Goal: Task Accomplishment & Management: Use online tool/utility

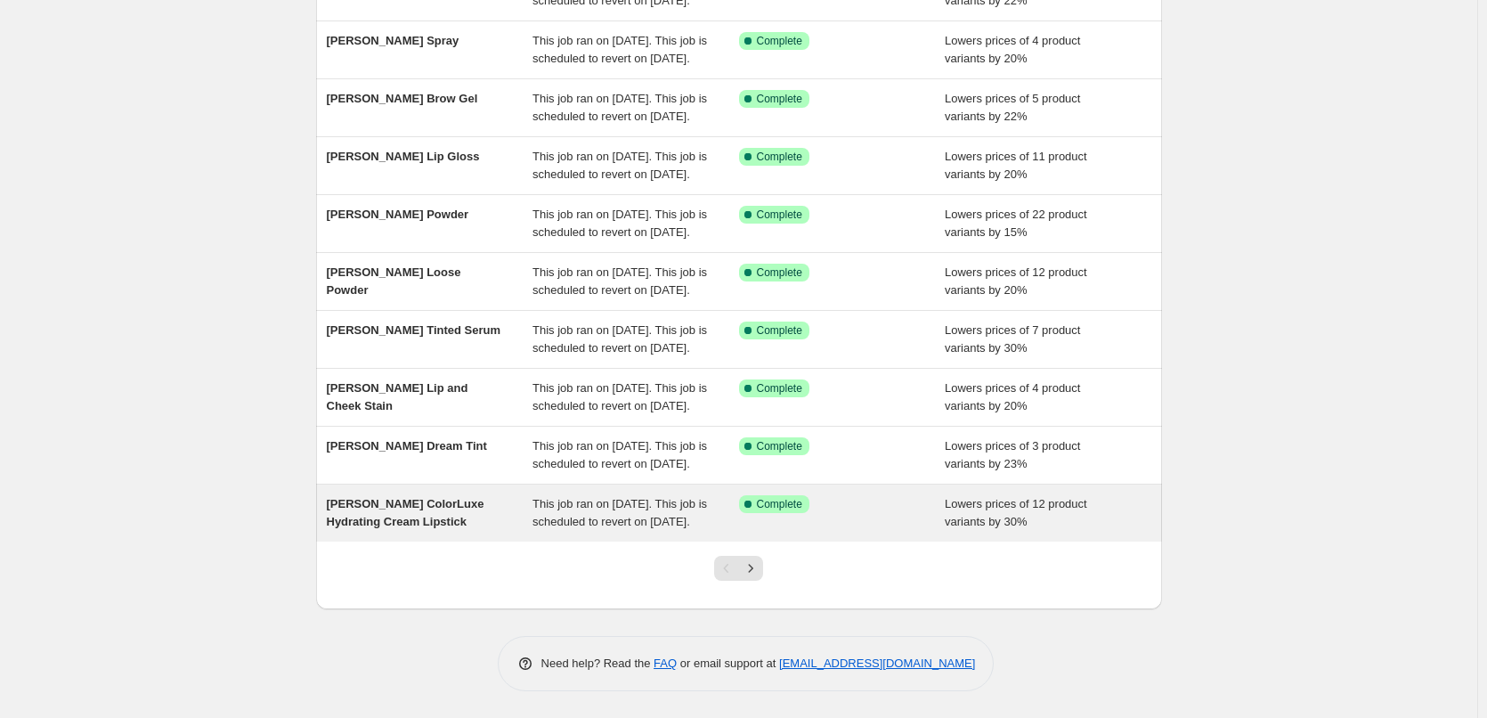
scroll to position [378, 0]
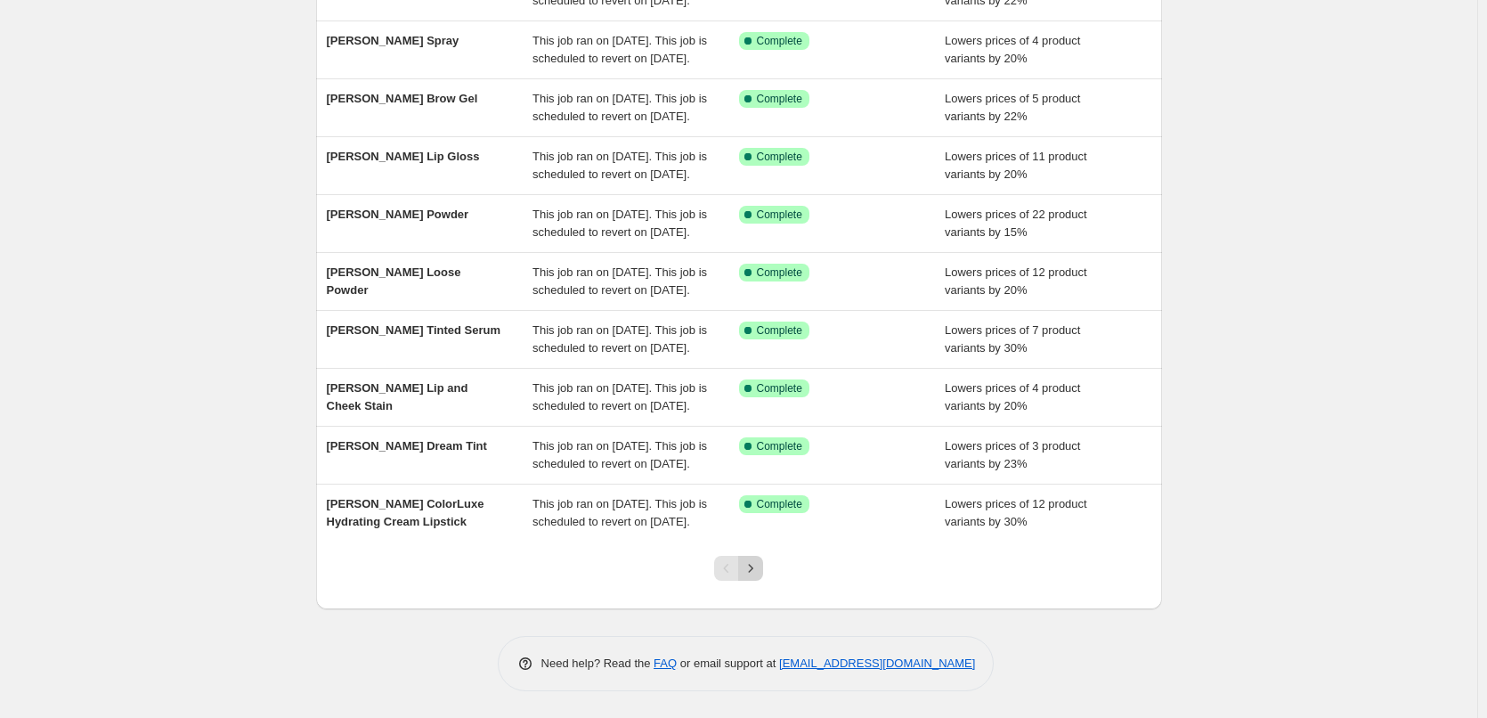
click at [751, 563] on icon "Next" at bounding box center [751, 568] width 18 height 18
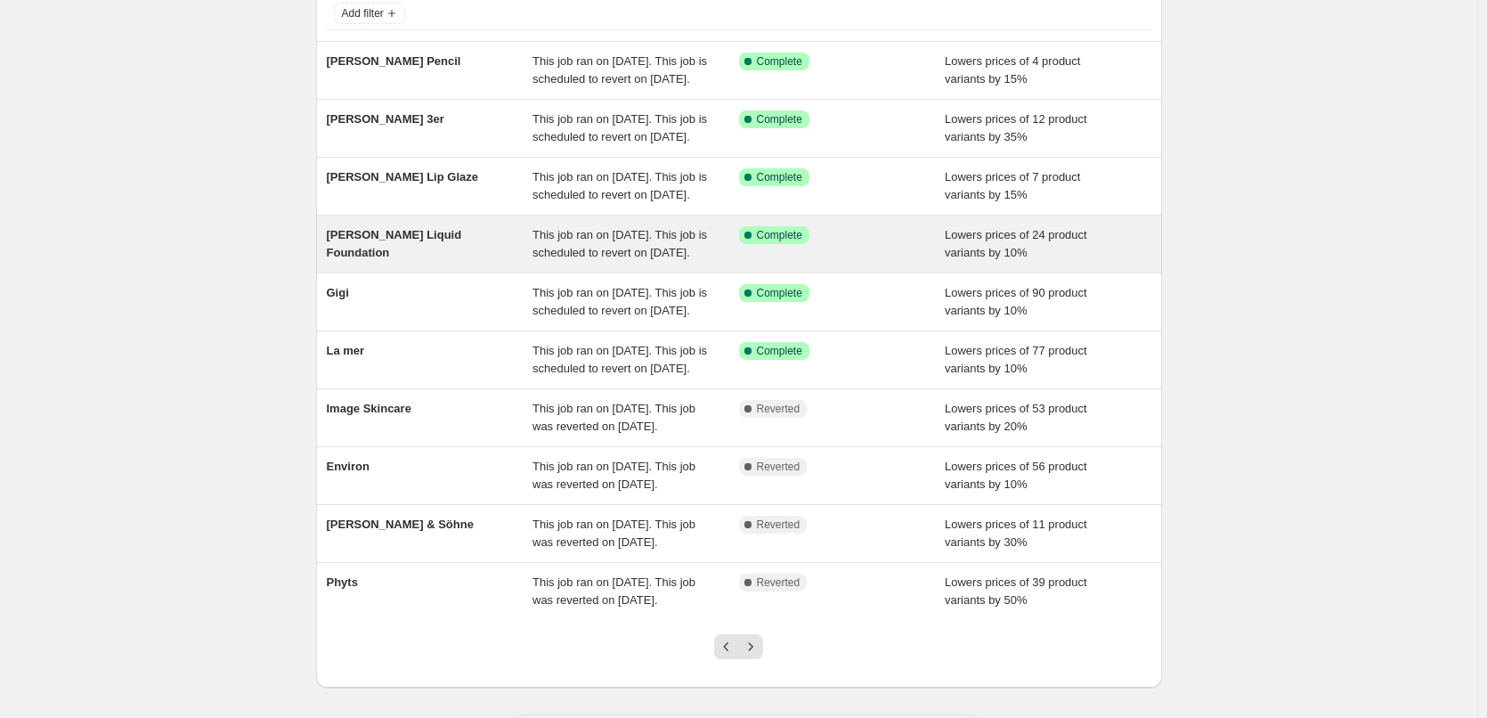
scroll to position [356, 0]
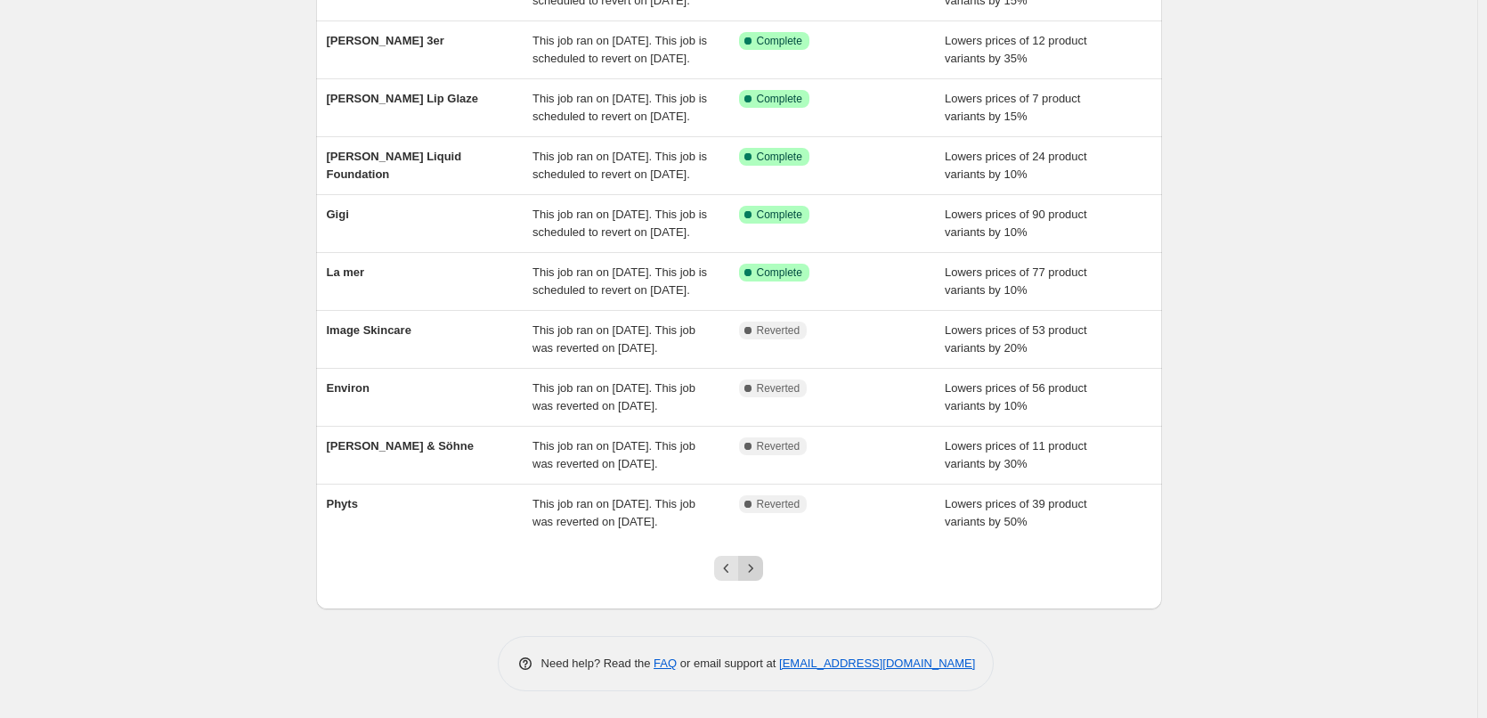
click at [756, 578] on button "Next" at bounding box center [750, 568] width 25 height 25
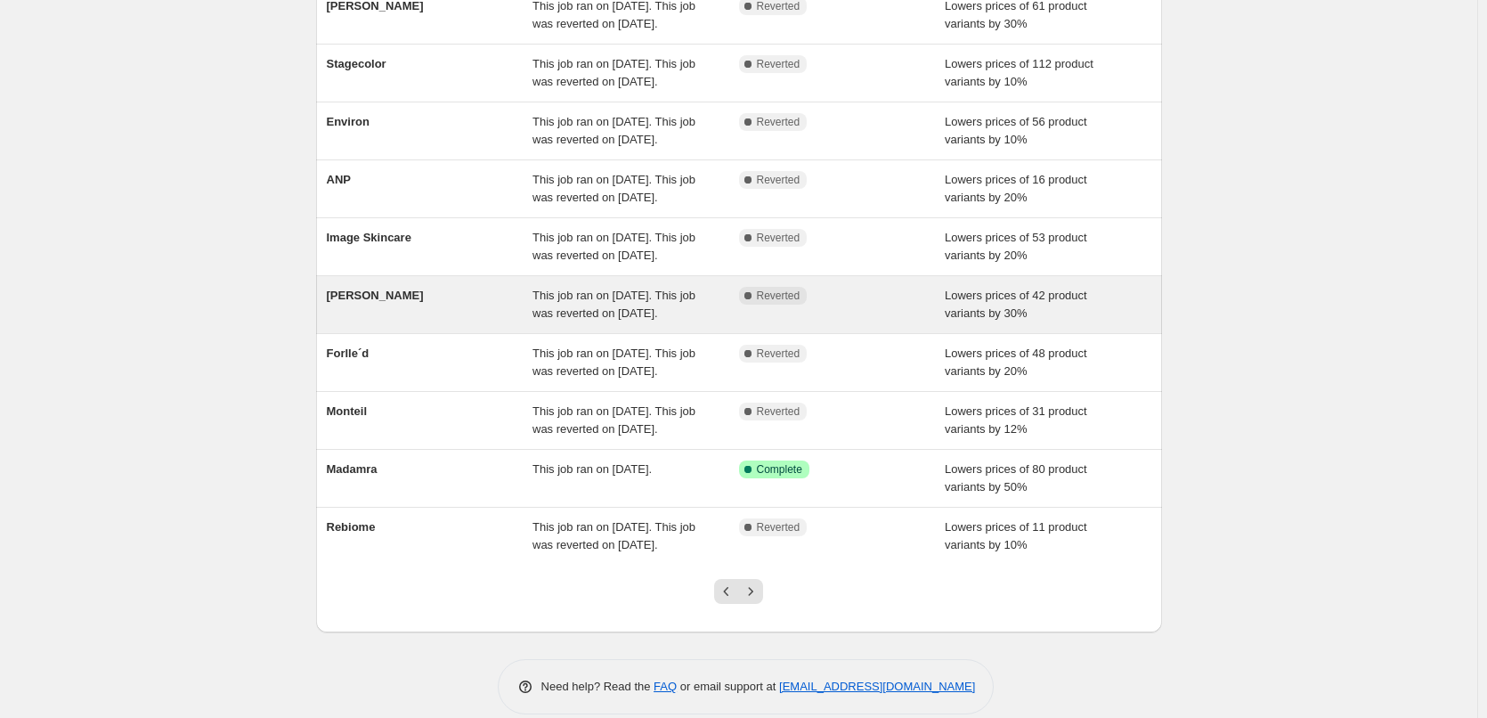
scroll to position [178, 0]
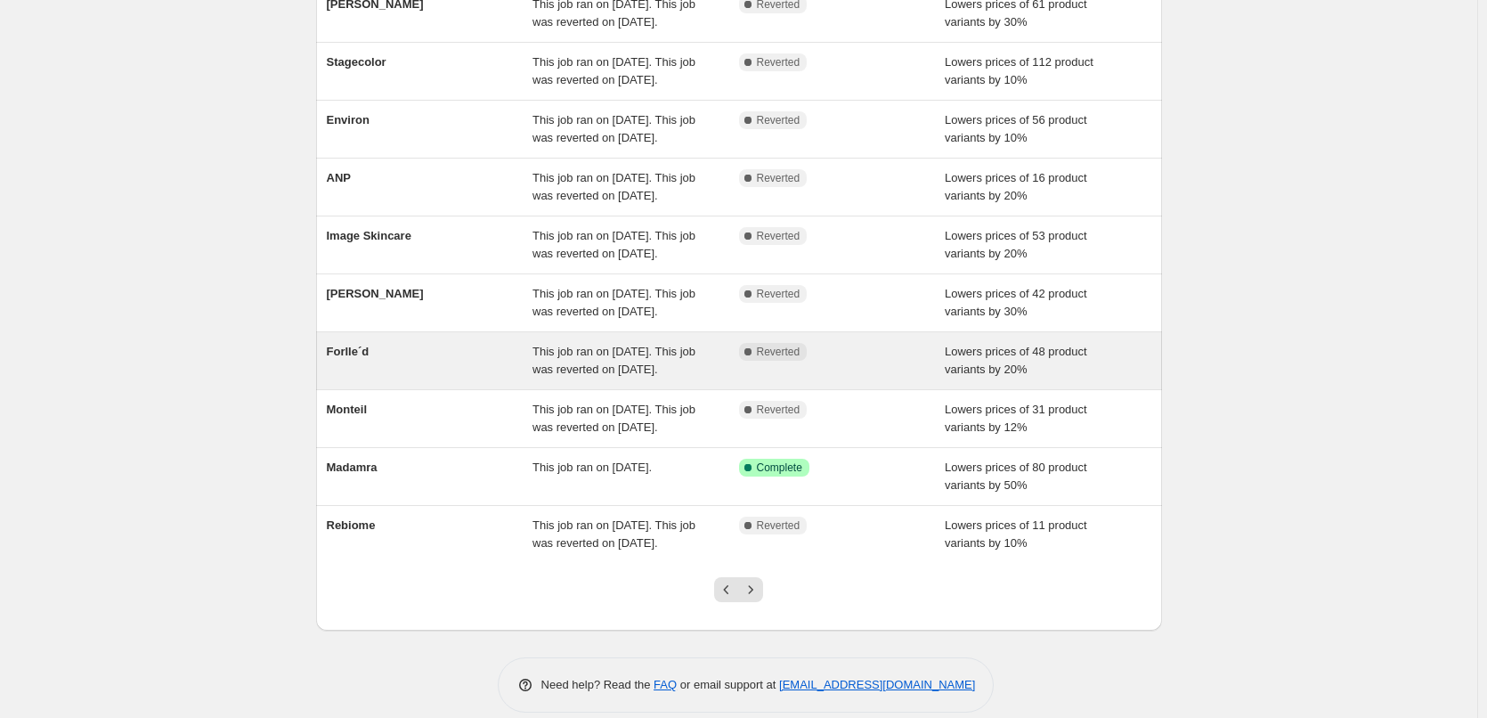
click at [364, 358] on span "Forlle´d" at bounding box center [348, 351] width 43 height 13
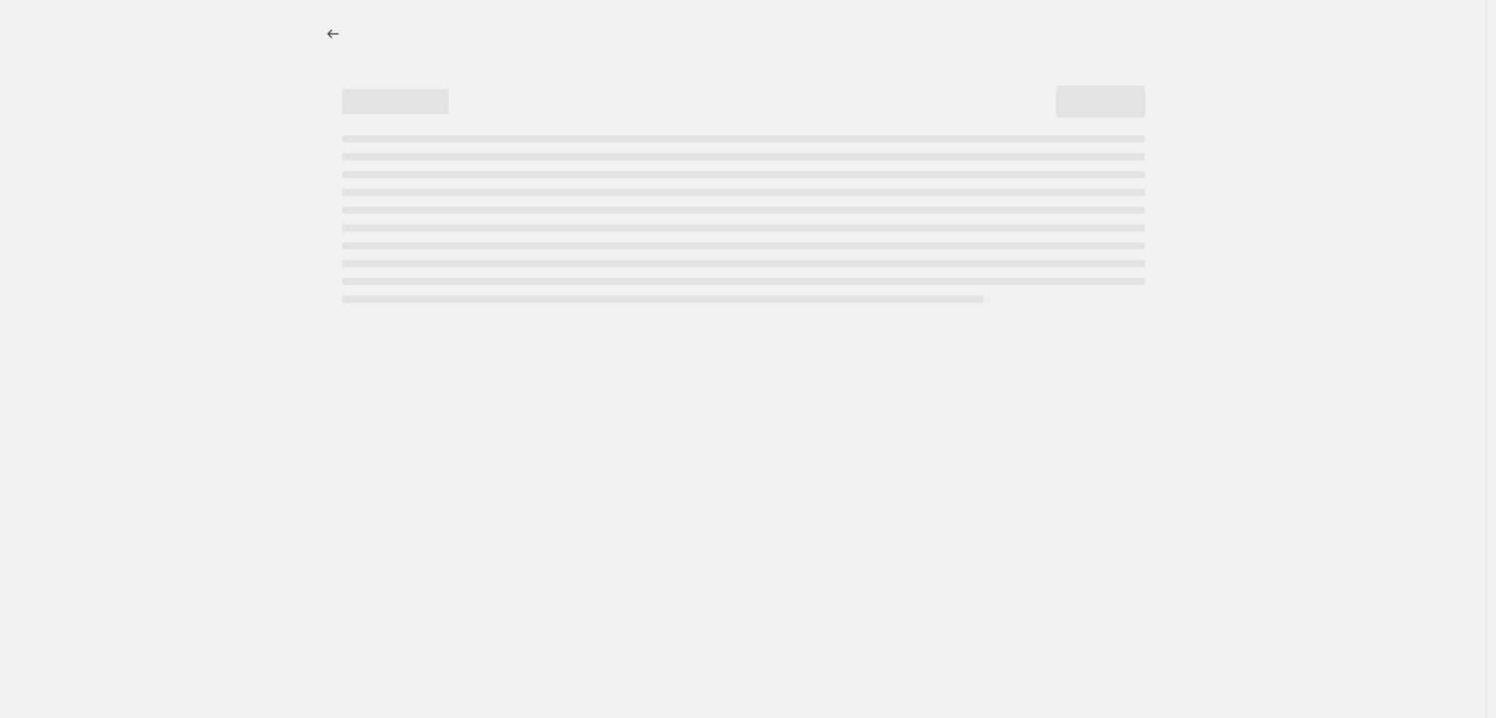
select select "percentage"
select select "remove"
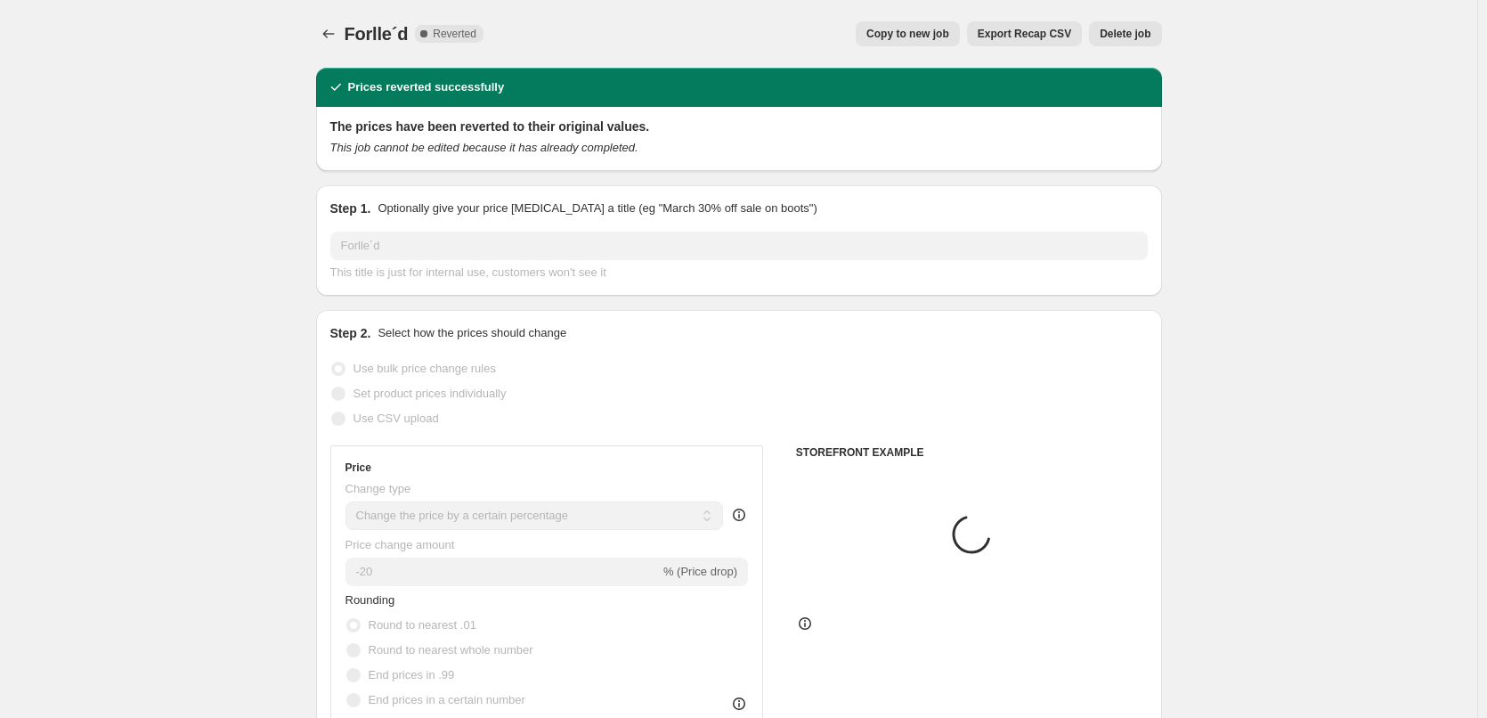
select select "vendor"
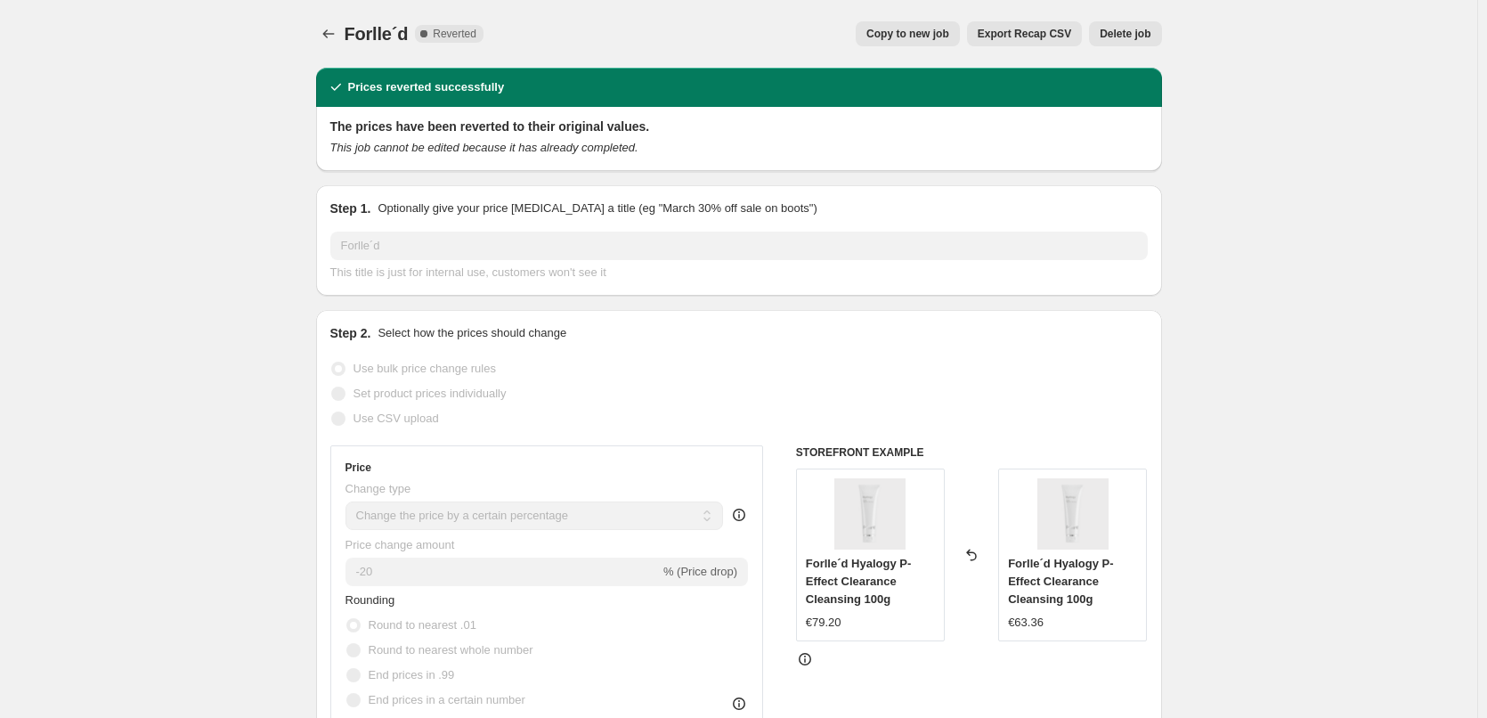
click at [930, 44] on button "Copy to new job" at bounding box center [908, 33] width 104 height 25
select select "percentage"
select select "remove"
select select "vendor"
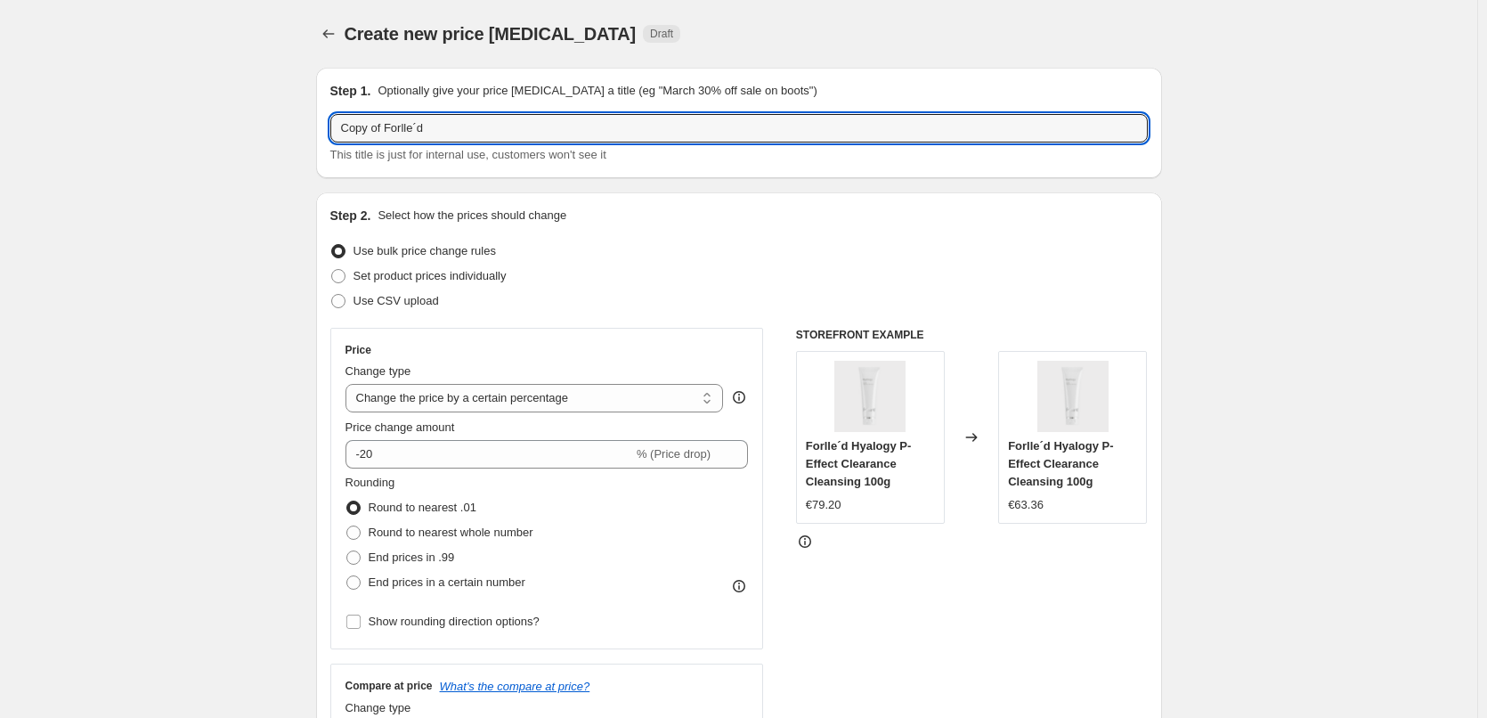
drag, startPoint x: 390, startPoint y: 130, endPoint x: 287, endPoint y: 120, distance: 103.7
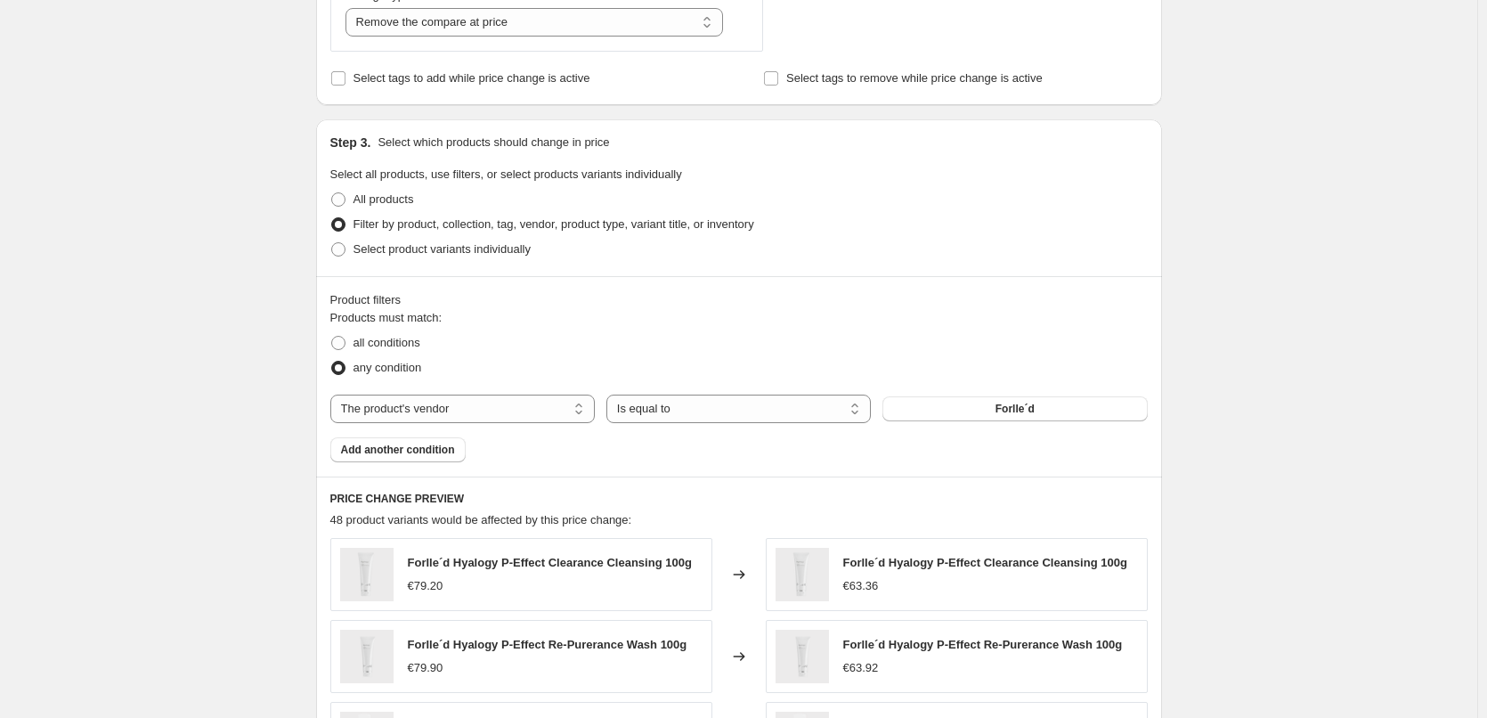
scroll to position [1263, 0]
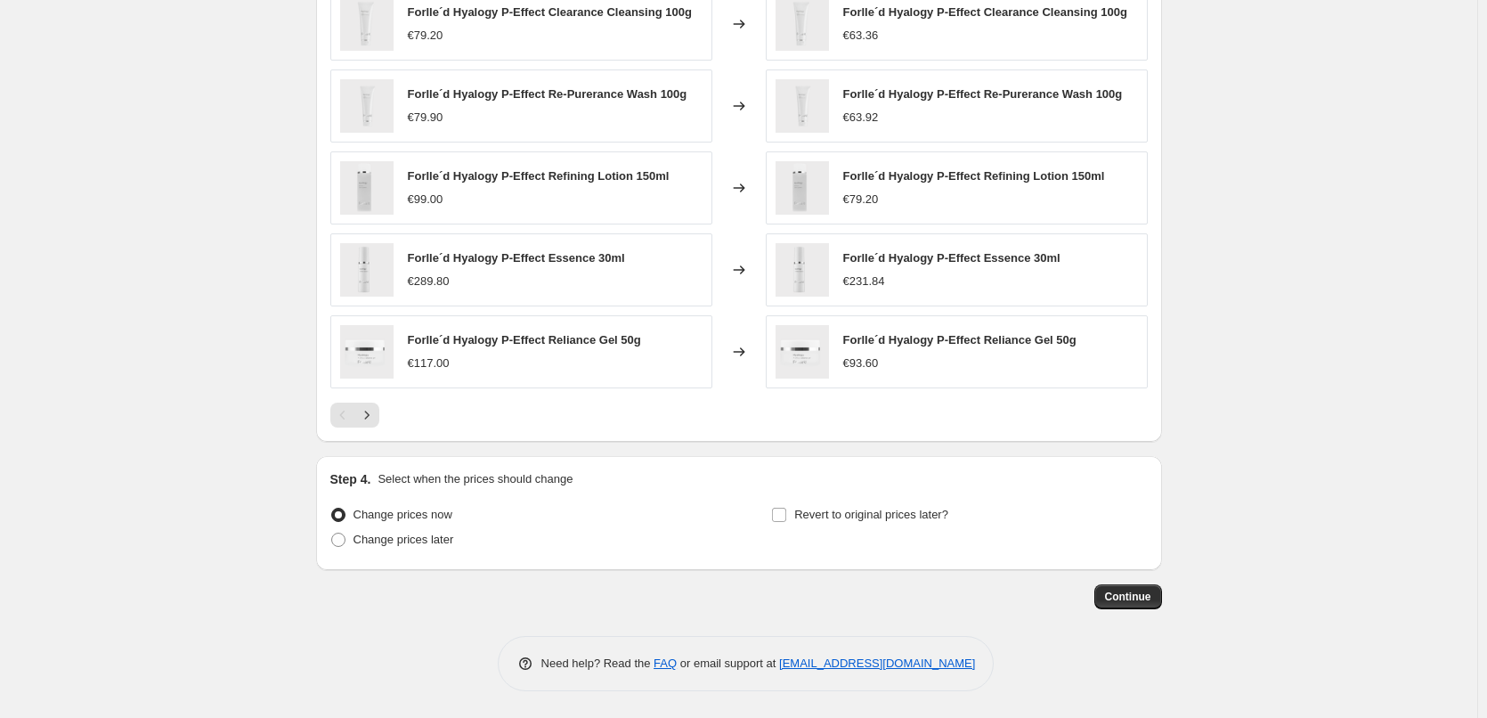
type input "Forlle´d"
click at [892, 500] on div "Step 4. Select when the prices should change Change prices now Change prices la…" at bounding box center [738, 512] width 817 height 85
click at [889, 511] on span "Revert to original prices later?" at bounding box center [871, 513] width 154 height 13
click at [786, 511] on input "Revert to original prices later?" at bounding box center [779, 514] width 14 height 14
checkbox input "true"
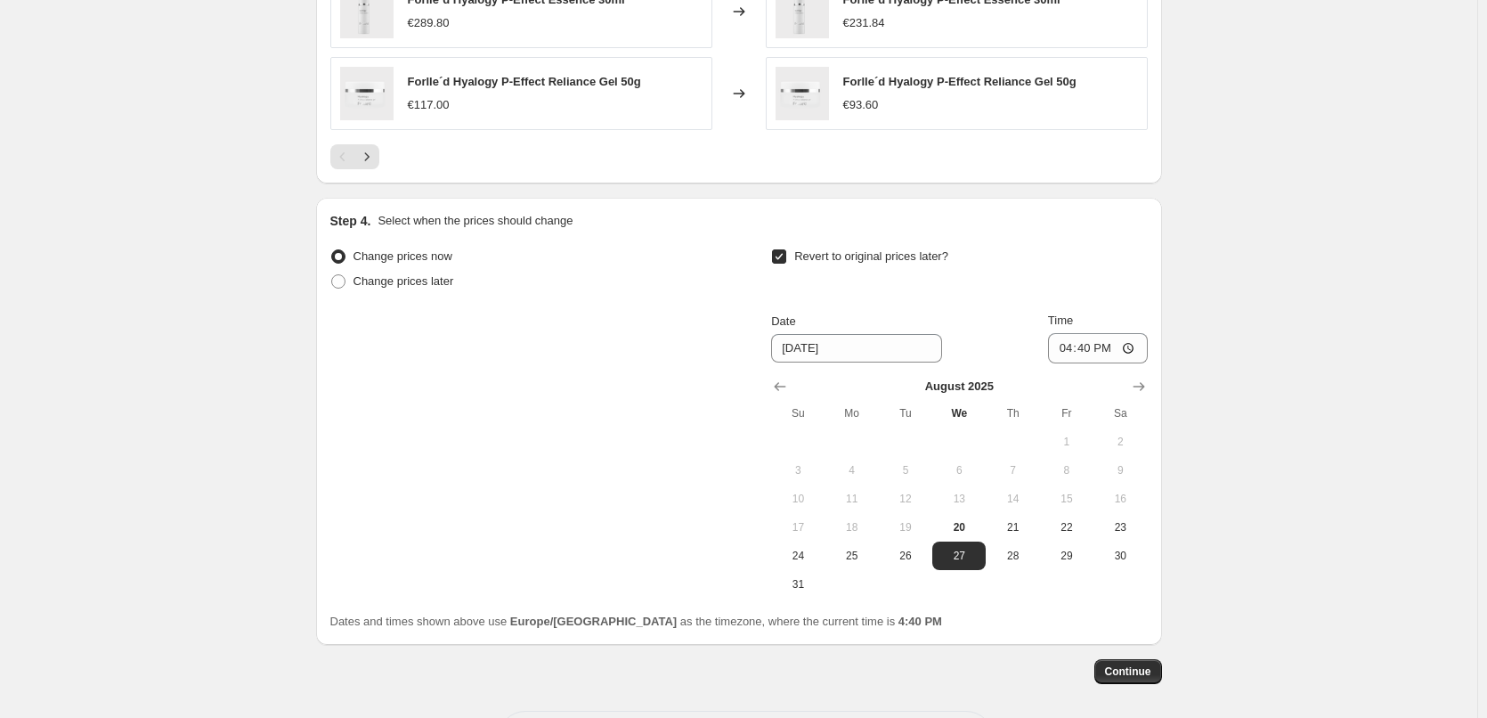
scroll to position [1596, 0]
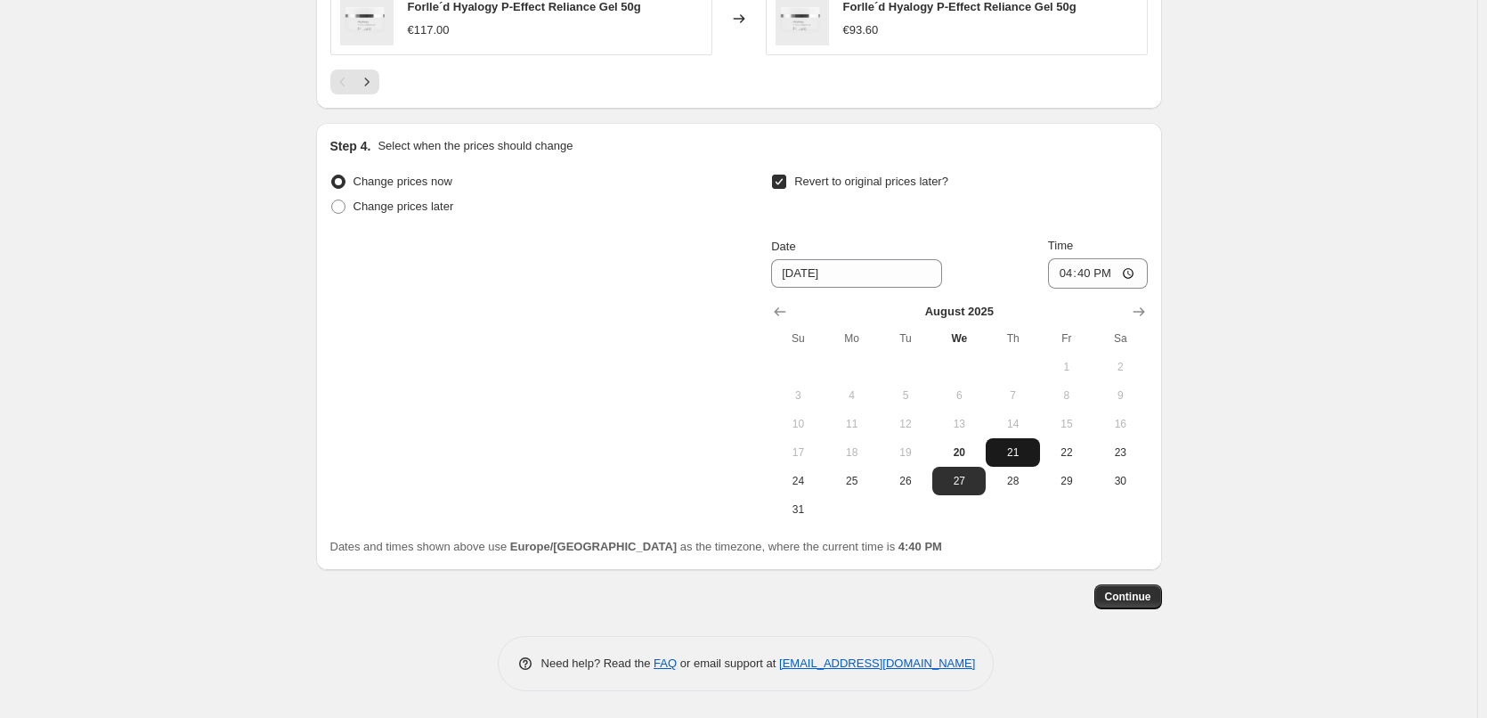
click at [995, 449] on button "21" at bounding box center [1012, 452] width 53 height 28
type input "[DATE]"
click at [1057, 278] on input "16:40" at bounding box center [1098, 273] width 100 height 30
type input "03:00"
click at [1135, 607] on button "Continue" at bounding box center [1128, 596] width 68 height 25
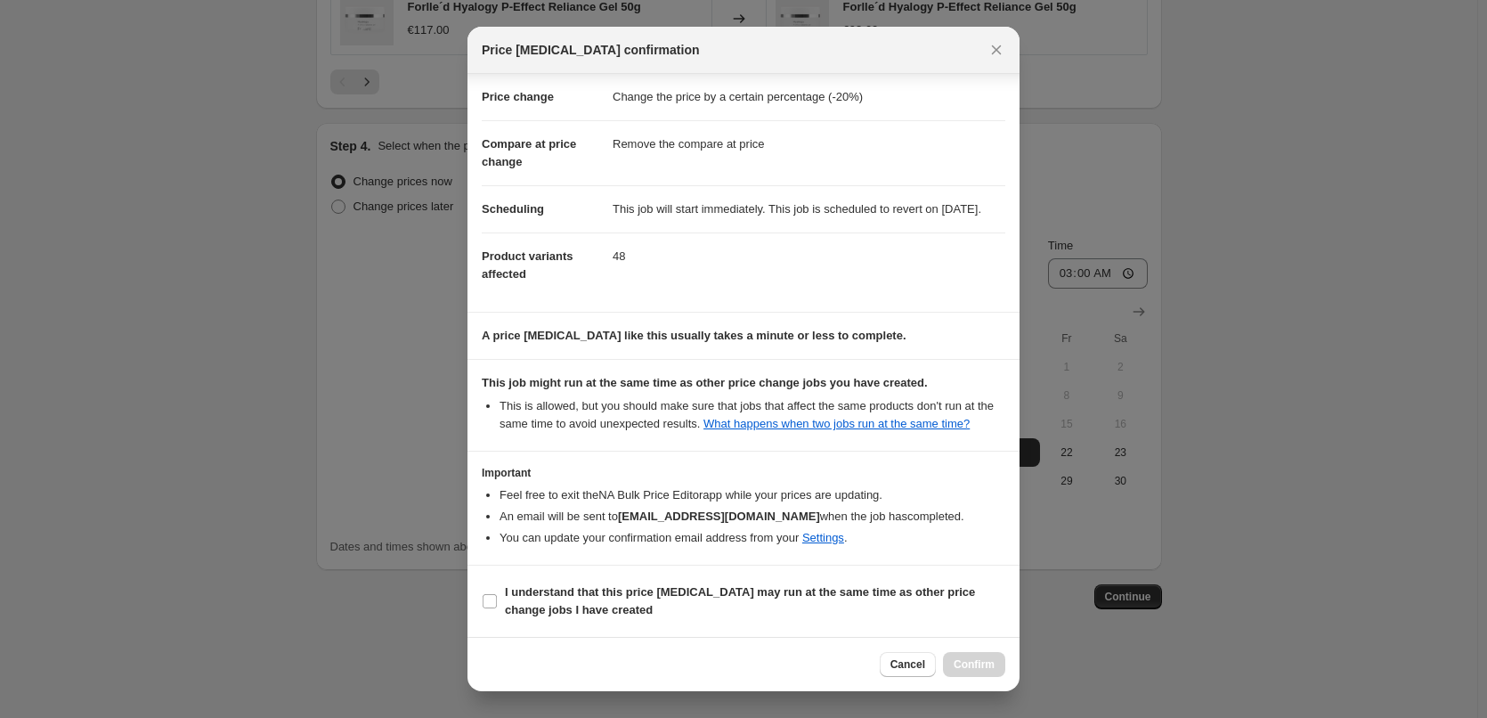
scroll to position [50, 0]
click at [608, 596] on b "I understand that this price [MEDICAL_DATA] may run at the same time as other p…" at bounding box center [740, 600] width 470 height 31
click at [497, 596] on input "I understand that this price [MEDICAL_DATA] may run at the same time as other p…" at bounding box center [490, 601] width 14 height 14
checkbox input "true"
click at [954, 657] on button "Confirm" at bounding box center [974, 664] width 62 height 25
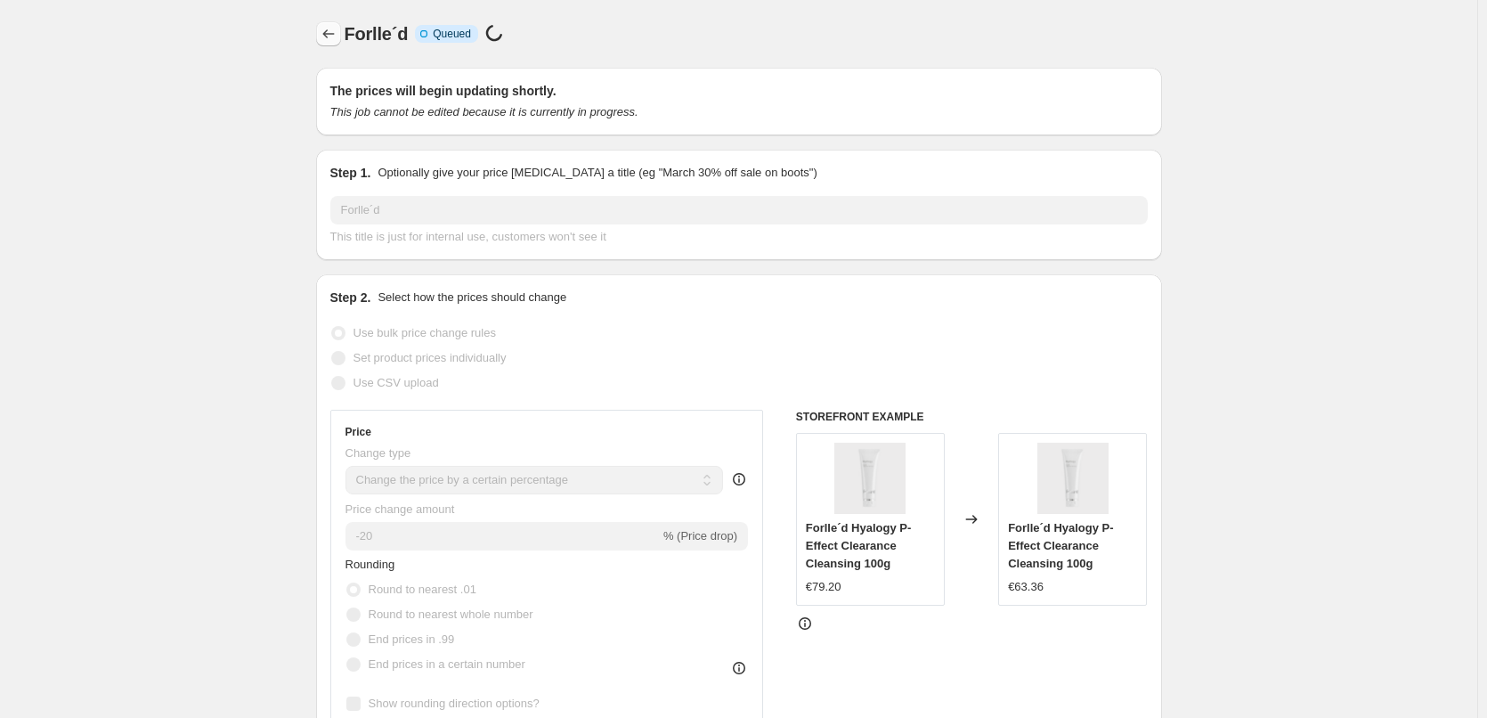
click at [337, 28] on icon "Price change jobs" at bounding box center [329, 34] width 18 height 18
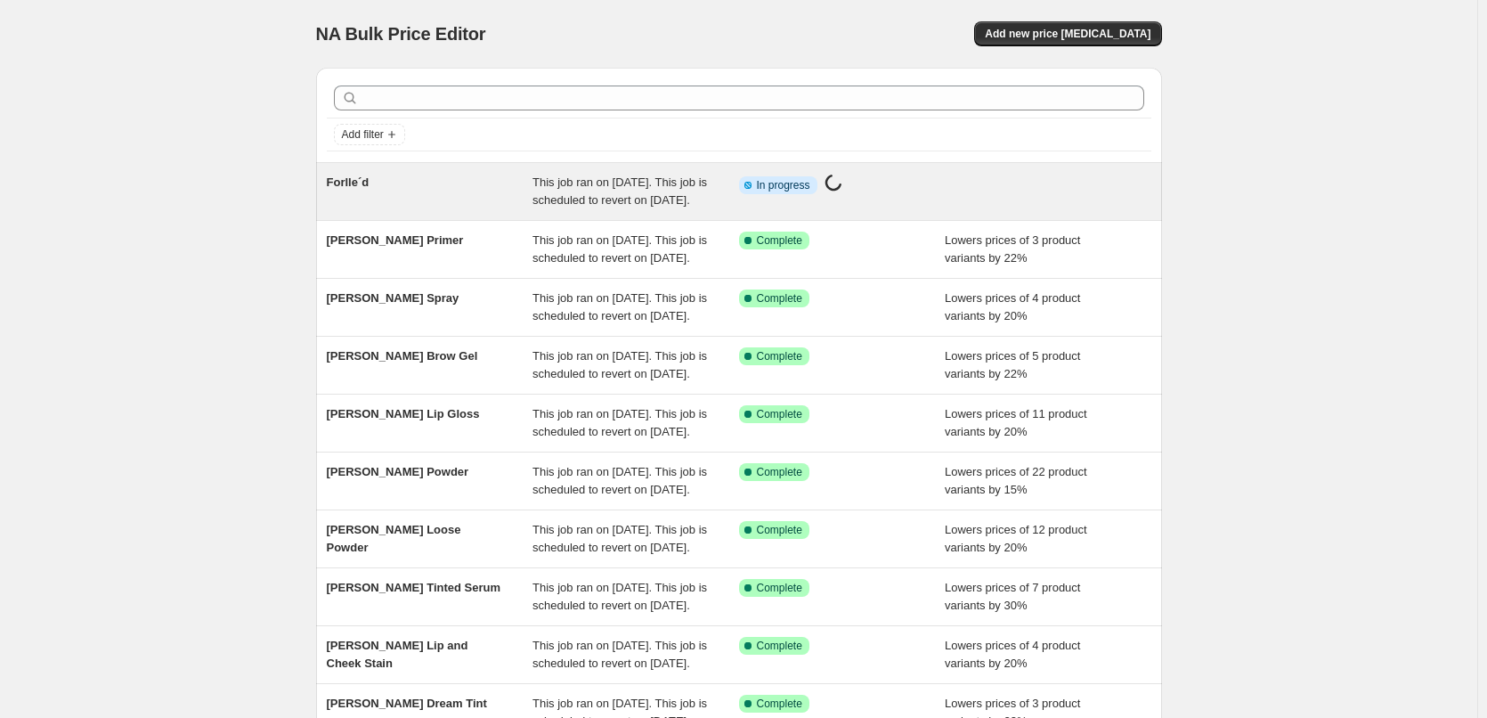
click at [378, 183] on div "Forlle´d" at bounding box center [430, 192] width 207 height 36
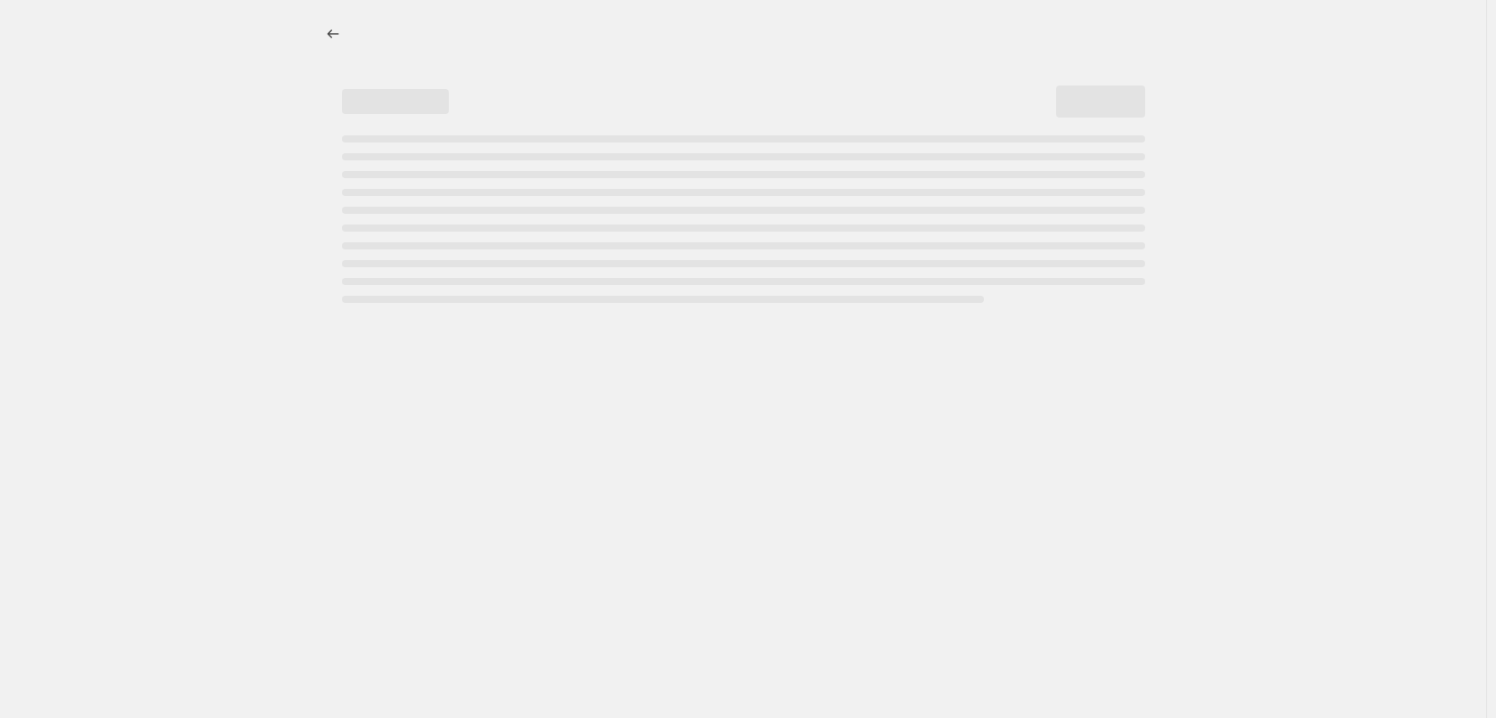
select select "percentage"
select select "remove"
select select "vendor"
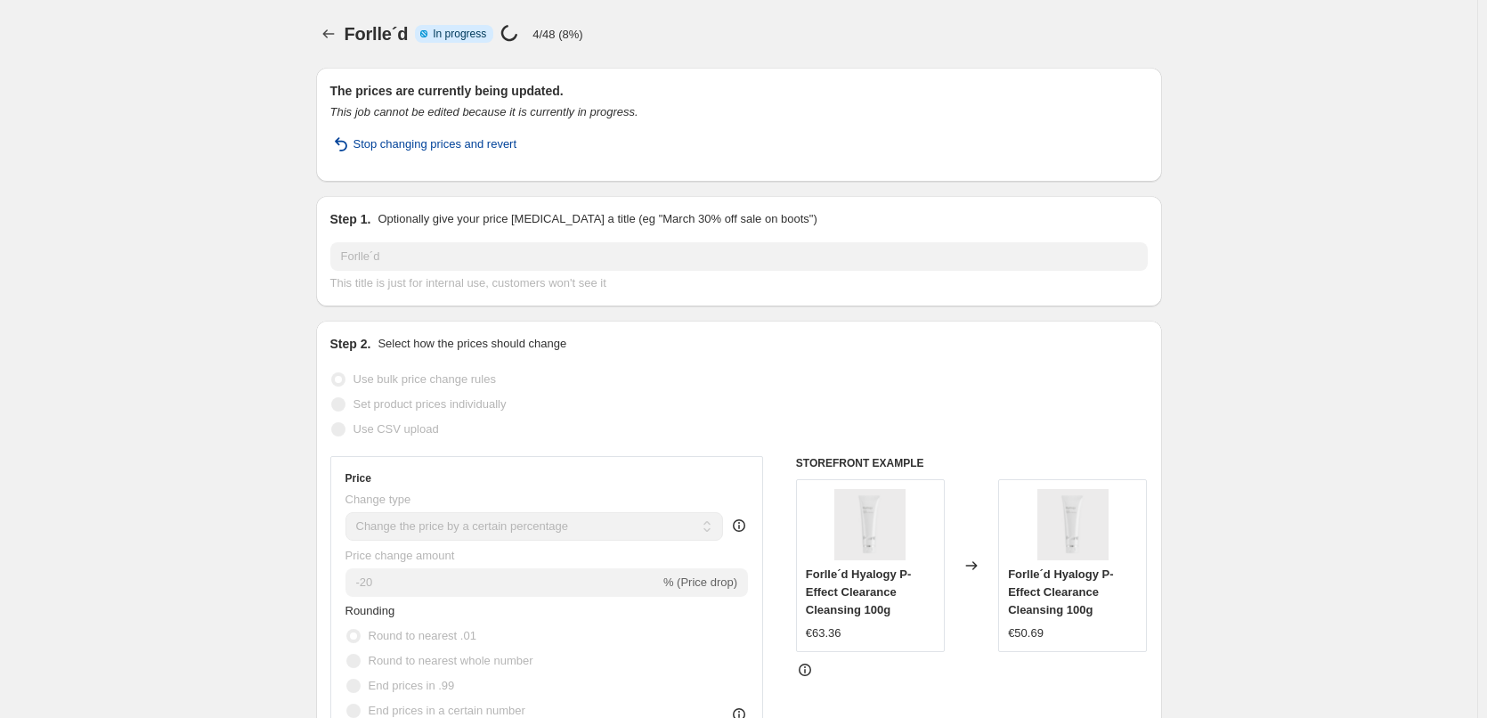
click at [434, 146] on span "Stop changing prices and revert" at bounding box center [435, 144] width 164 height 18
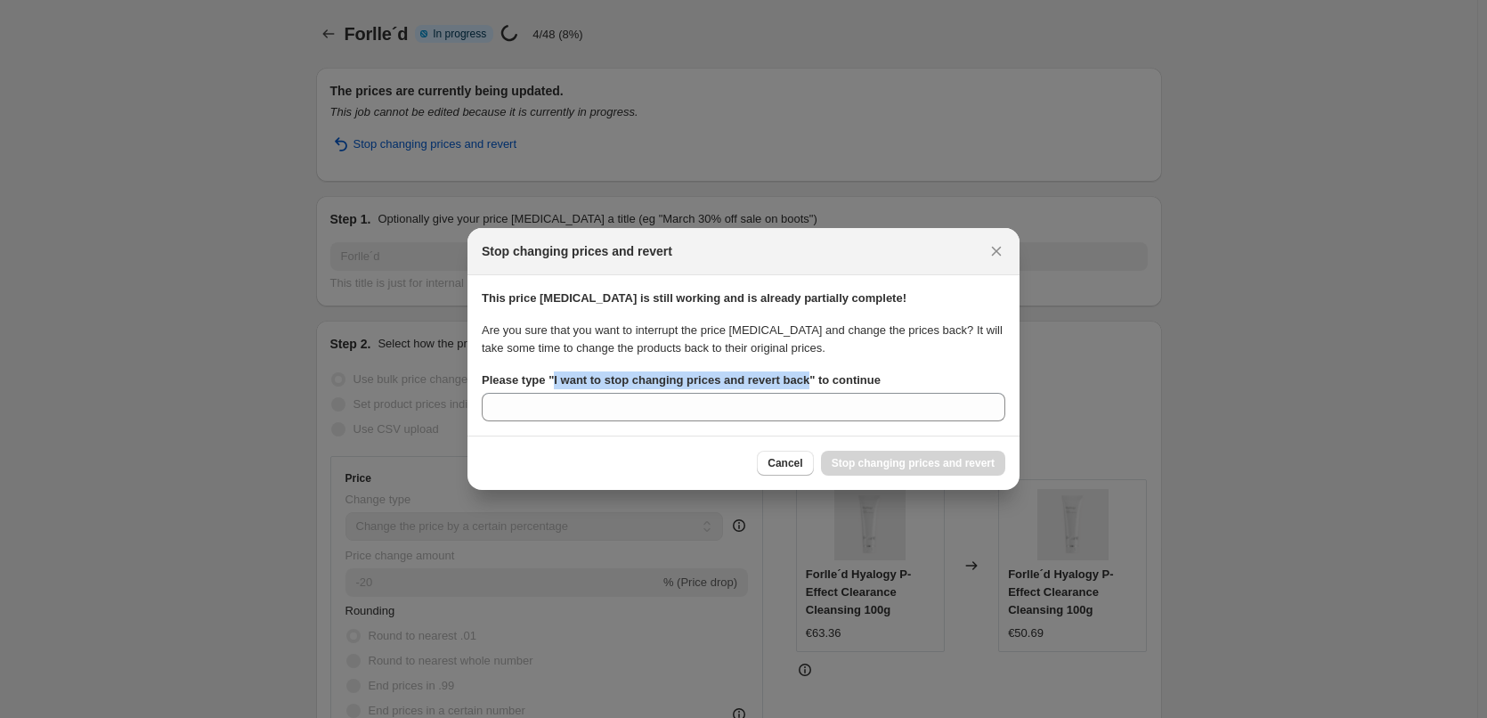
drag, startPoint x: 553, startPoint y: 378, endPoint x: 801, endPoint y: 383, distance: 248.4
click at [801, 383] on b "Please type " I want to stop changing prices and revert back " to continue" at bounding box center [681, 379] width 399 height 13
copy b "I want to stop changing prices and revert back"
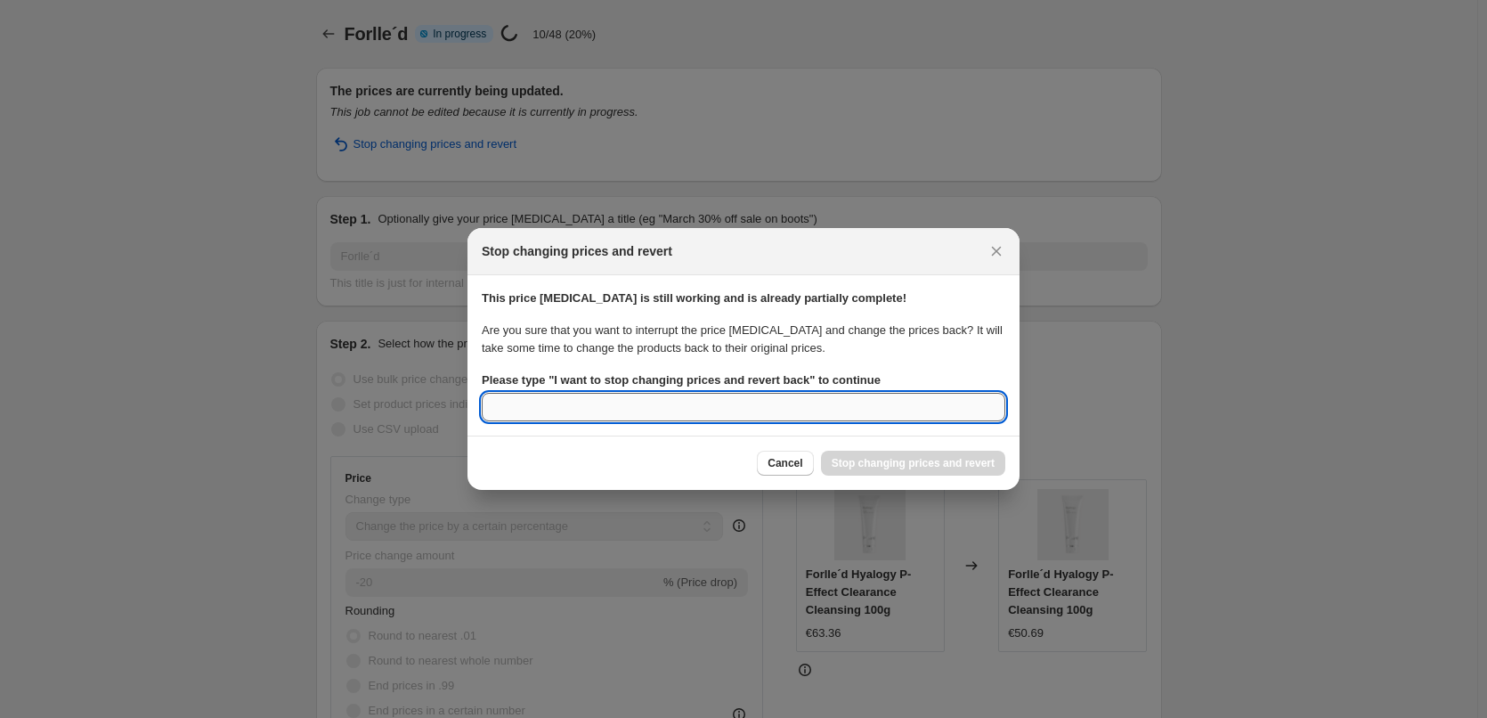
click at [710, 417] on input "Please type " I want to stop changing prices and revert back " to continue" at bounding box center [744, 407] width 524 height 28
paste input "I want to stop changing prices and revert back"
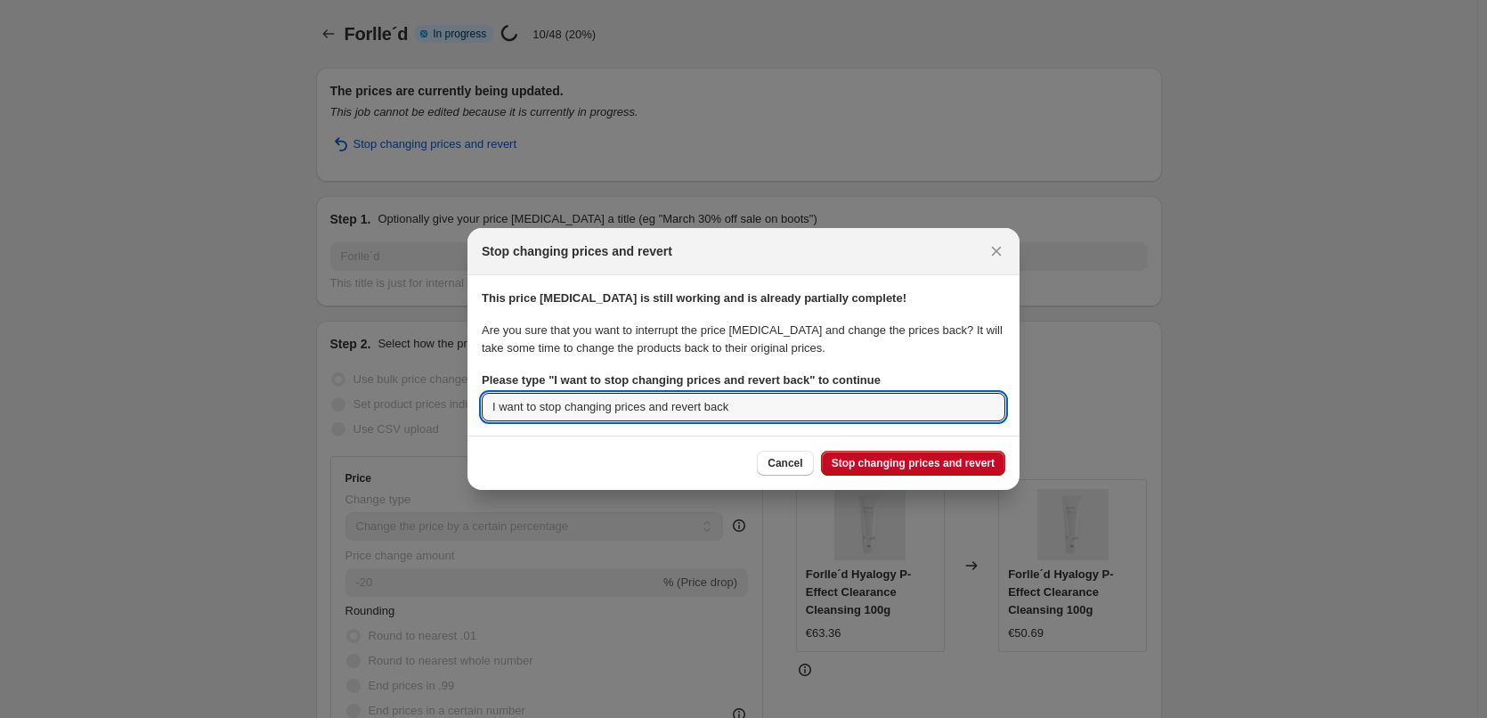
type input "I want to stop changing prices and revert back"
click at [897, 467] on span "Stop changing prices and revert" at bounding box center [913, 463] width 163 height 14
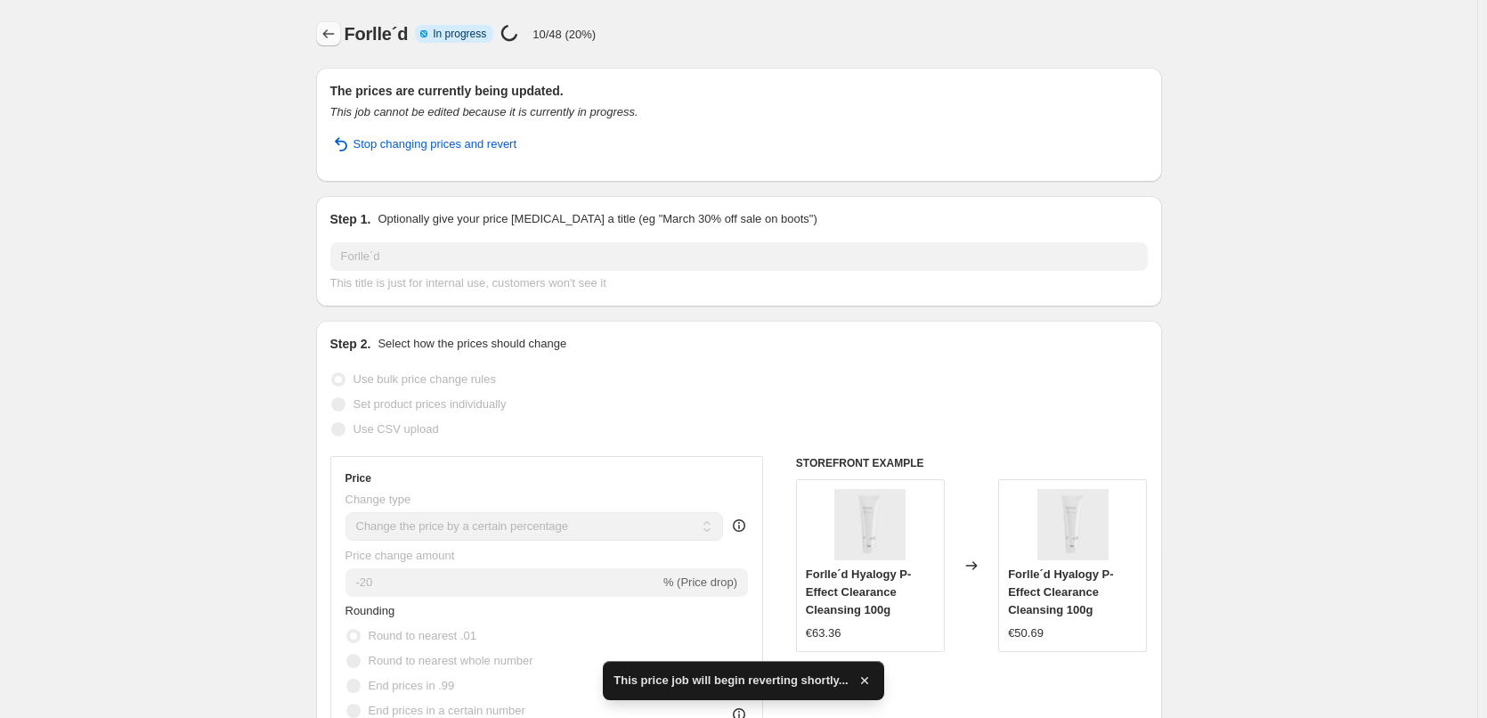
click at [334, 28] on icon "Price change jobs" at bounding box center [329, 34] width 18 height 18
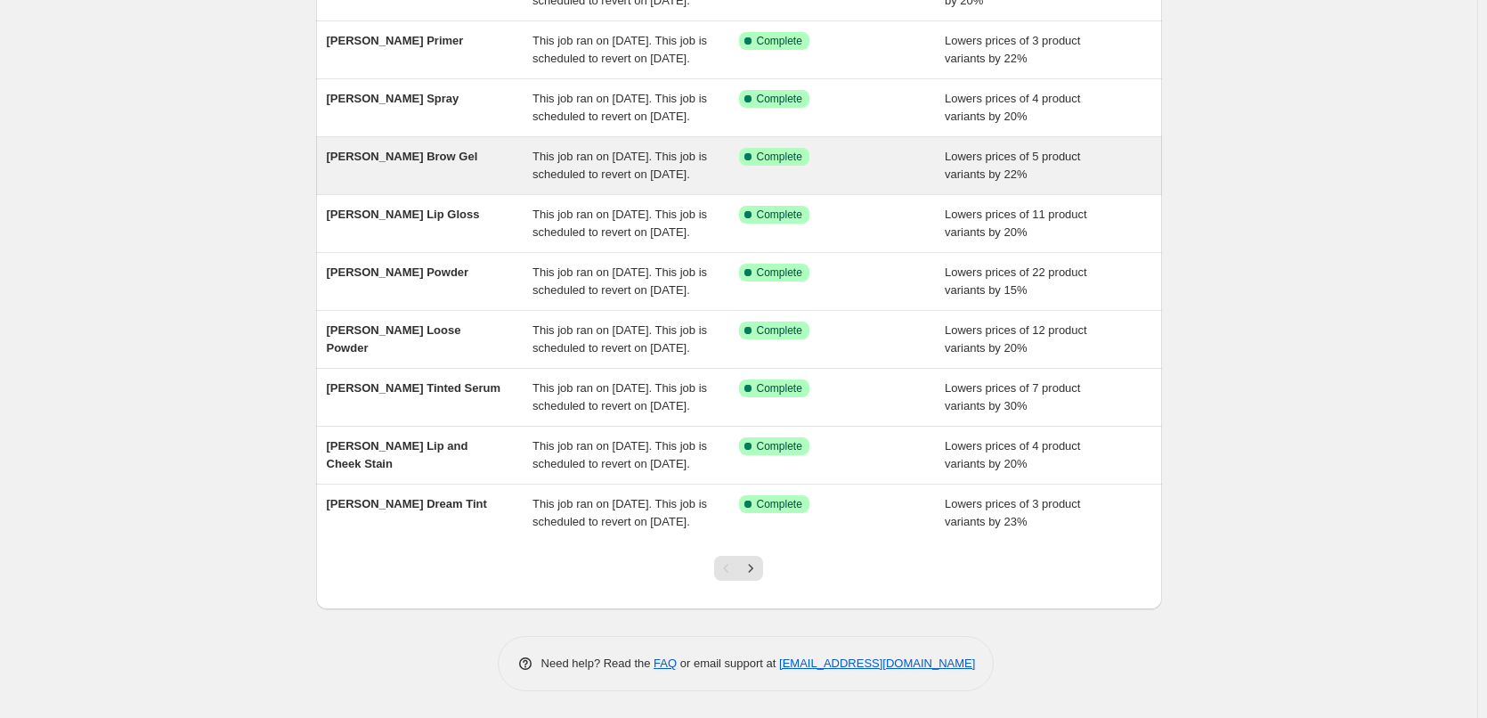
scroll to position [378, 0]
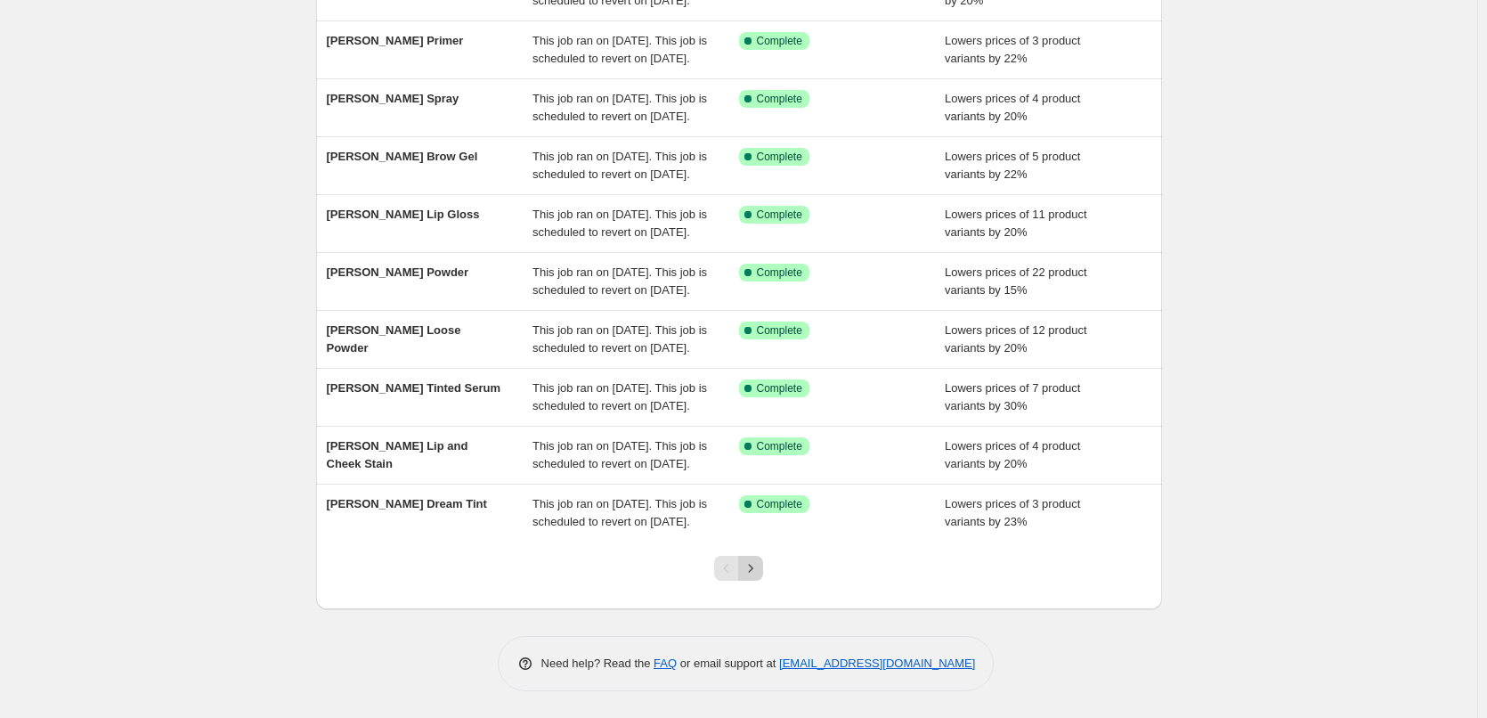
click at [759, 560] on icon "Next" at bounding box center [751, 568] width 18 height 18
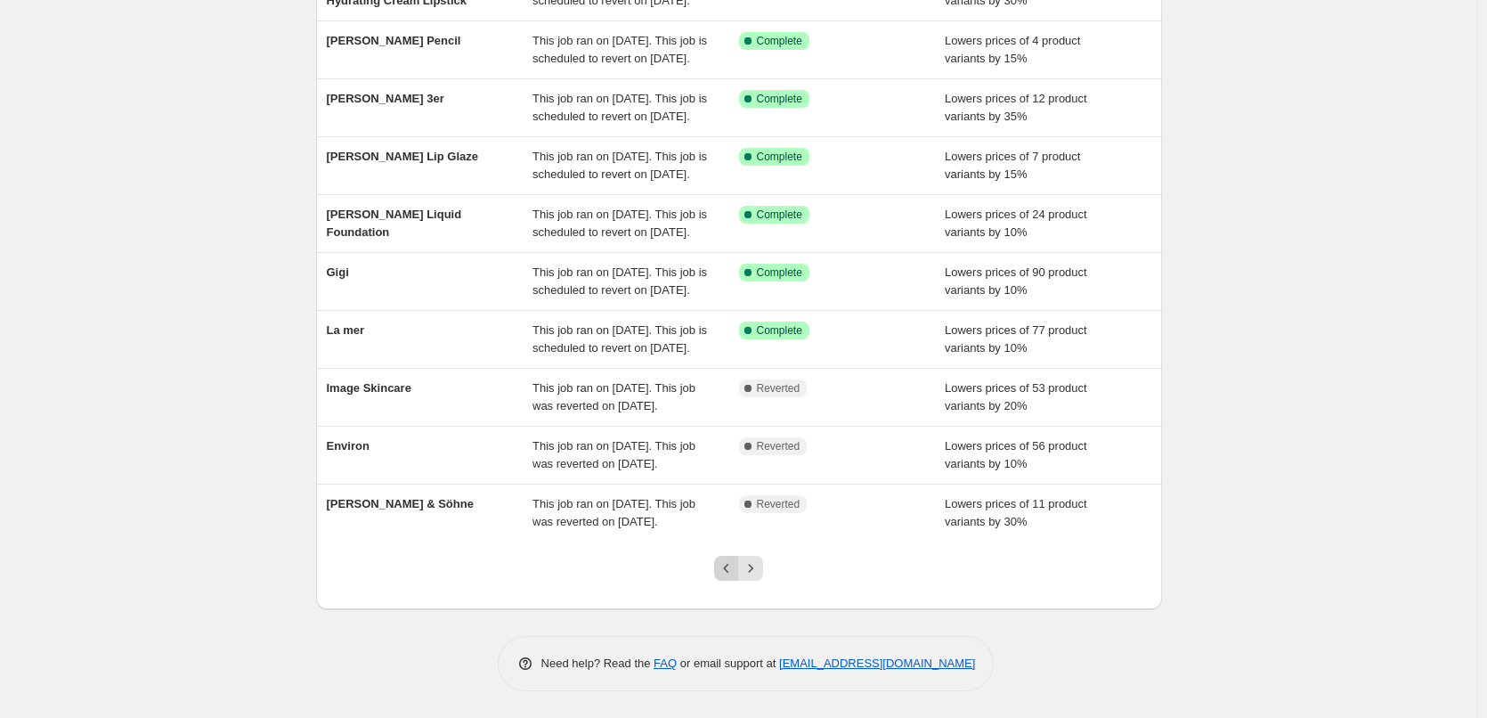
click at [722, 565] on icon "Previous" at bounding box center [727, 568] width 18 height 18
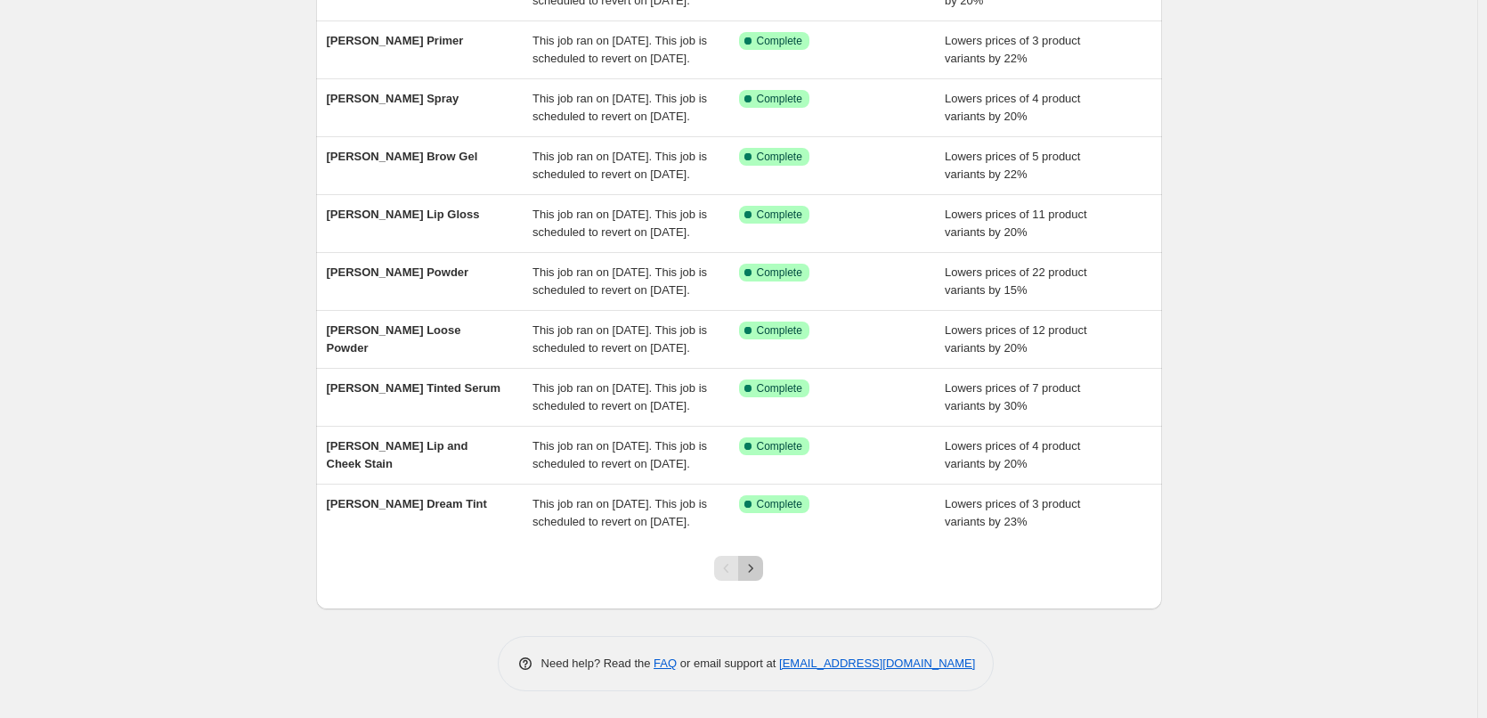
click at [759, 568] on icon "Next" at bounding box center [751, 568] width 18 height 18
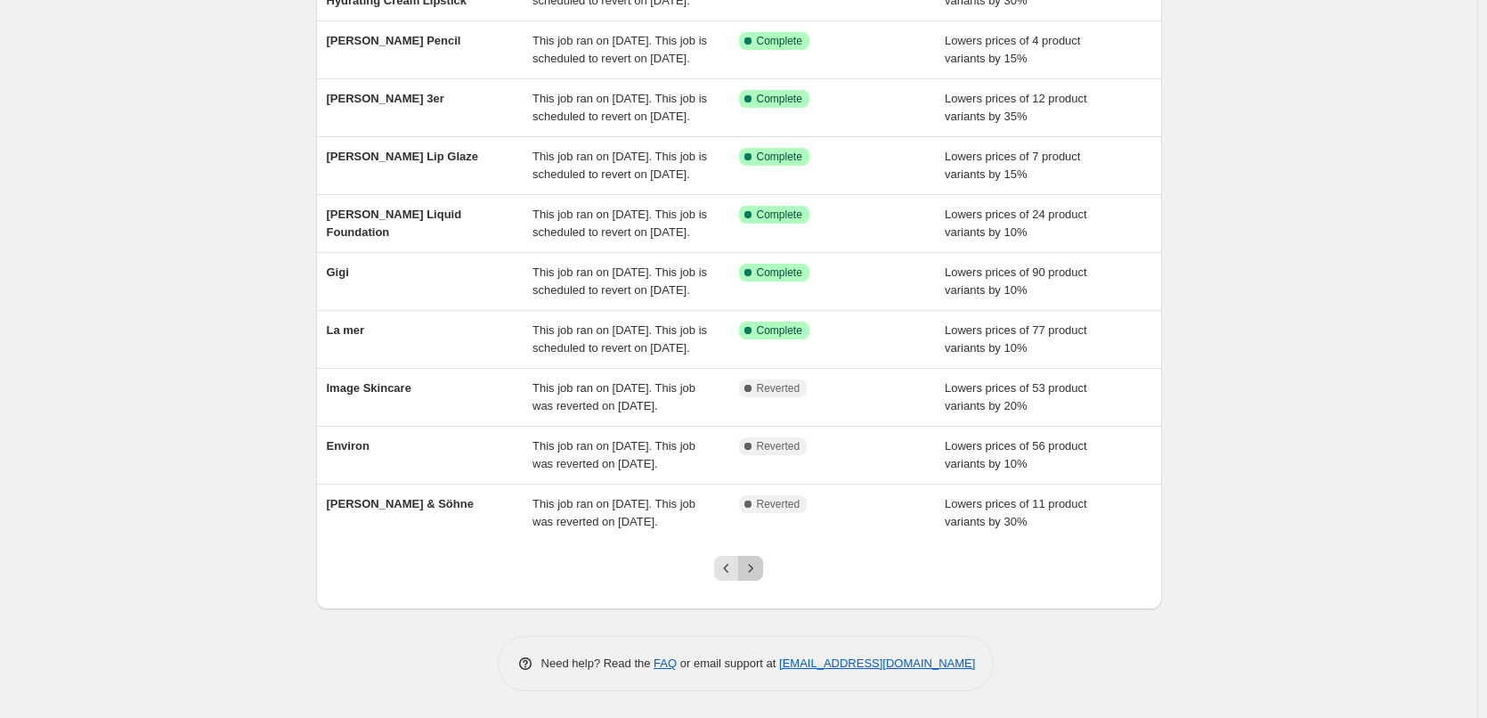
click at [756, 565] on icon "Next" at bounding box center [751, 568] width 18 height 18
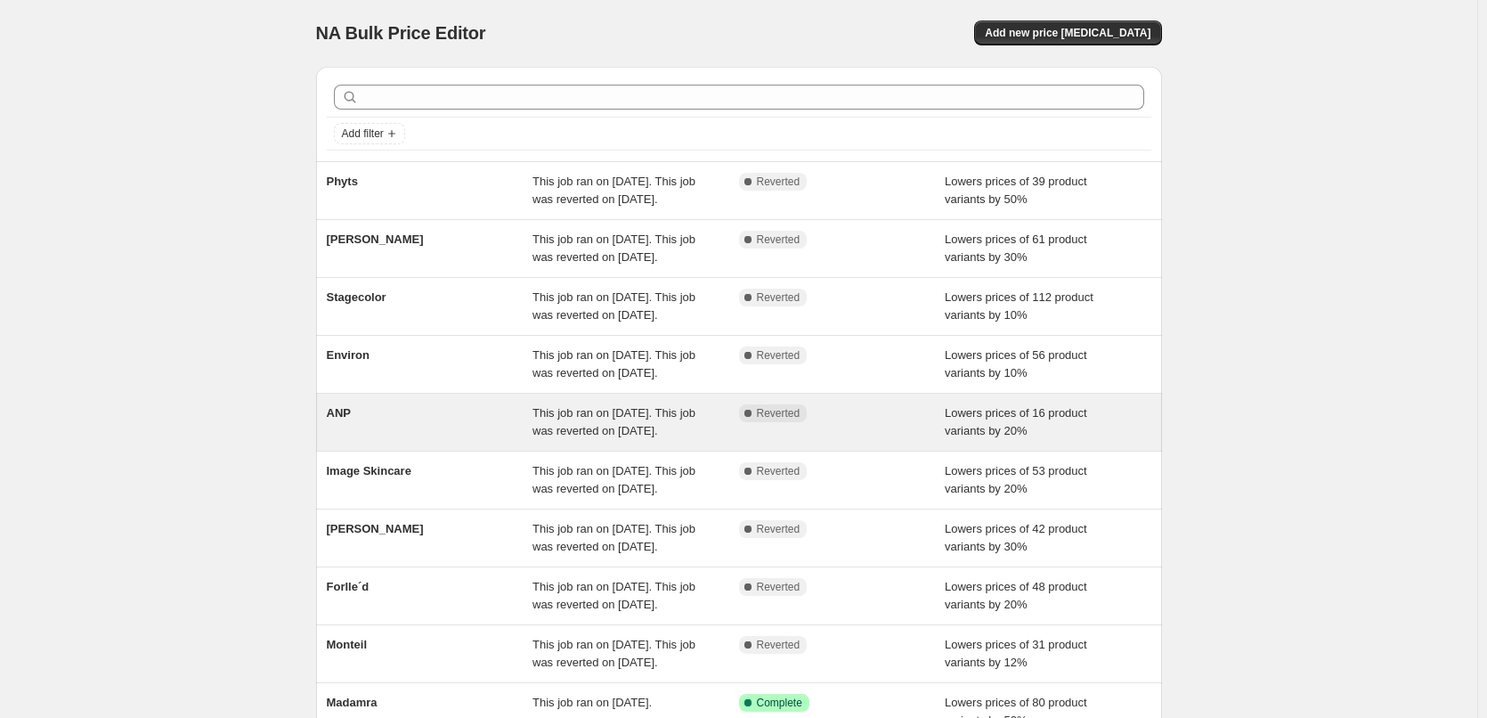
scroll to position [0, 0]
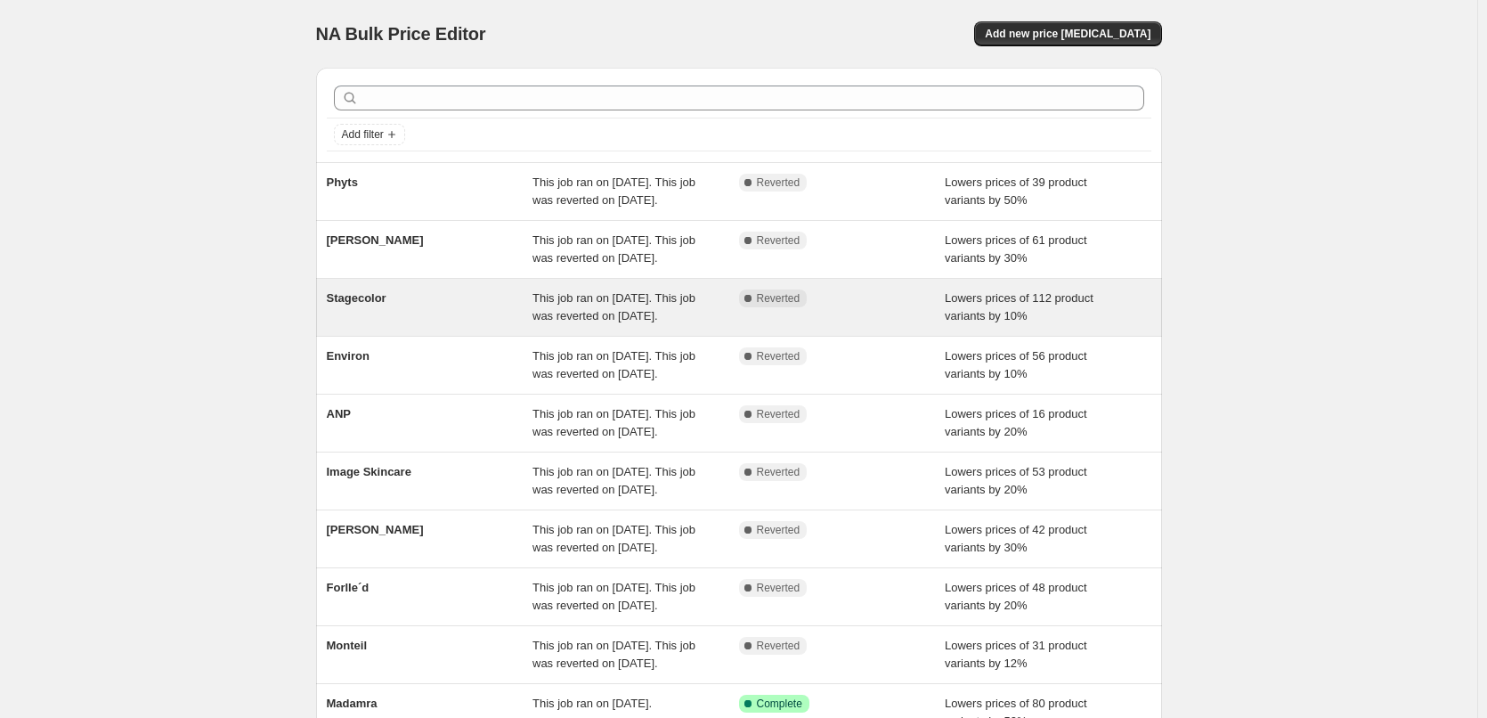
click at [378, 304] on span "Stagecolor" at bounding box center [357, 297] width 60 height 13
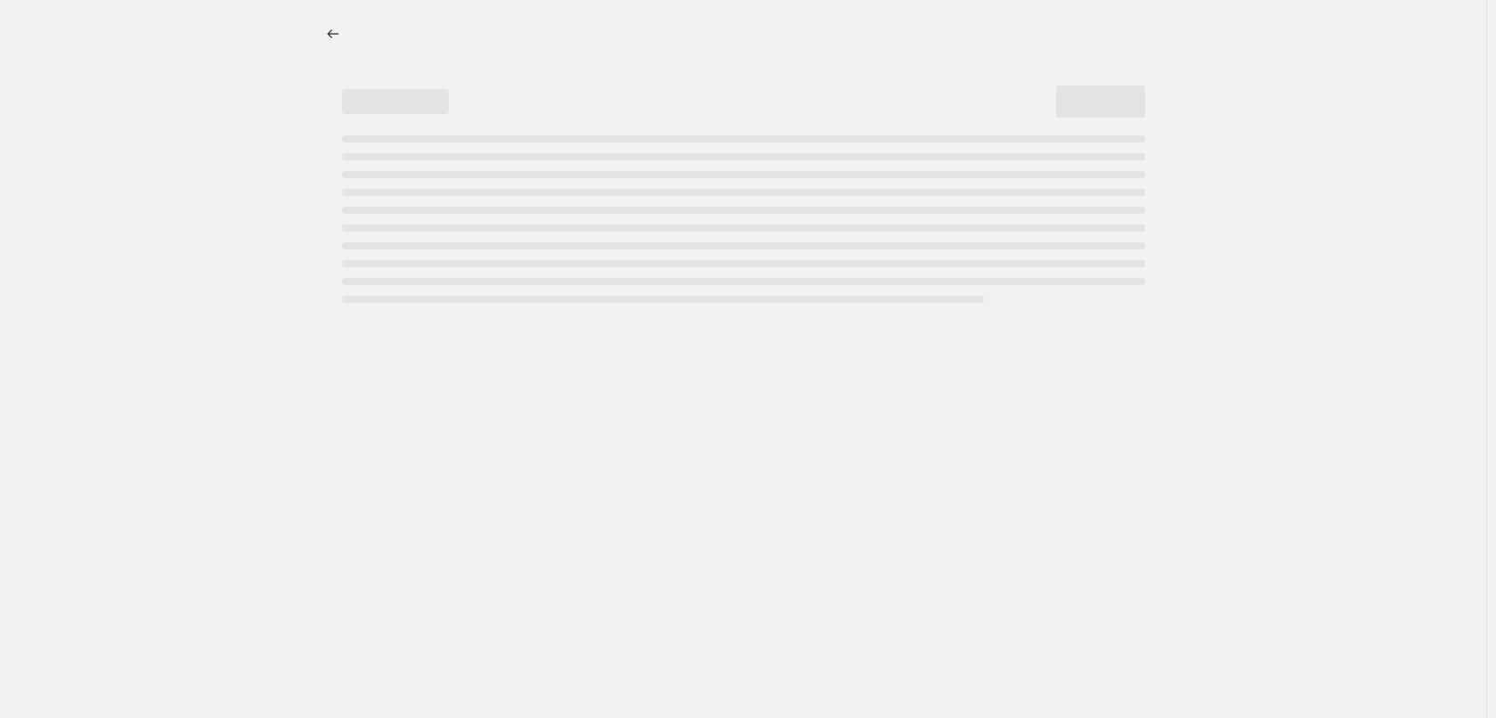
select select "percentage"
select select "vendor"
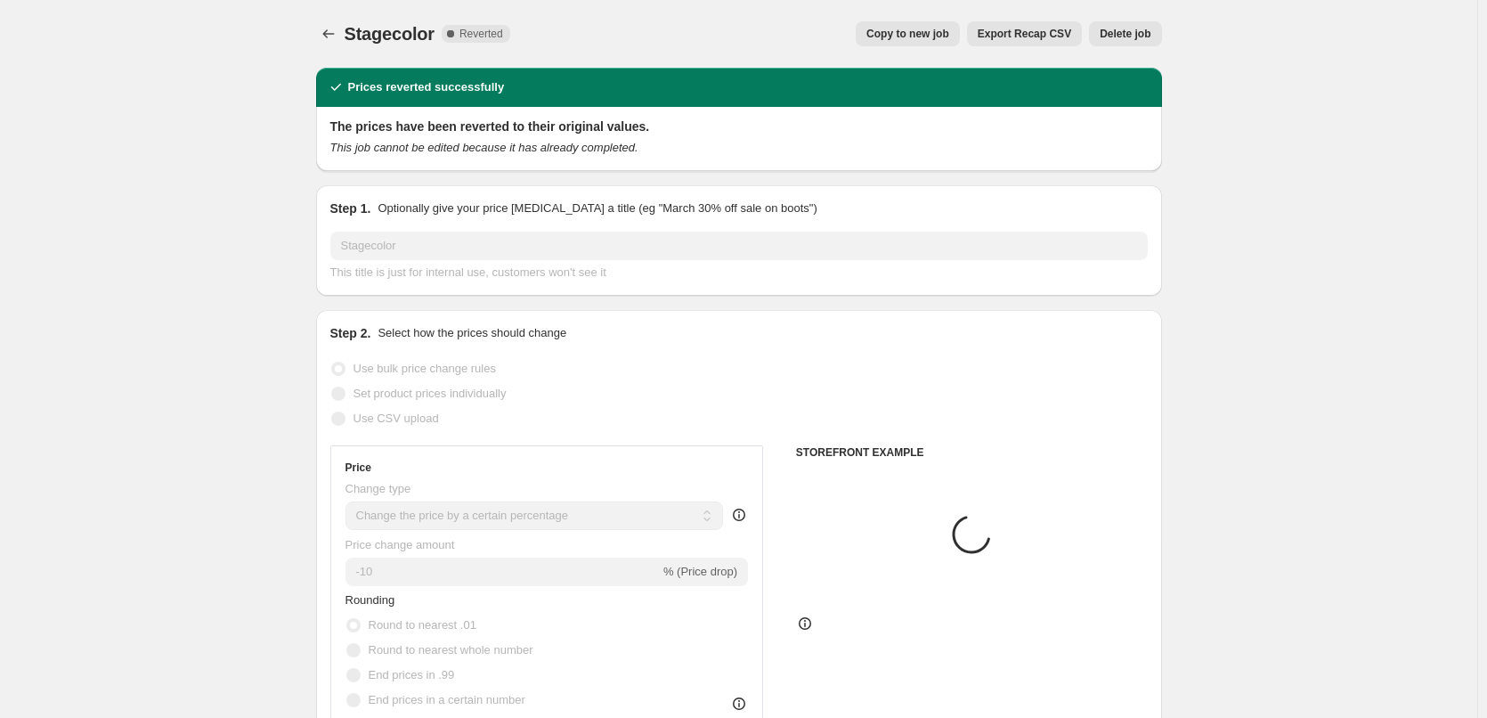
click at [953, 27] on button "Copy to new job" at bounding box center [908, 33] width 104 height 25
select select "percentage"
select select "vendor"
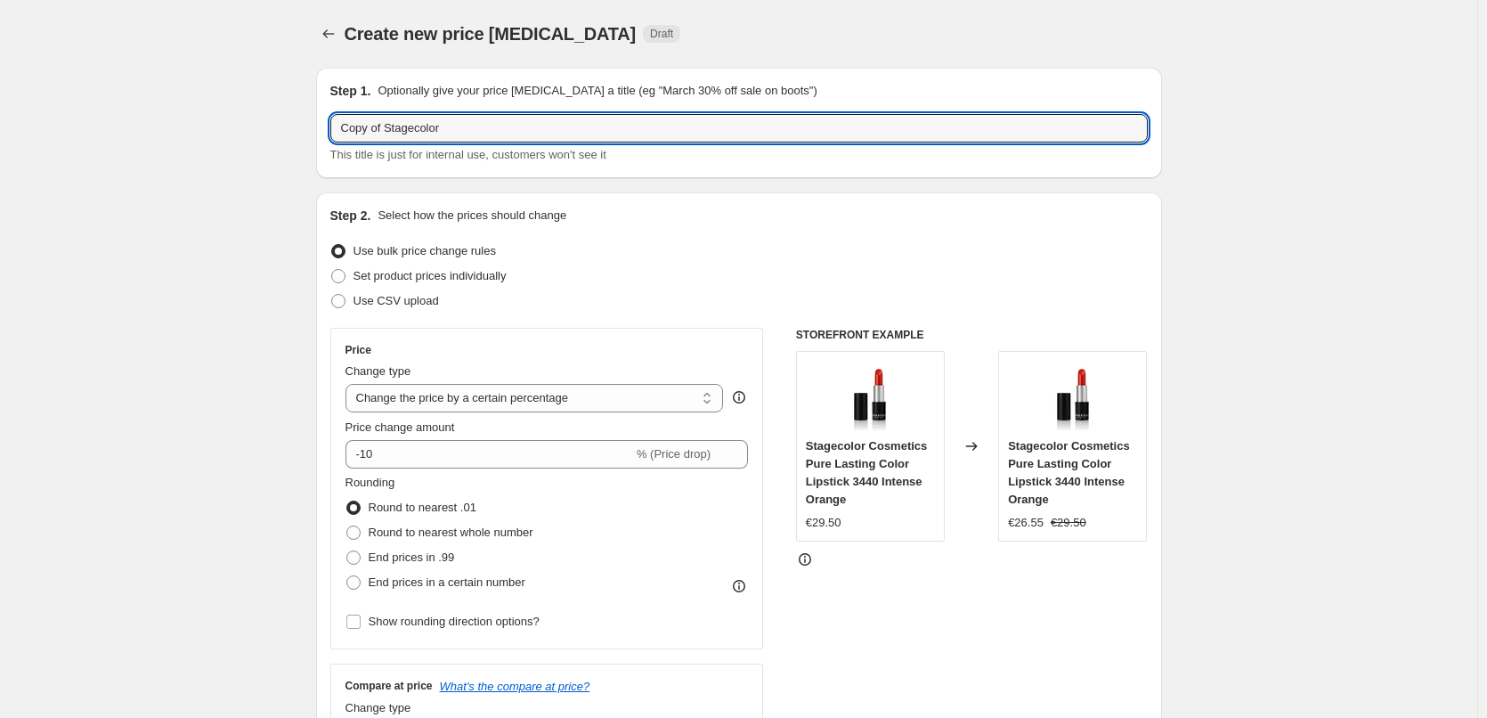
drag, startPoint x: 389, startPoint y: 134, endPoint x: 313, endPoint y: 119, distance: 77.9
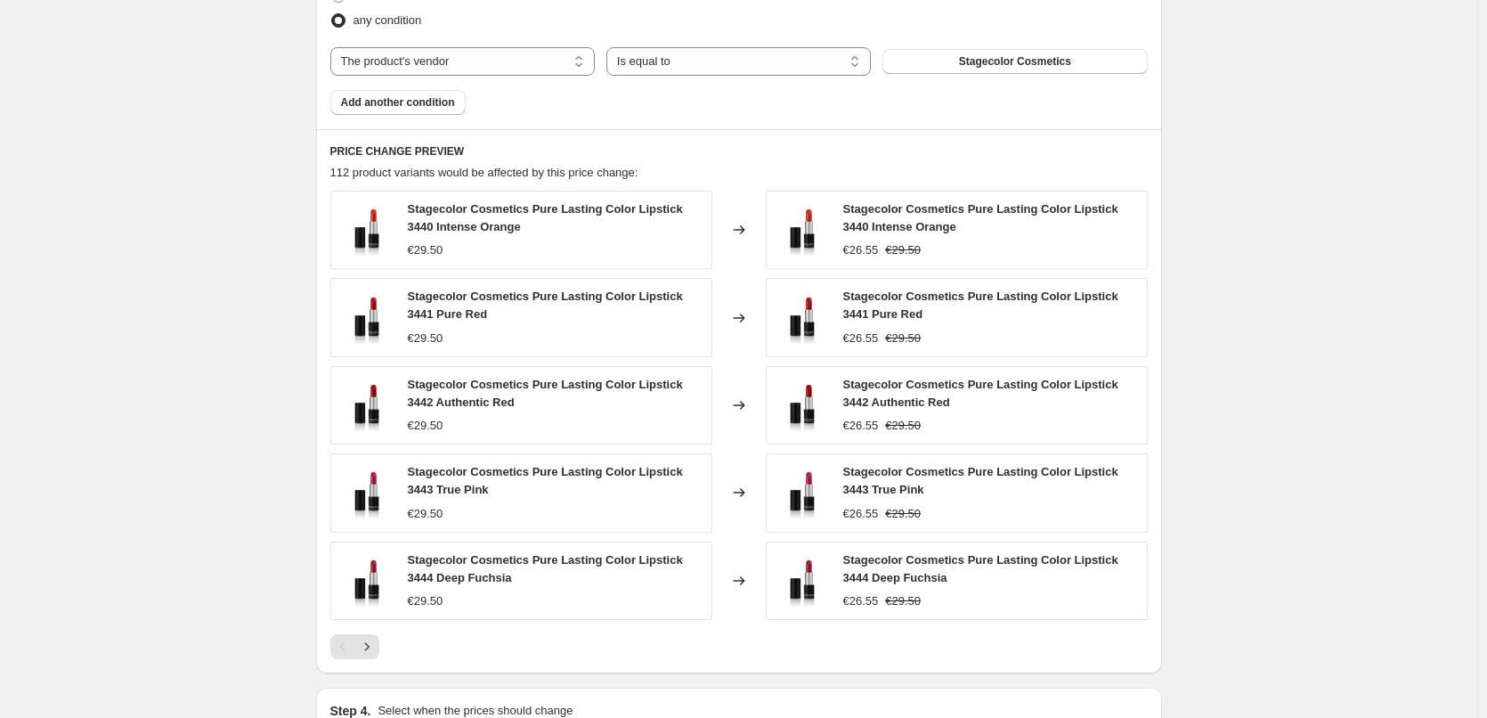
scroll to position [1292, 0]
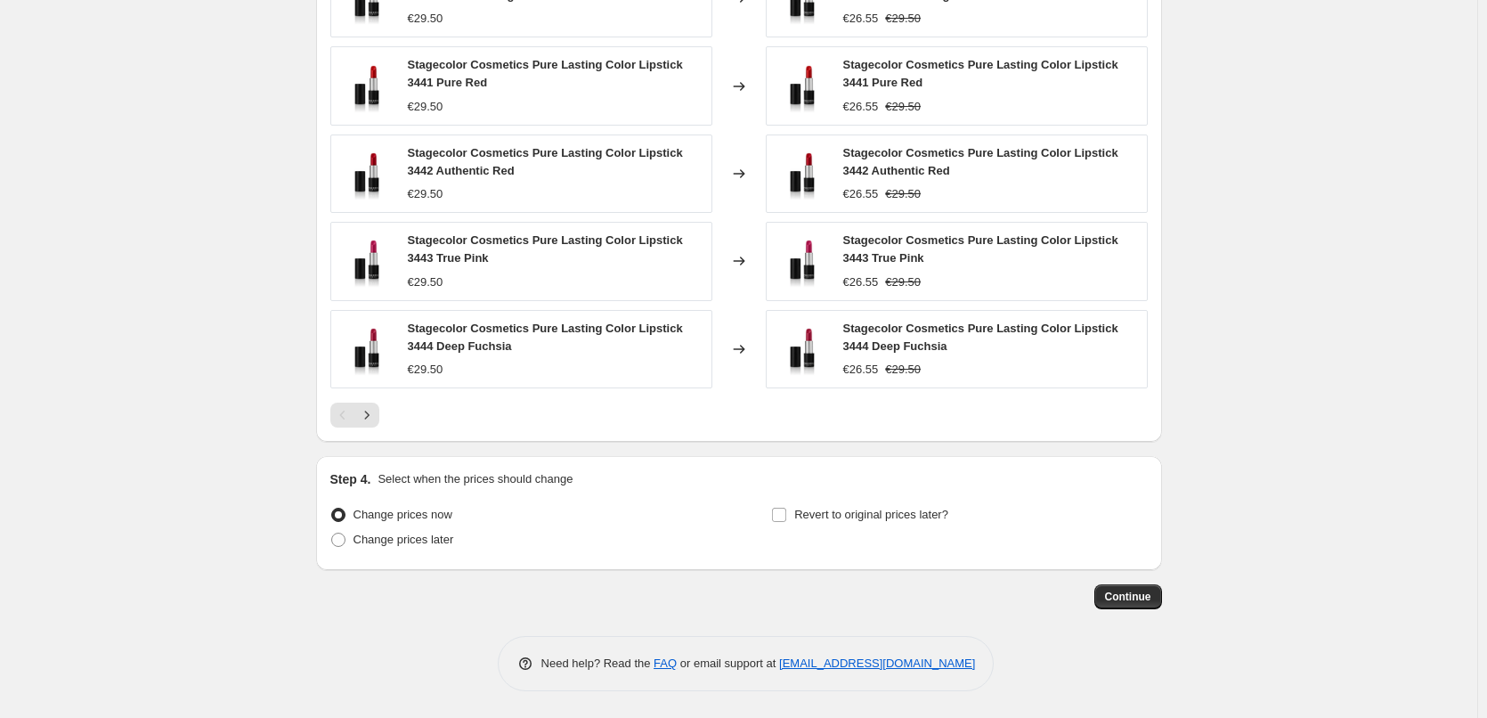
type input "Stagecolor"
click at [839, 499] on div "Step 4. Select when the prices should change Change prices now Change prices la…" at bounding box center [738, 512] width 817 height 85
click at [842, 516] on span "Revert to original prices later?" at bounding box center [871, 513] width 154 height 13
click at [786, 516] on input "Revert to original prices later?" at bounding box center [779, 514] width 14 height 14
checkbox input "true"
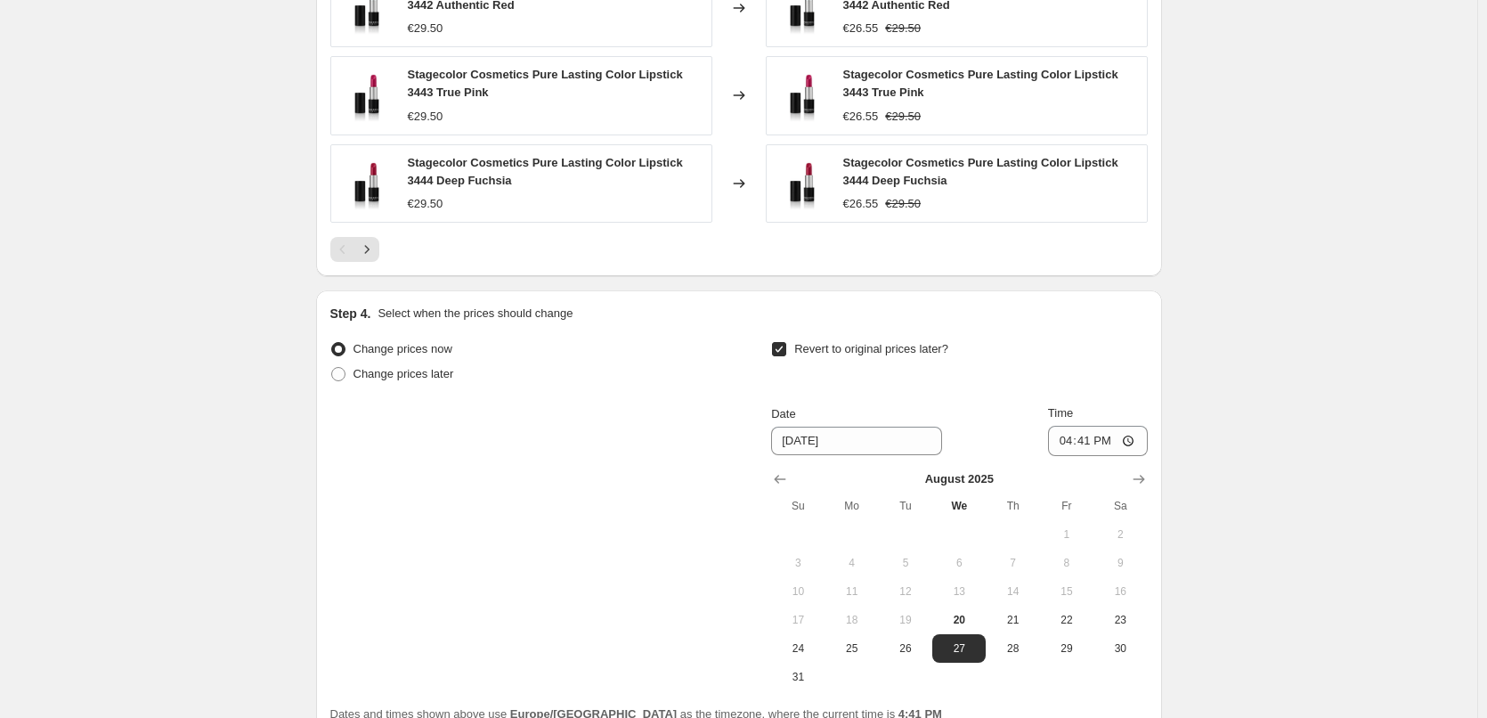
scroll to position [1625, 0]
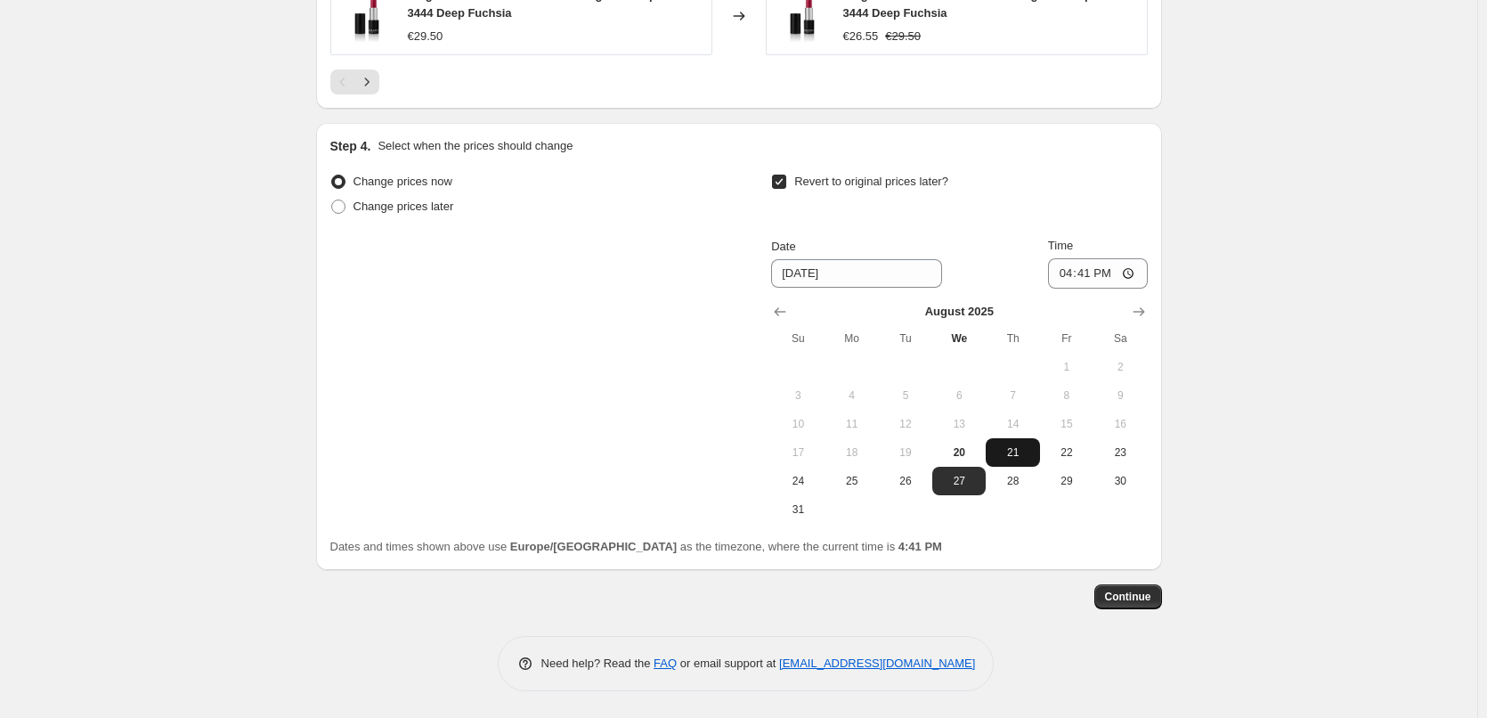
click at [1013, 464] on button "21" at bounding box center [1012, 452] width 53 height 28
type input "[DATE]"
click at [1068, 272] on input "16:41" at bounding box center [1098, 273] width 100 height 30
type input "03:00"
click at [1127, 597] on span "Continue" at bounding box center [1128, 596] width 46 height 14
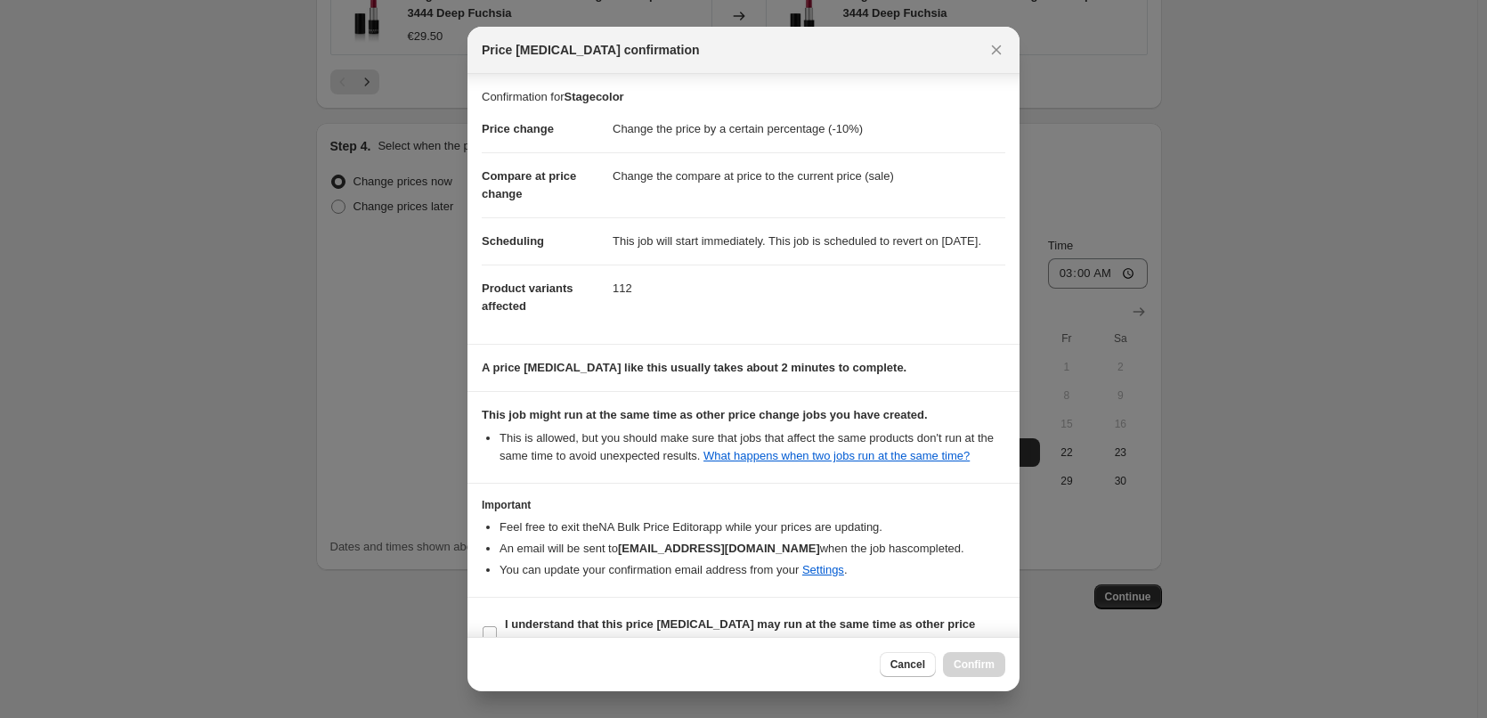
scroll to position [50, 0]
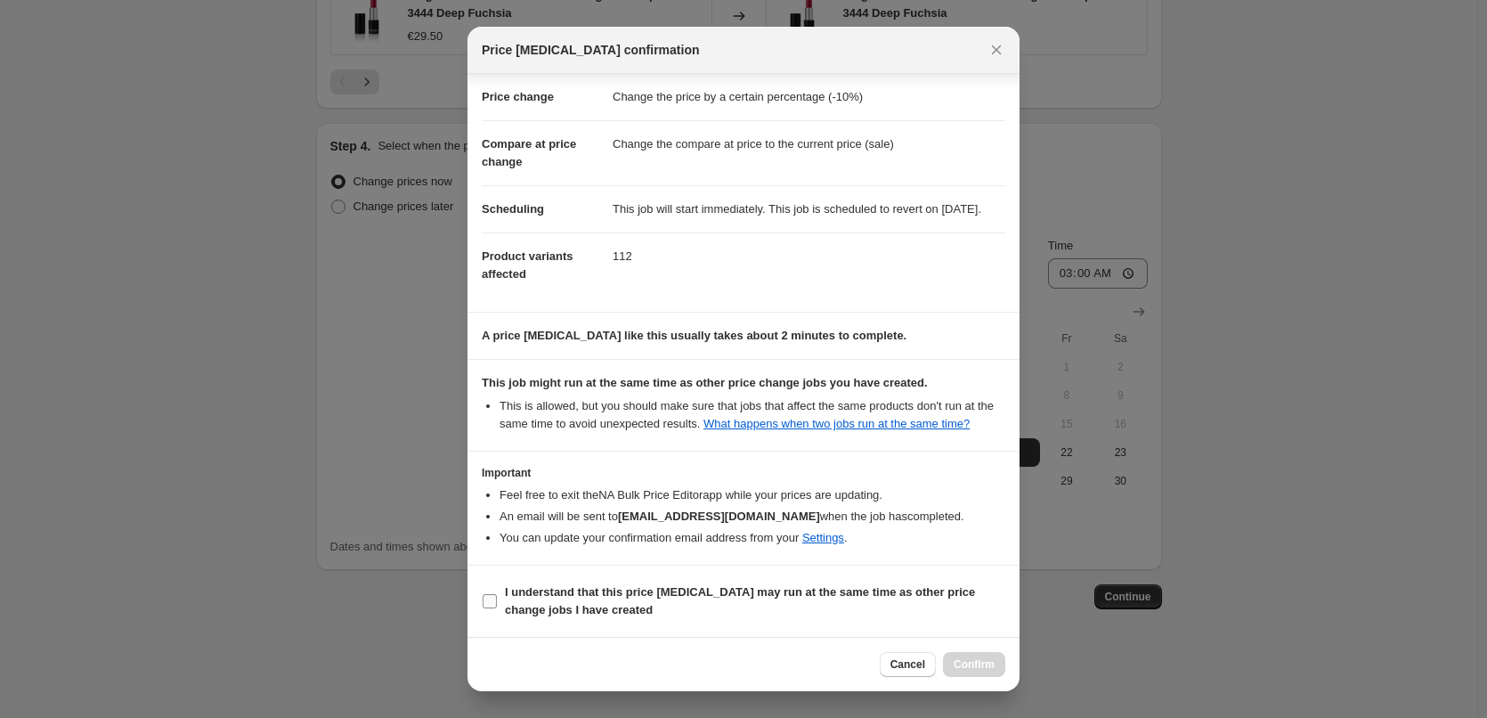
click at [549, 599] on span "I understand that this price [MEDICAL_DATA] may run at the same time as other p…" at bounding box center [755, 601] width 500 height 36
click at [497, 599] on input "I understand that this price [MEDICAL_DATA] may run at the same time as other p…" at bounding box center [490, 601] width 14 height 14
checkbox input "true"
click at [991, 654] on button "Confirm" at bounding box center [974, 664] width 62 height 25
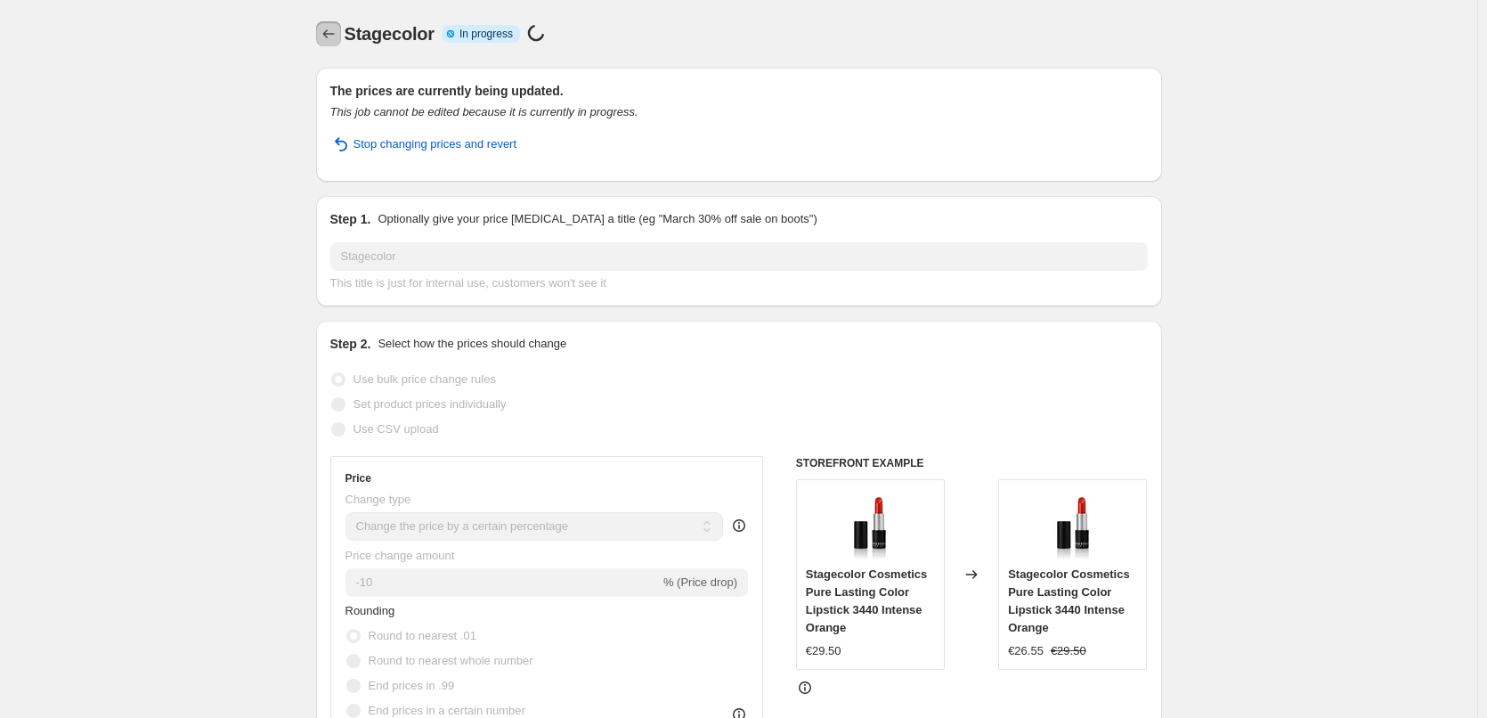
click at [327, 37] on icon "Price change jobs" at bounding box center [329, 34] width 18 height 18
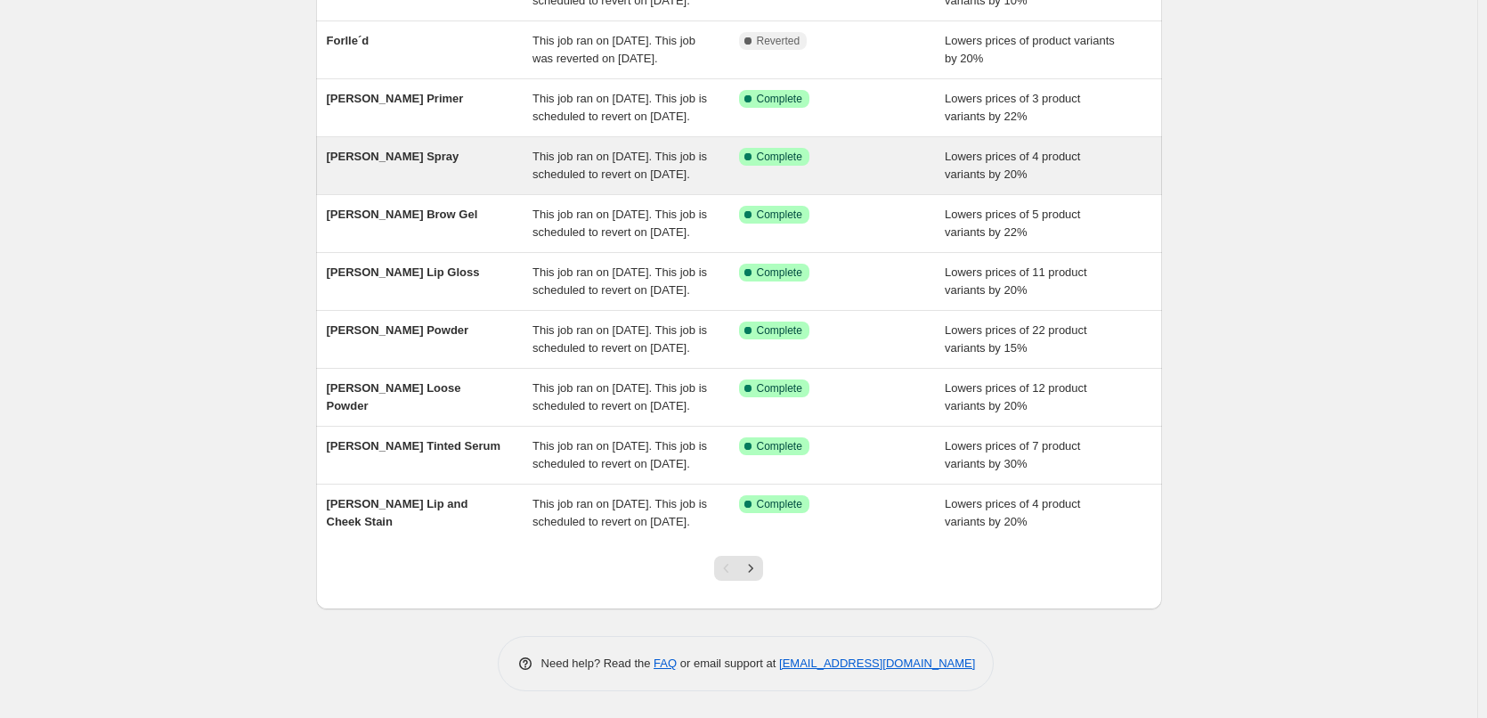
scroll to position [378, 0]
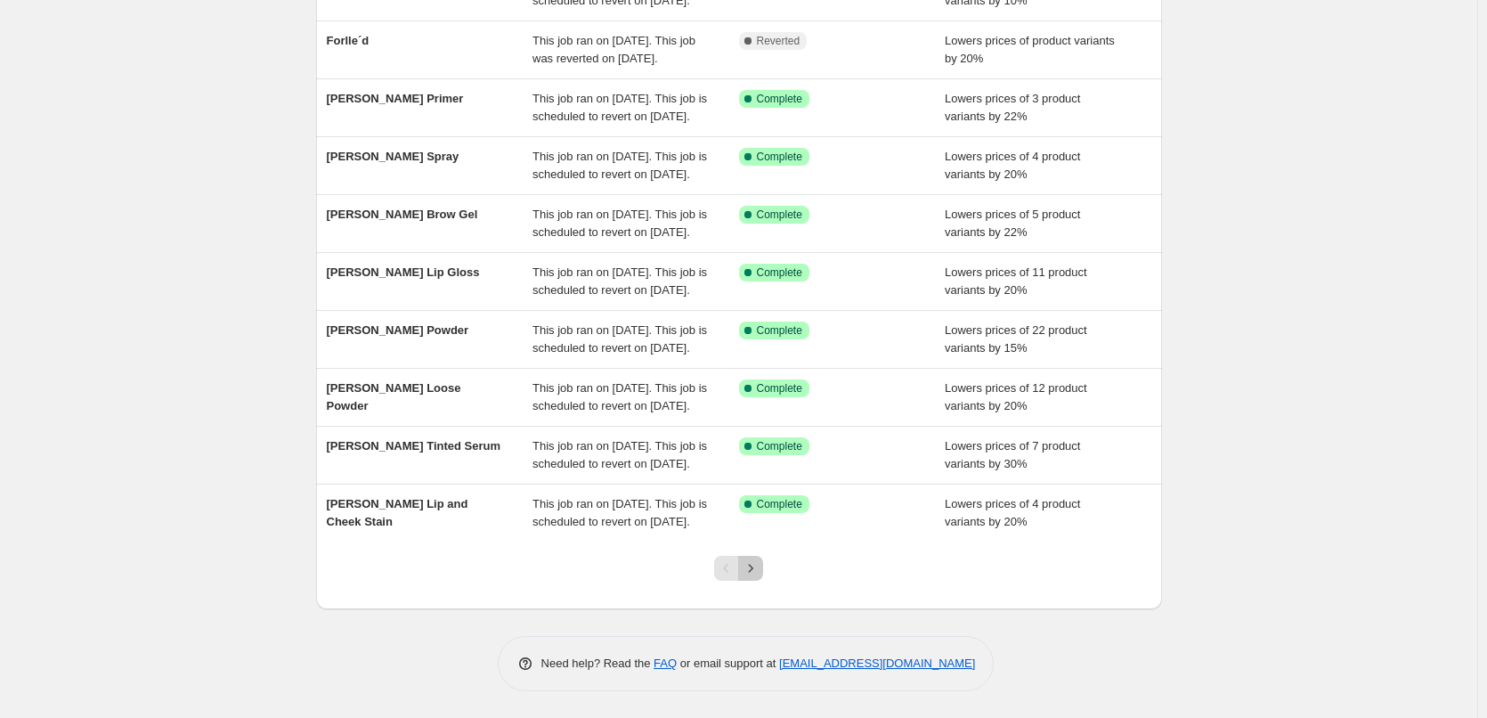
click at [759, 564] on icon "Next" at bounding box center [751, 568] width 18 height 18
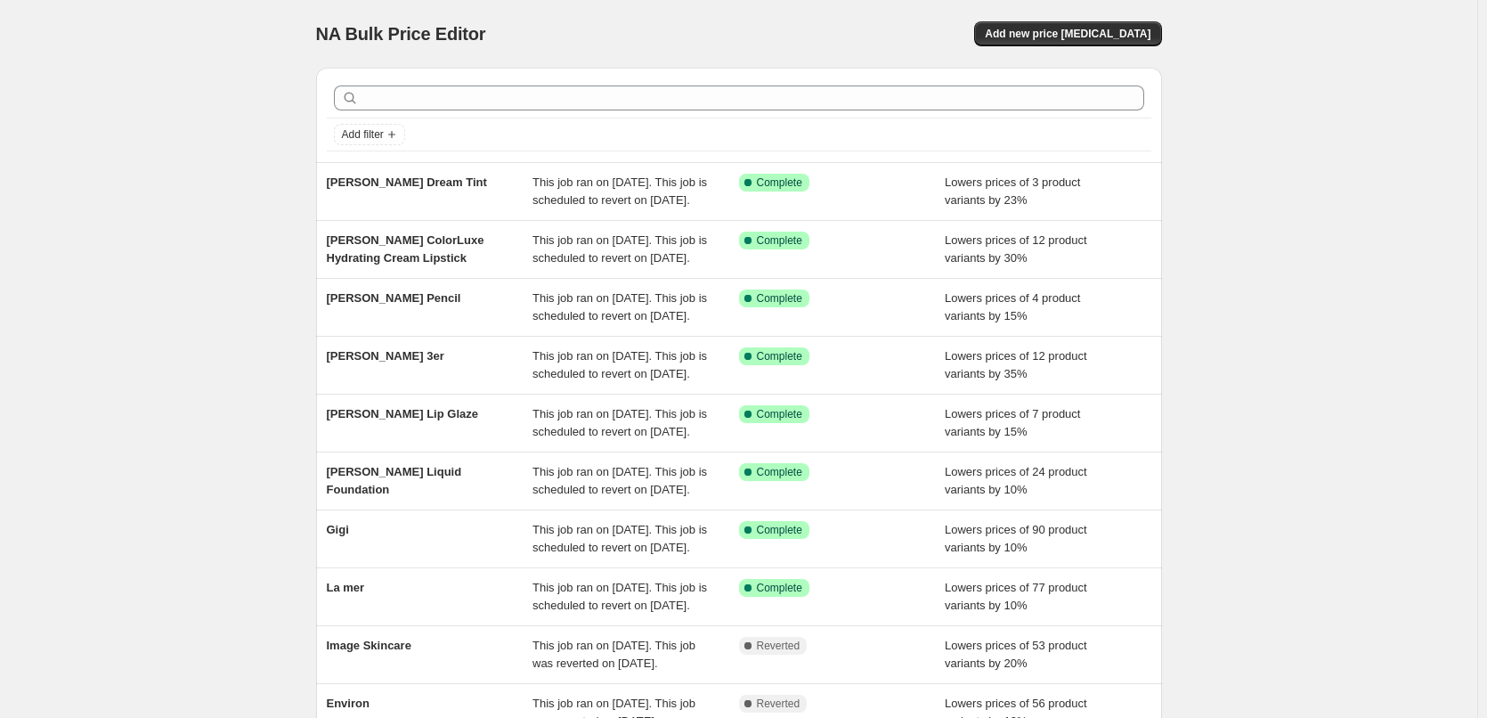
scroll to position [356, 0]
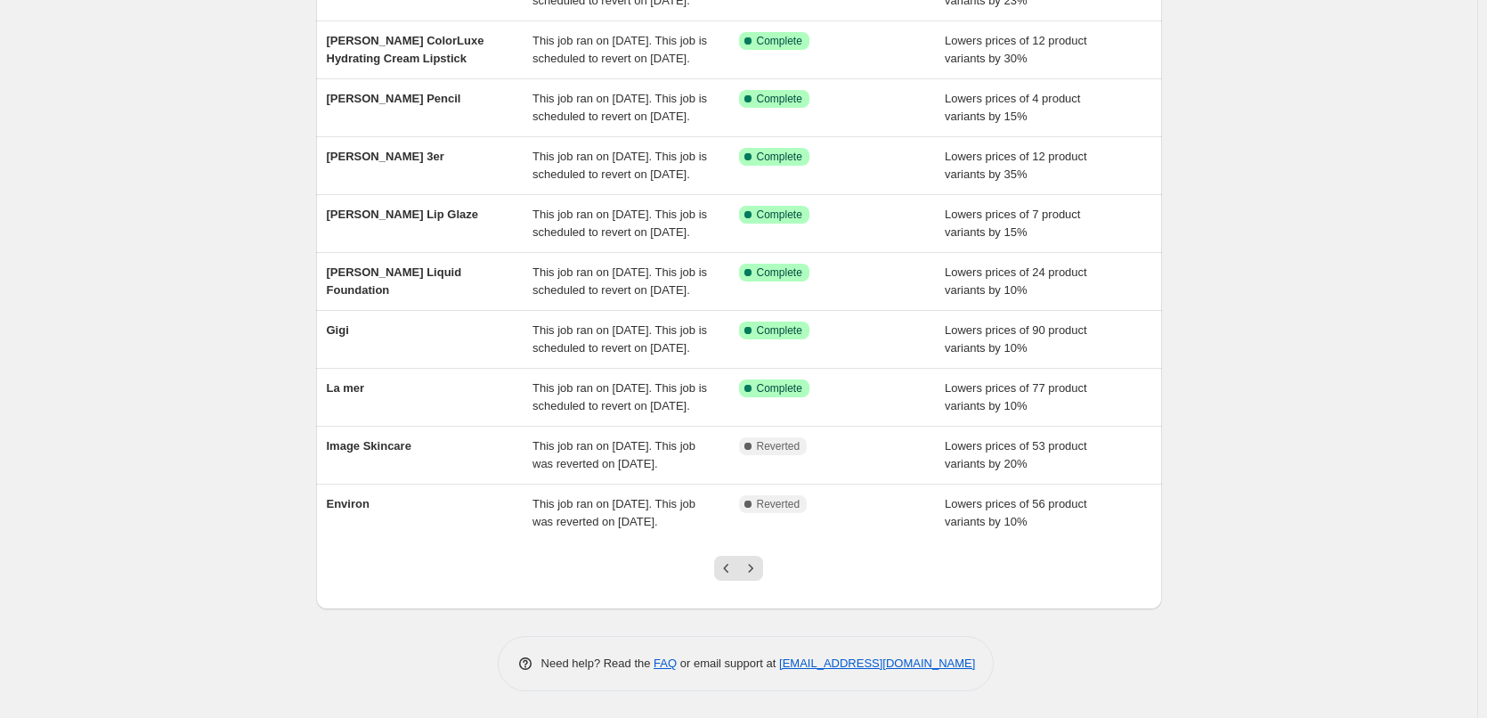
click at [765, 576] on div at bounding box center [738, 575] width 72 height 68
click at [763, 578] on div "Pagination" at bounding box center [750, 568] width 25 height 25
click at [763, 581] on button "Next" at bounding box center [750, 568] width 25 height 25
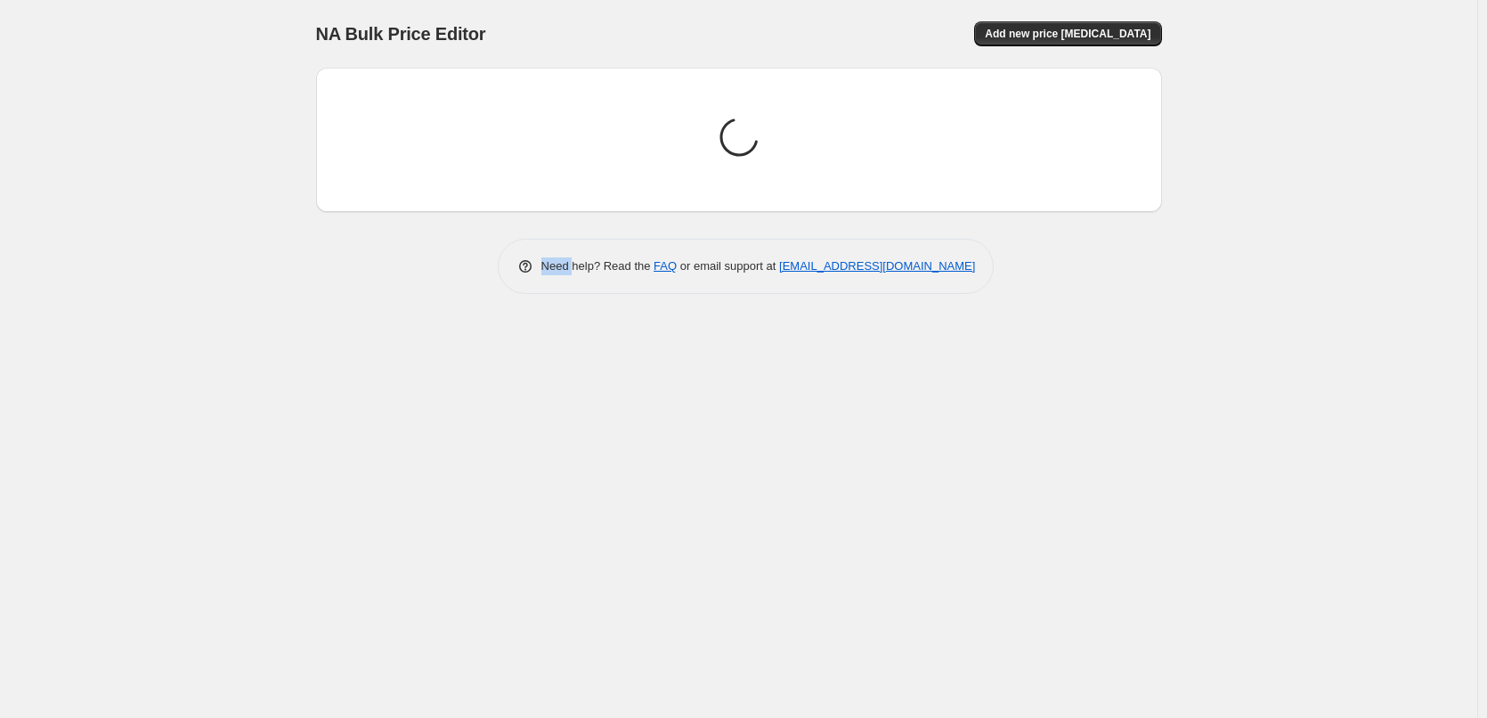
scroll to position [0, 0]
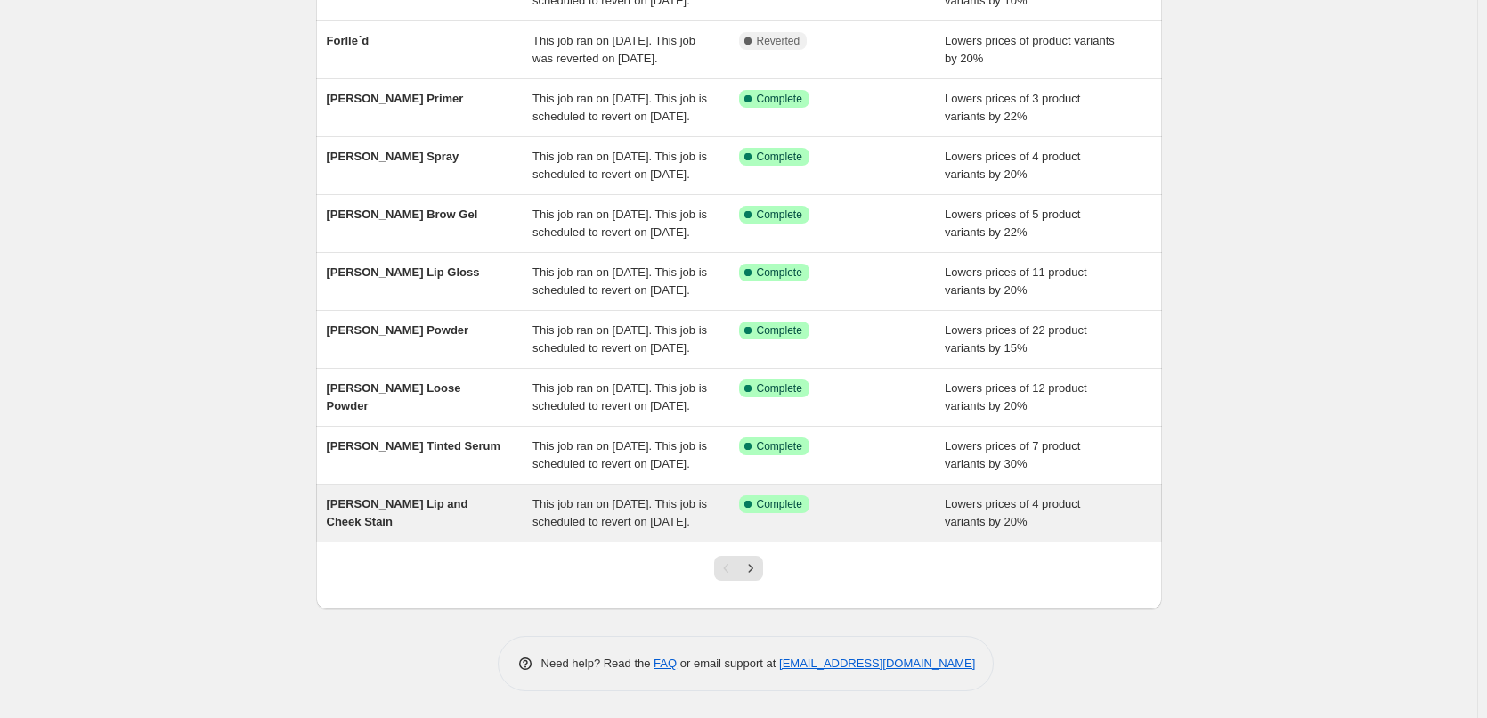
scroll to position [378, 0]
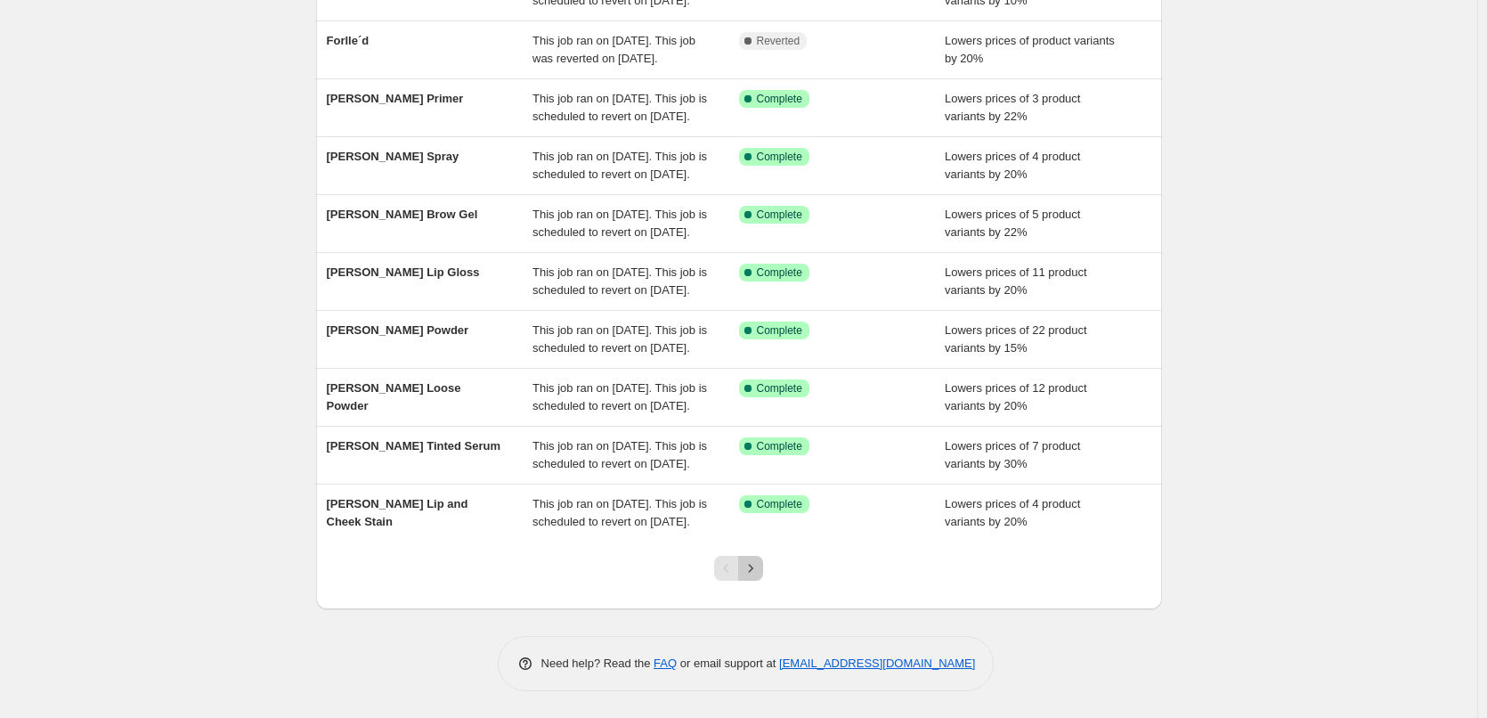
click at [751, 566] on icon "Next" at bounding box center [751, 568] width 18 height 18
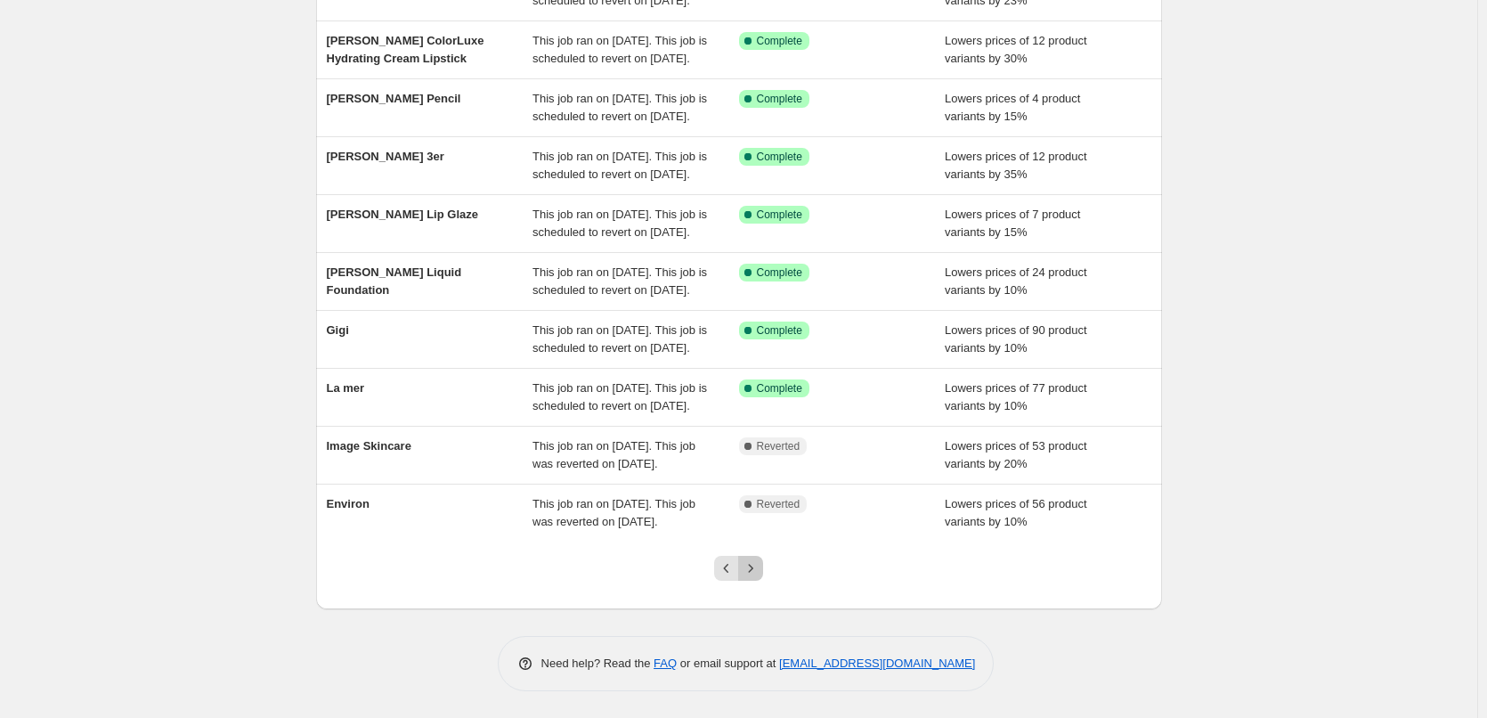
click at [751, 566] on icon "Next" at bounding box center [751, 568] width 18 height 18
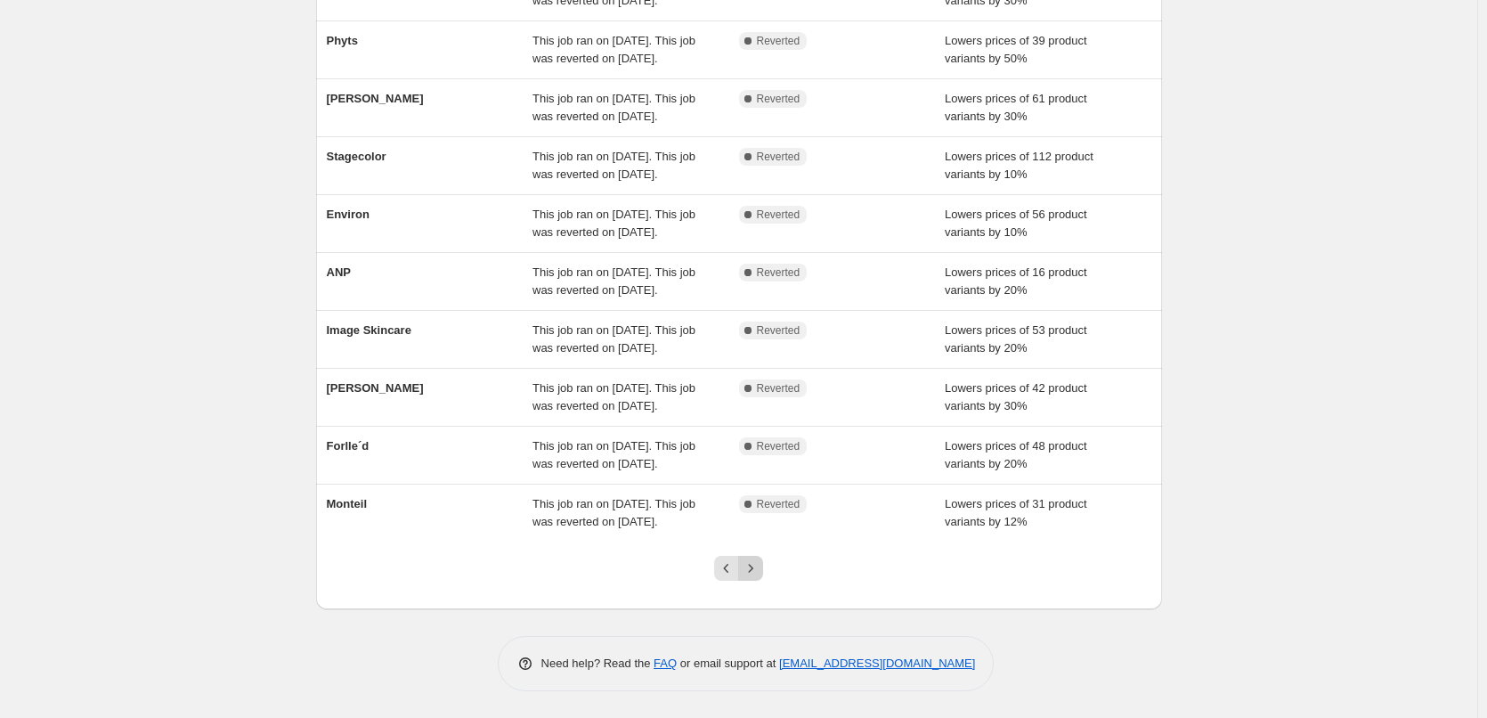
click at [747, 562] on icon "Next" at bounding box center [751, 568] width 18 height 18
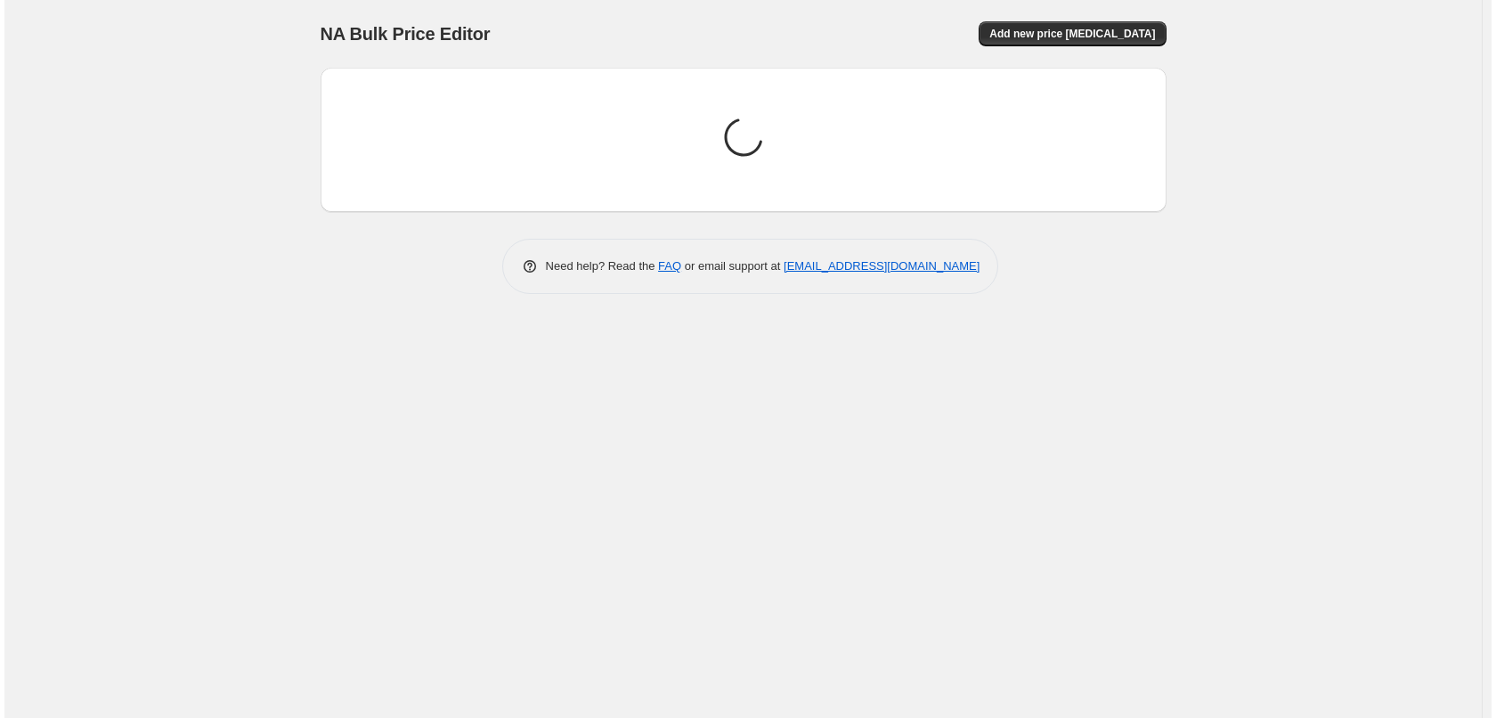
scroll to position [0, 0]
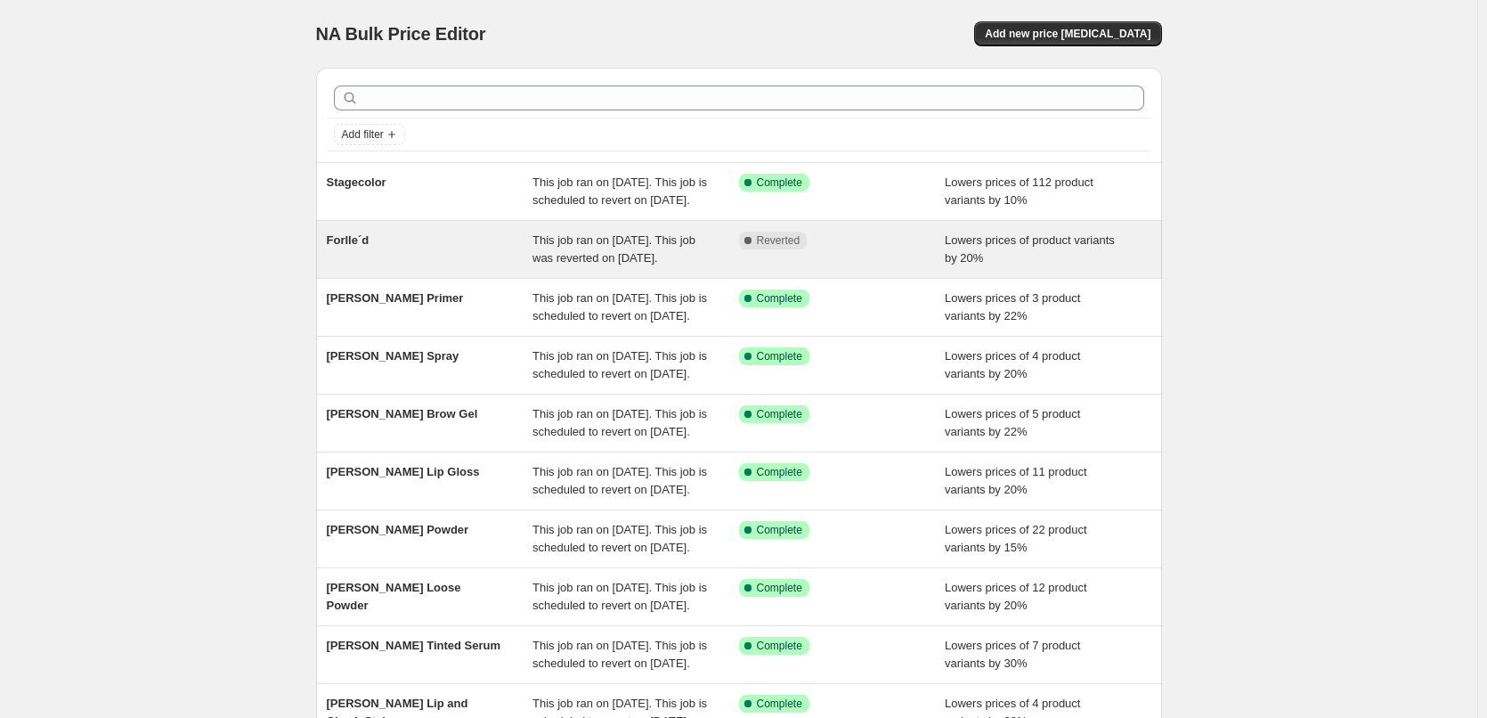
click at [369, 247] on span "Forlle´d" at bounding box center [348, 239] width 43 height 13
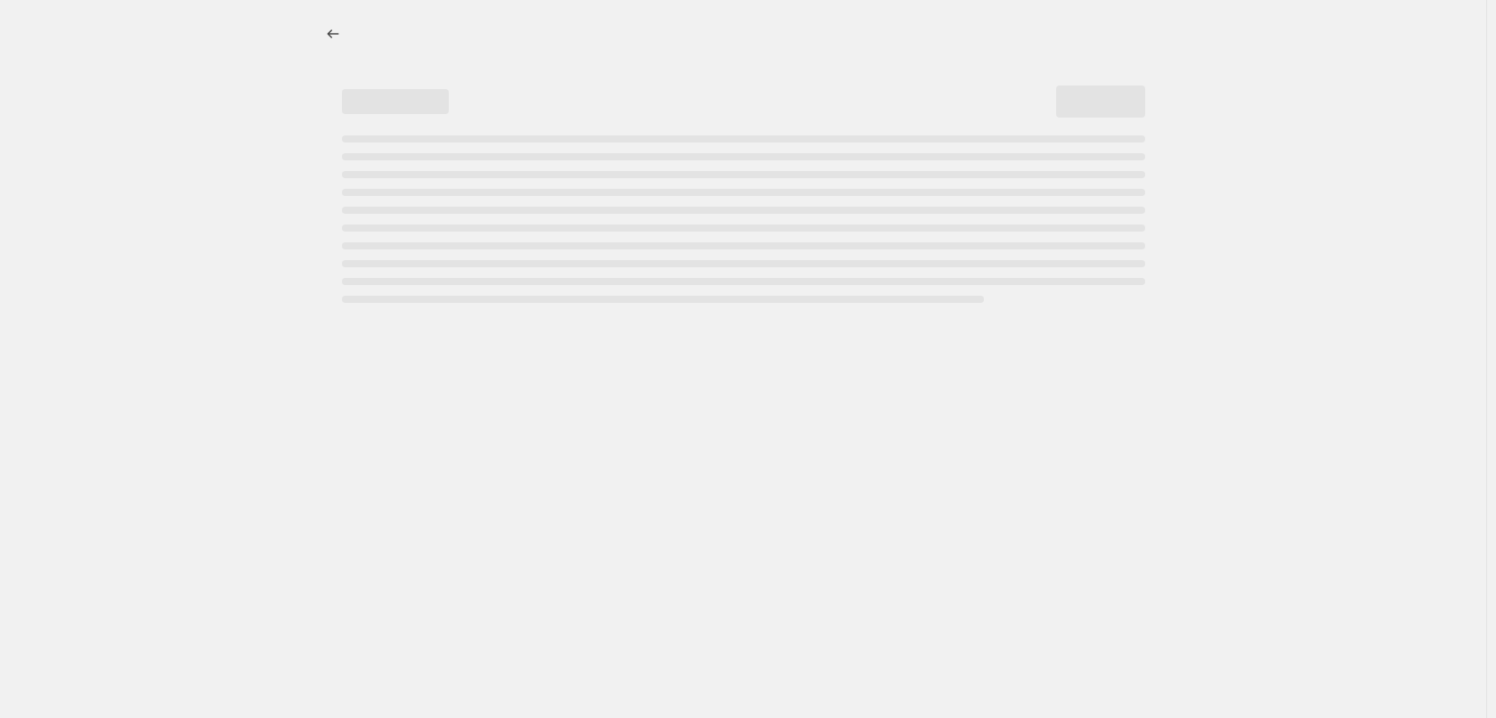
select select "percentage"
select select "remove"
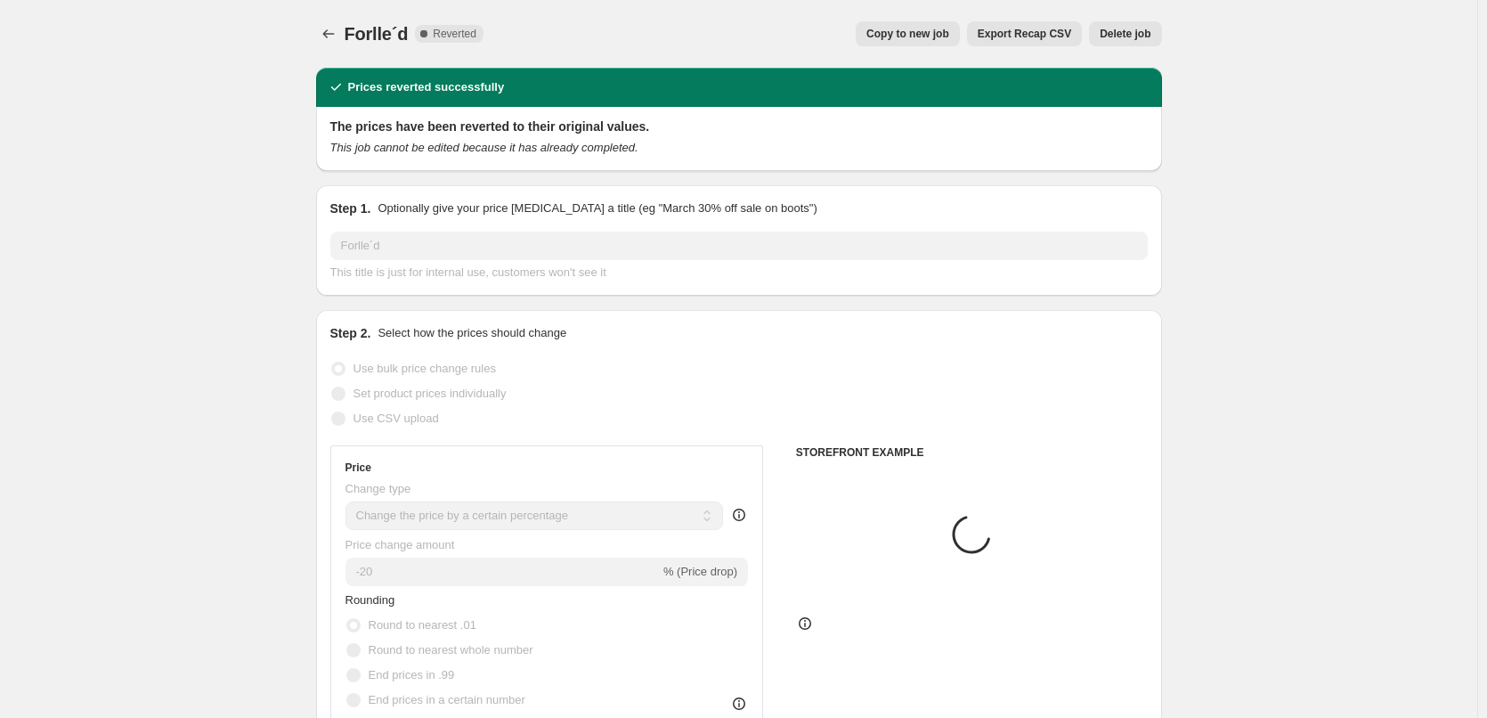
select select "vendor"
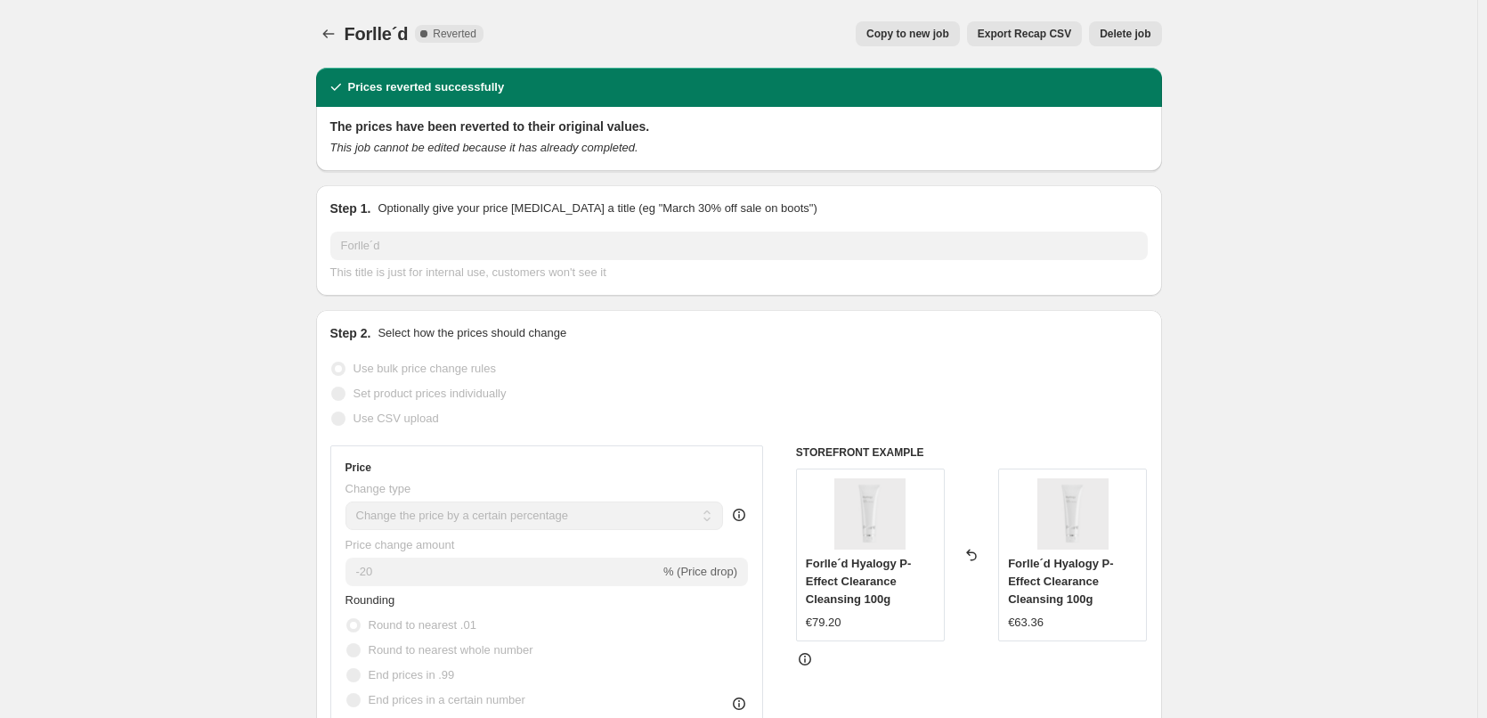
click at [923, 51] on div "Forlle´d. This page is ready Forlle´d Complete Reverted Copy to new job Export …" at bounding box center [739, 34] width 846 height 68
click at [929, 33] on span "Copy to new job" at bounding box center [907, 34] width 83 height 14
select select "percentage"
select select "remove"
select select "vendor"
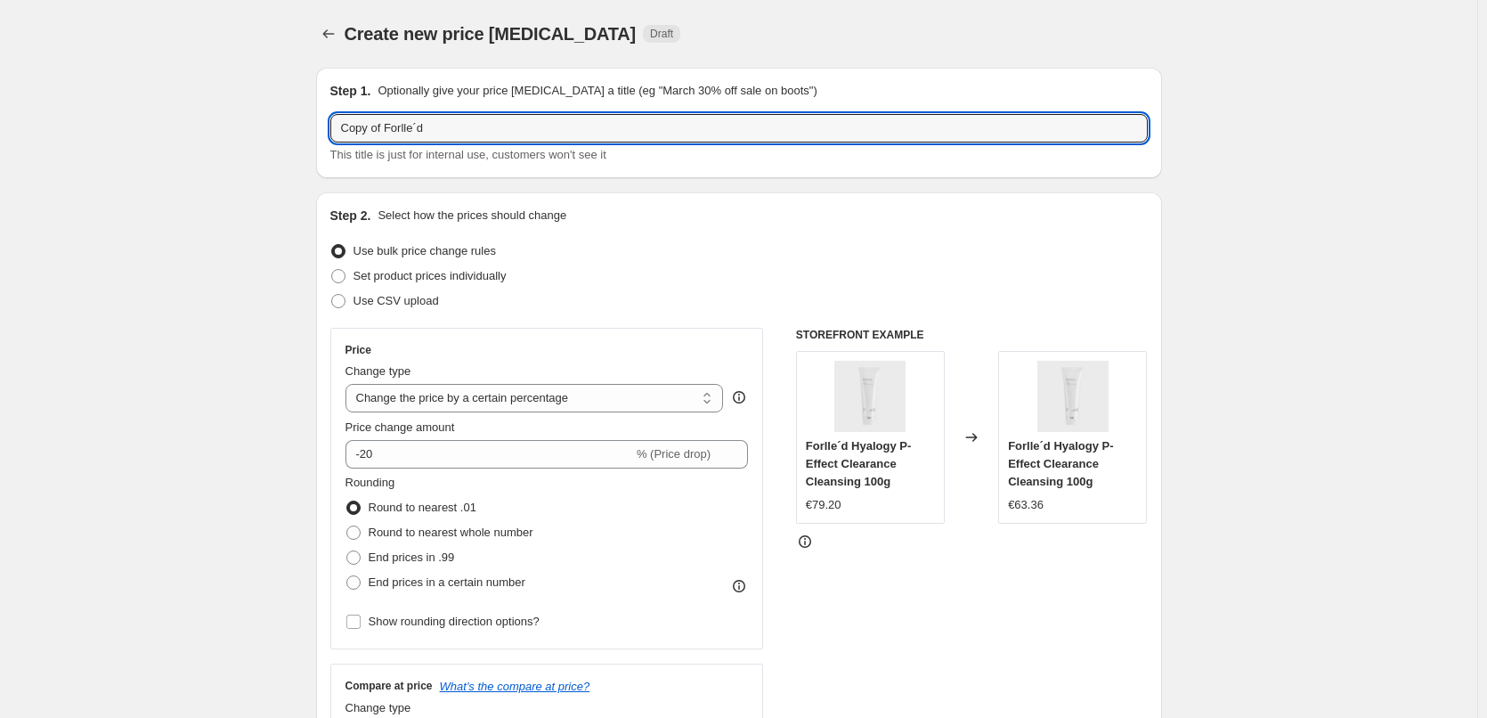
drag, startPoint x: 390, startPoint y: 133, endPoint x: 240, endPoint y: 131, distance: 150.5
type input "Forlle´d"
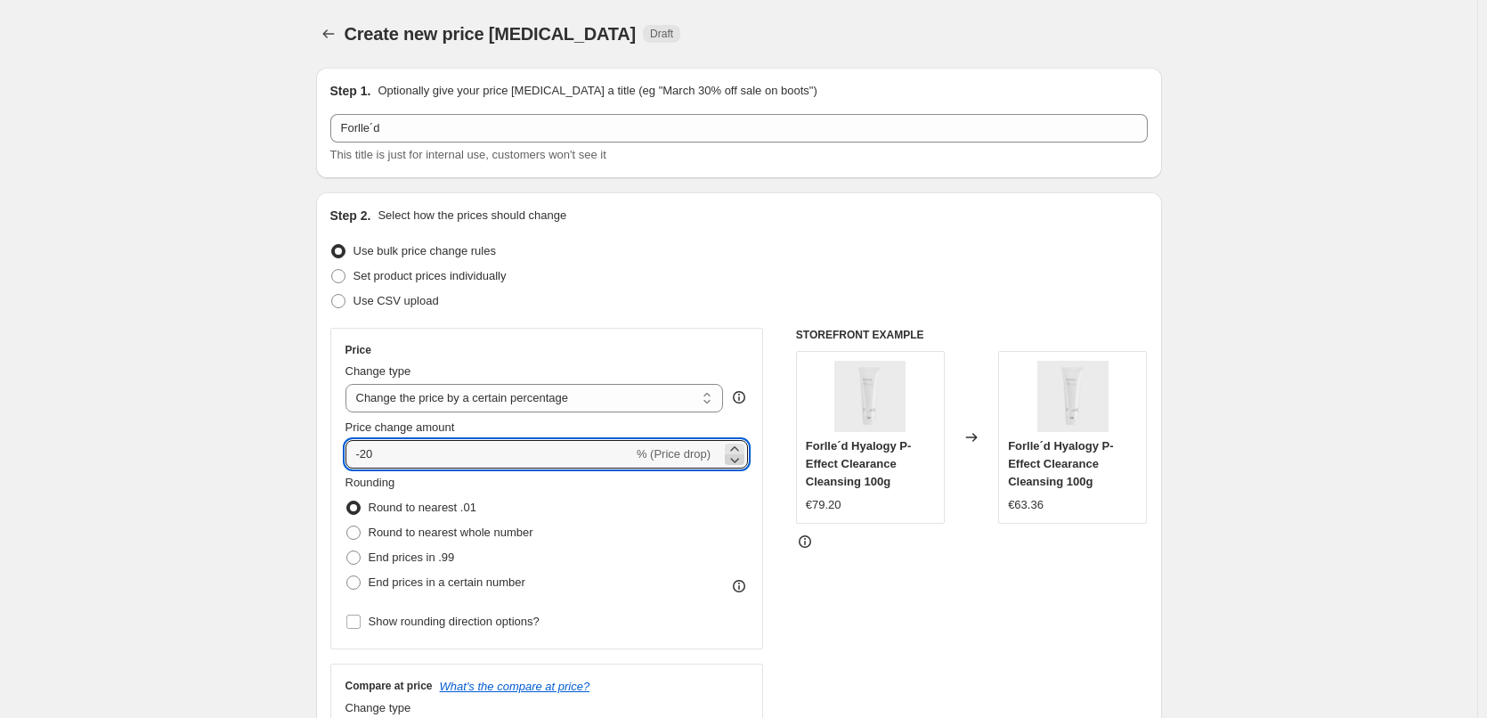
click at [735, 459] on icon at bounding box center [735, 460] width 18 height 18
click at [739, 449] on icon at bounding box center [735, 449] width 18 height 18
click at [733, 447] on icon at bounding box center [735, 449] width 18 height 18
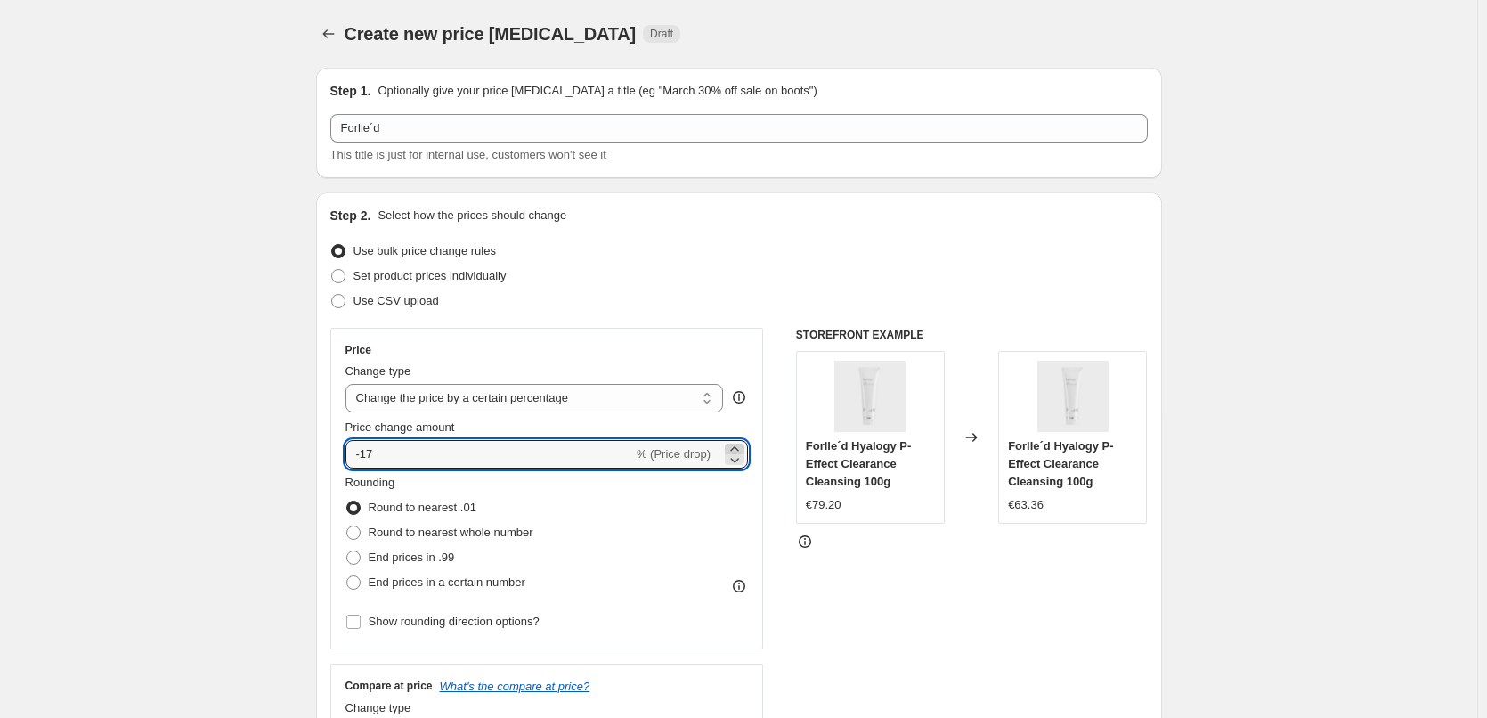
click at [733, 447] on icon at bounding box center [735, 449] width 18 height 18
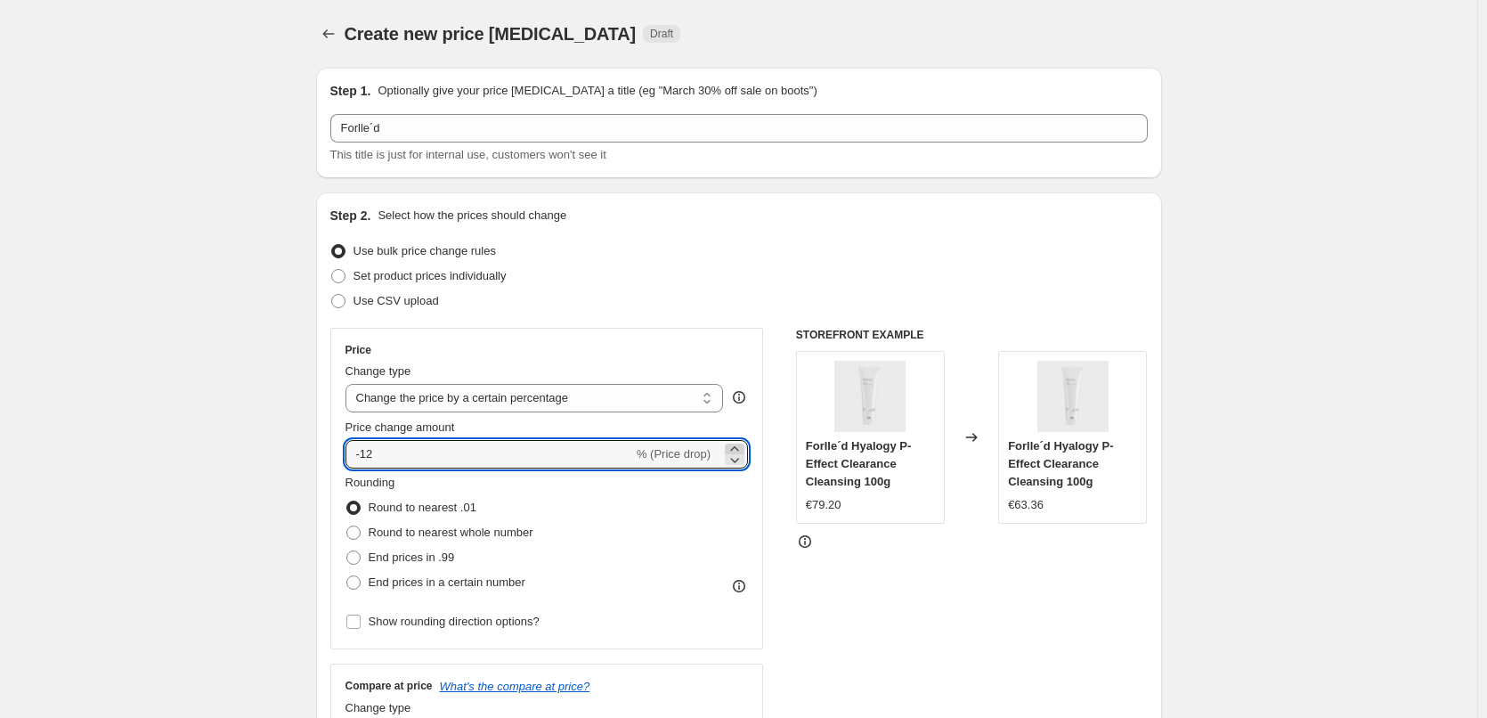
click at [733, 447] on icon at bounding box center [735, 449] width 18 height 18
type input "-10"
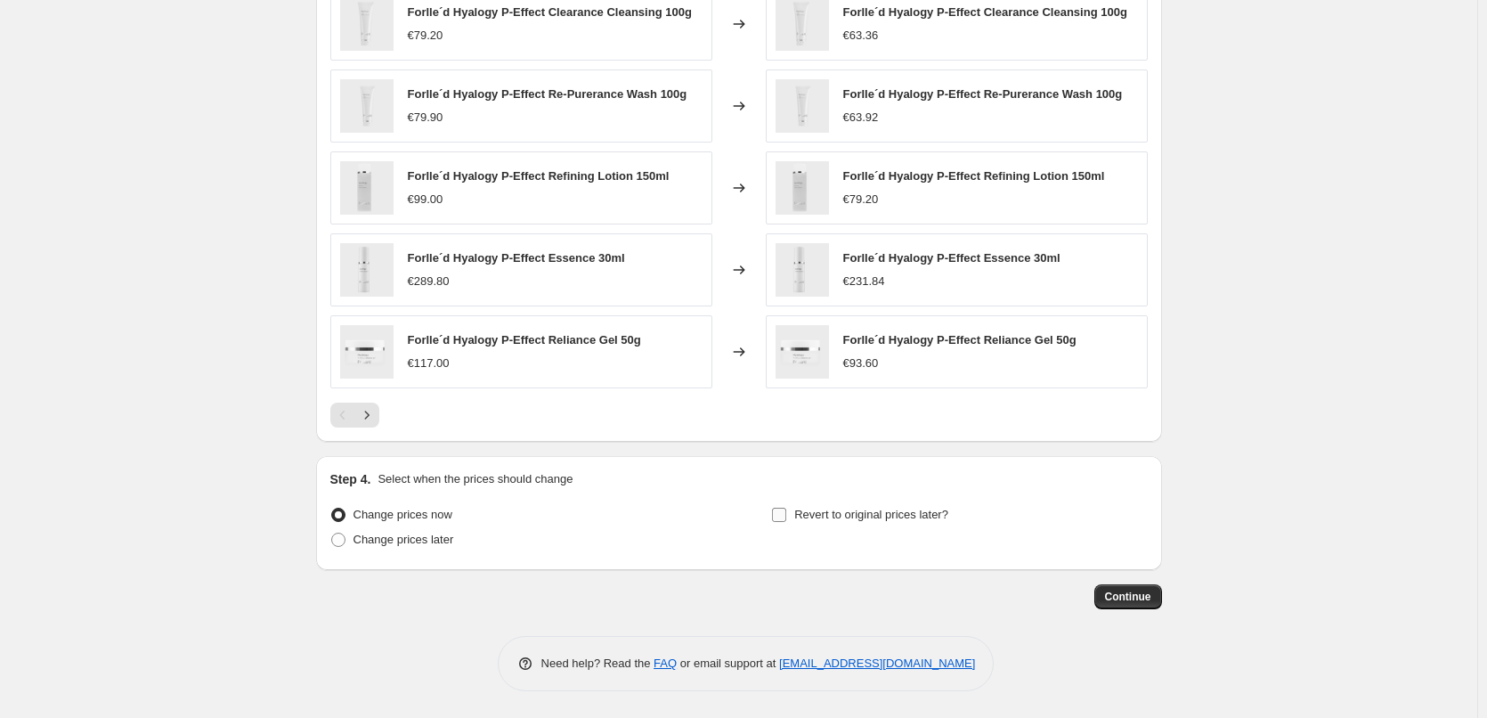
click at [883, 514] on span "Revert to original prices later?" at bounding box center [871, 513] width 154 height 13
click at [786, 514] on input "Revert to original prices later?" at bounding box center [779, 514] width 14 height 14
checkbox input "true"
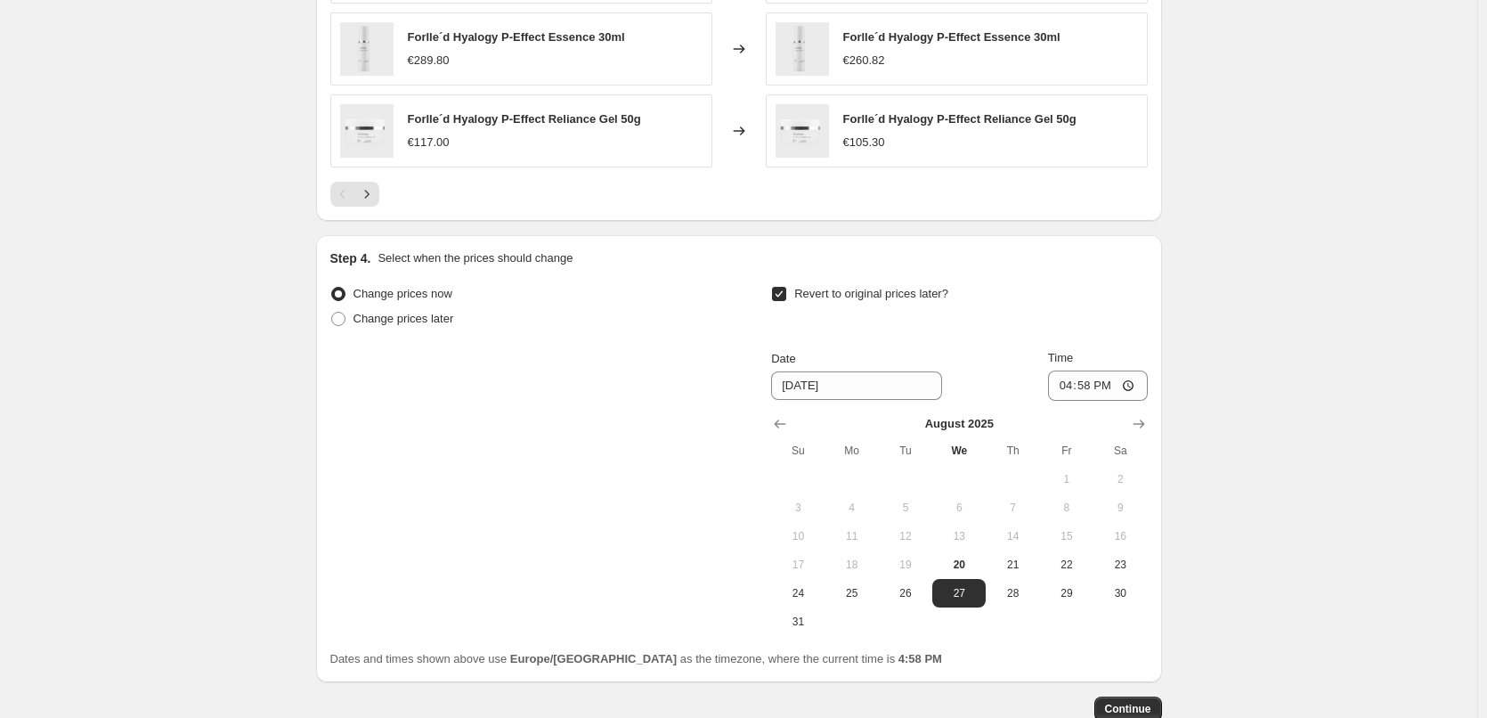
scroll to position [1596, 0]
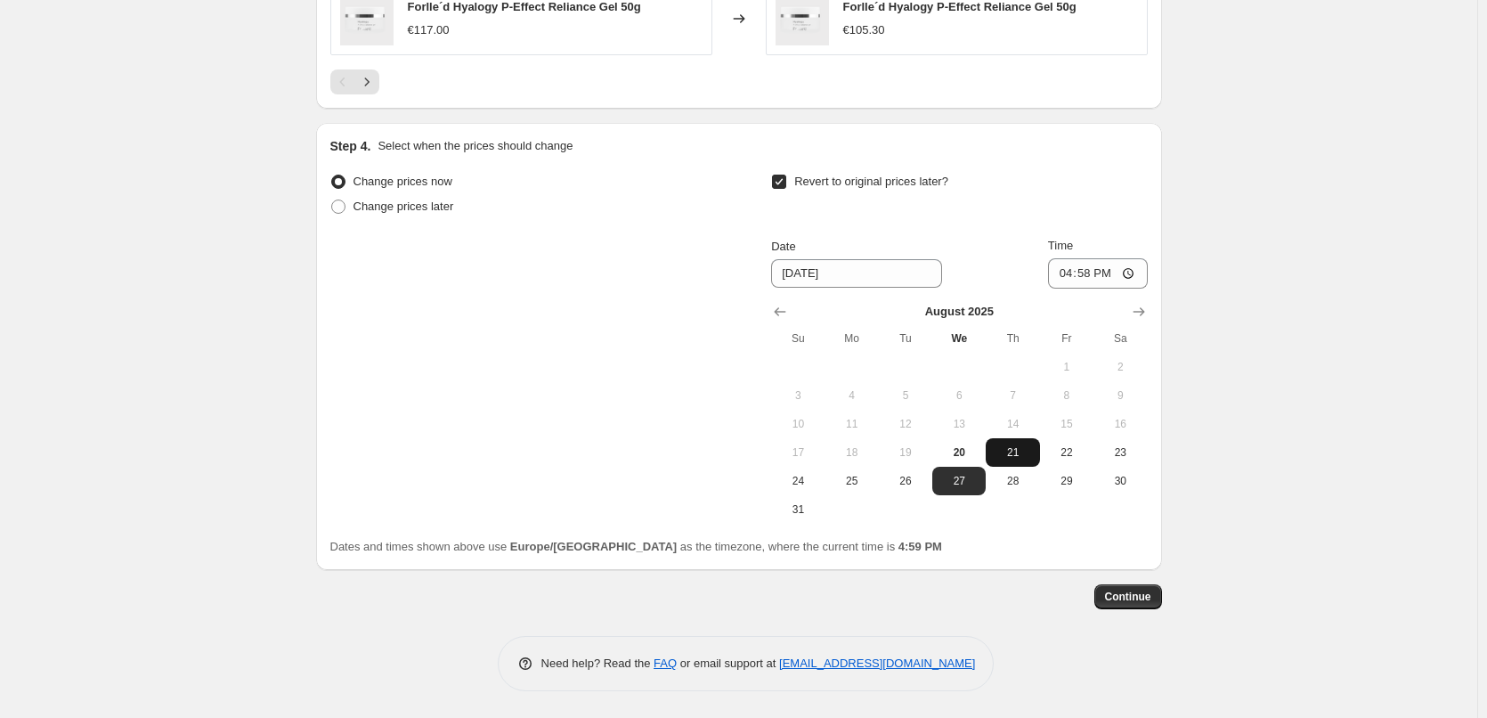
click at [1003, 454] on span "21" at bounding box center [1012, 452] width 39 height 14
type input "[DATE]"
click at [1069, 279] on input "16:58" at bounding box center [1098, 273] width 100 height 30
type input "03:00"
click at [1131, 597] on span "Continue" at bounding box center [1128, 596] width 46 height 14
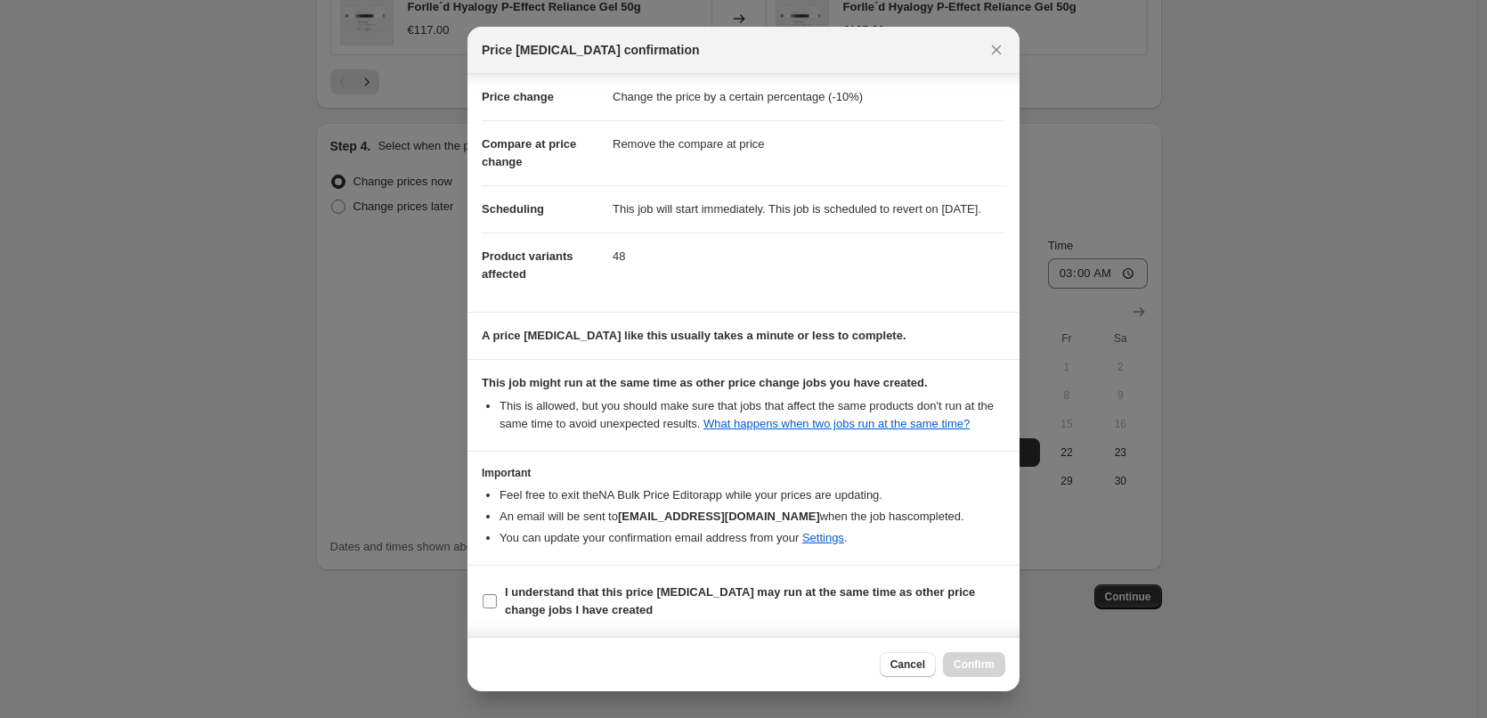
scroll to position [50, 0]
click at [579, 598] on b "I understand that this price [MEDICAL_DATA] may run at the same time as other p…" at bounding box center [740, 600] width 470 height 31
click at [497, 598] on input "I understand that this price [MEDICAL_DATA] may run at the same time as other p…" at bounding box center [490, 601] width 14 height 14
checkbox input "true"
click at [986, 669] on span "Confirm" at bounding box center [974, 664] width 41 height 14
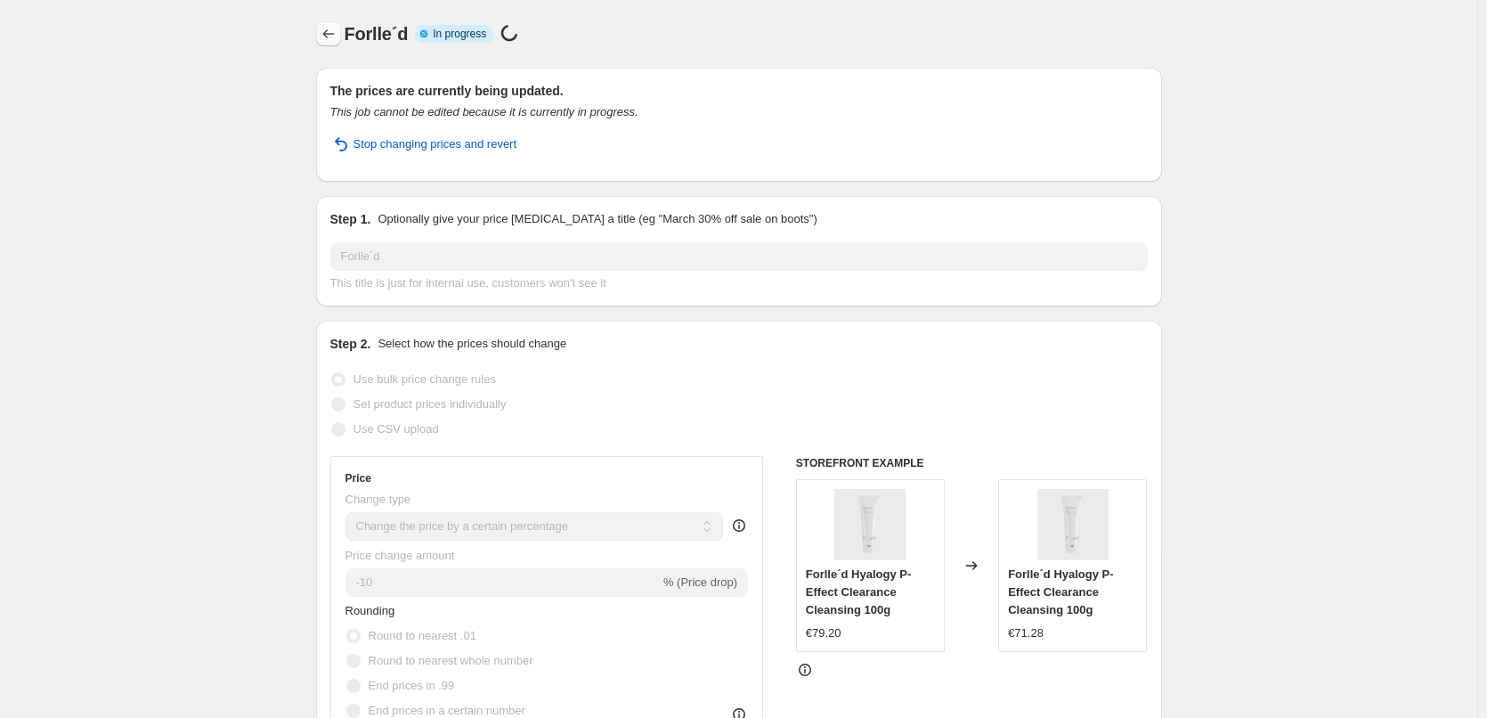
click at [323, 37] on button "Price change jobs" at bounding box center [328, 33] width 25 height 25
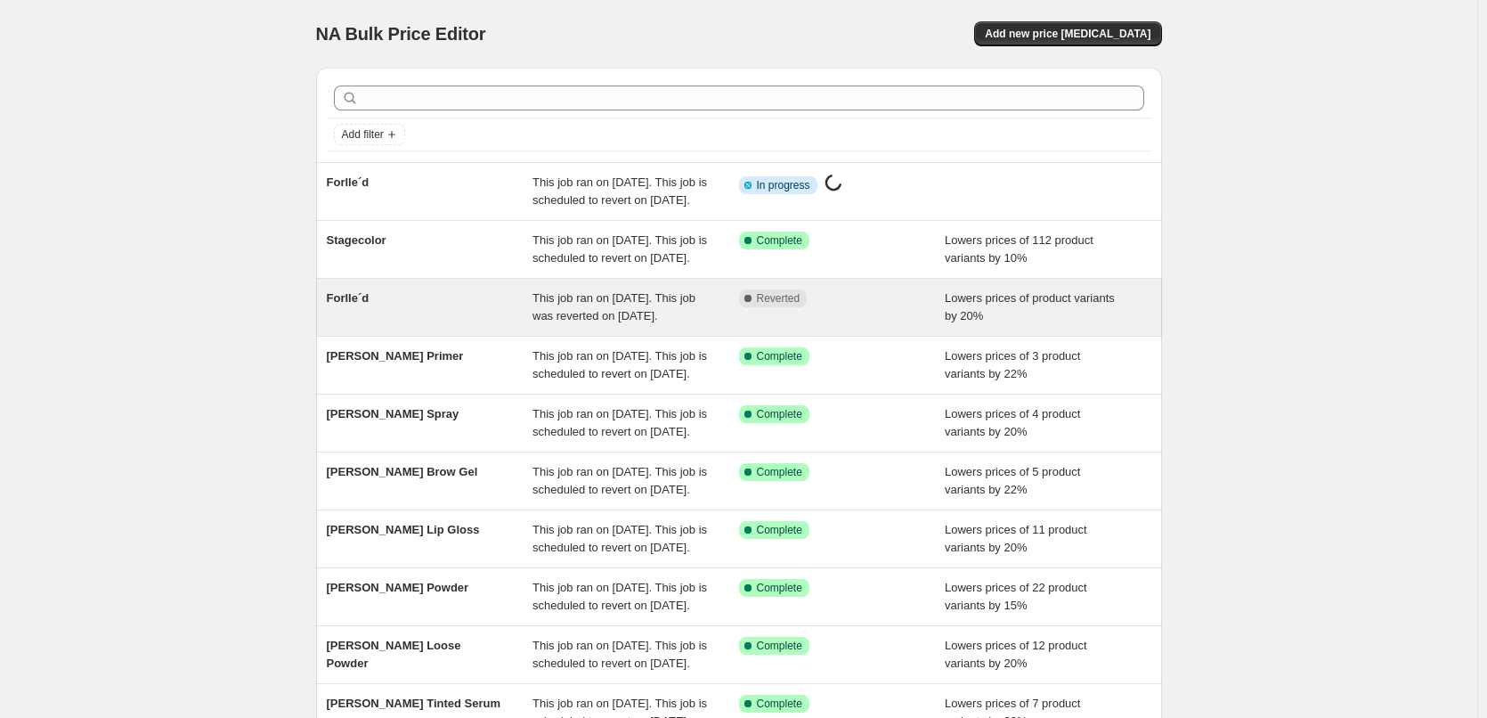
click at [354, 304] on span "Forlle´d" at bounding box center [348, 297] width 43 height 13
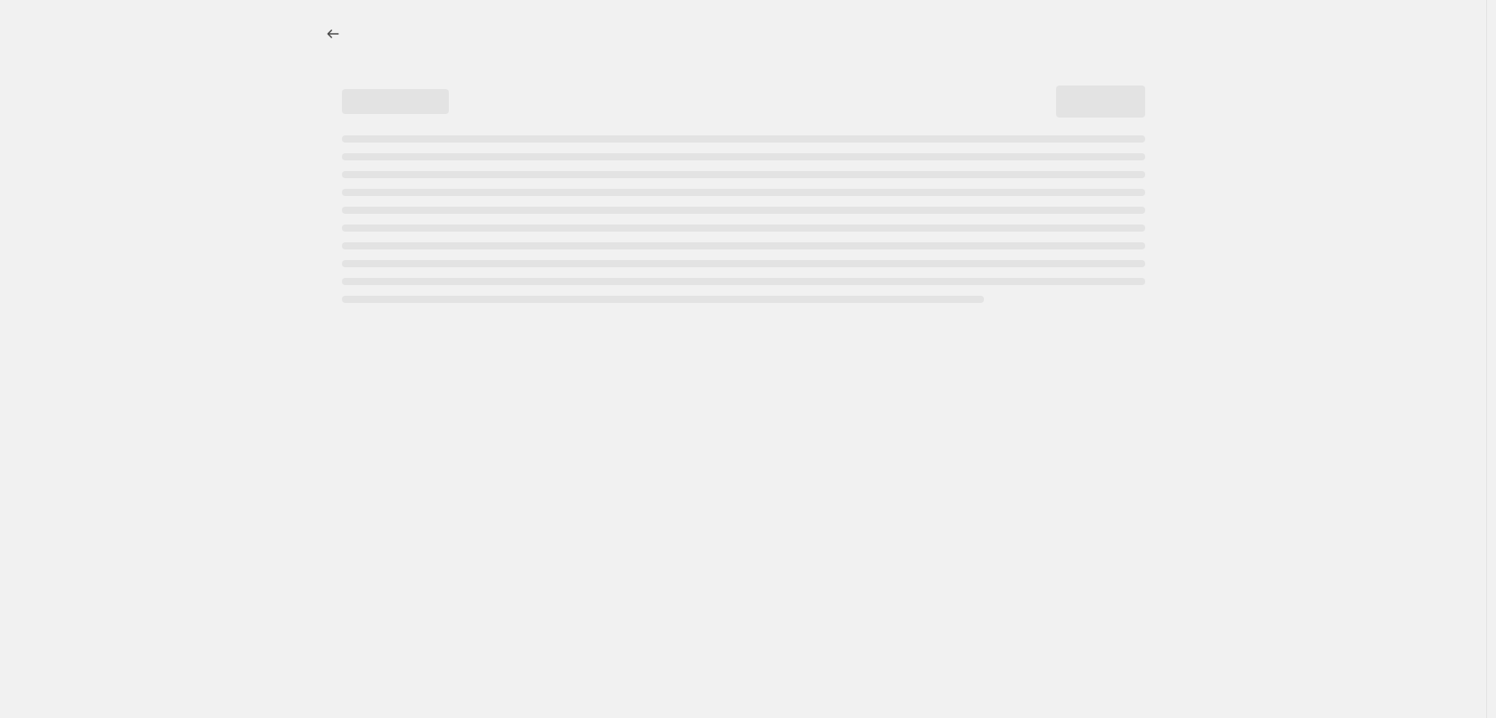
select select "percentage"
select select "remove"
select select "vendor"
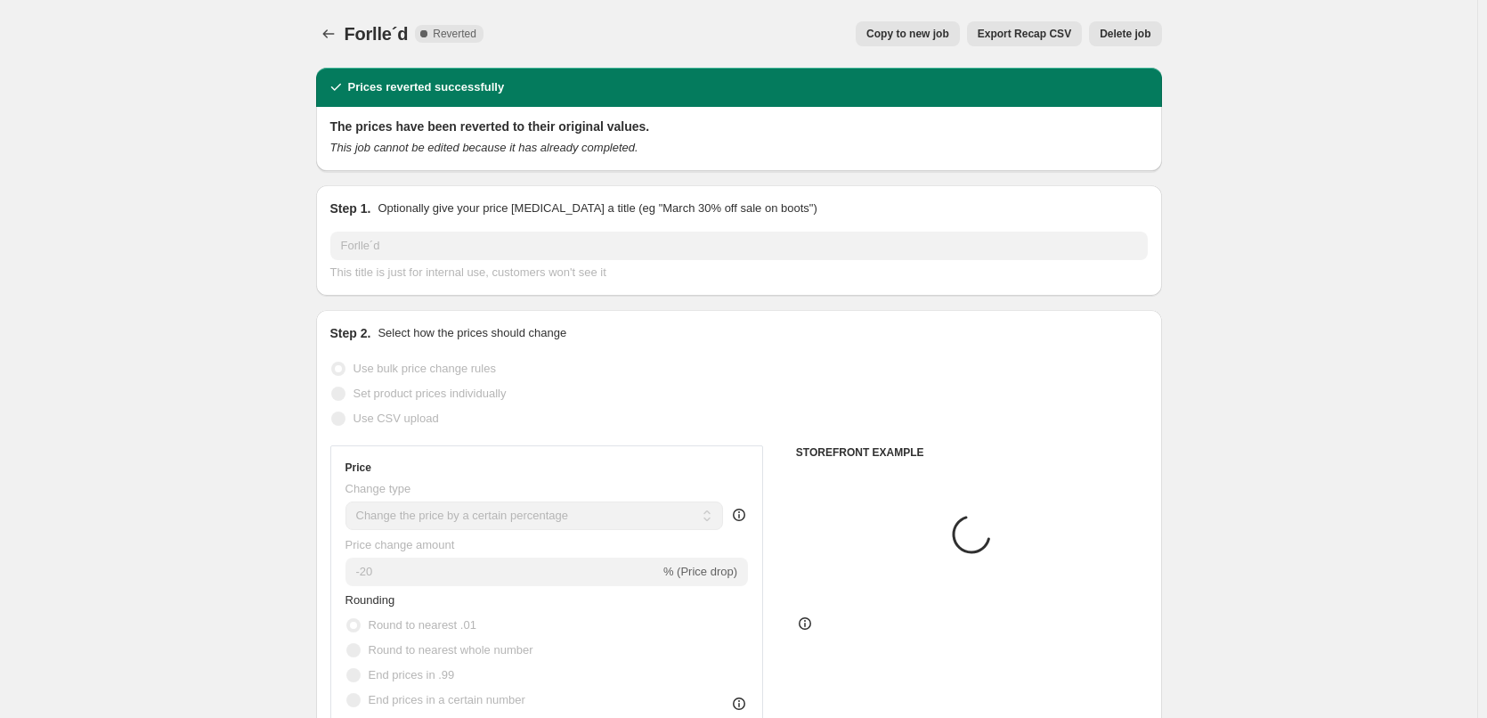
click at [1133, 43] on button "Delete job" at bounding box center [1125, 33] width 72 height 25
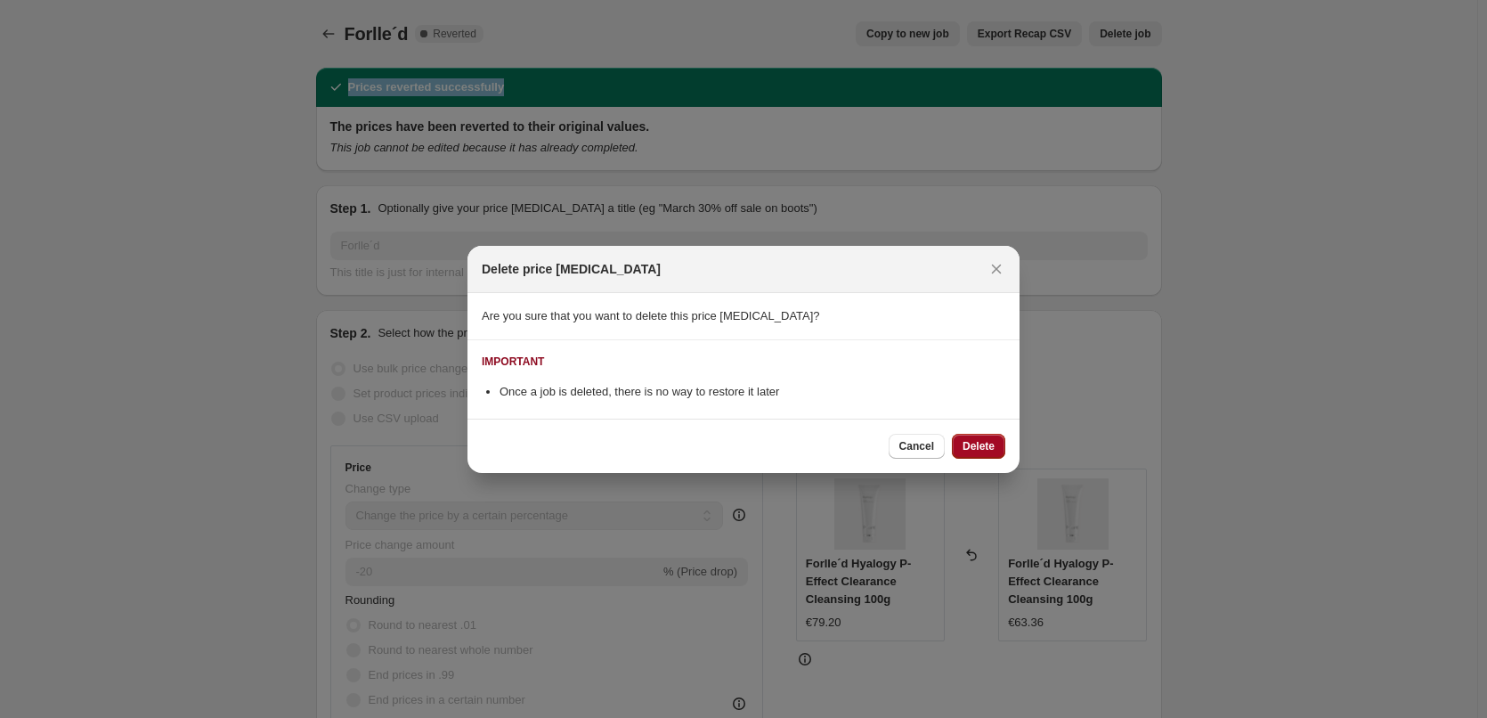
click at [980, 442] on span "Delete" at bounding box center [978, 446] width 32 height 14
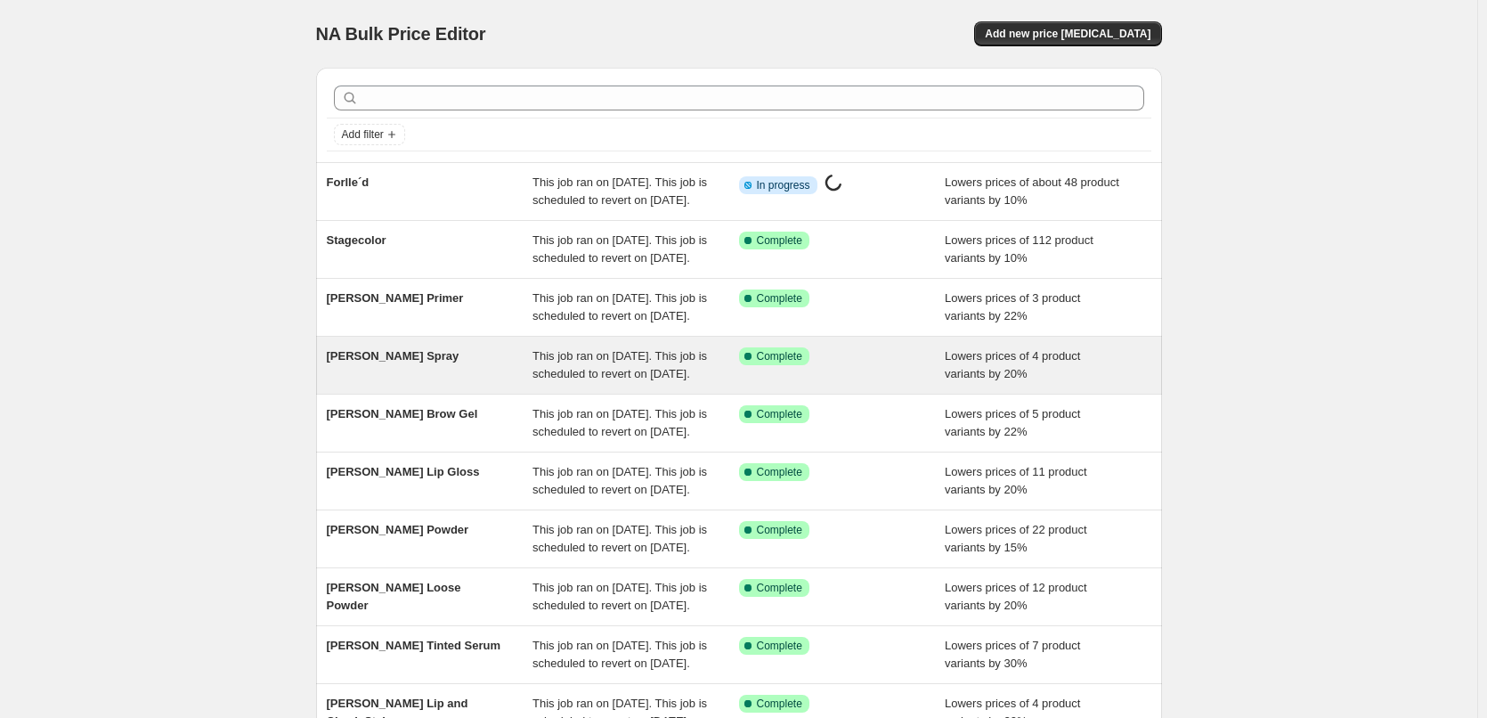
scroll to position [378, 0]
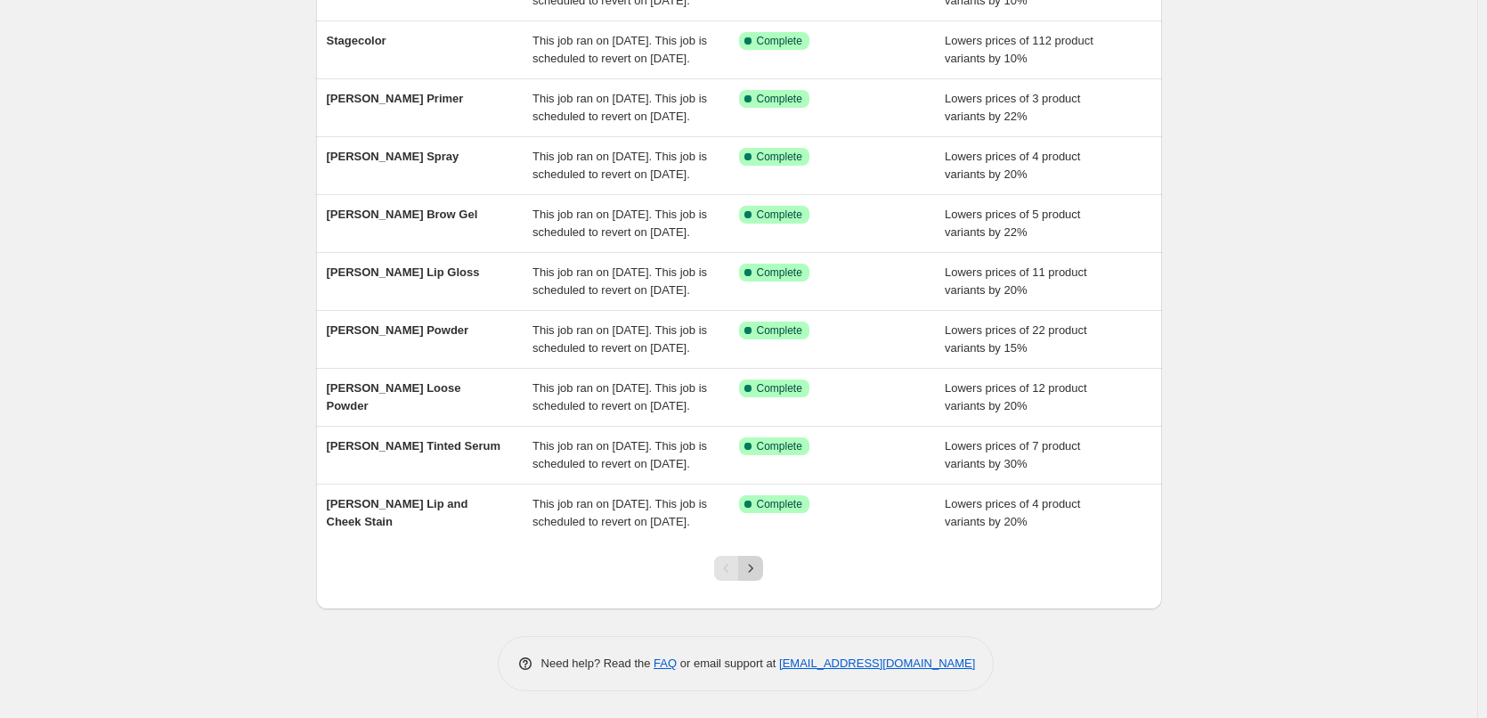
click at [759, 566] on icon "Next" at bounding box center [751, 568] width 18 height 18
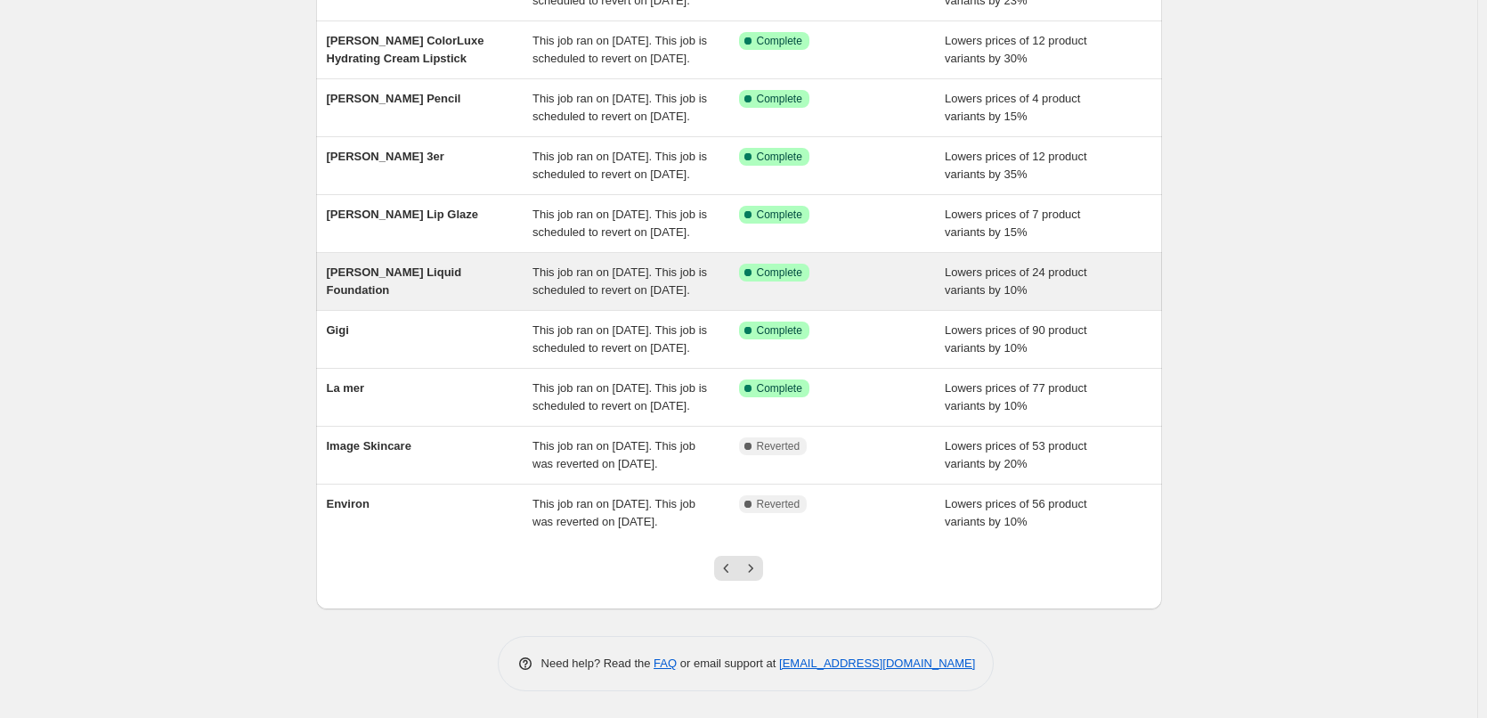
click at [759, 567] on icon "Next" at bounding box center [751, 568] width 18 height 18
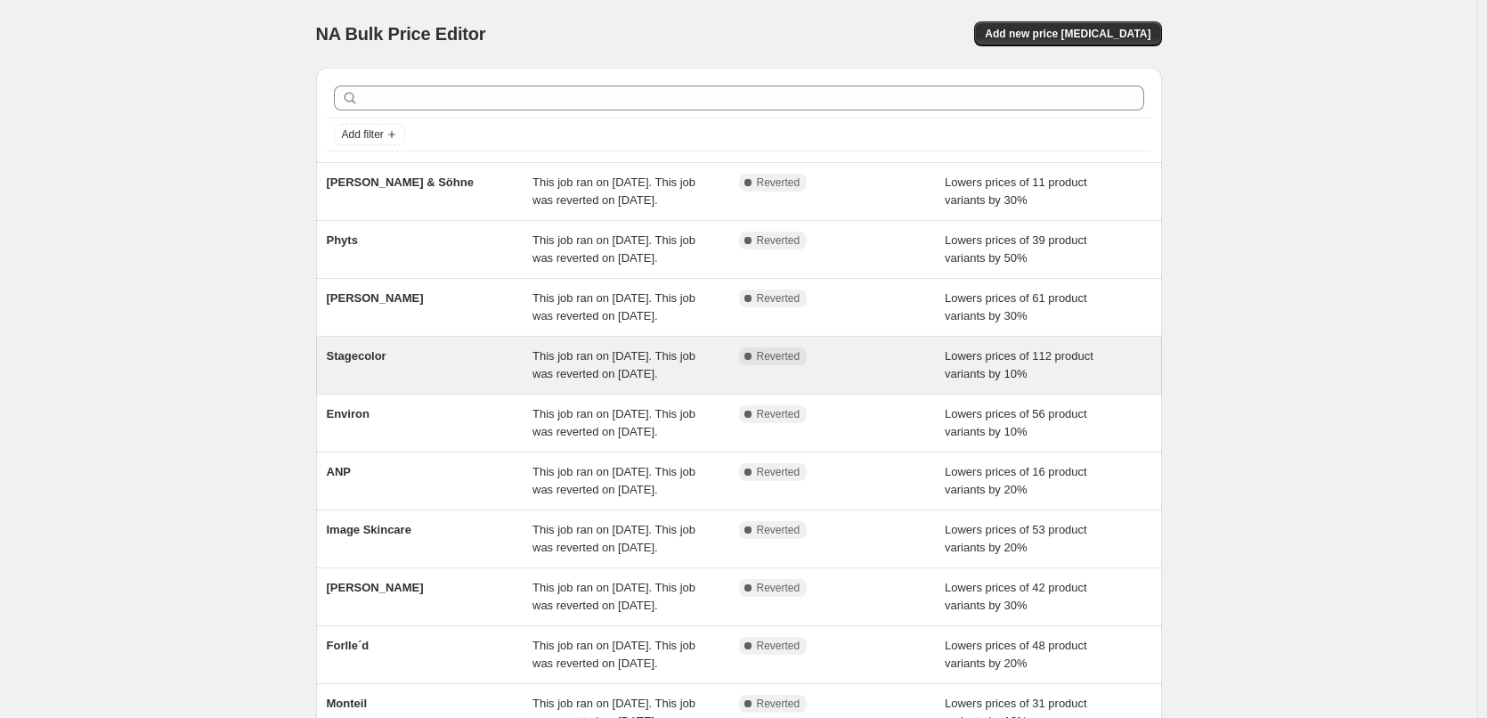
click at [398, 383] on div "Stagecolor" at bounding box center [430, 365] width 207 height 36
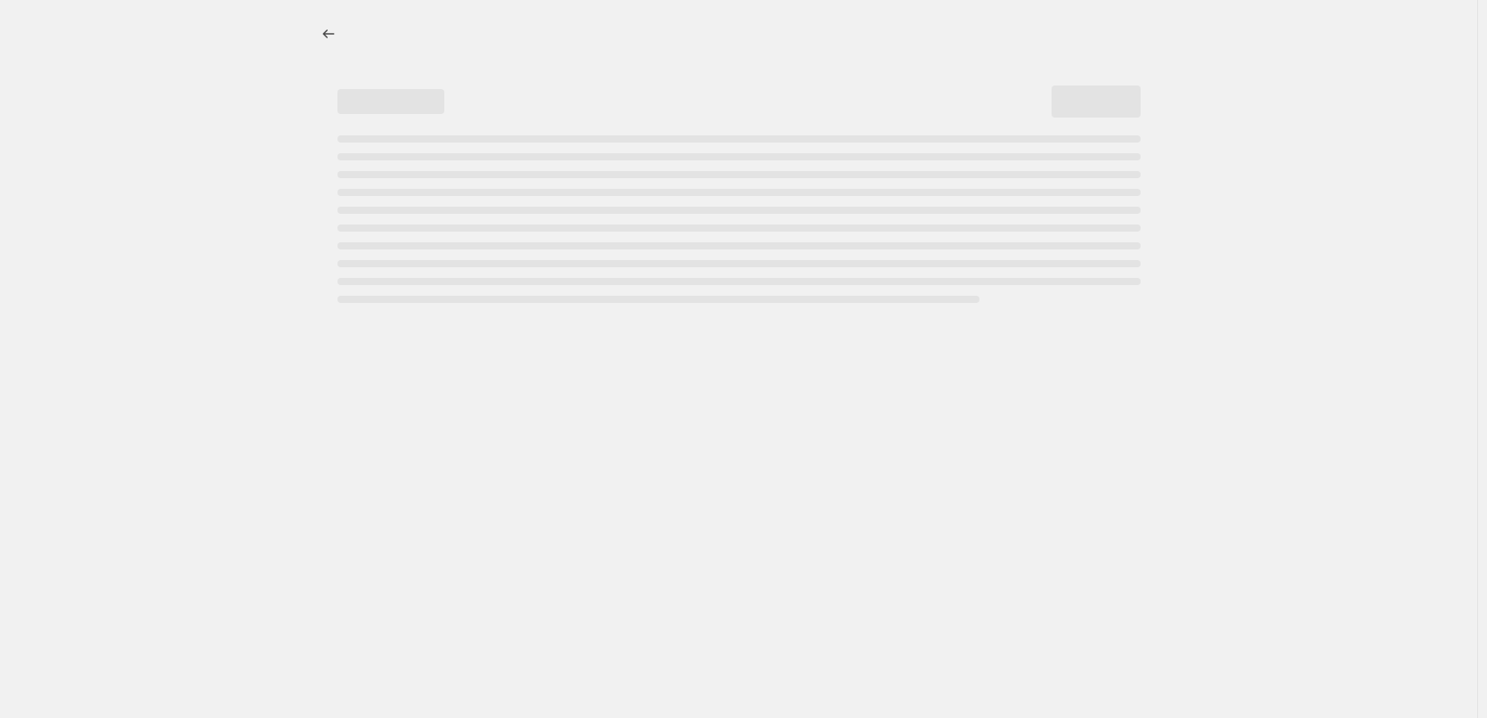
select select "percentage"
select select "vendor"
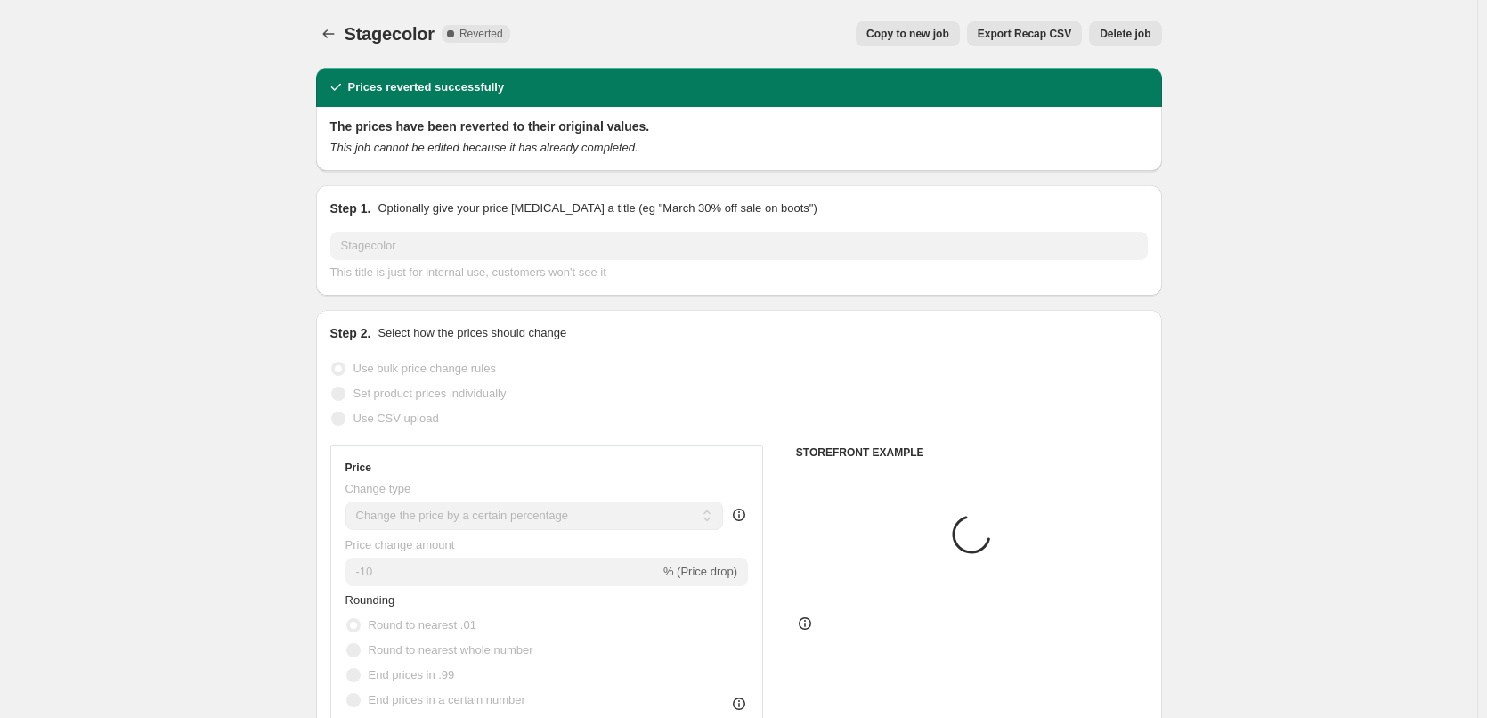
click at [1133, 34] on span "Delete job" at bounding box center [1125, 34] width 51 height 14
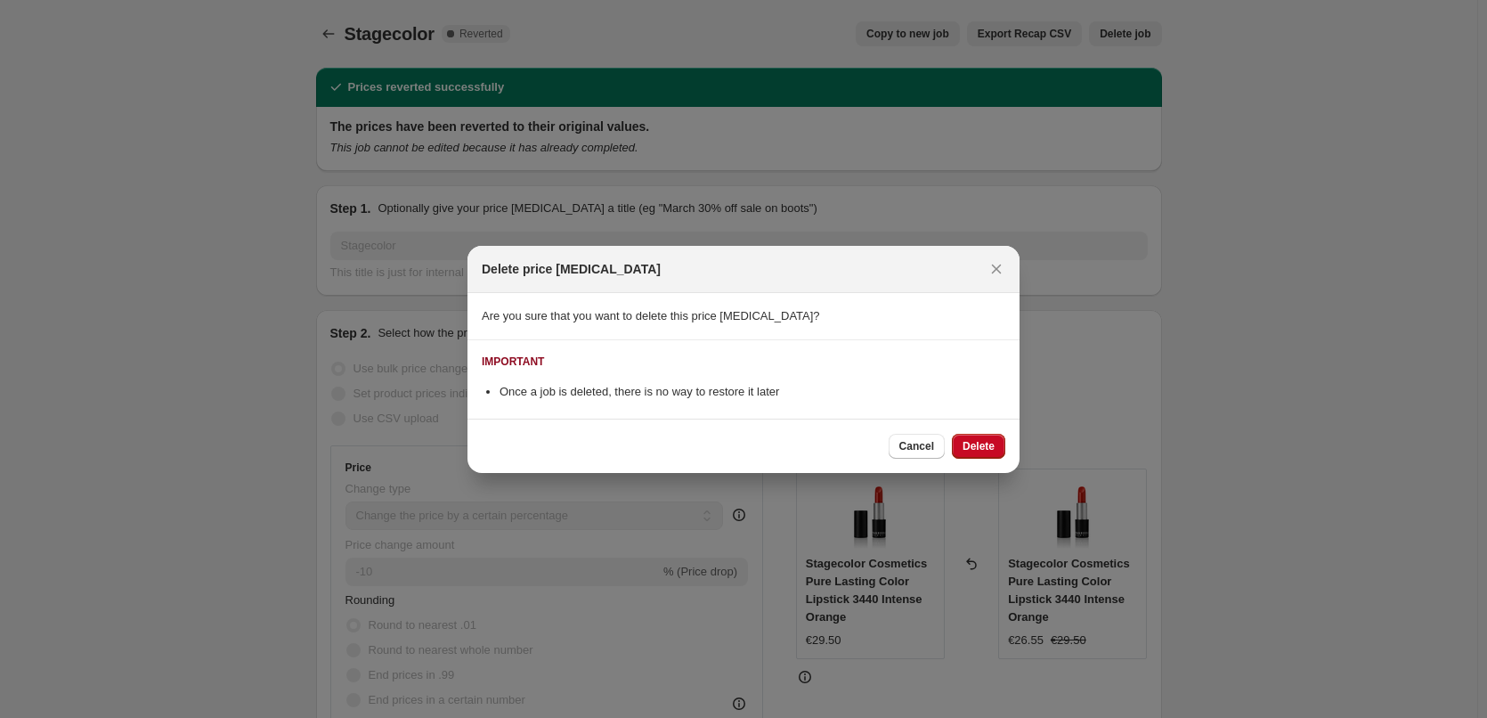
click at [974, 459] on div "Cancel Delete" at bounding box center [743, 445] width 552 height 54
click at [978, 440] on span "Delete" at bounding box center [978, 446] width 32 height 14
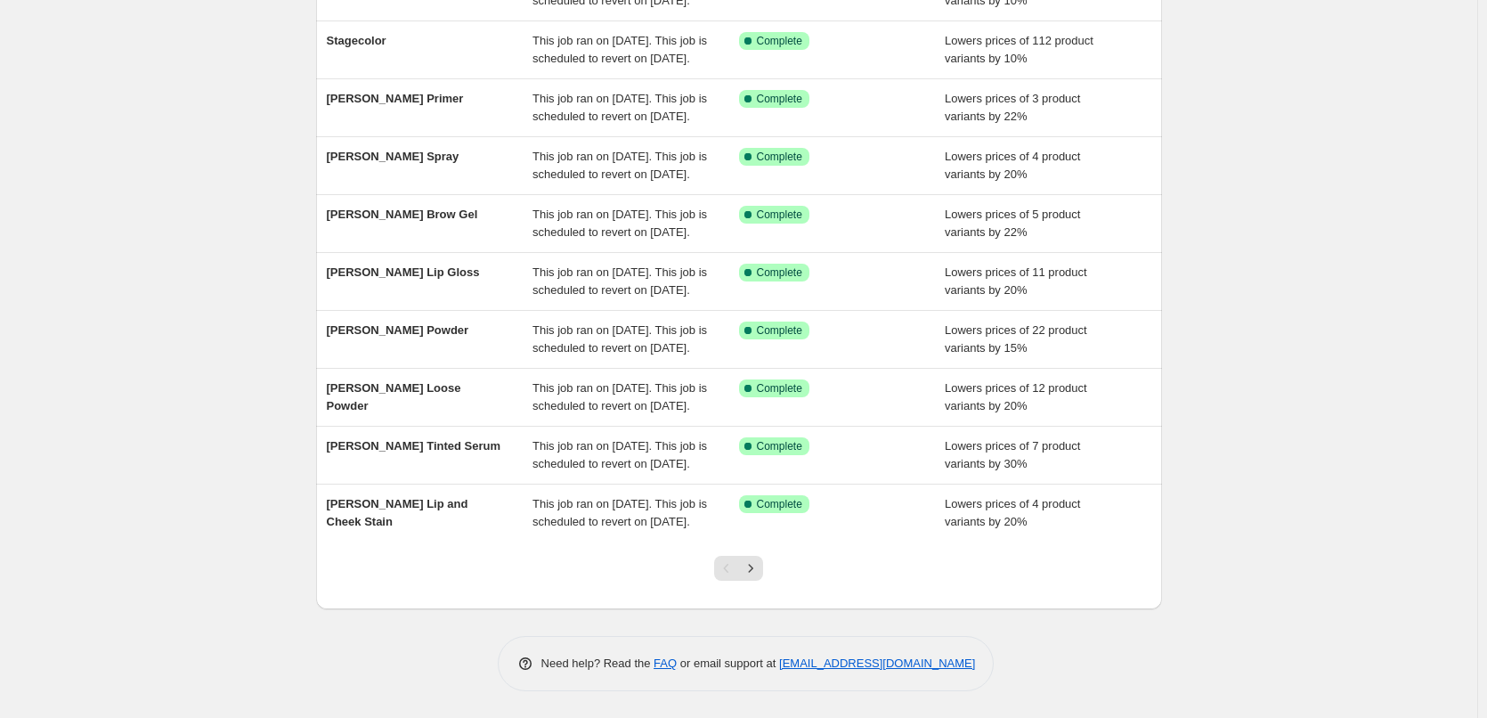
scroll to position [378, 0]
click at [759, 568] on icon "Next" at bounding box center [751, 568] width 18 height 18
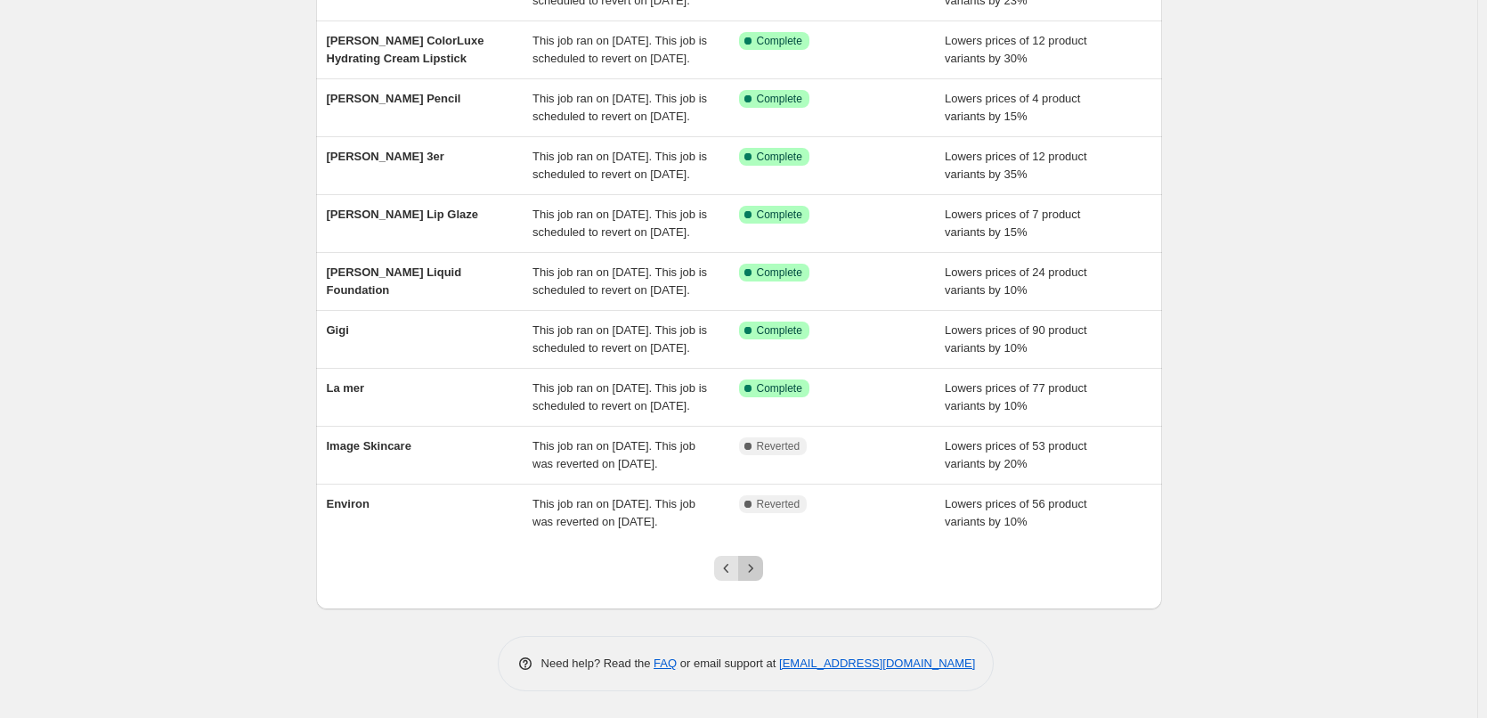
click at [759, 568] on icon "Next" at bounding box center [751, 568] width 18 height 18
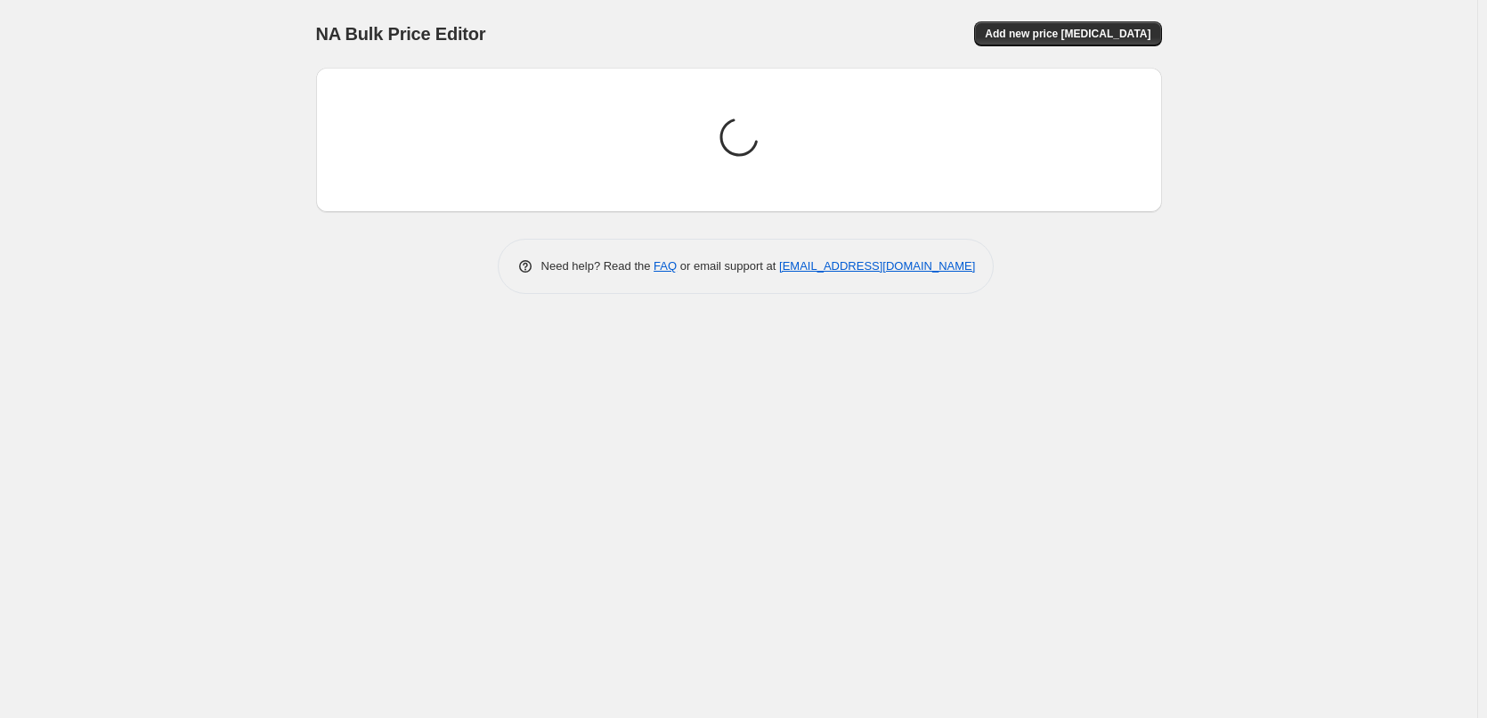
scroll to position [0, 0]
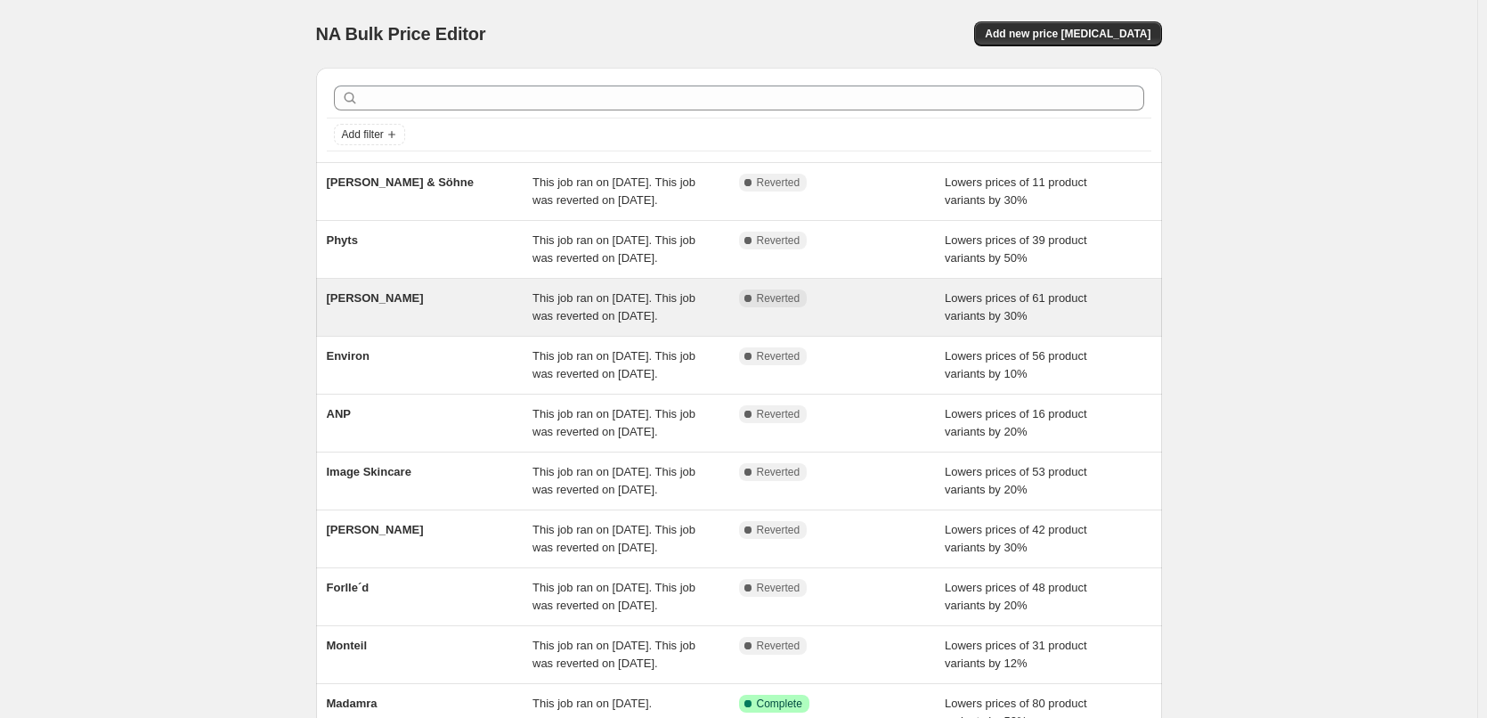
click at [370, 325] on div "[PERSON_NAME]" at bounding box center [430, 307] width 207 height 36
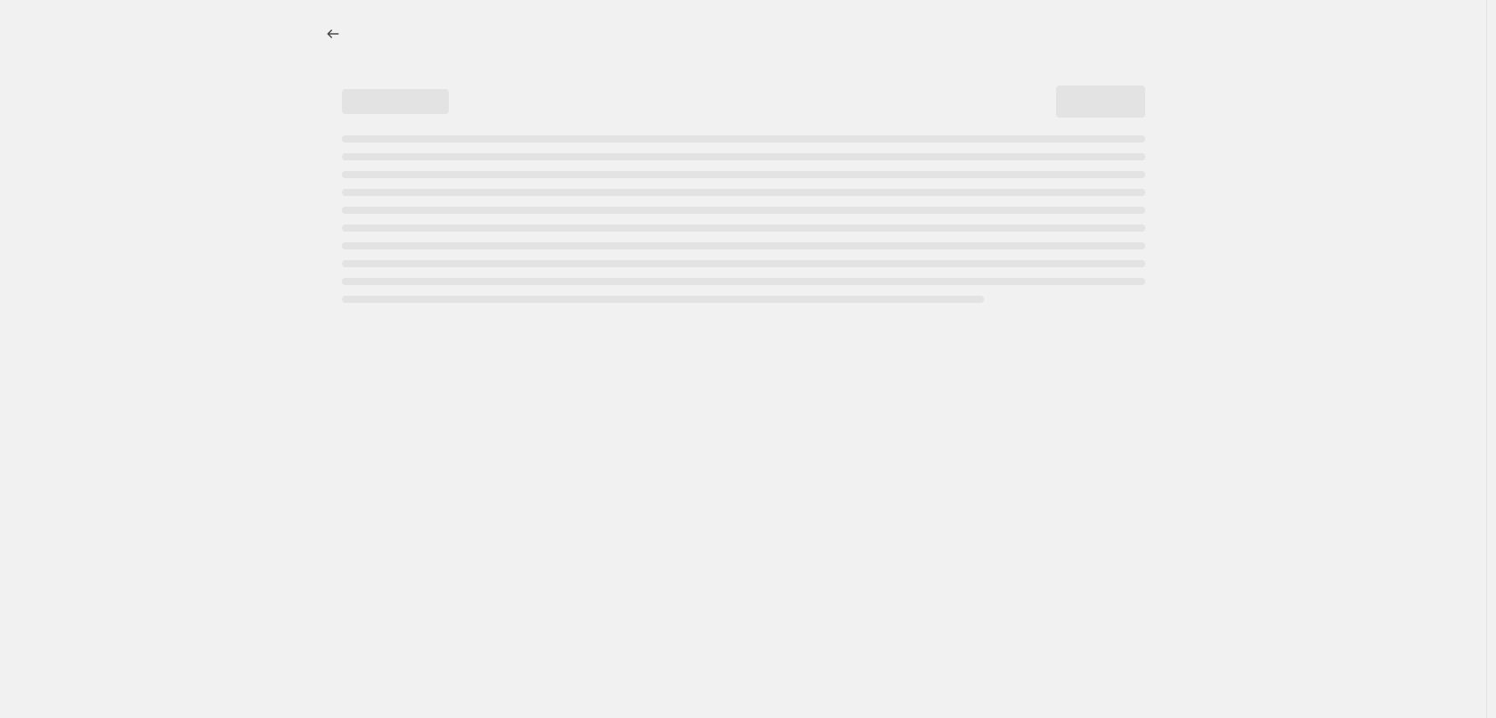
select select "percentage"
select select "vendor"
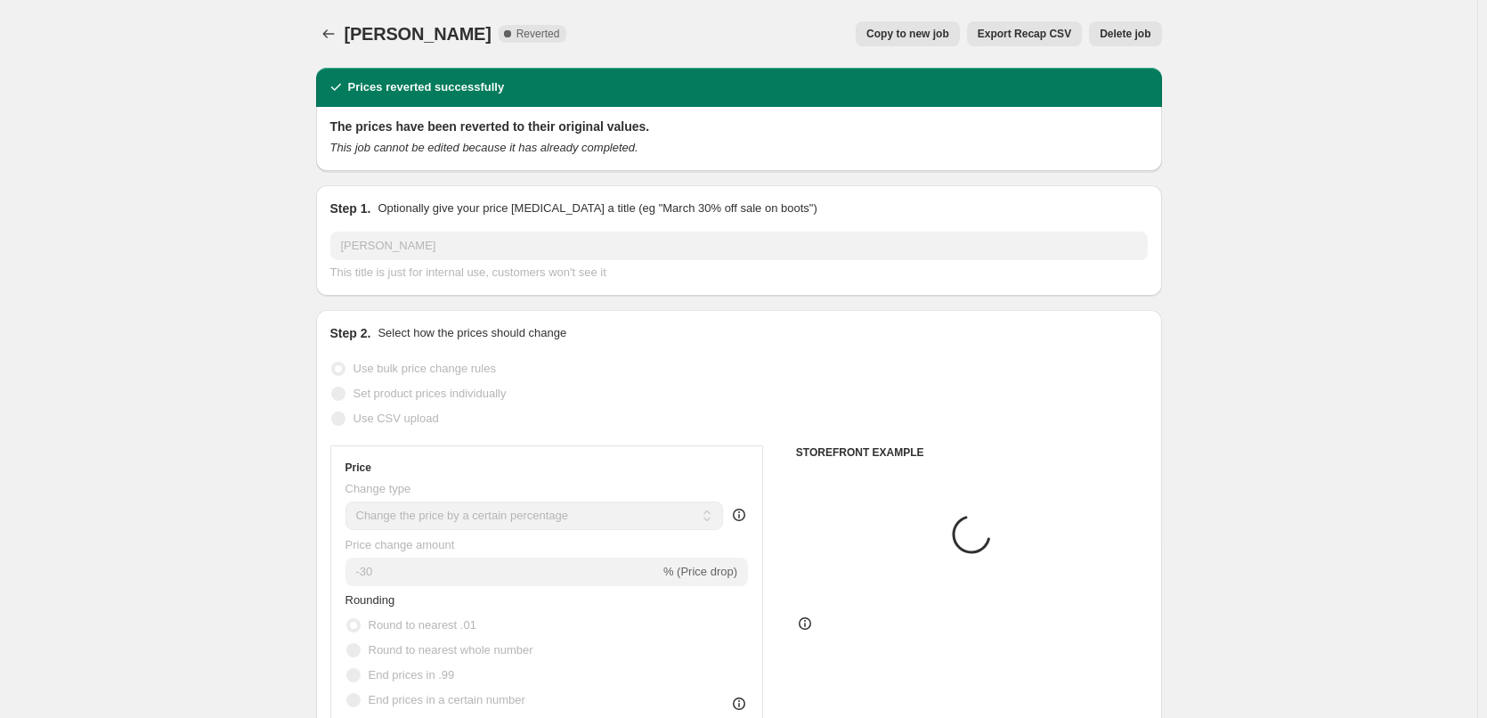
click at [929, 39] on span "Copy to new job" at bounding box center [907, 34] width 83 height 14
select select "percentage"
select select "vendor"
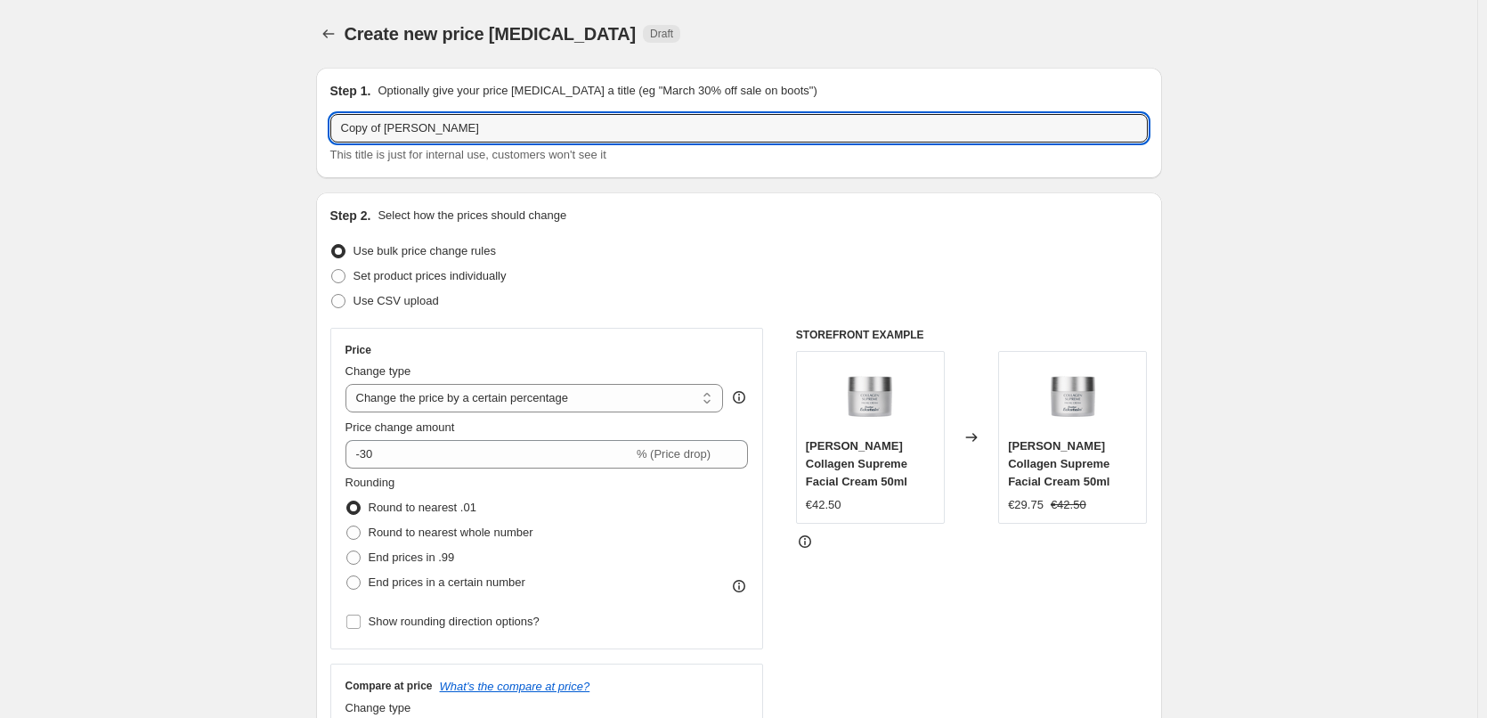
drag, startPoint x: 389, startPoint y: 125, endPoint x: 202, endPoint y: 134, distance: 187.2
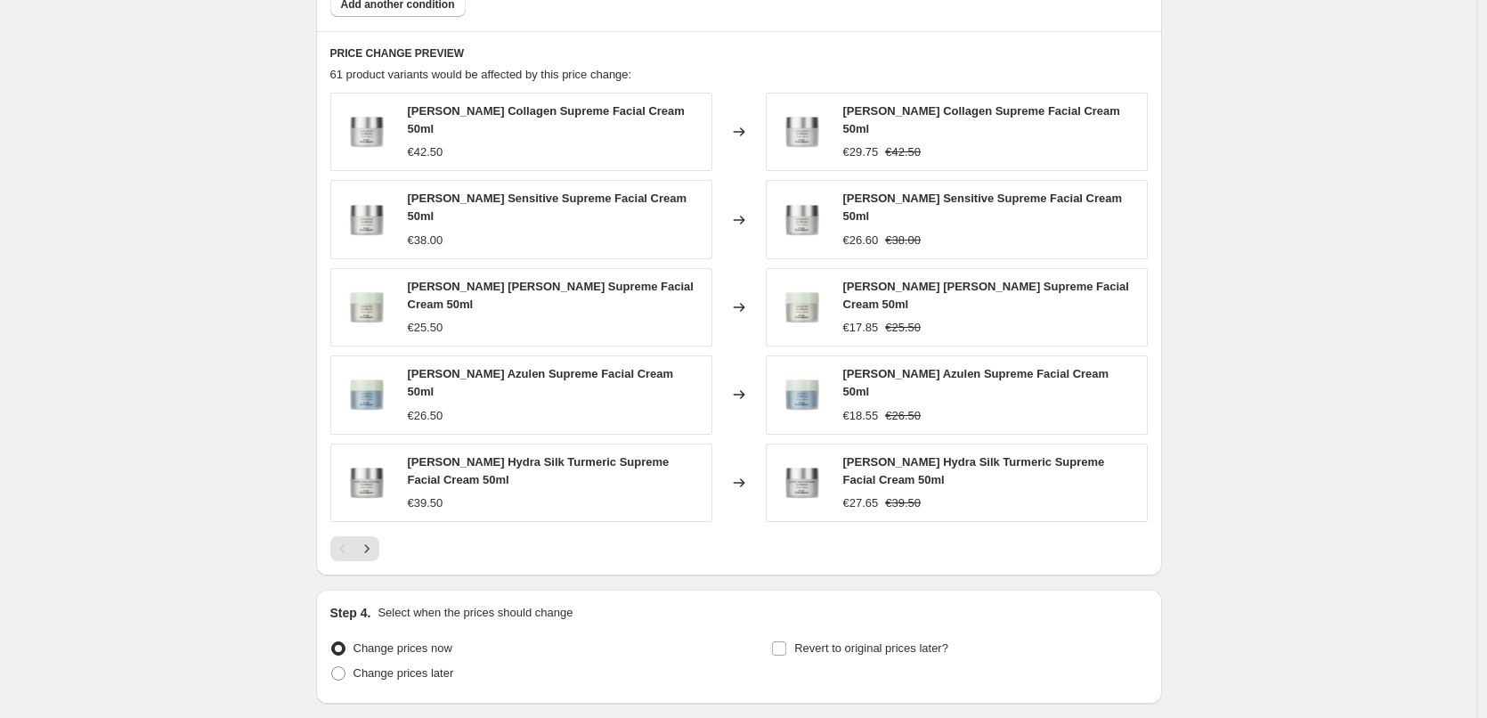
scroll to position [1269, 0]
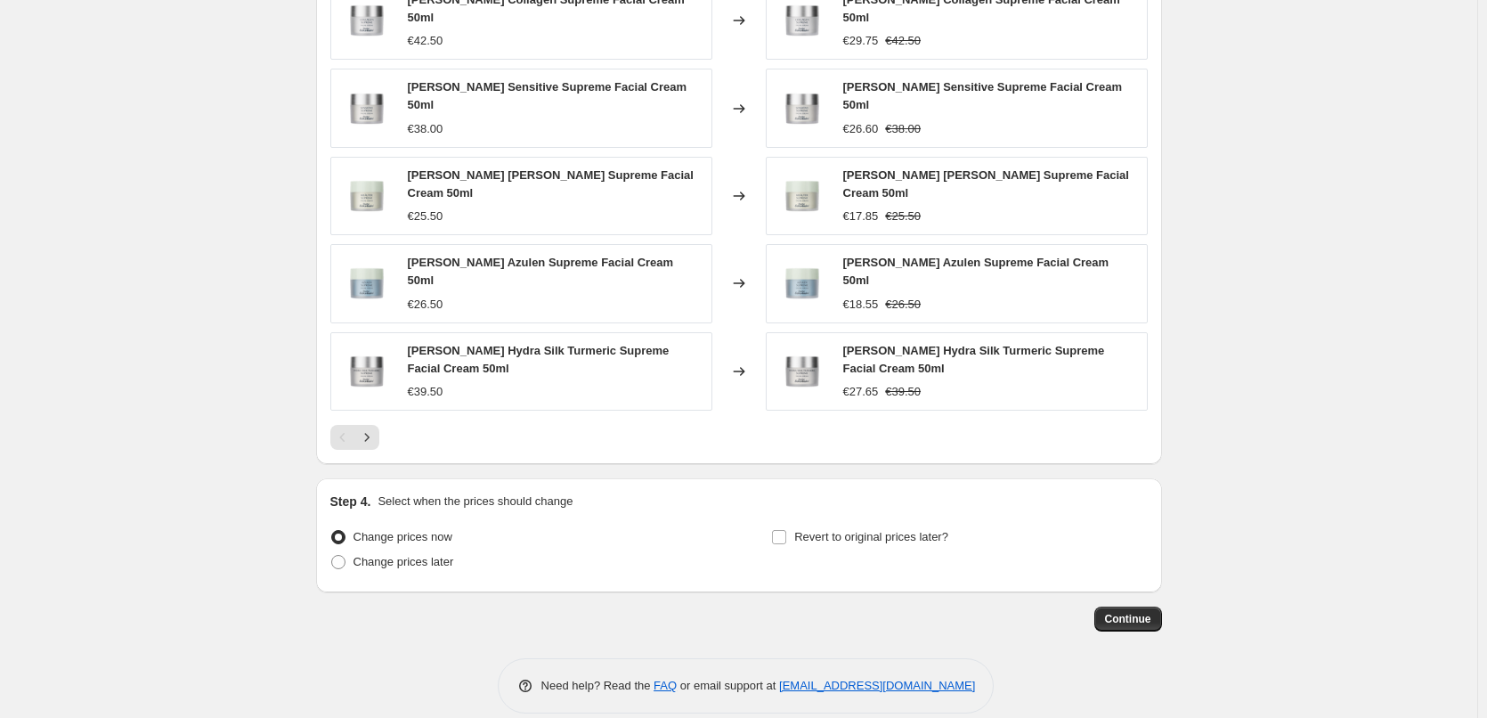
type input "[PERSON_NAME]"
click at [874, 501] on div "Step 4. Select when the prices should change Change prices now Change prices la…" at bounding box center [738, 534] width 817 height 85
click at [871, 530] on span "Revert to original prices later?" at bounding box center [871, 536] width 154 height 13
click at [786, 530] on input "Revert to original prices later?" at bounding box center [779, 537] width 14 height 14
checkbox input "true"
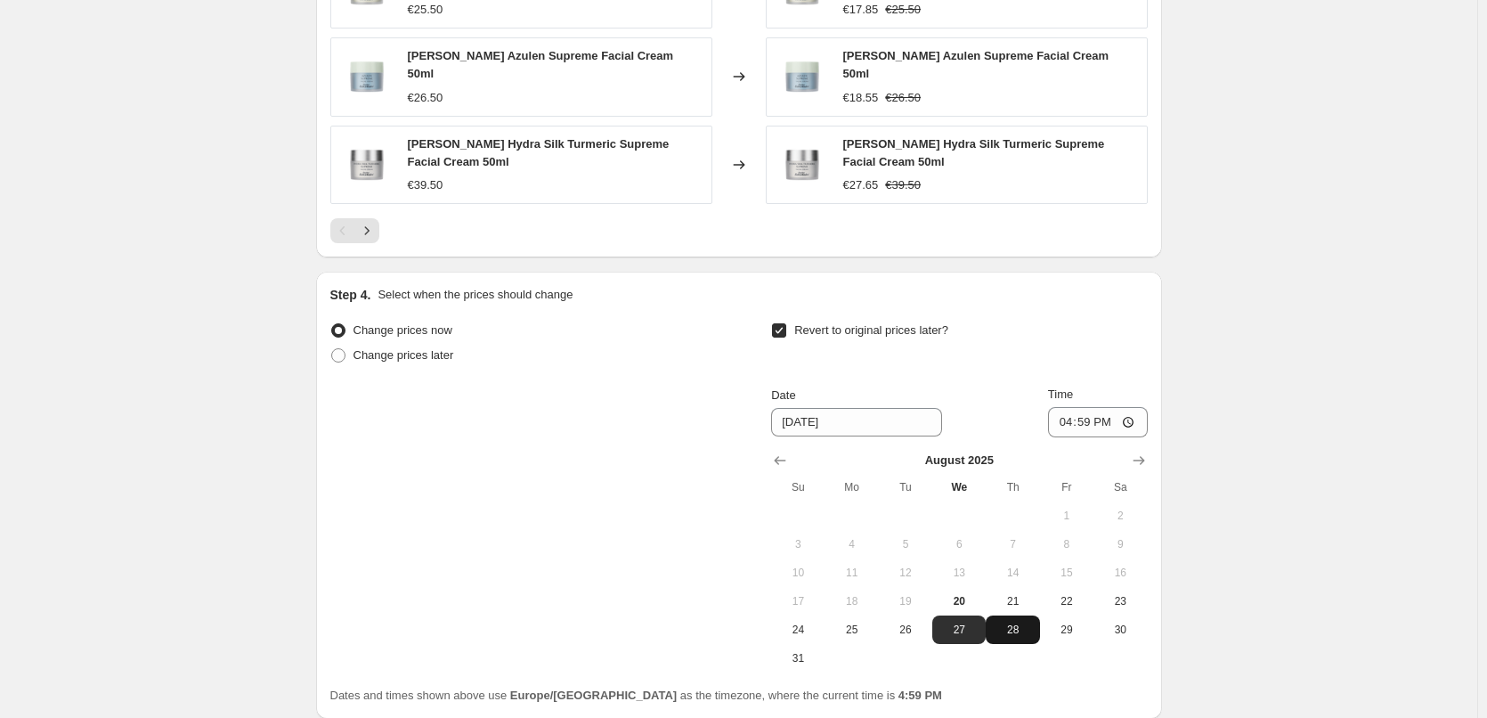
scroll to position [1602, 0]
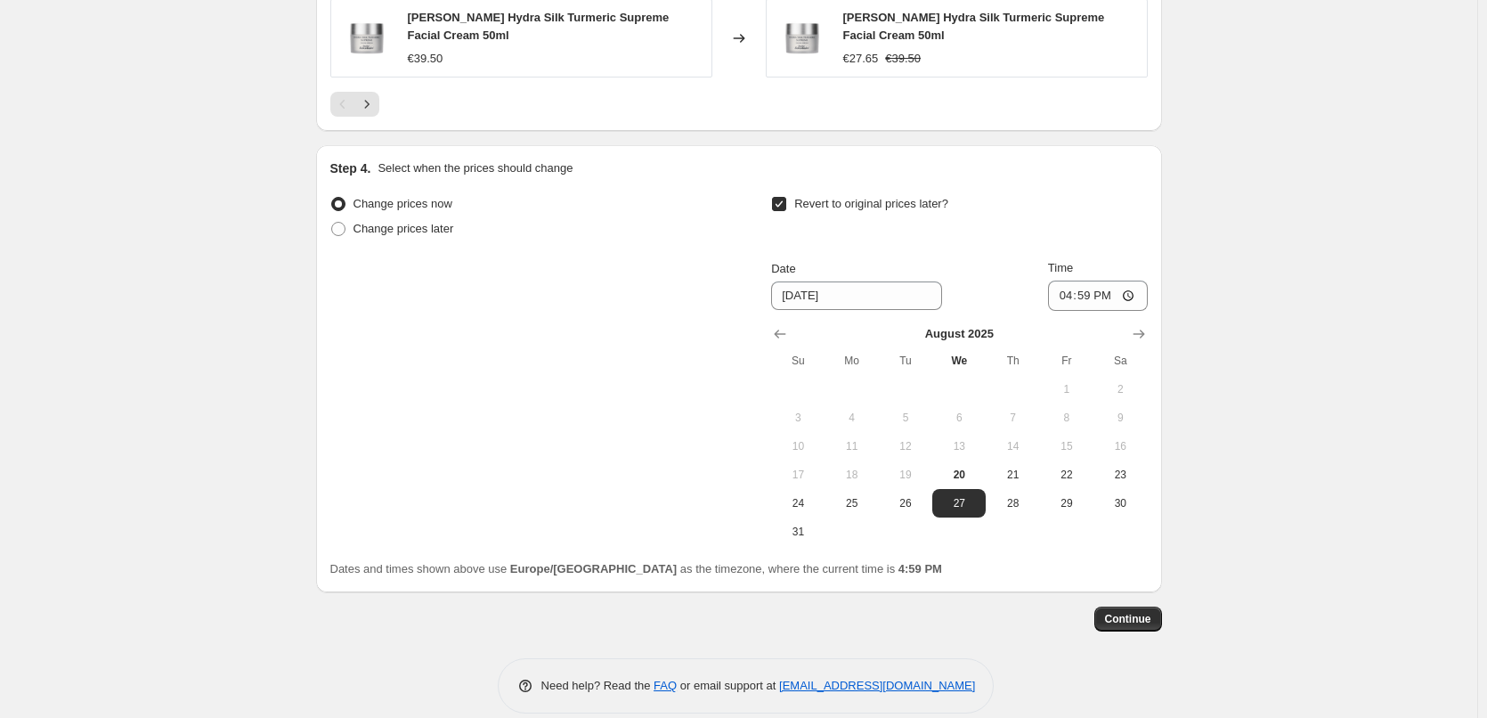
click at [1025, 434] on button "14" at bounding box center [1012, 446] width 53 height 28
click at [1025, 460] on button "21" at bounding box center [1012, 474] width 53 height 28
type input "[DATE]"
click at [1068, 280] on input "16:59" at bounding box center [1098, 295] width 100 height 30
type input "03:00"
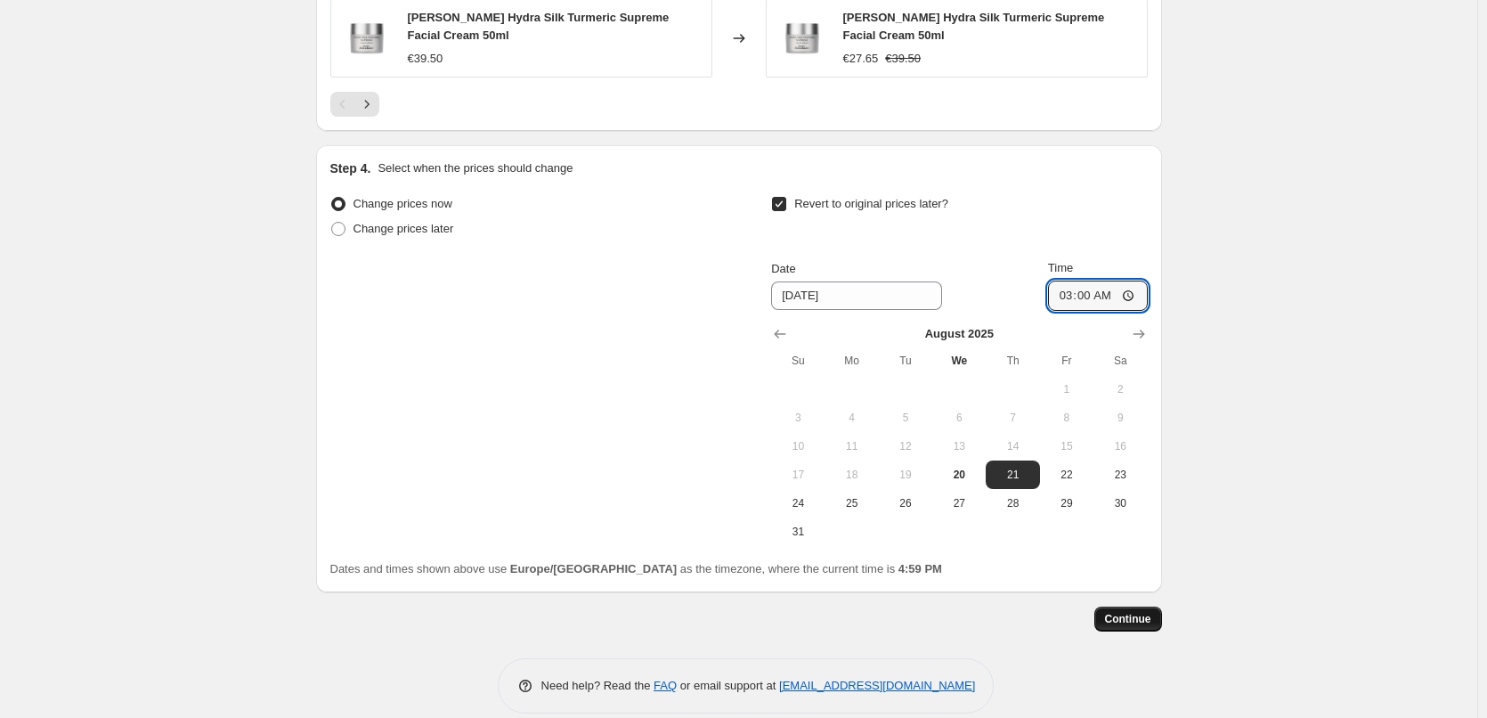
click at [1111, 606] on button "Continue" at bounding box center [1128, 618] width 68 height 25
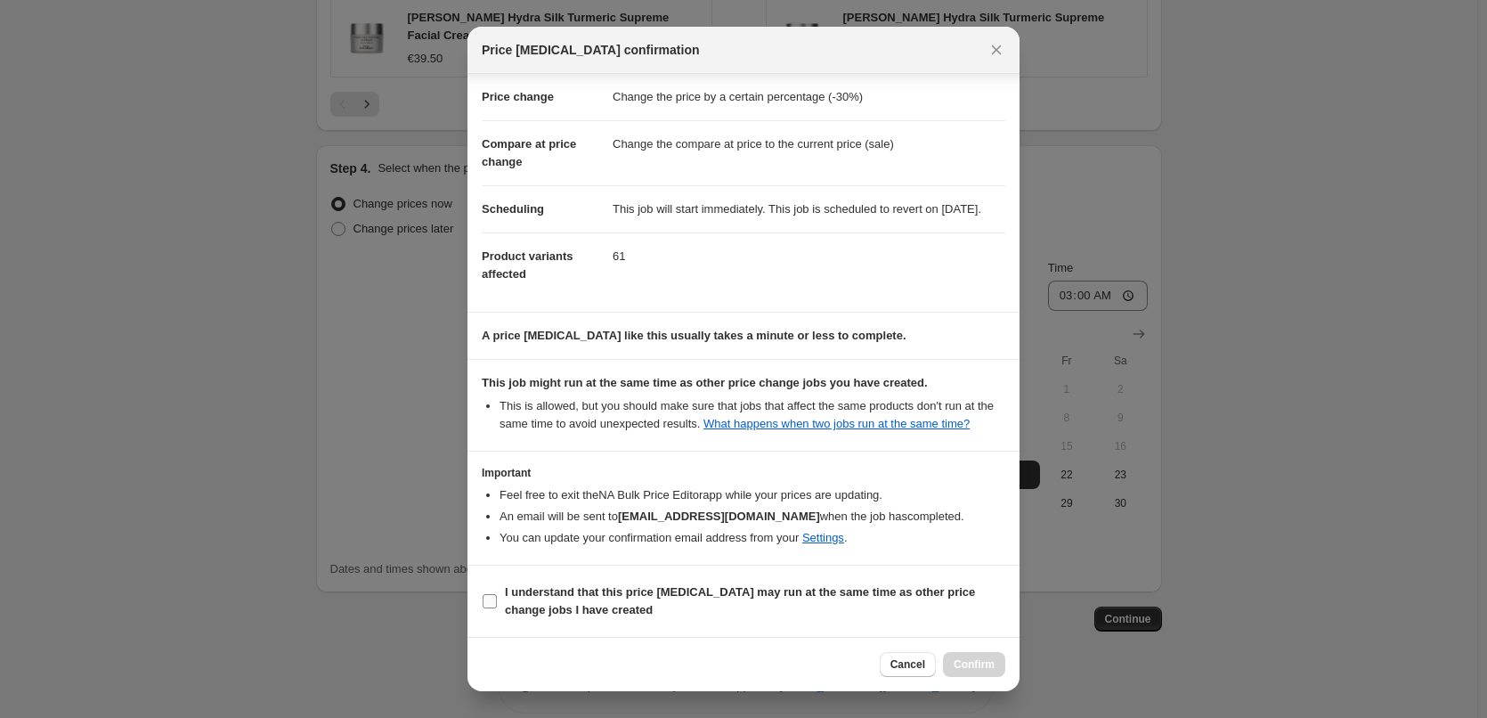
scroll to position [50, 0]
click at [566, 603] on b "I understand that this price [MEDICAL_DATA] may run at the same time as other p…" at bounding box center [740, 600] width 470 height 31
click at [497, 603] on input "I understand that this price [MEDICAL_DATA] may run at the same time as other p…" at bounding box center [490, 601] width 14 height 14
checkbox input "true"
click at [1014, 662] on div "Cancel Confirm" at bounding box center [743, 664] width 552 height 54
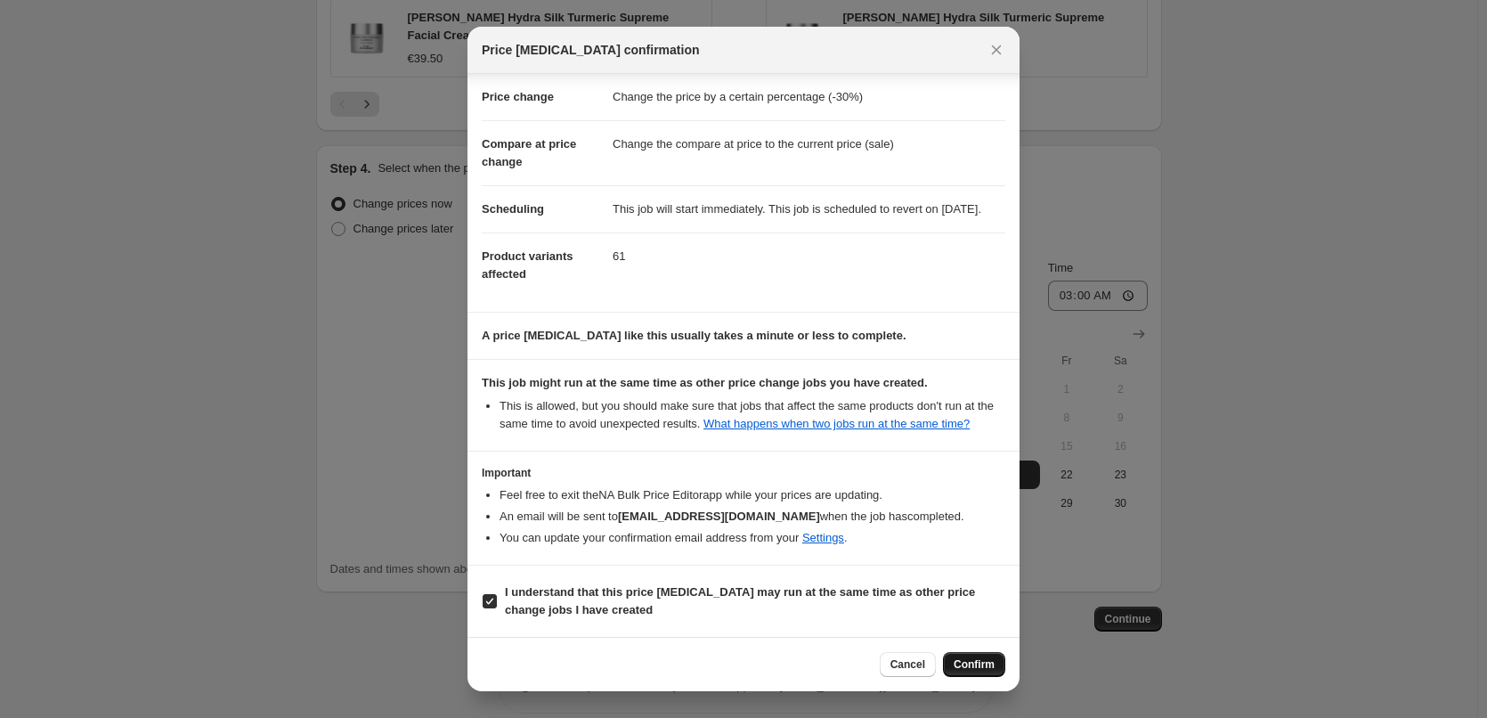
click at [985, 660] on span "Confirm" at bounding box center [974, 664] width 41 height 14
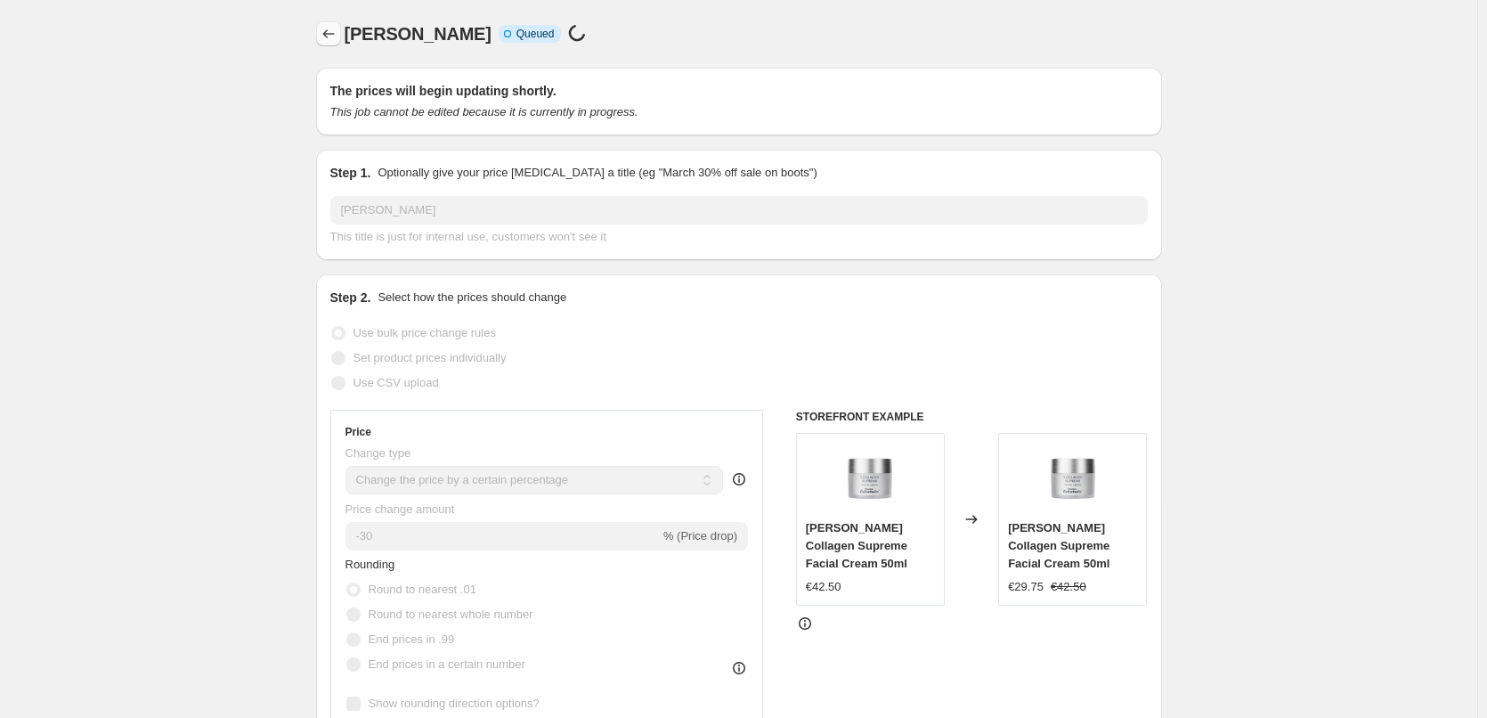
click at [336, 31] on icon "Price change jobs" at bounding box center [329, 34] width 18 height 18
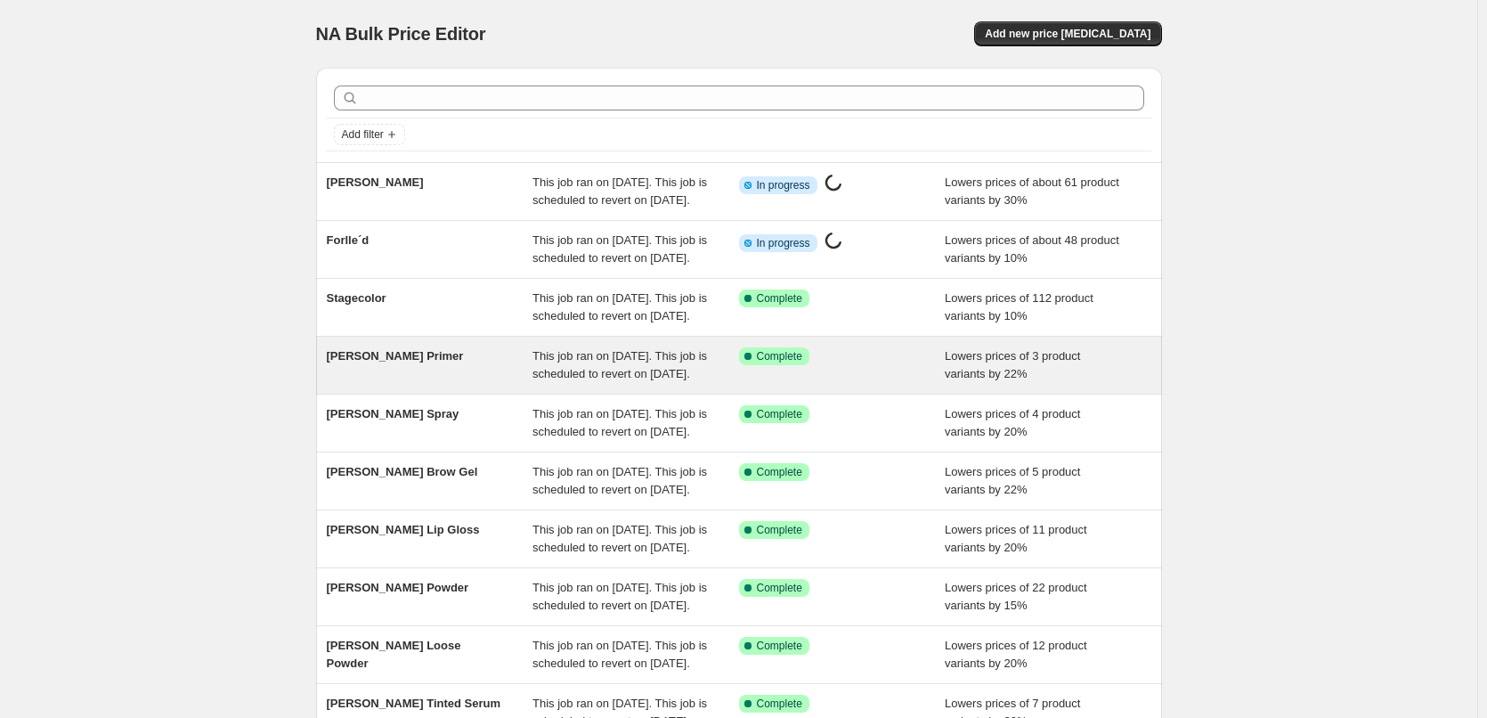
scroll to position [378, 0]
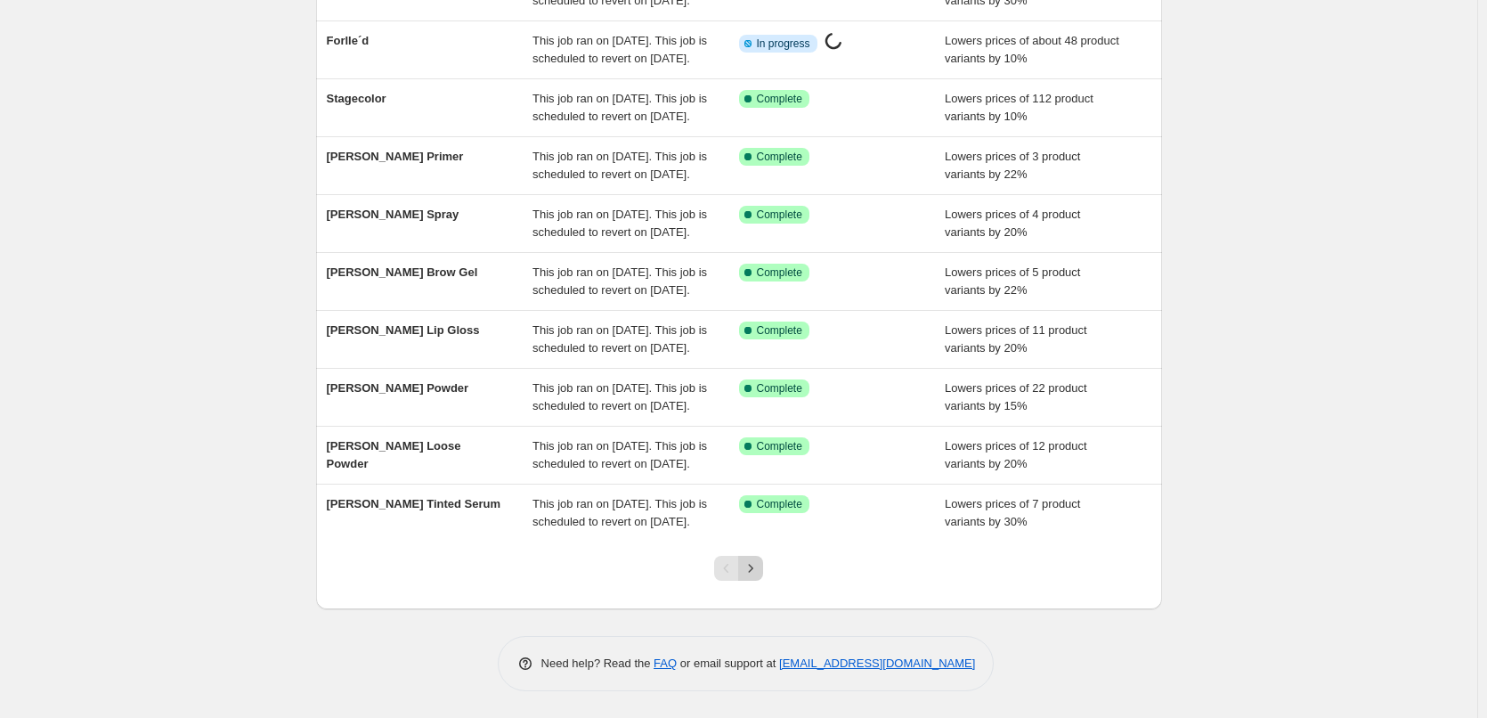
click at [759, 571] on icon "Next" at bounding box center [751, 568] width 18 height 18
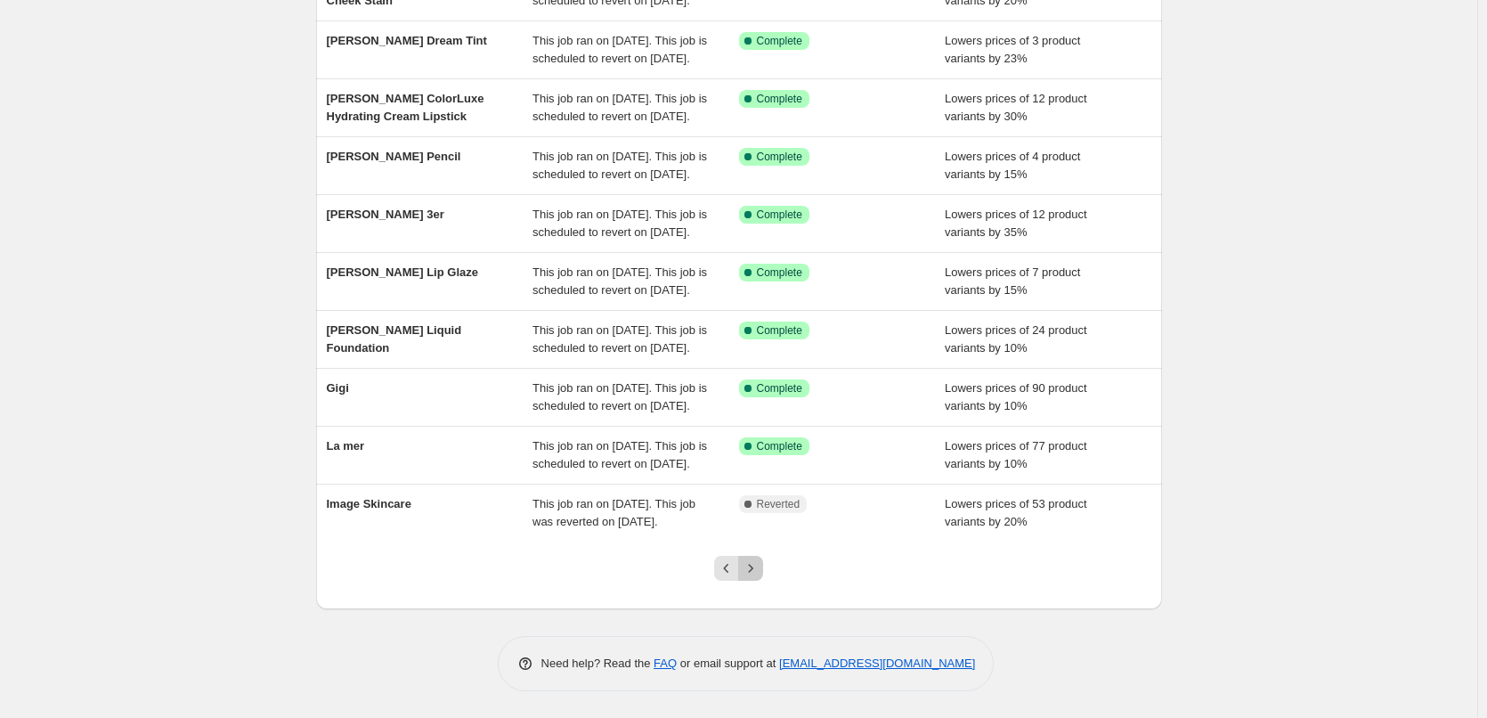
click at [763, 573] on button "Next" at bounding box center [750, 568] width 25 height 25
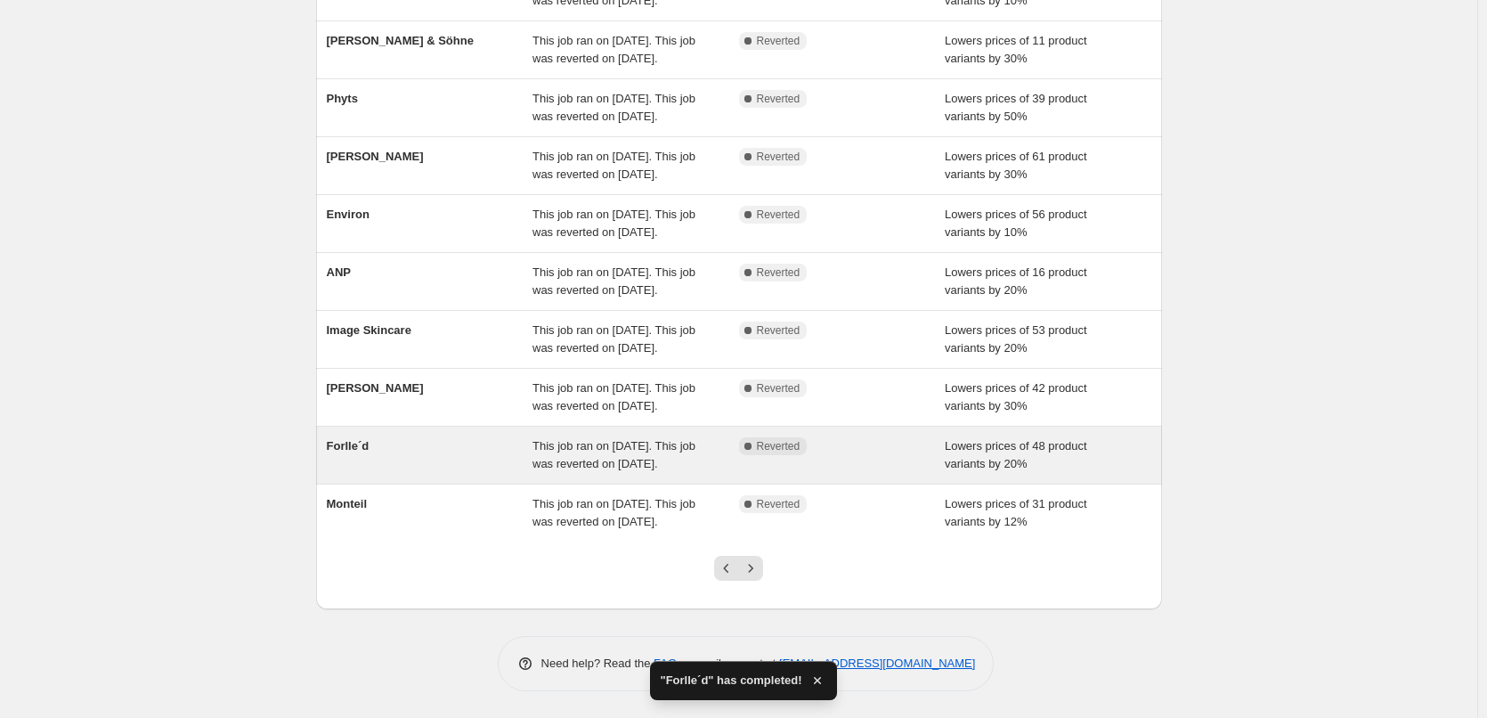
click at [414, 437] on div "Forlle´d" at bounding box center [430, 455] width 207 height 36
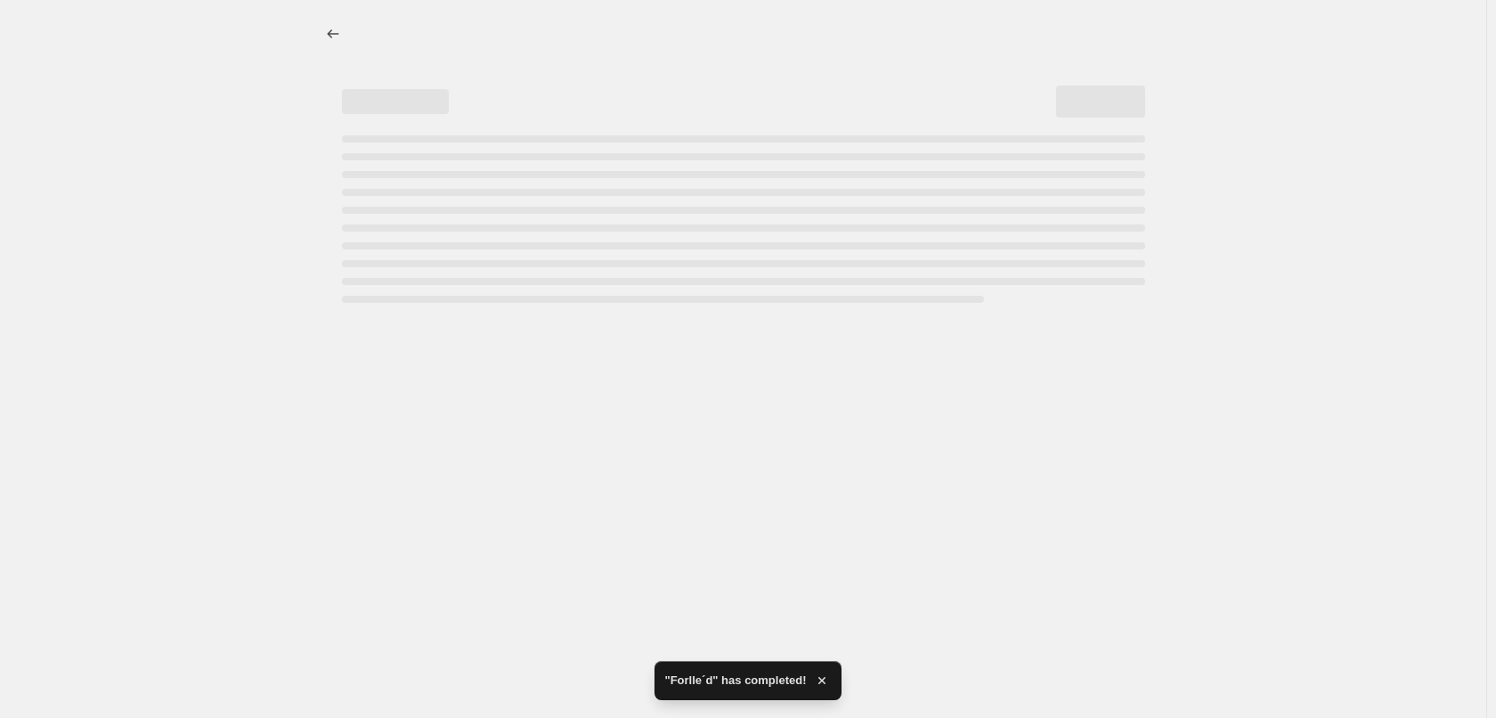
select select "percentage"
select select "remove"
select select "vendor"
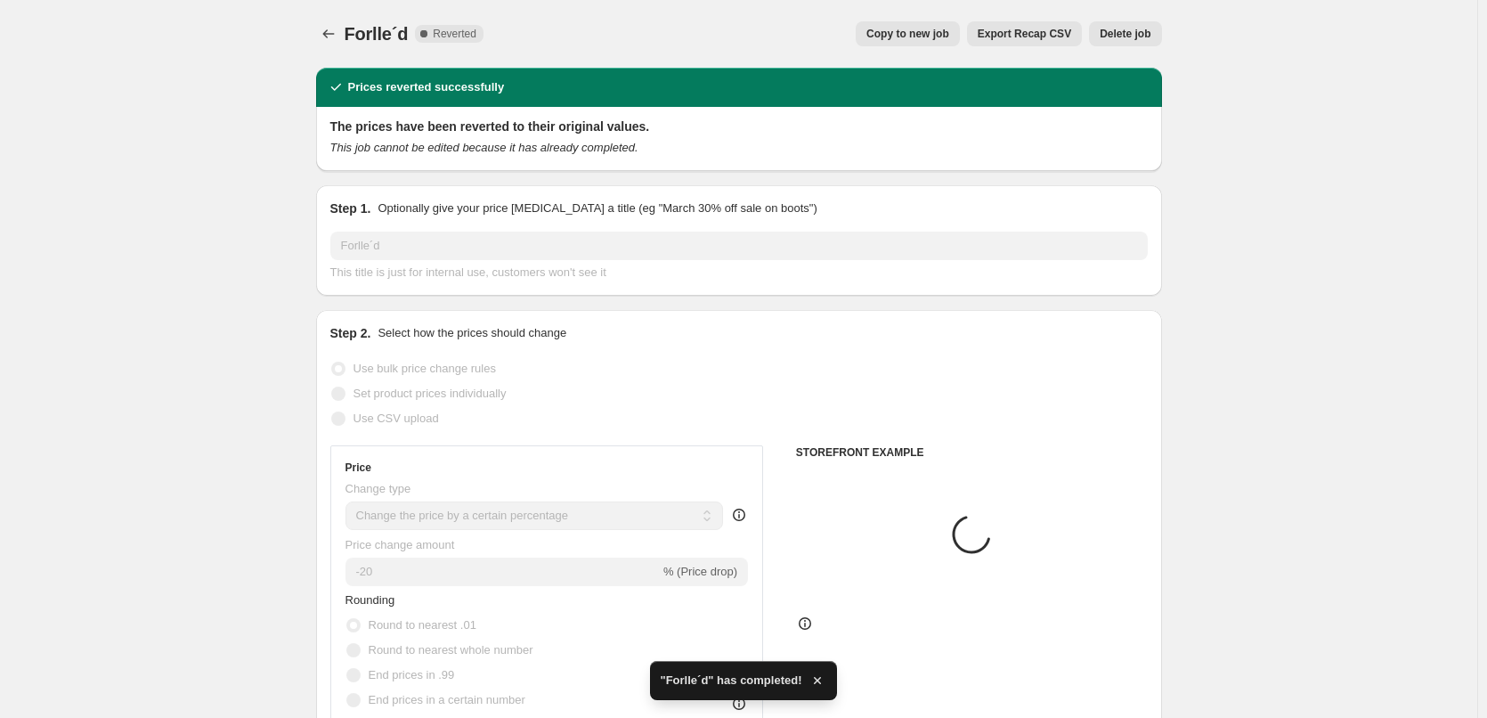
click at [1136, 26] on button "Delete job" at bounding box center [1125, 33] width 72 height 25
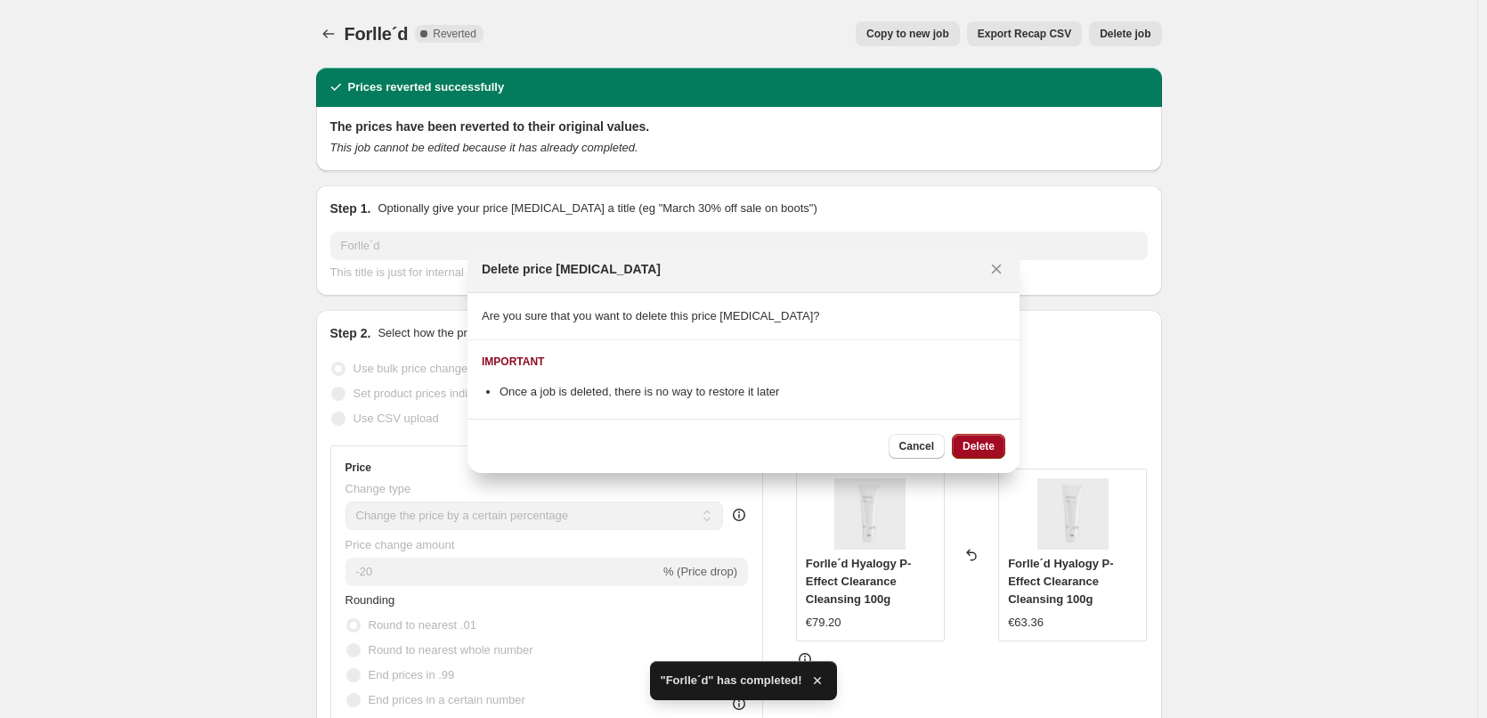
click at [995, 442] on button "Delete" at bounding box center [978, 446] width 53 height 25
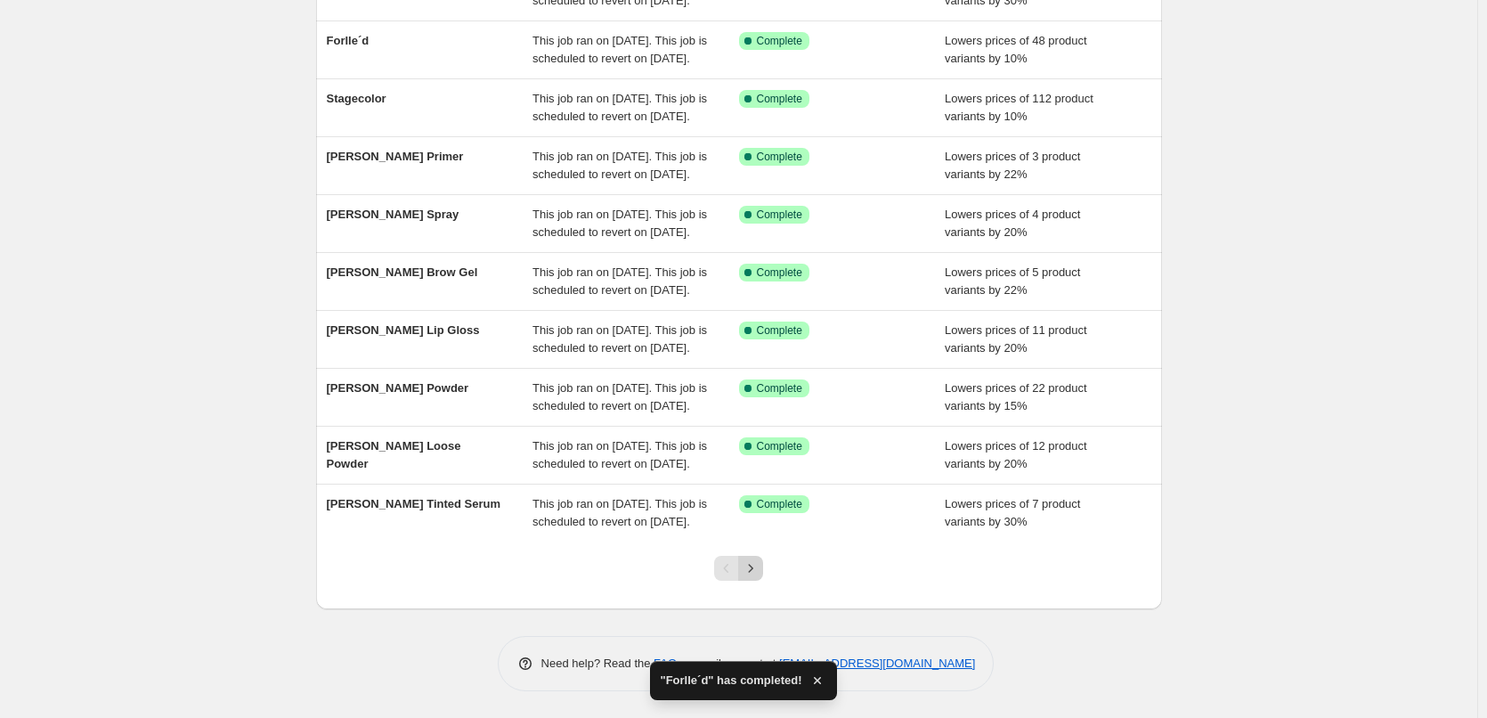
click at [745, 571] on button "Next" at bounding box center [750, 568] width 25 height 25
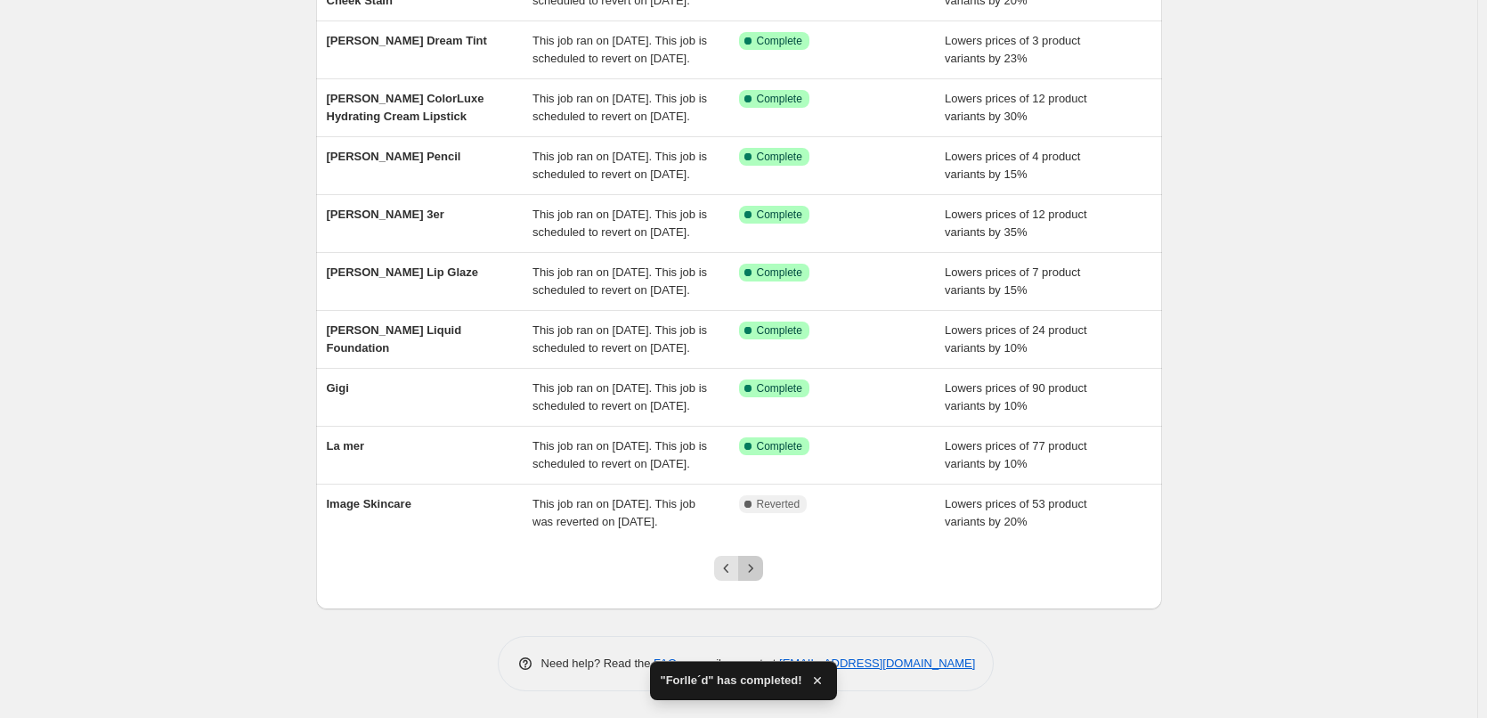
click at [753, 572] on icon "Next" at bounding box center [751, 568] width 4 height 8
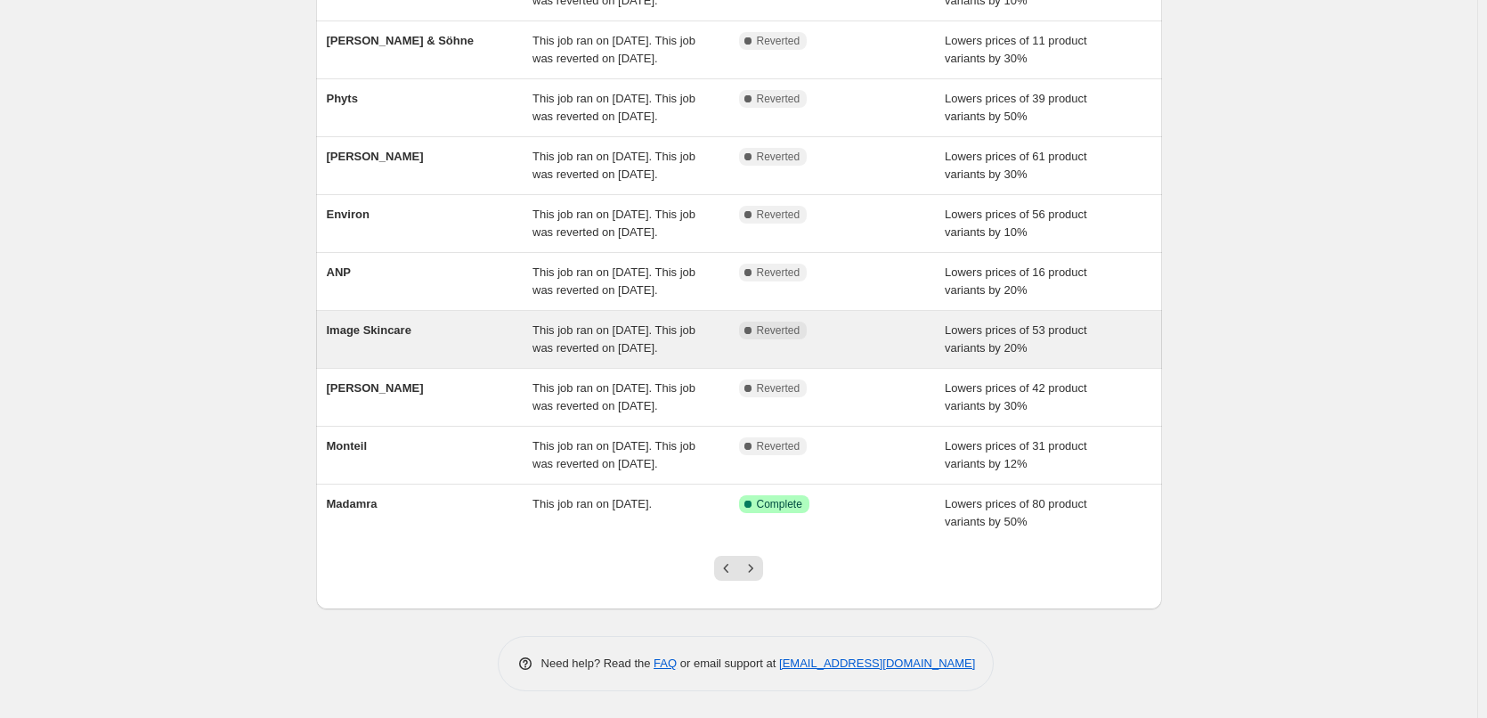
click at [395, 323] on span "Image Skincare" at bounding box center [369, 329] width 85 height 13
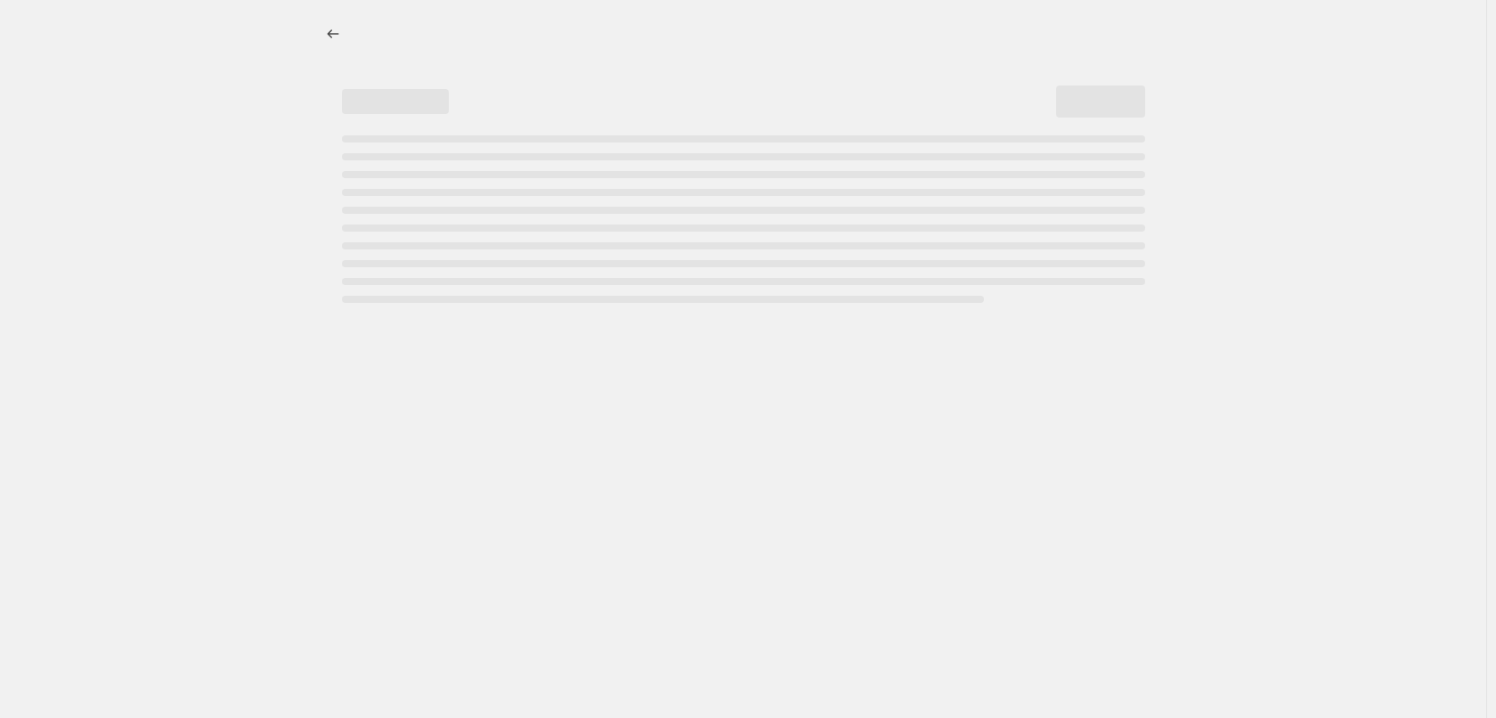
select select "percentage"
select select "remove"
select select "vendor"
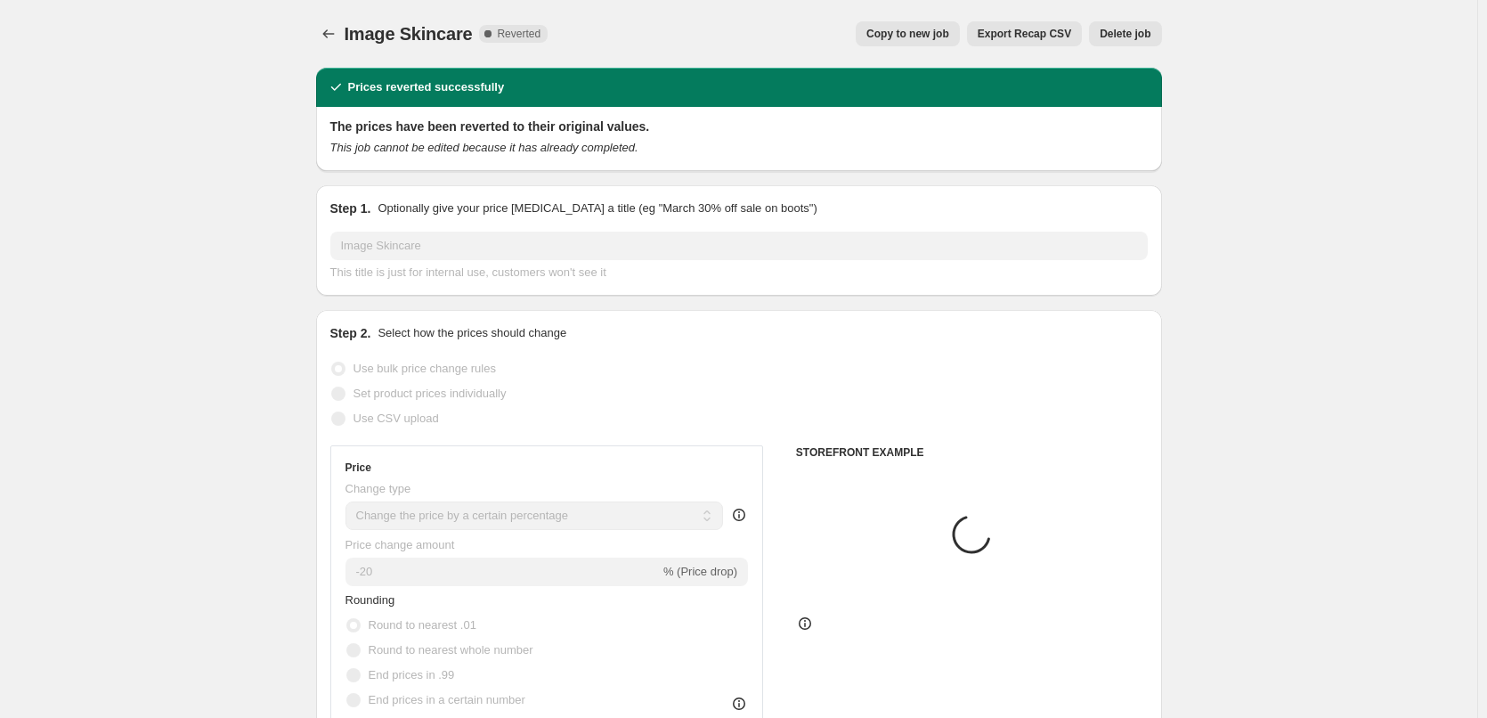
click at [1133, 23] on button "Delete job" at bounding box center [1125, 33] width 72 height 25
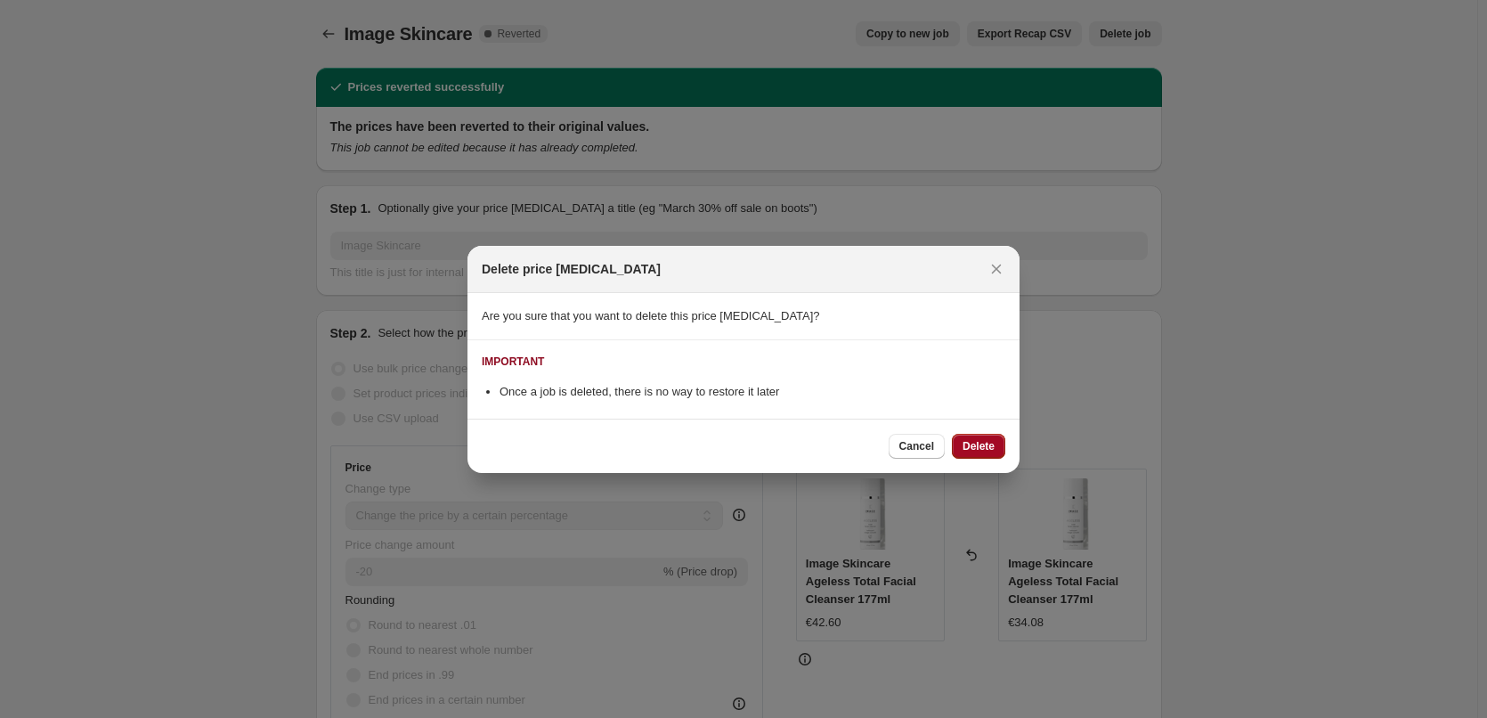
click at [982, 434] on button "Delete" at bounding box center [978, 446] width 53 height 25
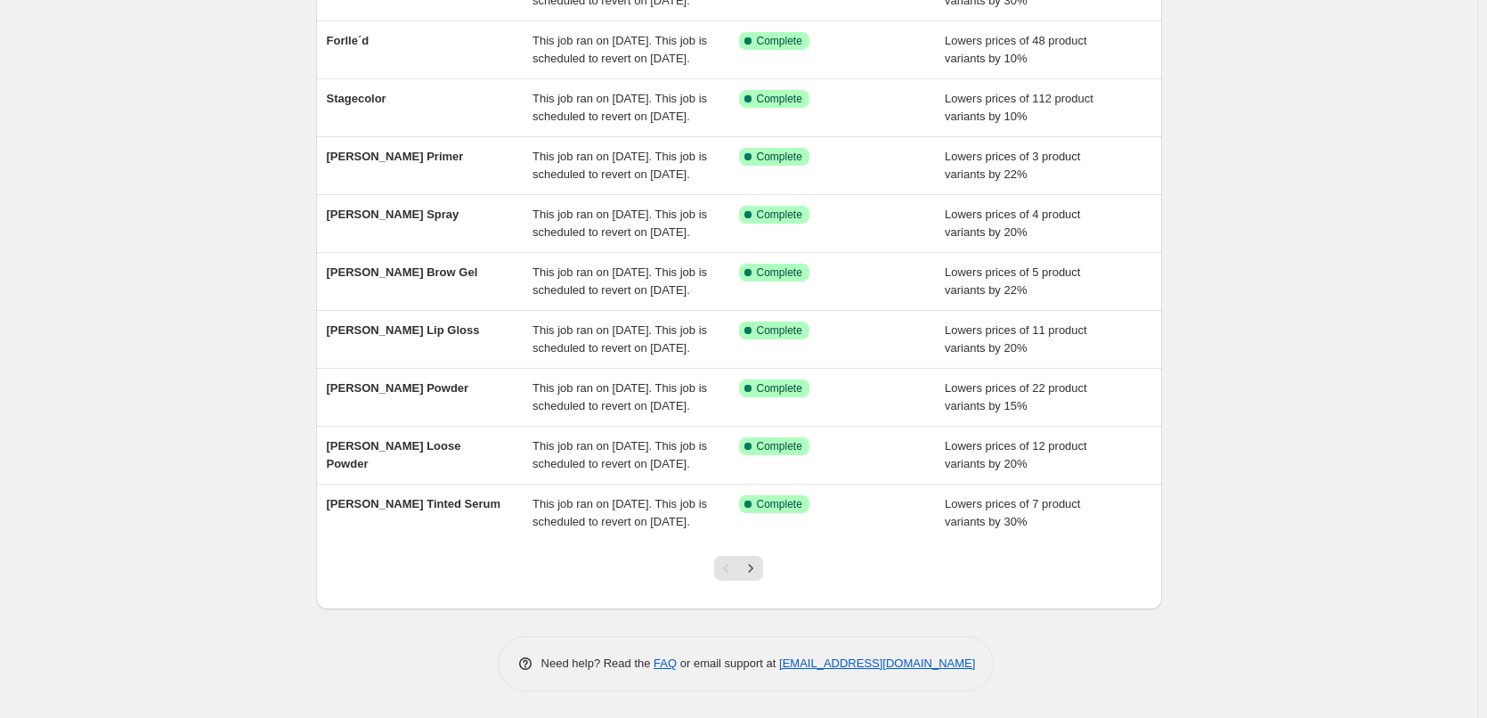
click at [768, 573] on div at bounding box center [738, 575] width 72 height 68
click at [763, 574] on button "Next" at bounding box center [750, 568] width 25 height 25
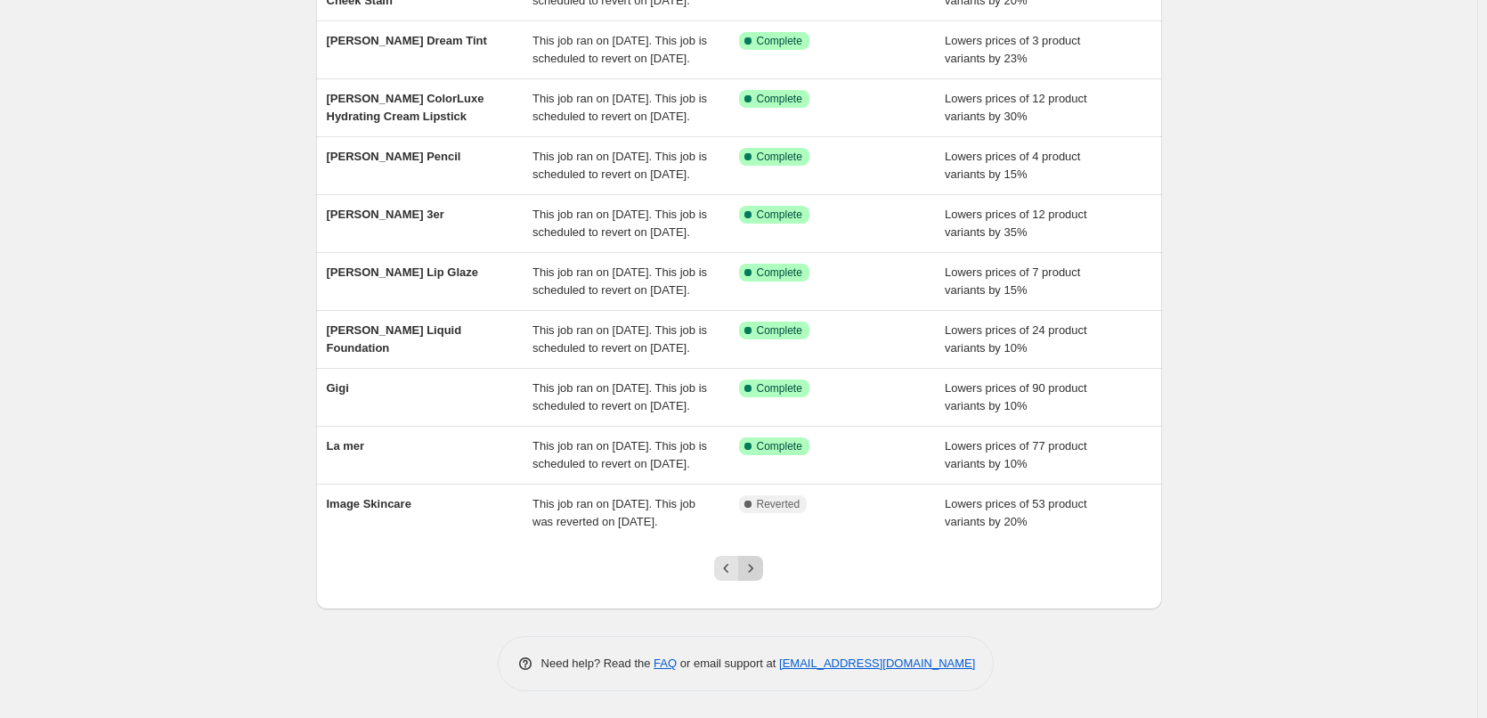
click at [759, 576] on icon "Next" at bounding box center [751, 568] width 18 height 18
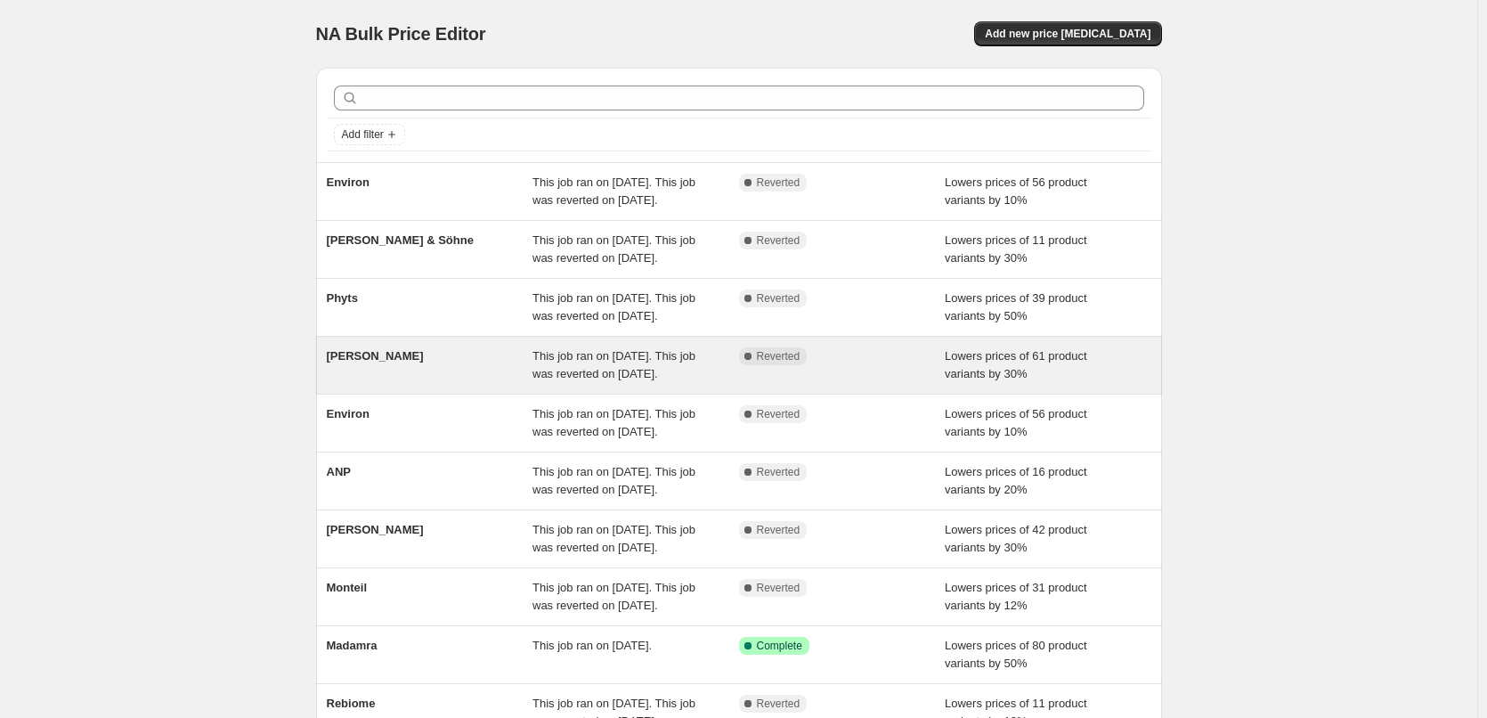
click at [439, 383] on div "[PERSON_NAME]" at bounding box center [430, 365] width 207 height 36
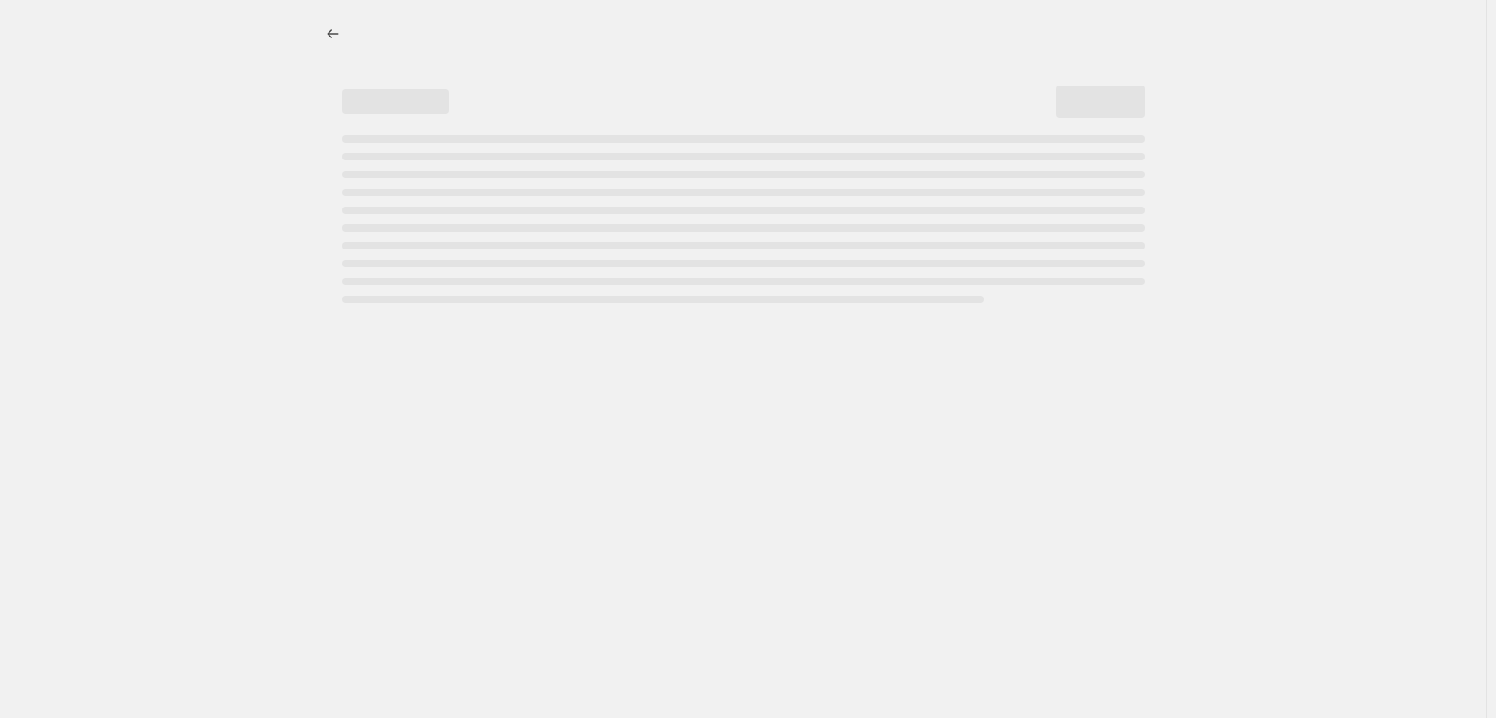
select select "percentage"
select select "vendor"
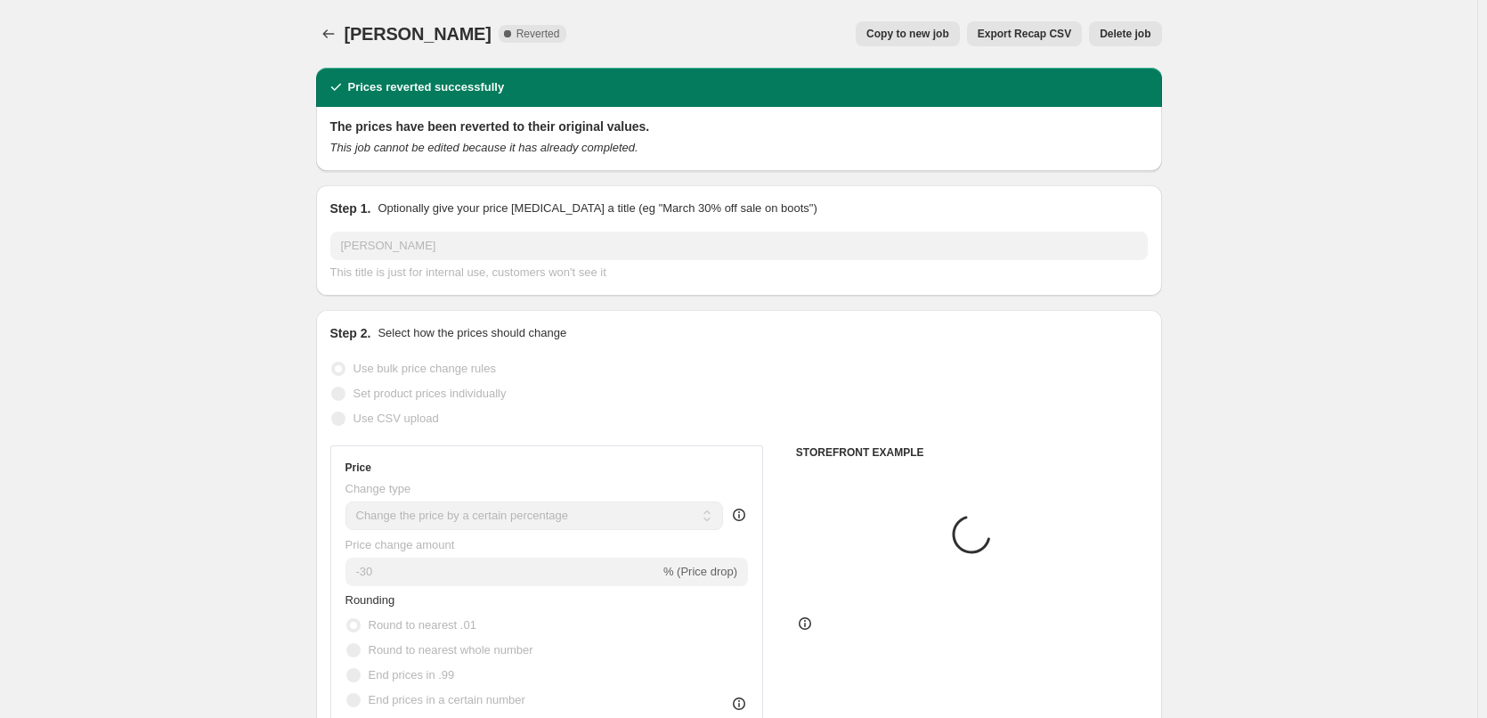
click at [1116, 23] on button "Delete job" at bounding box center [1125, 33] width 72 height 25
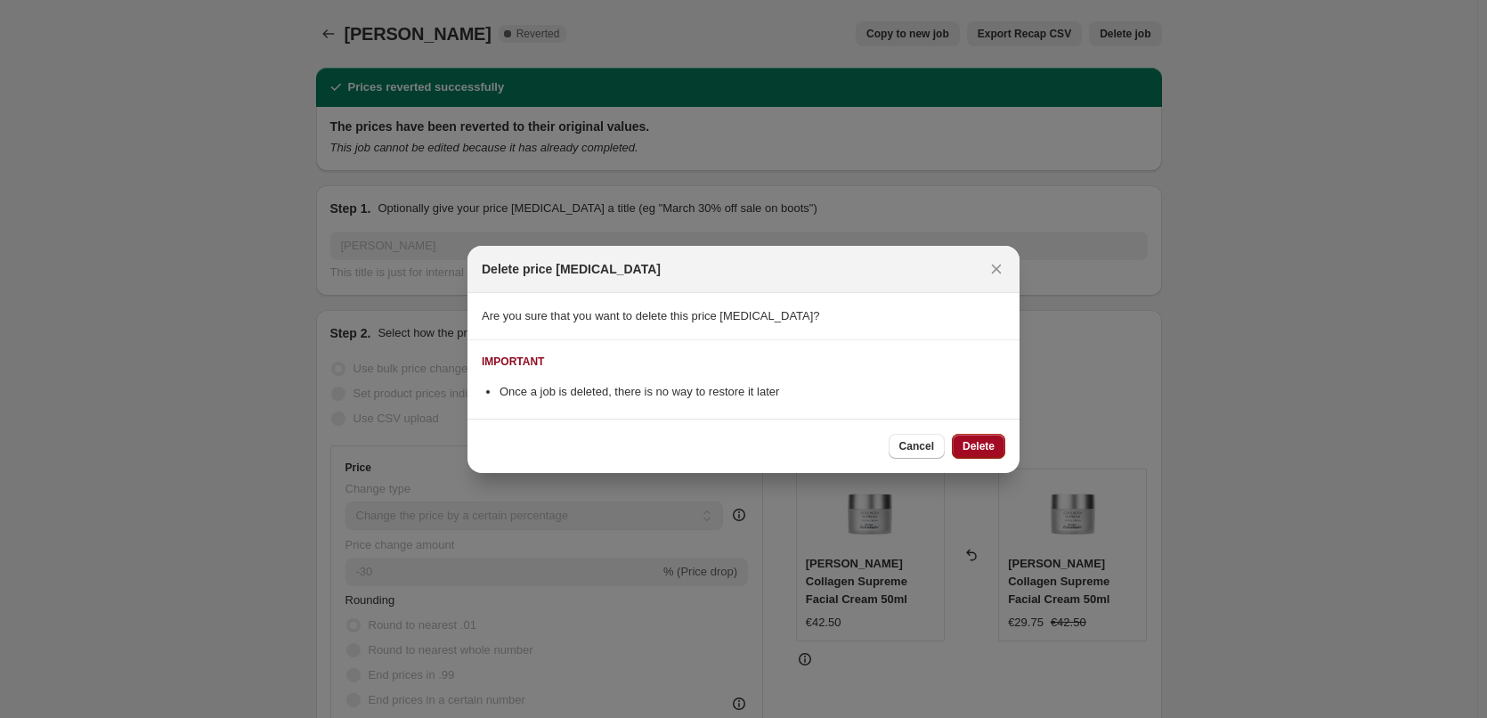
click at [985, 435] on button "Delete" at bounding box center [978, 446] width 53 height 25
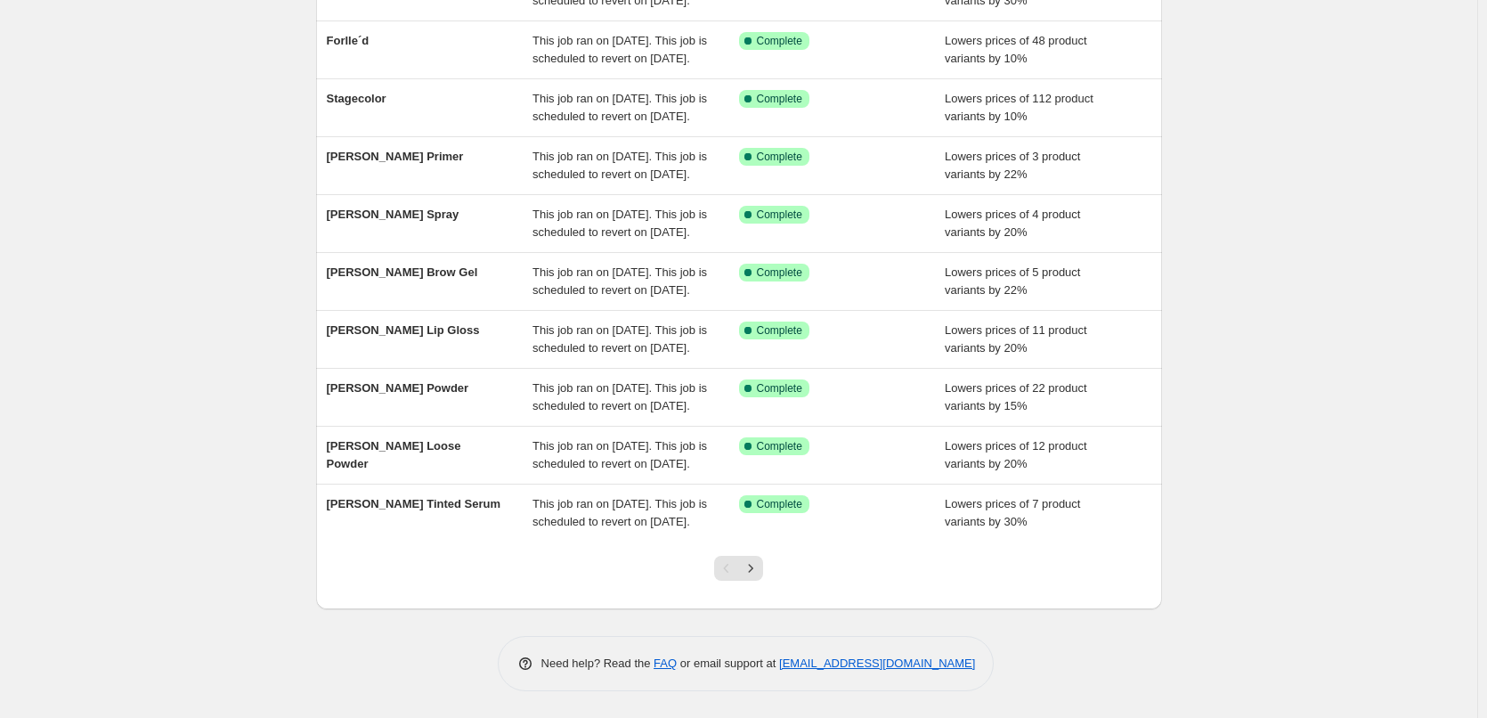
click at [767, 559] on div at bounding box center [738, 575] width 72 height 68
click at [767, 560] on div at bounding box center [738, 575] width 72 height 68
click at [763, 564] on button "Next" at bounding box center [750, 568] width 25 height 25
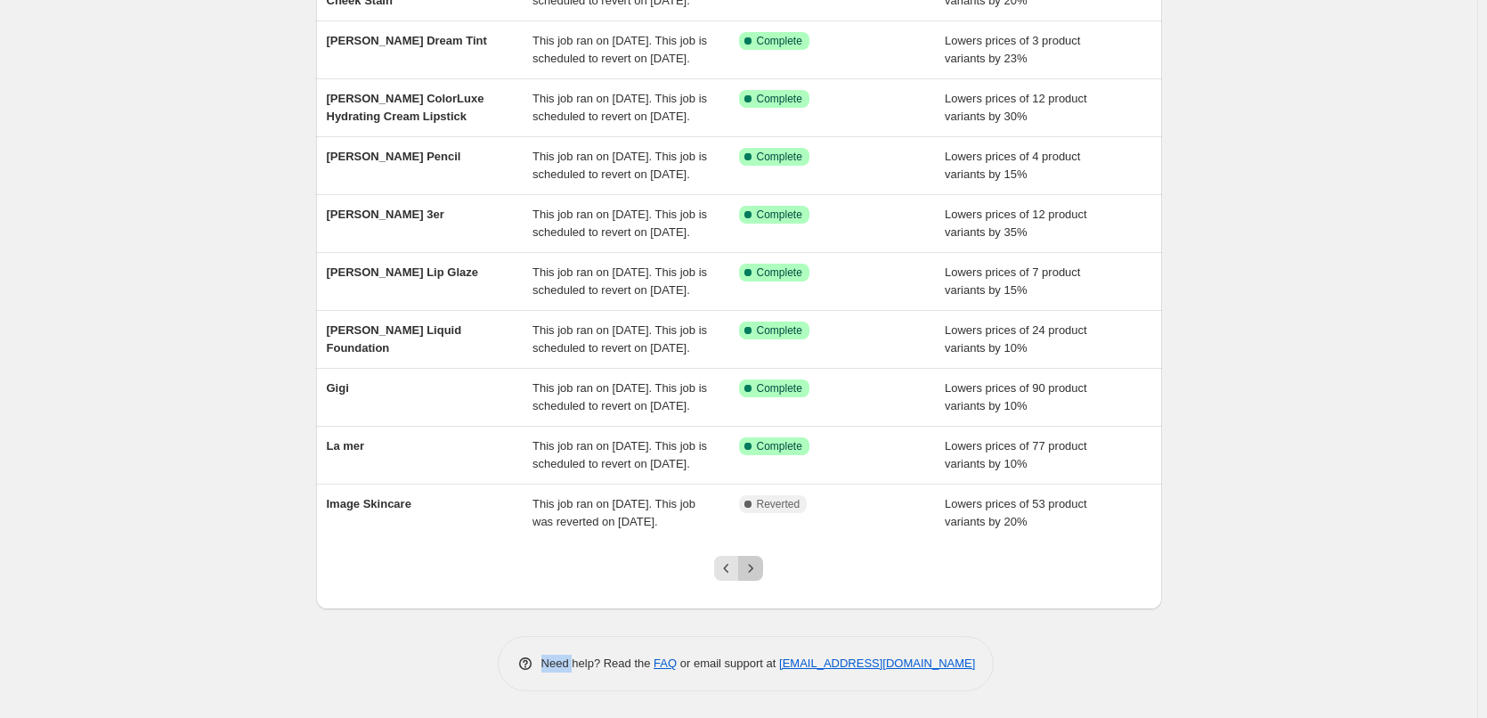
click at [763, 564] on button "Next" at bounding box center [750, 568] width 25 height 25
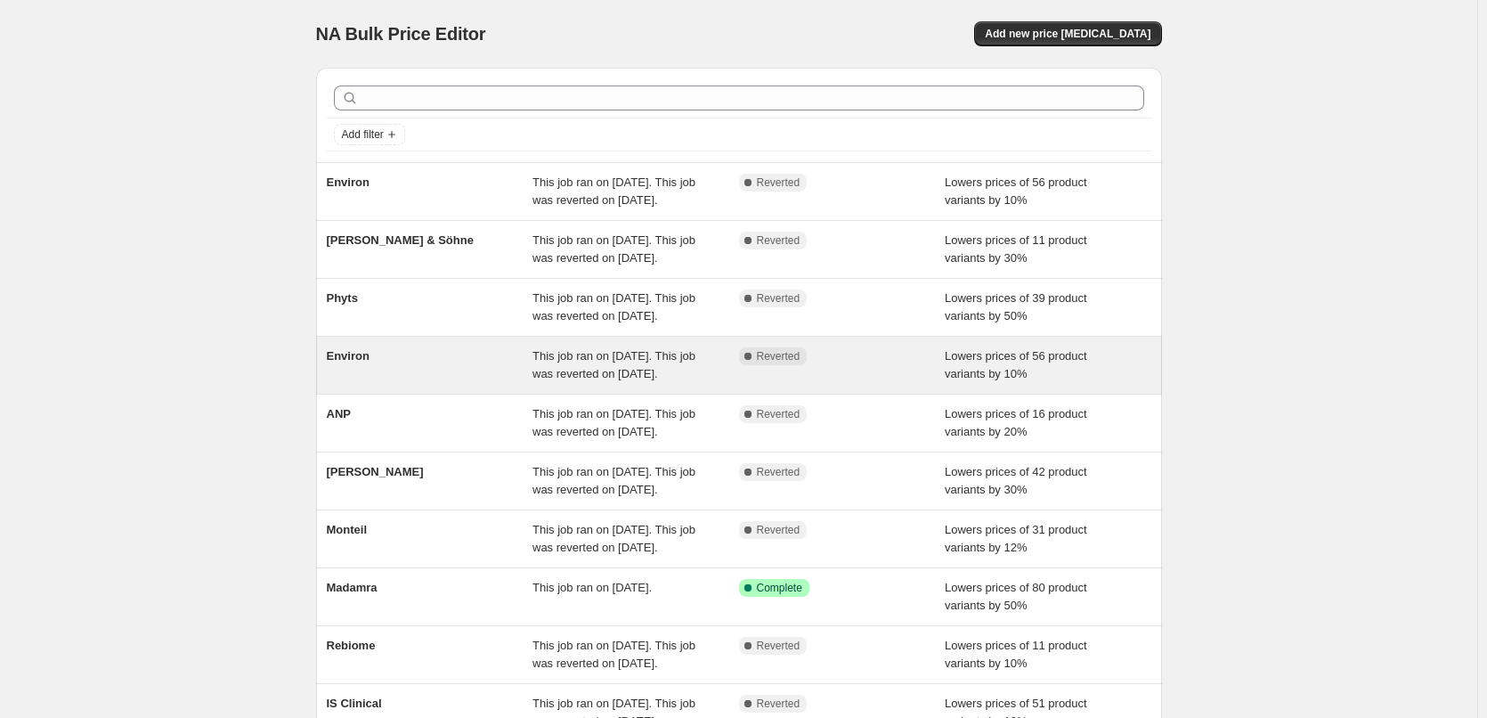
click at [488, 394] on div "Environ This job ran on August 18, 2025. This job was reverted on August 19, 20…" at bounding box center [739, 365] width 846 height 57
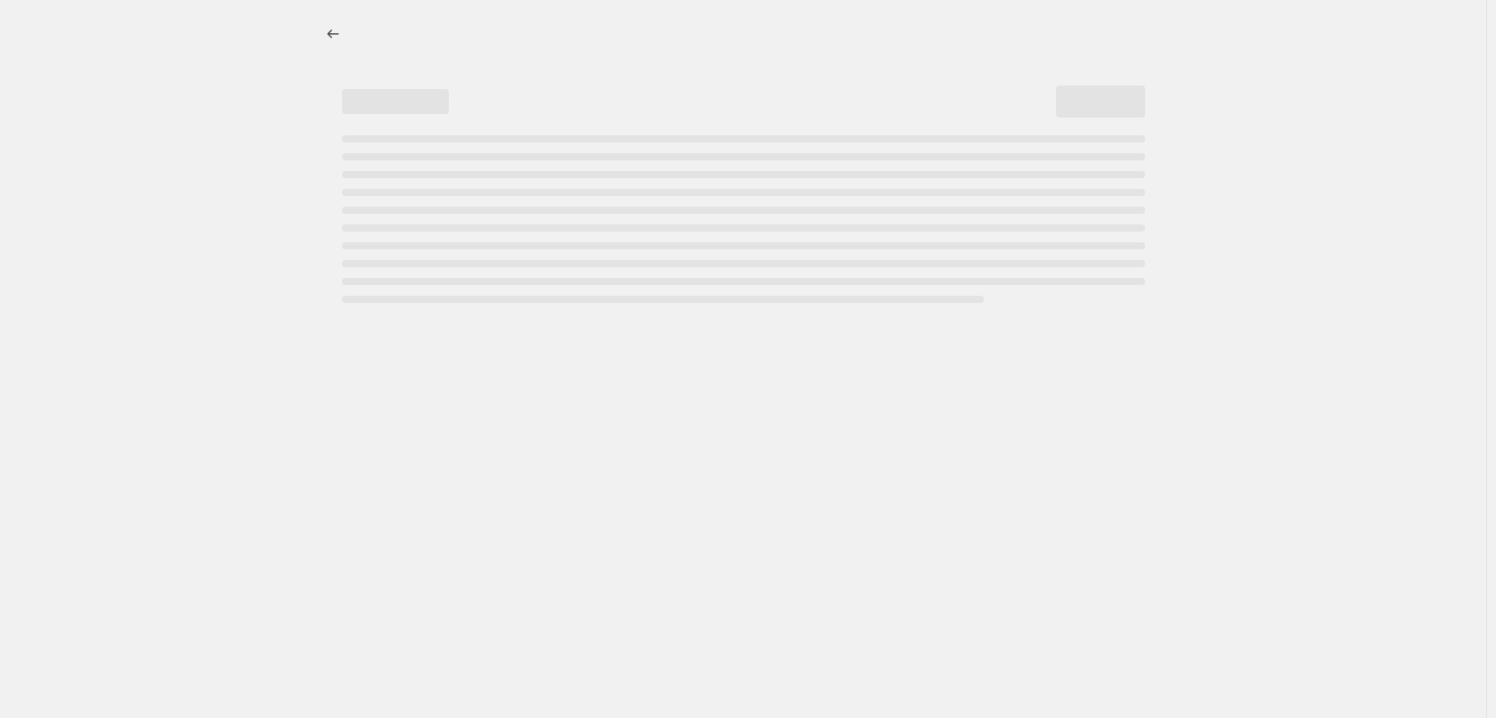
select select "percentage"
select select "vendor"
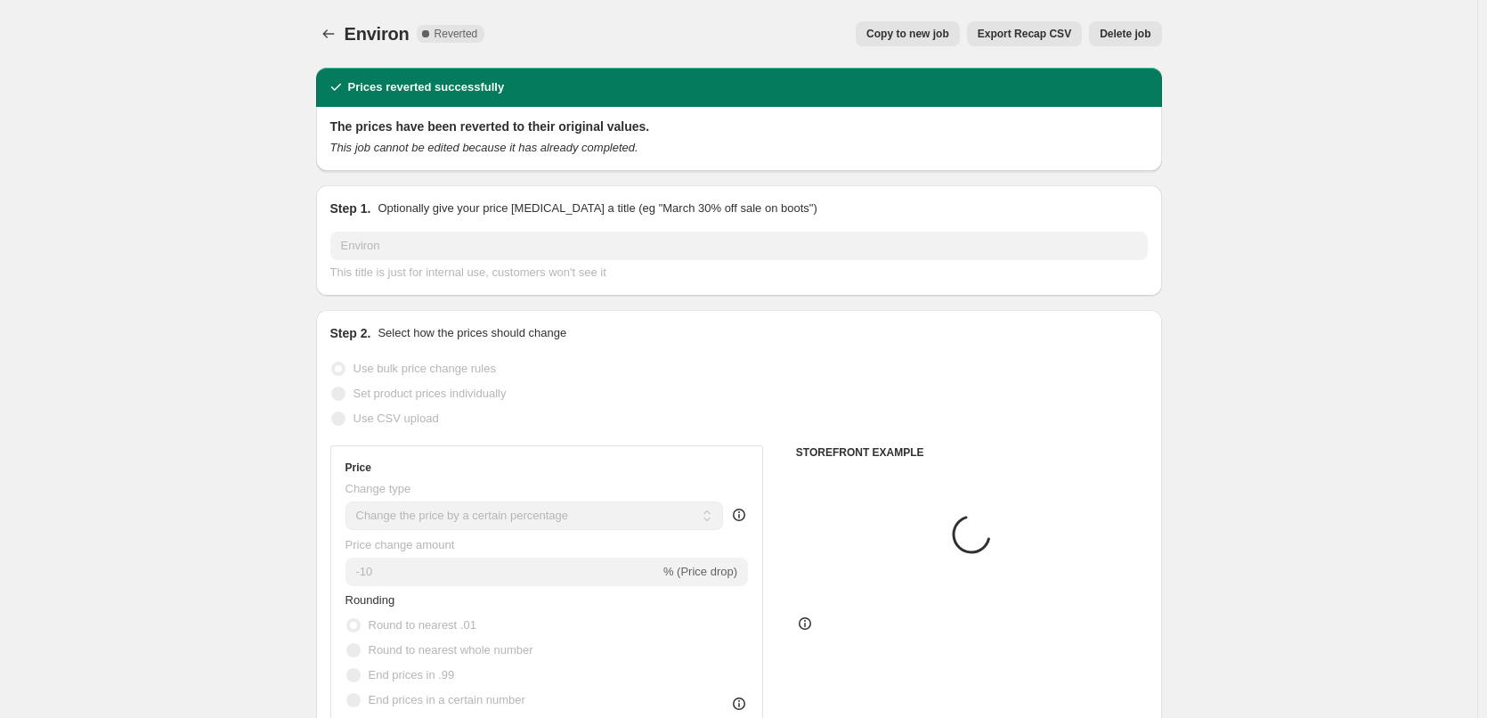
click at [1133, 45] on button "Delete job" at bounding box center [1125, 33] width 72 height 25
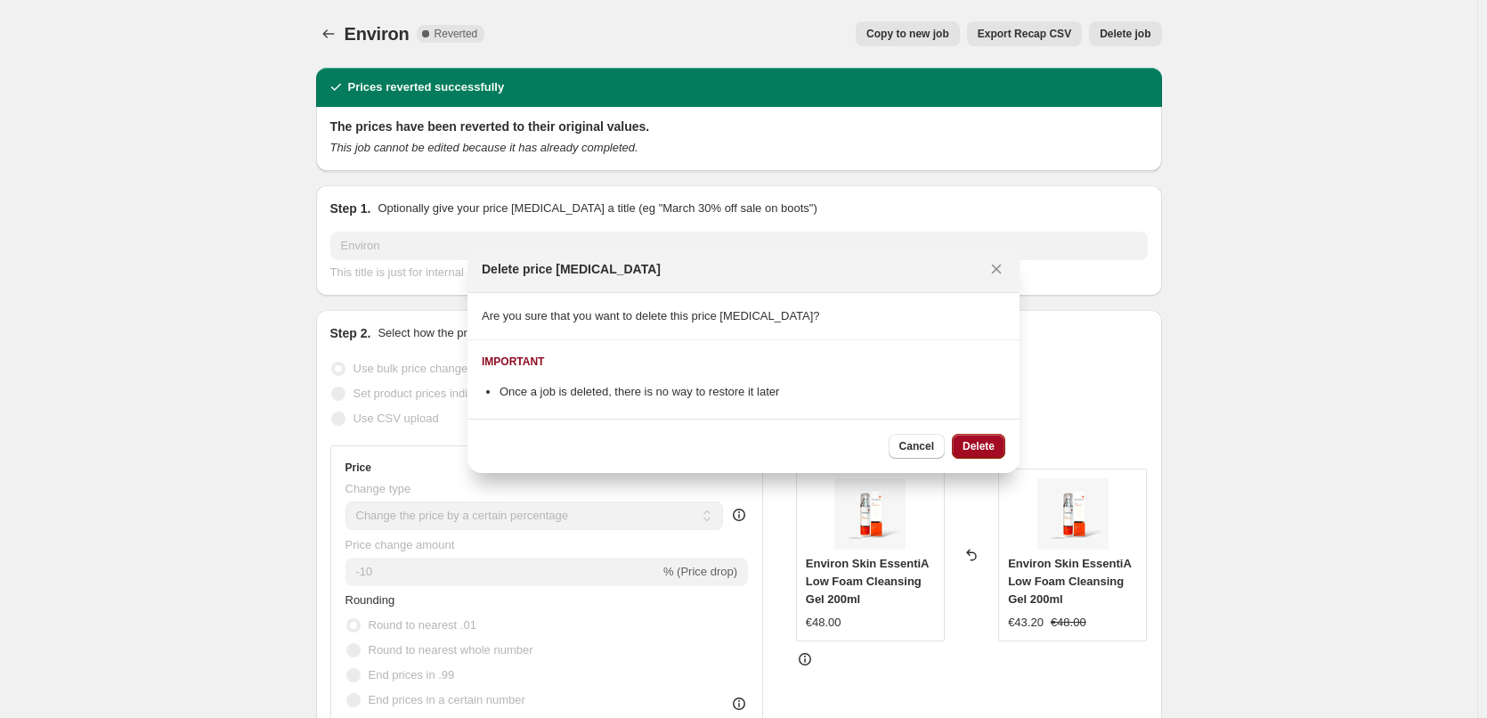
click at [970, 450] on span "Delete" at bounding box center [978, 446] width 32 height 14
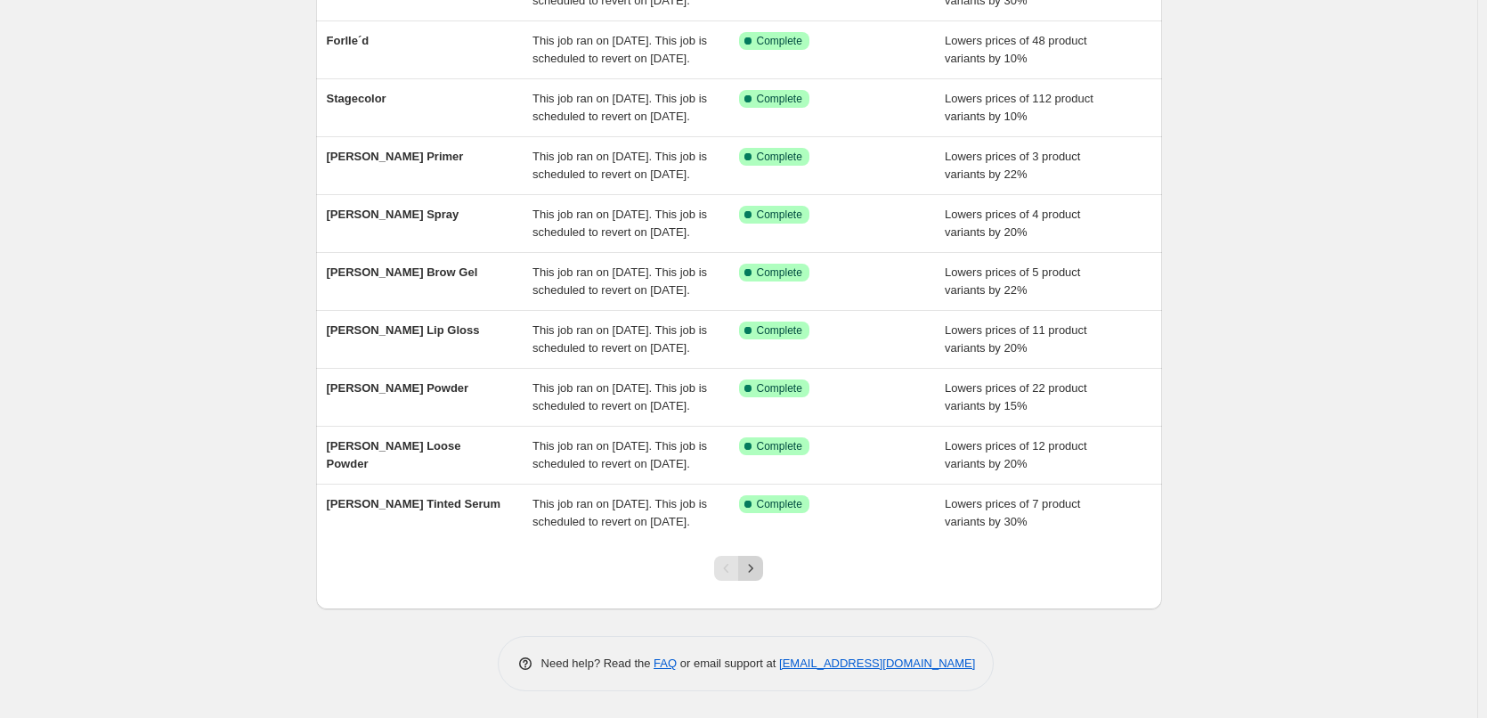
click at [750, 556] on button "Next" at bounding box center [750, 568] width 25 height 25
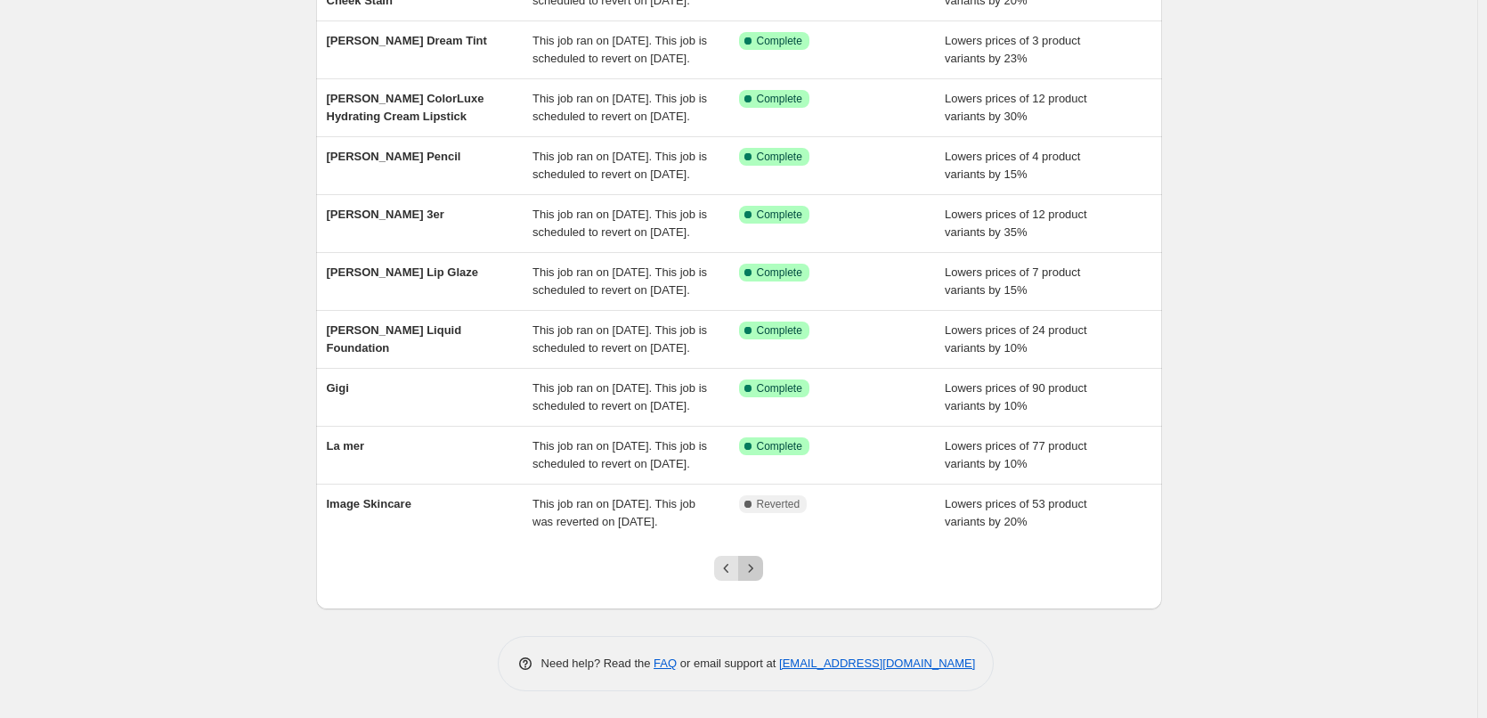
click at [753, 559] on button "Next" at bounding box center [750, 568] width 25 height 25
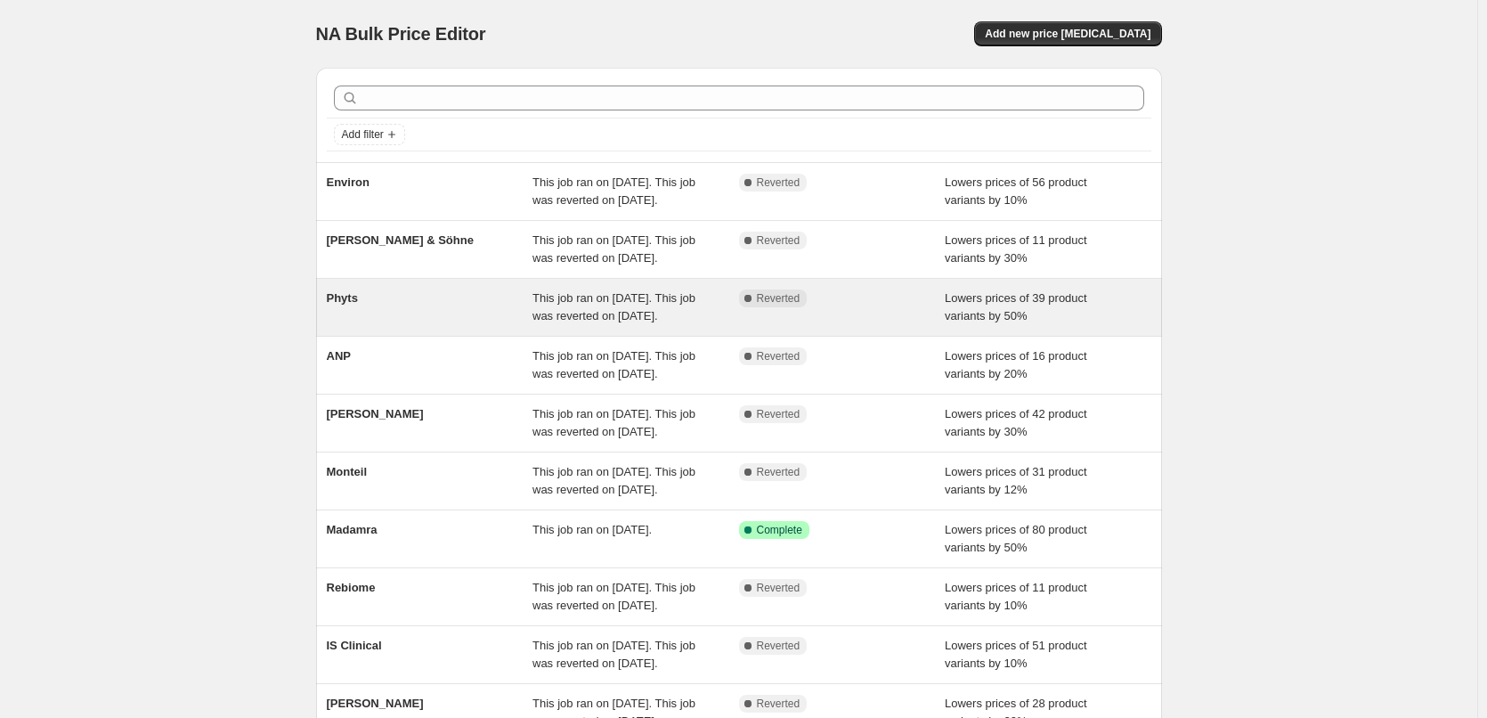
click at [354, 304] on span "Phyts" at bounding box center [342, 297] width 31 height 13
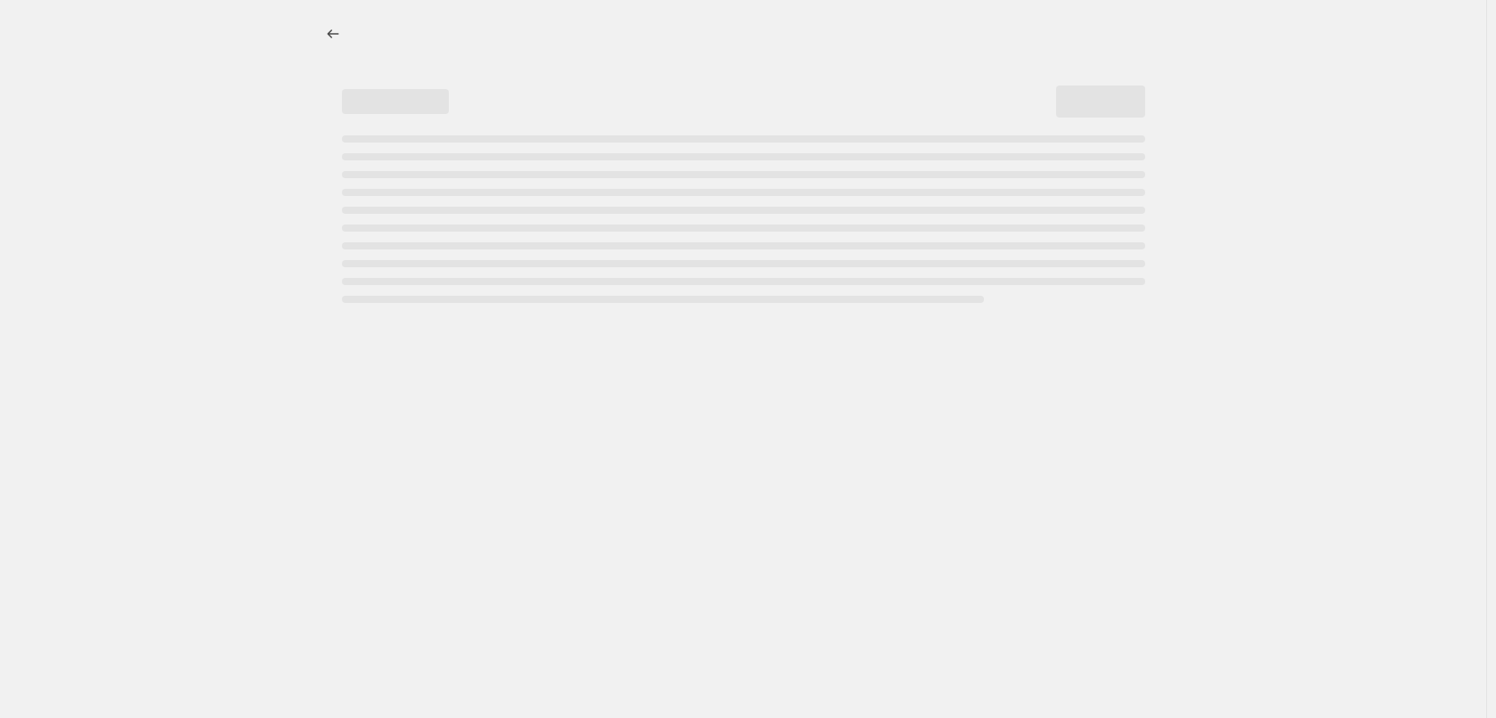
select select "percentage"
select select "vendor"
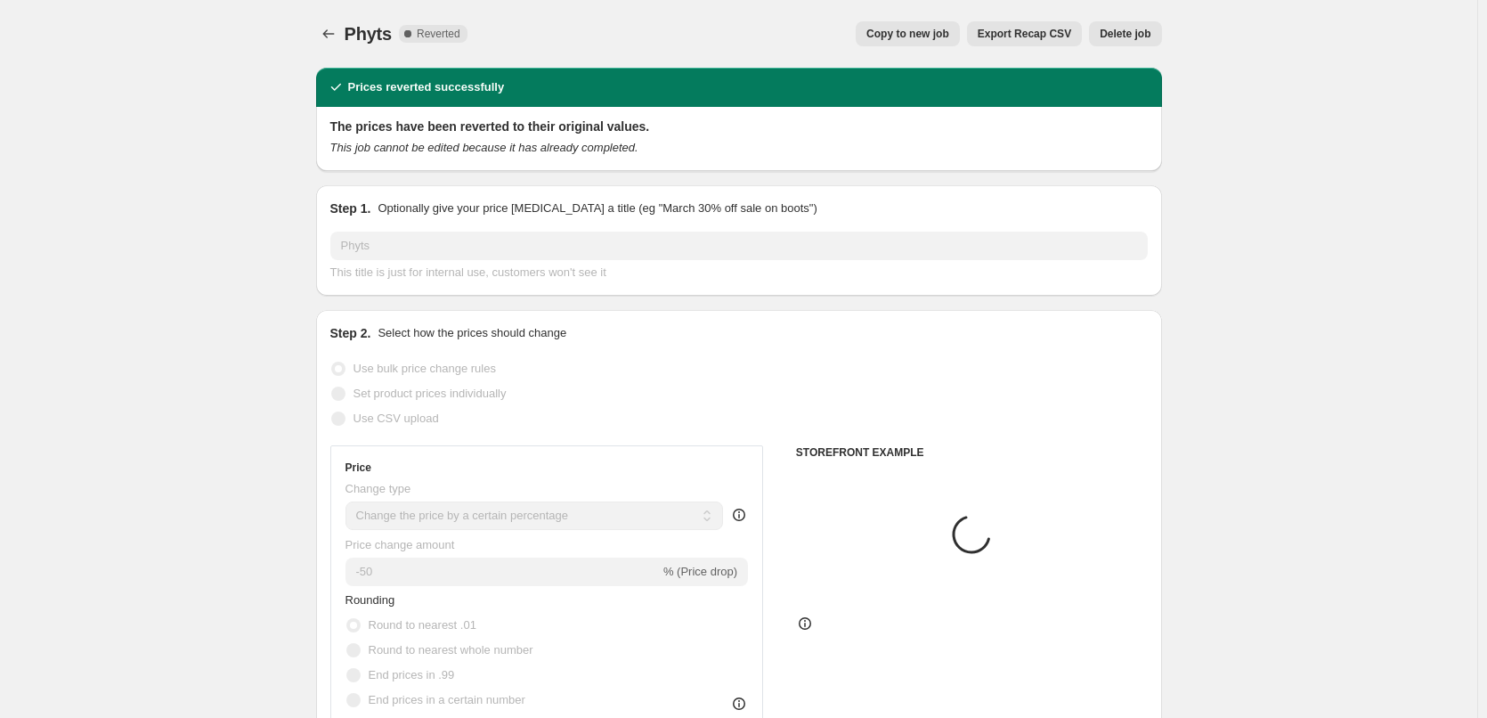
click at [949, 30] on span "Copy to new job" at bounding box center [907, 34] width 83 height 14
select select "percentage"
select select "vendor"
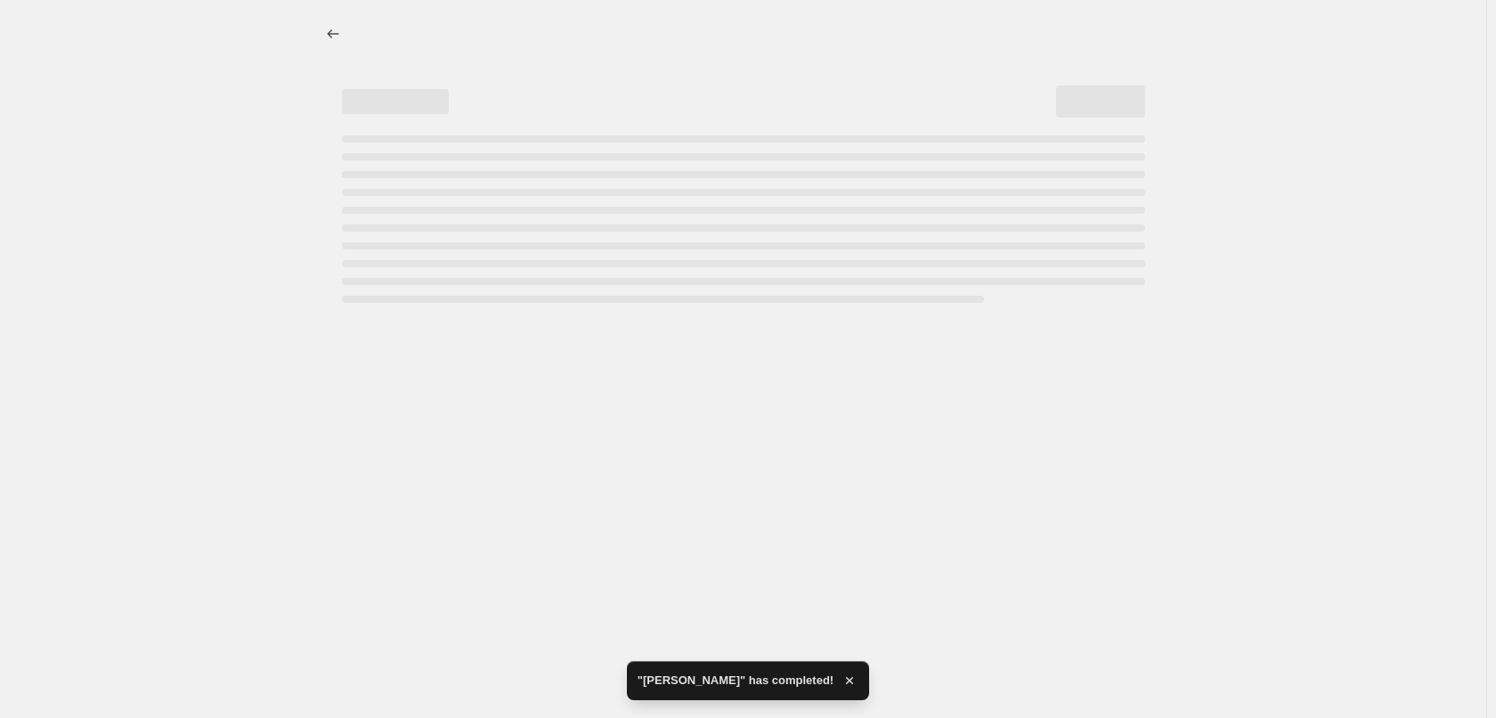
select select "percentage"
select select "vendor"
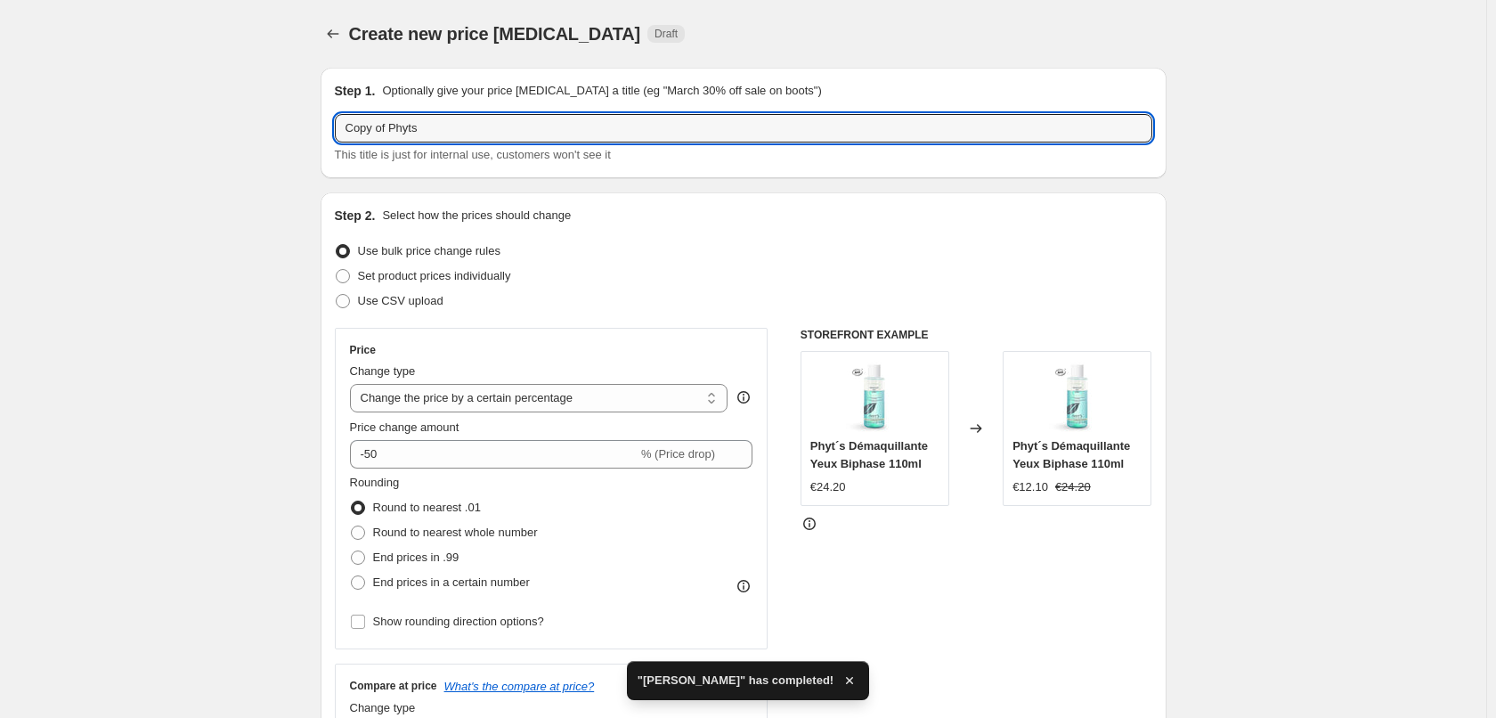
click at [390, 126] on input "Copy of Phyts" at bounding box center [743, 128] width 817 height 28
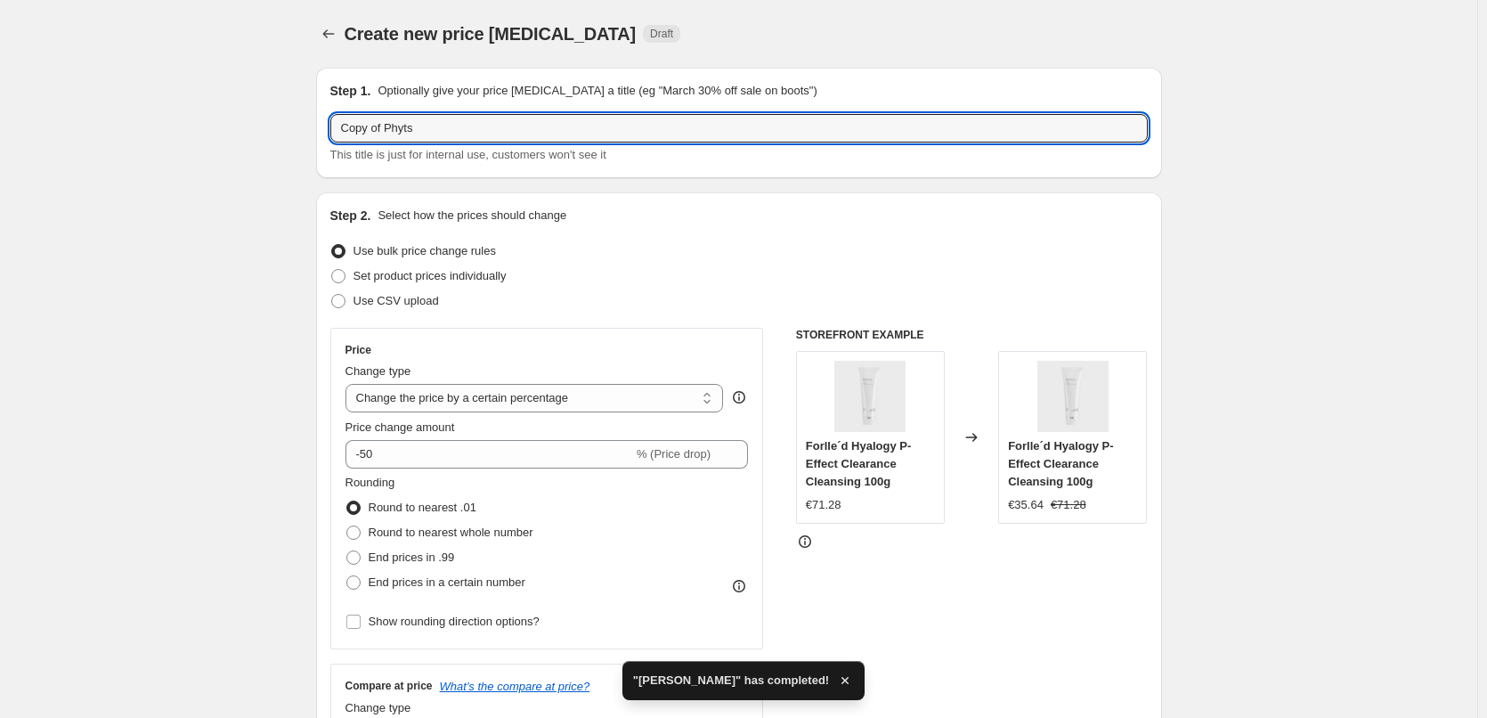
drag, startPoint x: 390, startPoint y: 126, endPoint x: 272, endPoint y: 119, distance: 117.7
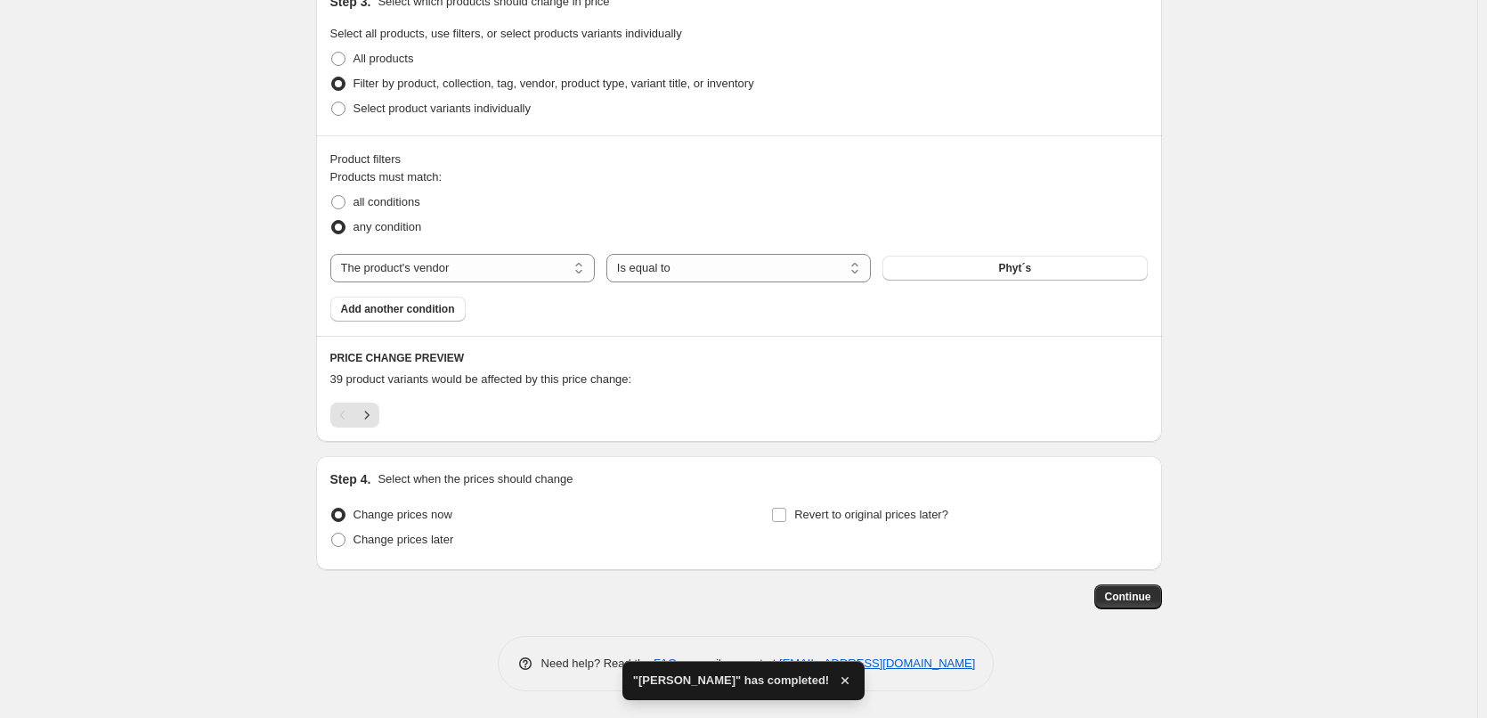
type input "Phyts"
click at [851, 496] on div "Step 4. Select when the prices should change Change prices now Change prices la…" at bounding box center [738, 512] width 817 height 85
click at [853, 512] on span "Revert to original prices later?" at bounding box center [871, 513] width 154 height 13
click at [786, 512] on input "Revert to original prices later?" at bounding box center [779, 514] width 14 height 14
checkbox input "true"
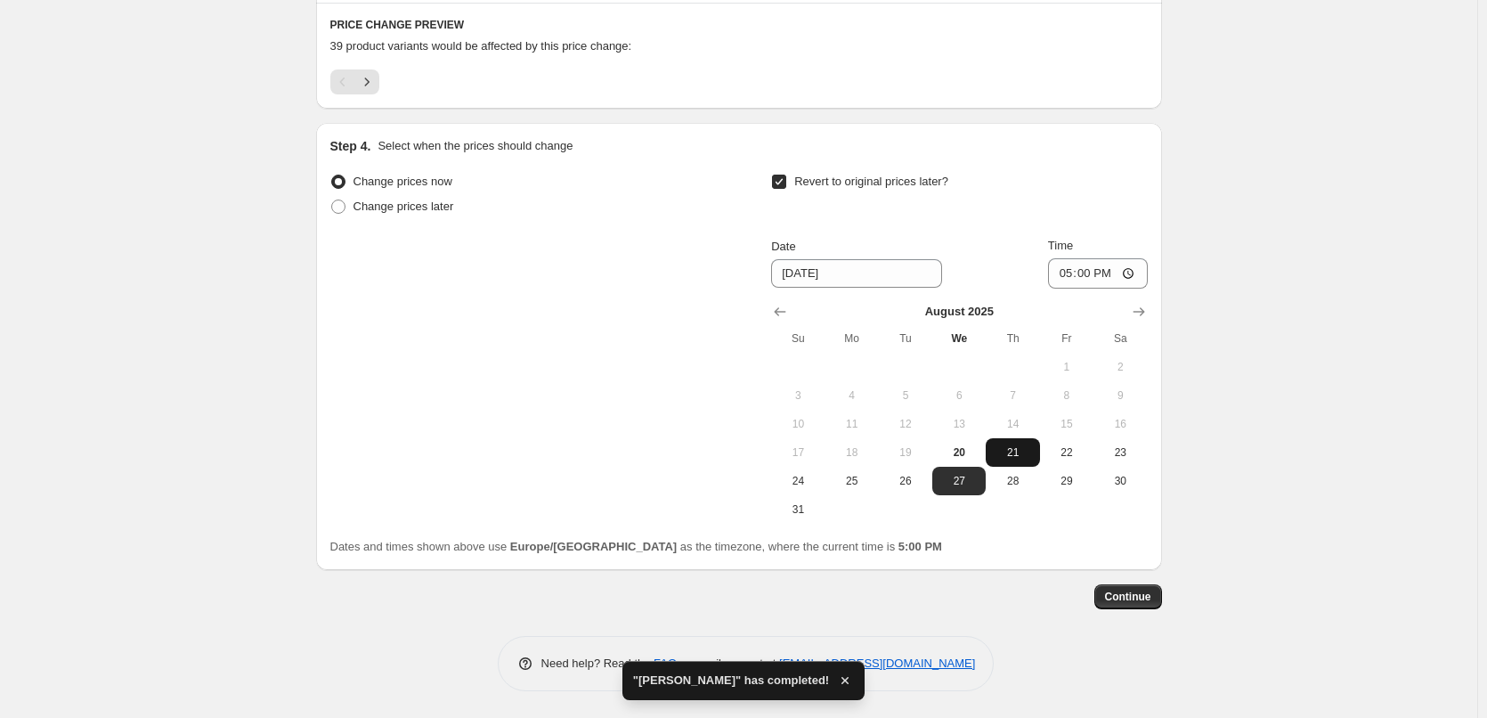
click at [1012, 453] on span "21" at bounding box center [1012, 452] width 39 height 14
type input "[DATE]"
click at [1070, 275] on input "17:00" at bounding box center [1098, 273] width 100 height 30
type input "03:00"
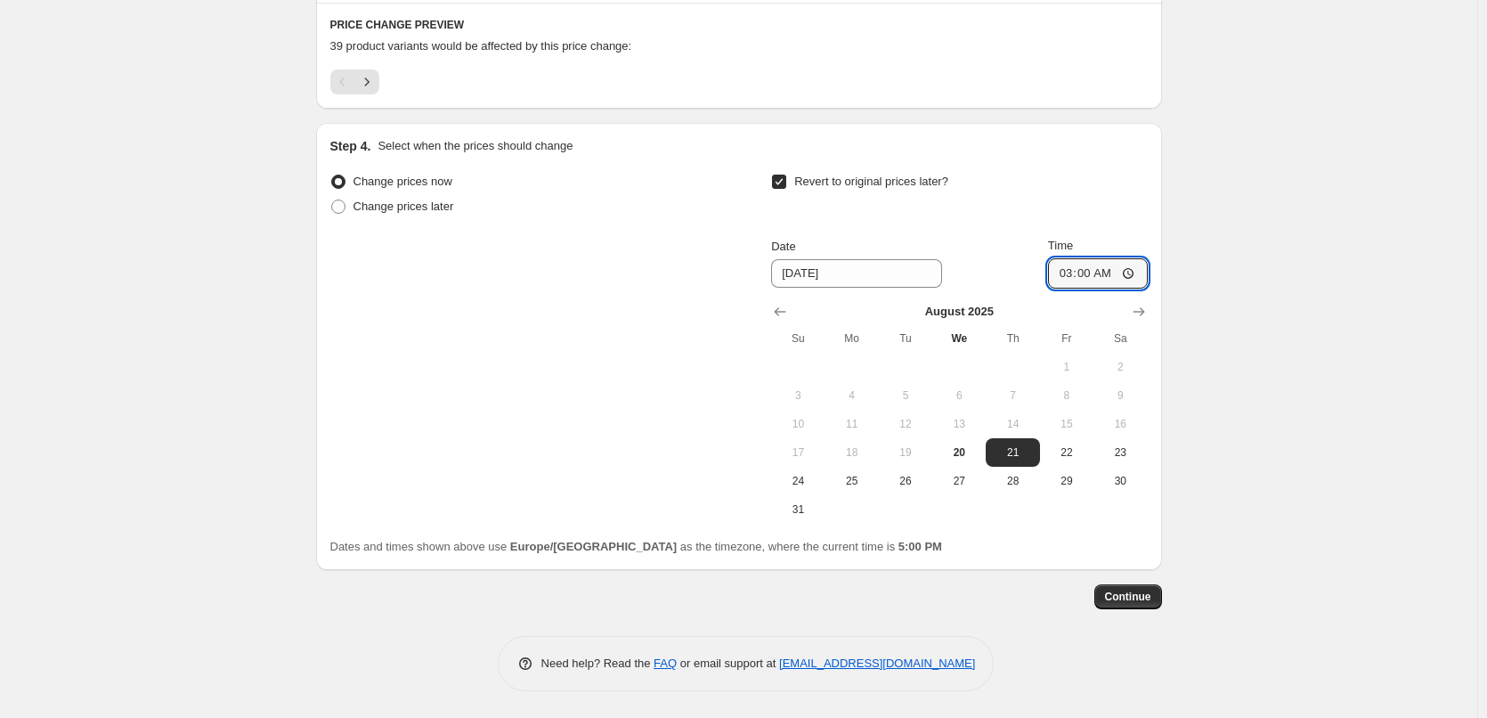
click at [1133, 590] on span "Continue" at bounding box center [1128, 596] width 46 height 14
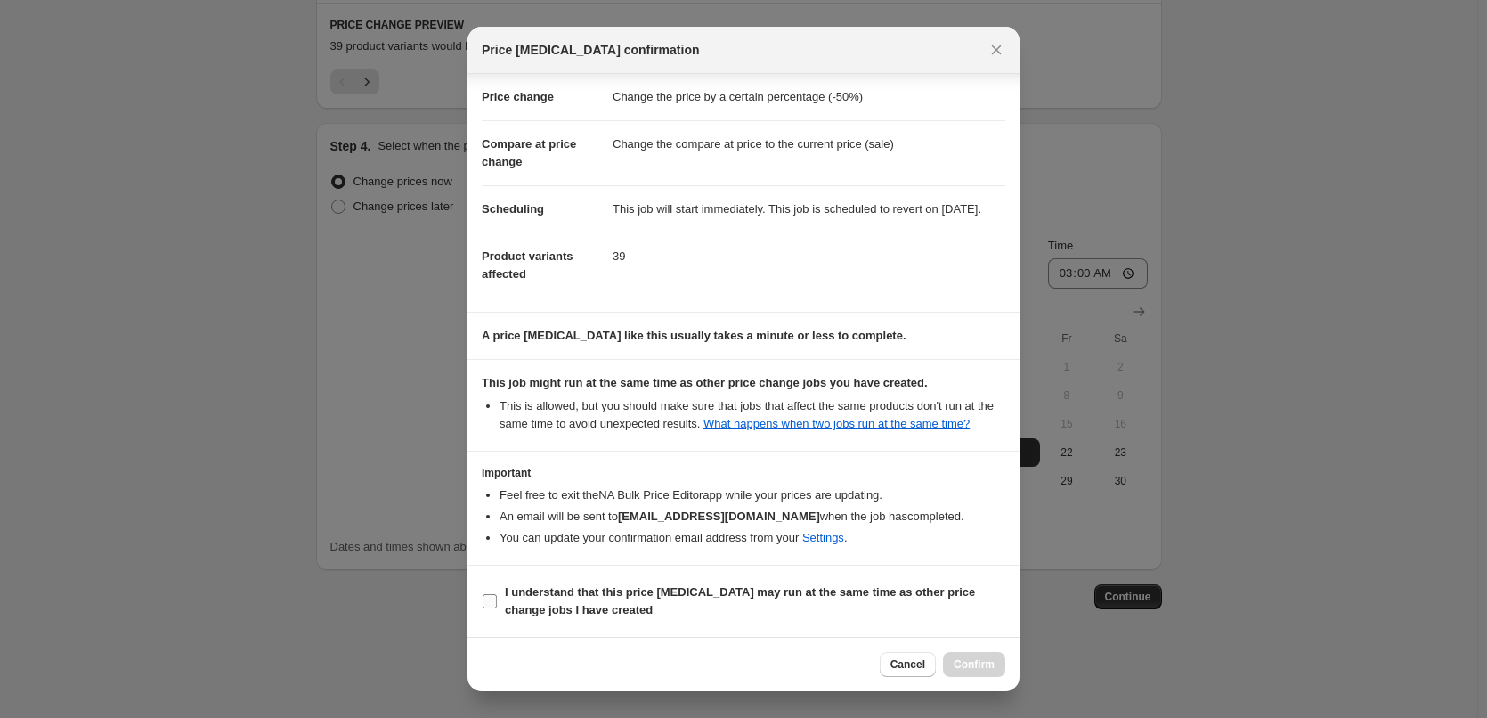
click at [605, 585] on b "I understand that this price [MEDICAL_DATA] may run at the same time as other p…" at bounding box center [740, 600] width 470 height 31
click at [497, 594] on input "I understand that this price [MEDICAL_DATA] may run at the same time as other p…" at bounding box center [490, 601] width 14 height 14
checkbox input "true"
click at [957, 656] on button "Confirm" at bounding box center [974, 664] width 62 height 25
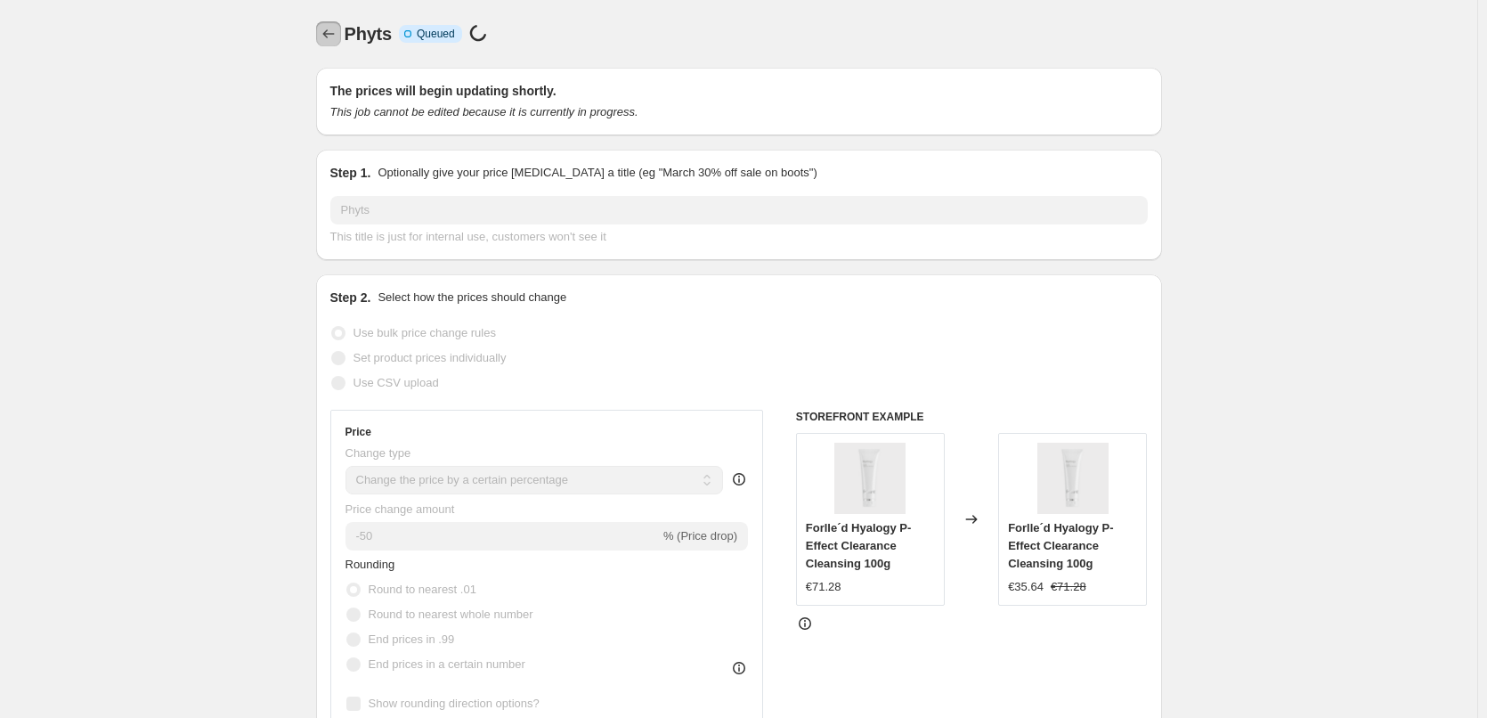
click at [333, 25] on button "Price change jobs" at bounding box center [328, 33] width 25 height 25
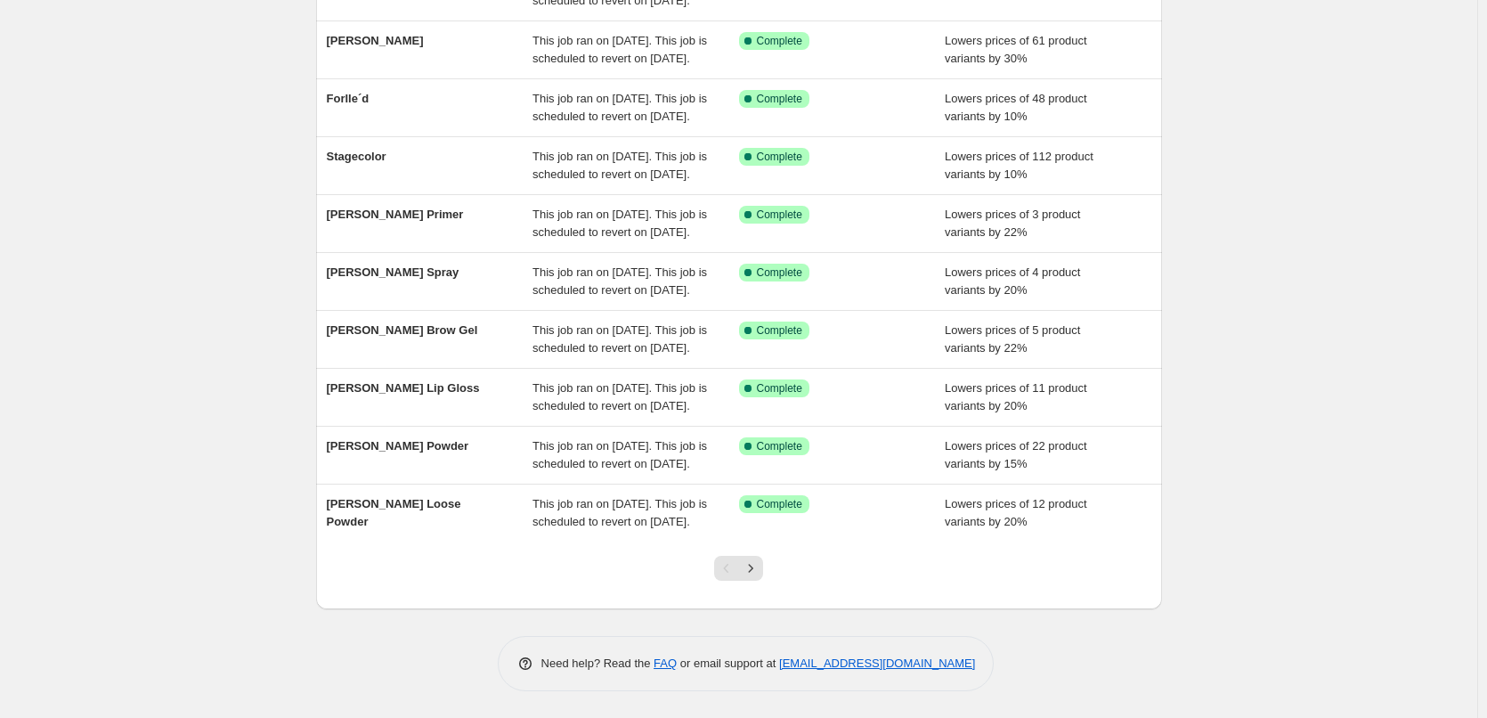
click at [768, 565] on div at bounding box center [738, 575] width 72 height 68
click at [763, 565] on button "Next" at bounding box center [750, 568] width 25 height 25
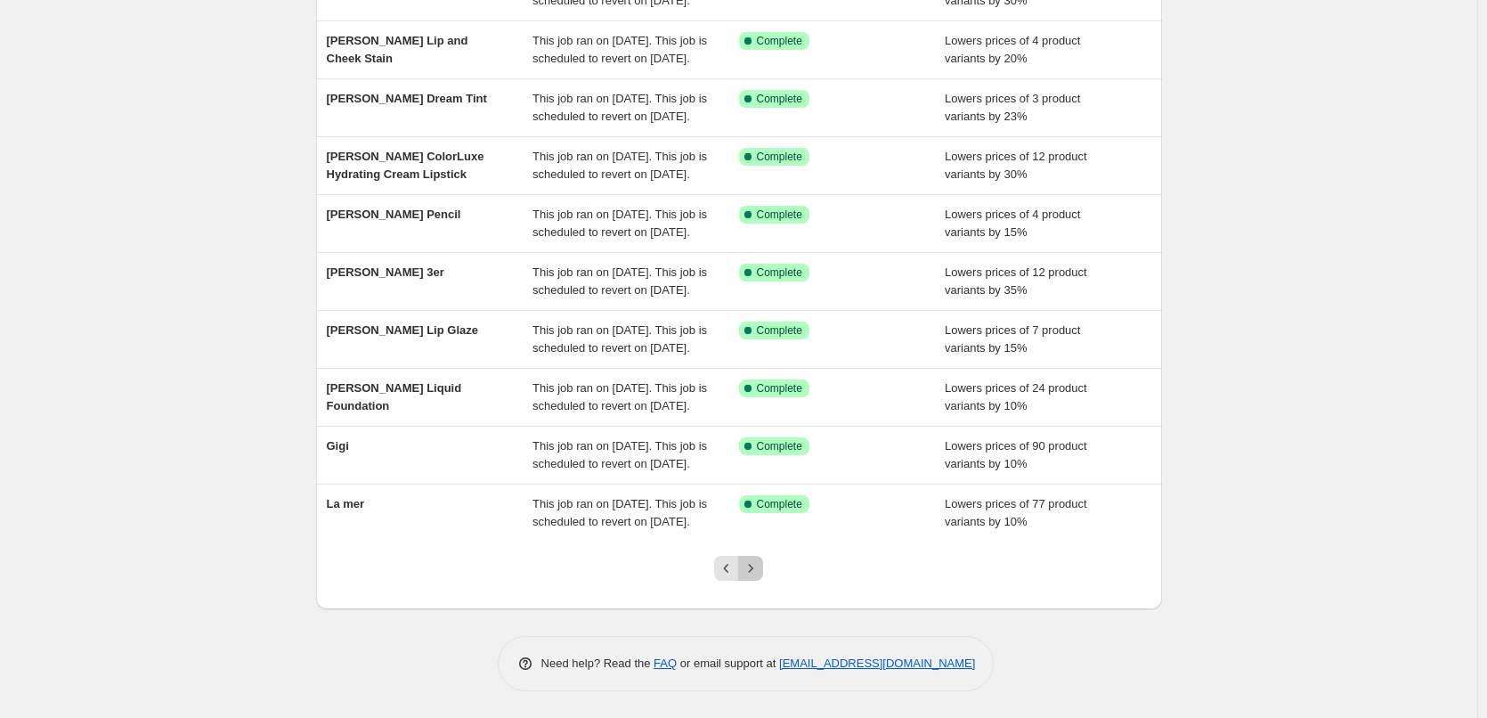
click at [763, 565] on button "Next" at bounding box center [750, 568] width 25 height 25
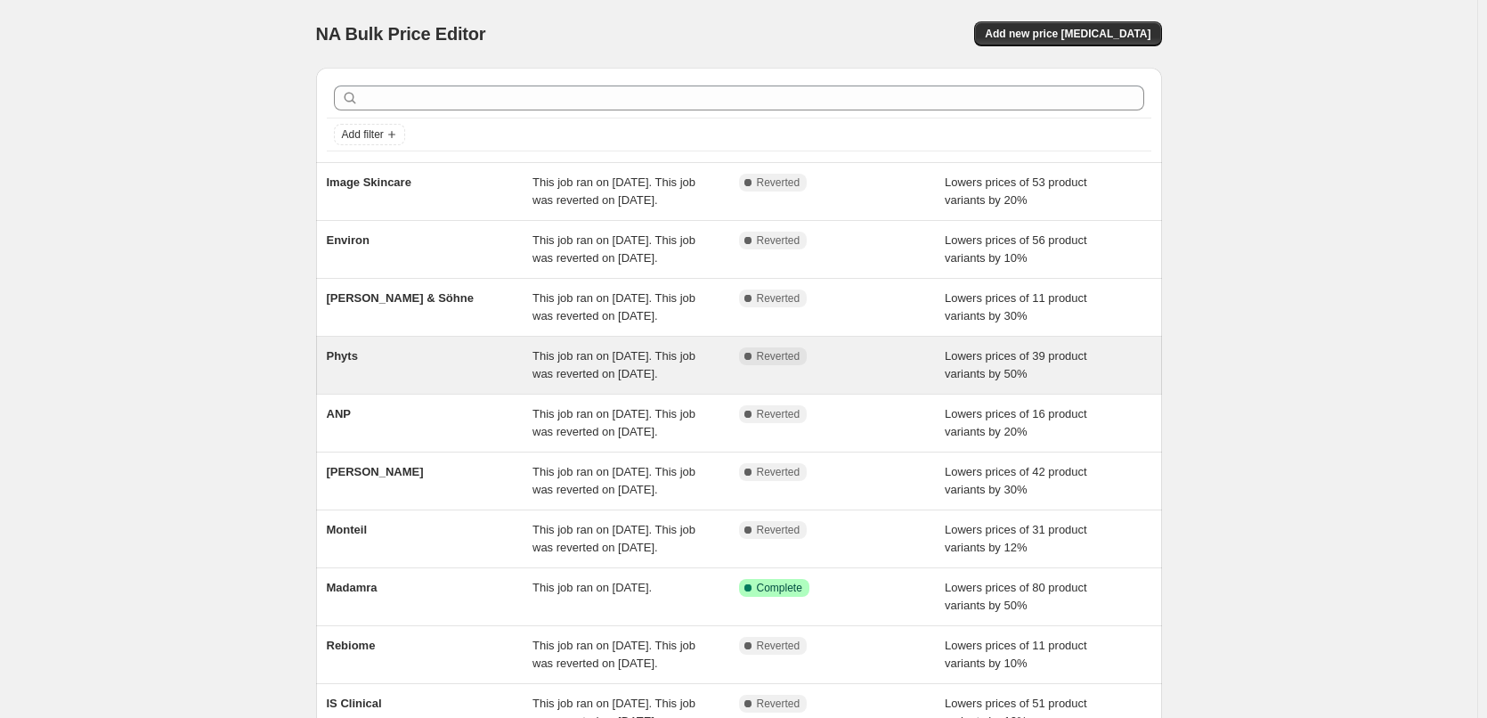
click at [370, 383] on div "Phyts" at bounding box center [430, 365] width 207 height 36
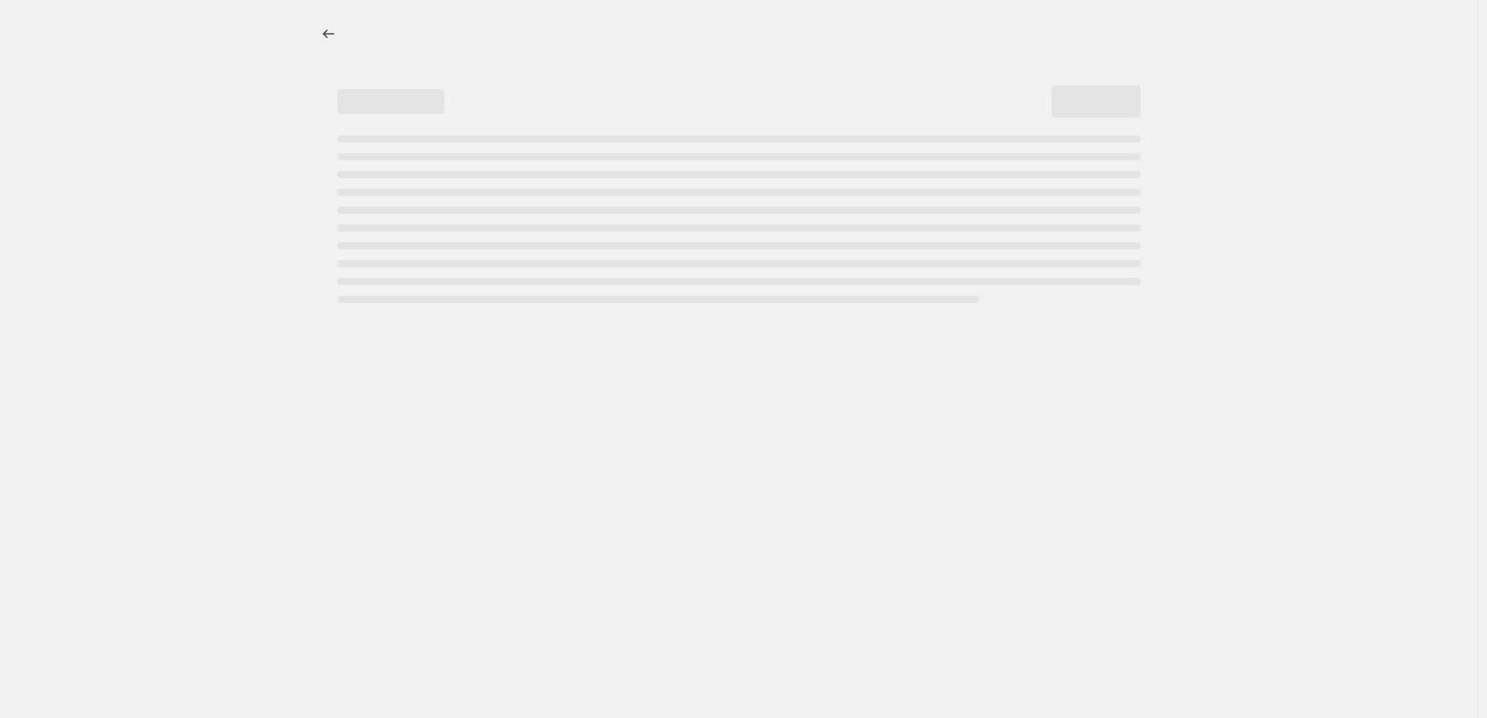
select select "percentage"
select select "vendor"
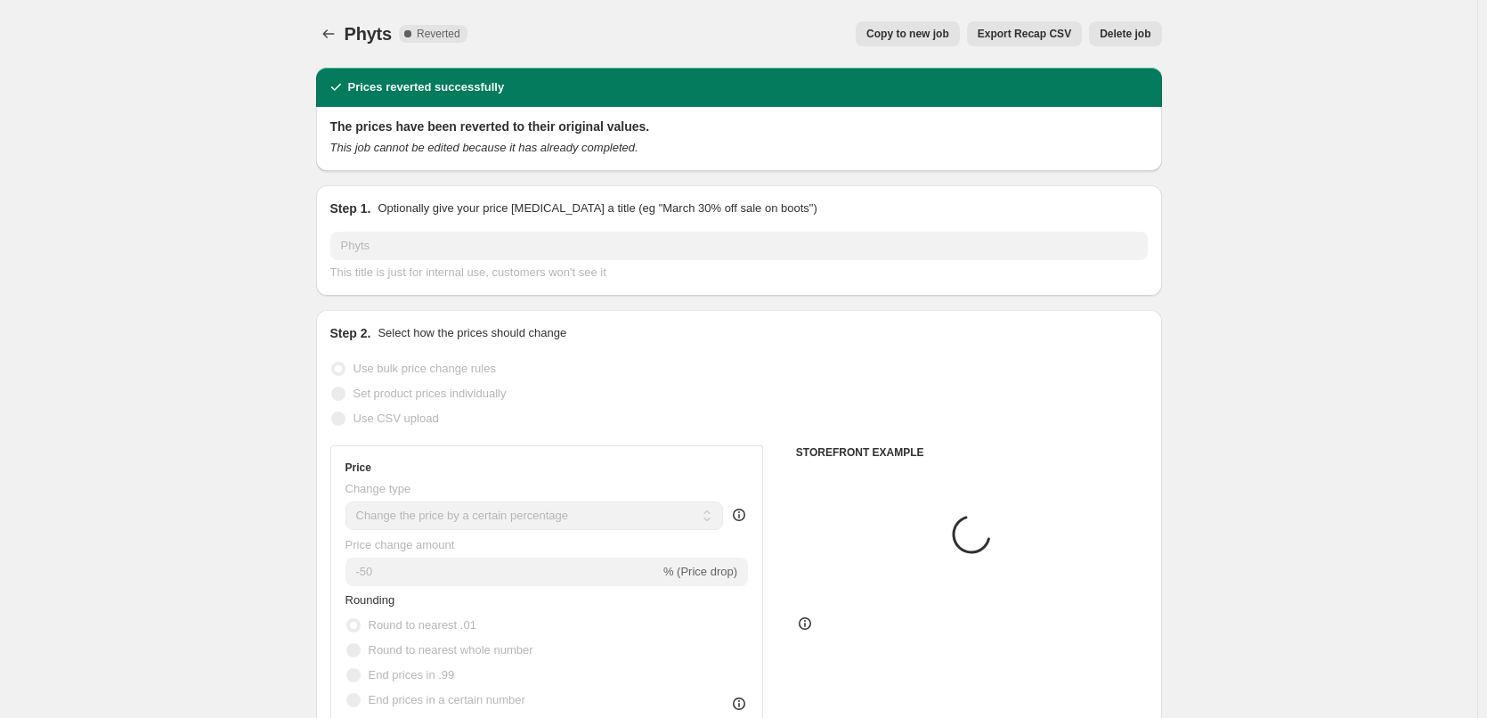
click at [1128, 47] on div "Phyts. This page is ready Phyts Complete Reverted Copy to new job Export Recap …" at bounding box center [739, 34] width 846 height 68
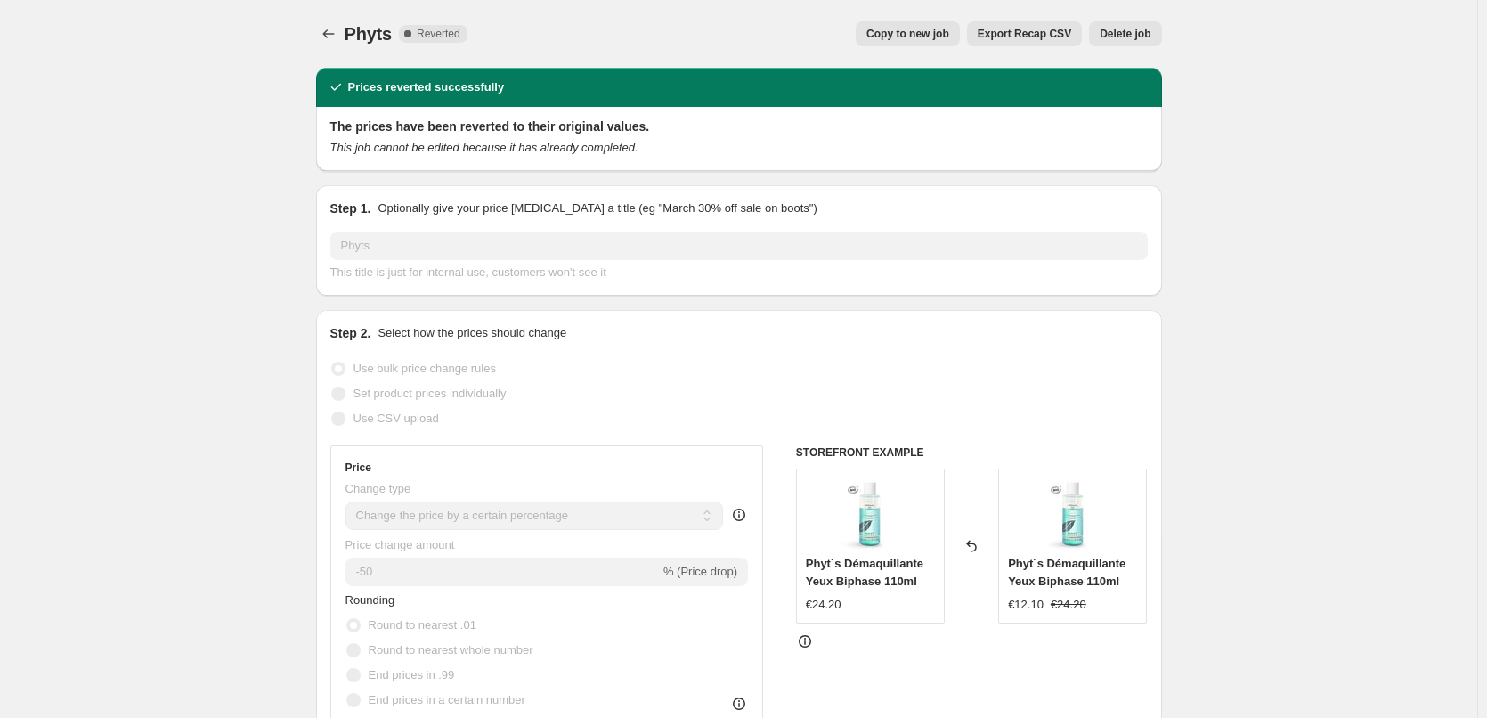
click at [1138, 25] on button "Delete job" at bounding box center [1125, 33] width 72 height 25
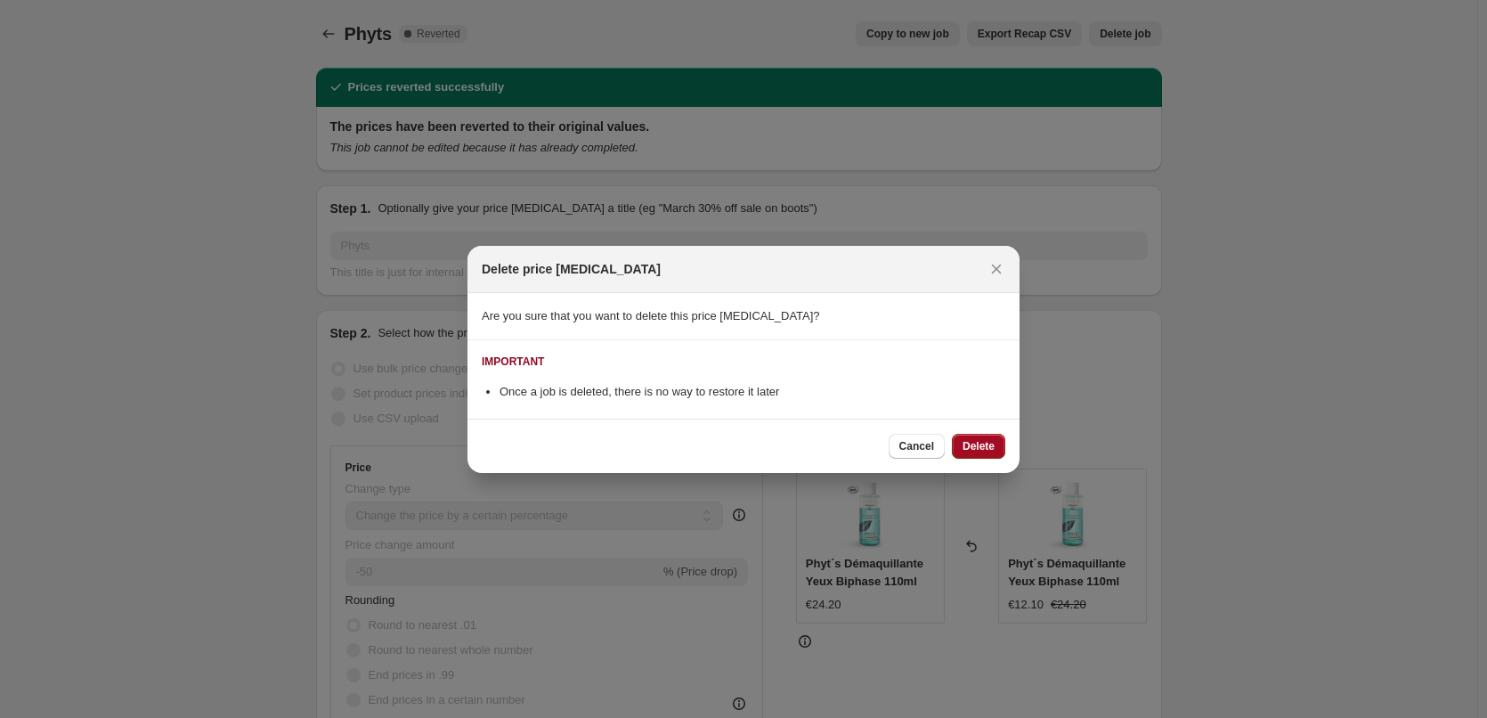
click at [980, 451] on span "Delete" at bounding box center [978, 446] width 32 height 14
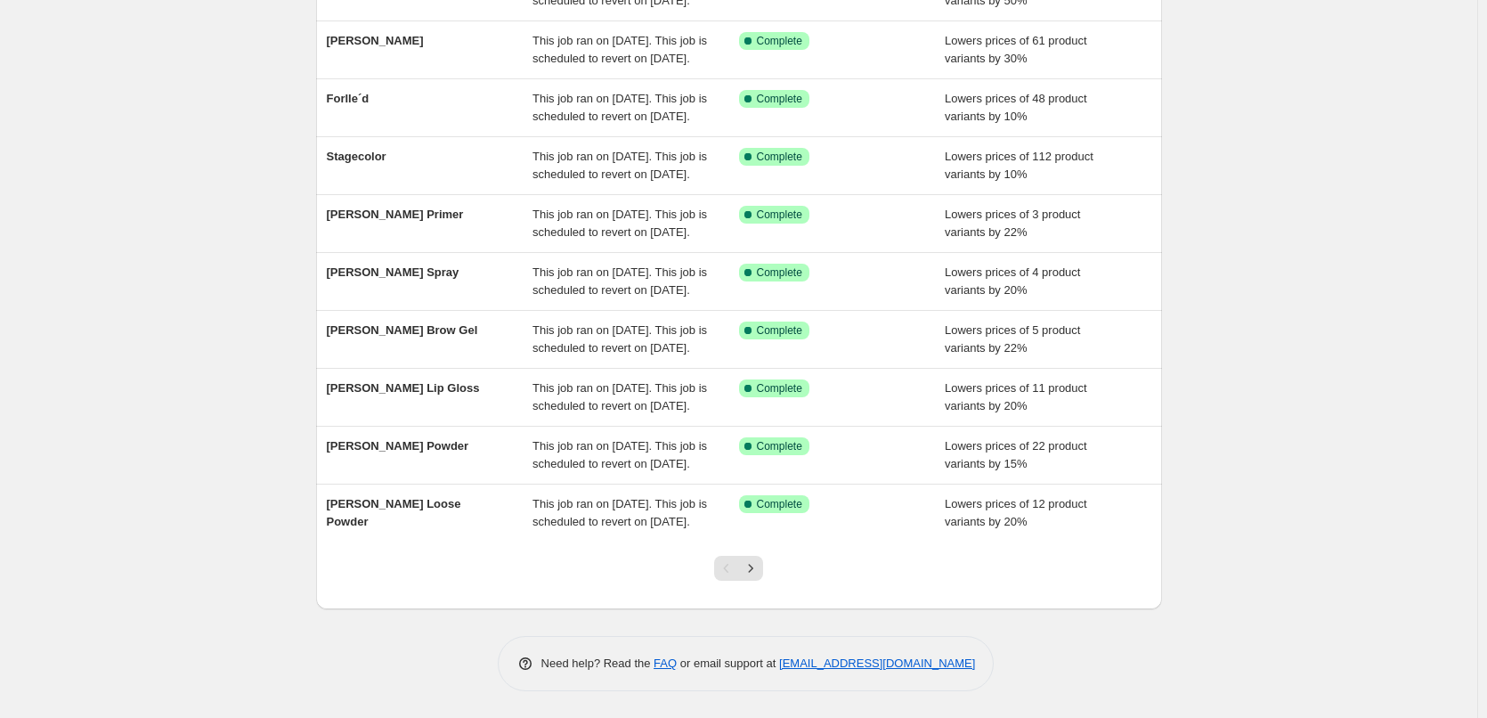
click at [759, 581] on div at bounding box center [738, 575] width 72 height 68
click at [759, 576] on icon "Next" at bounding box center [751, 568] width 18 height 18
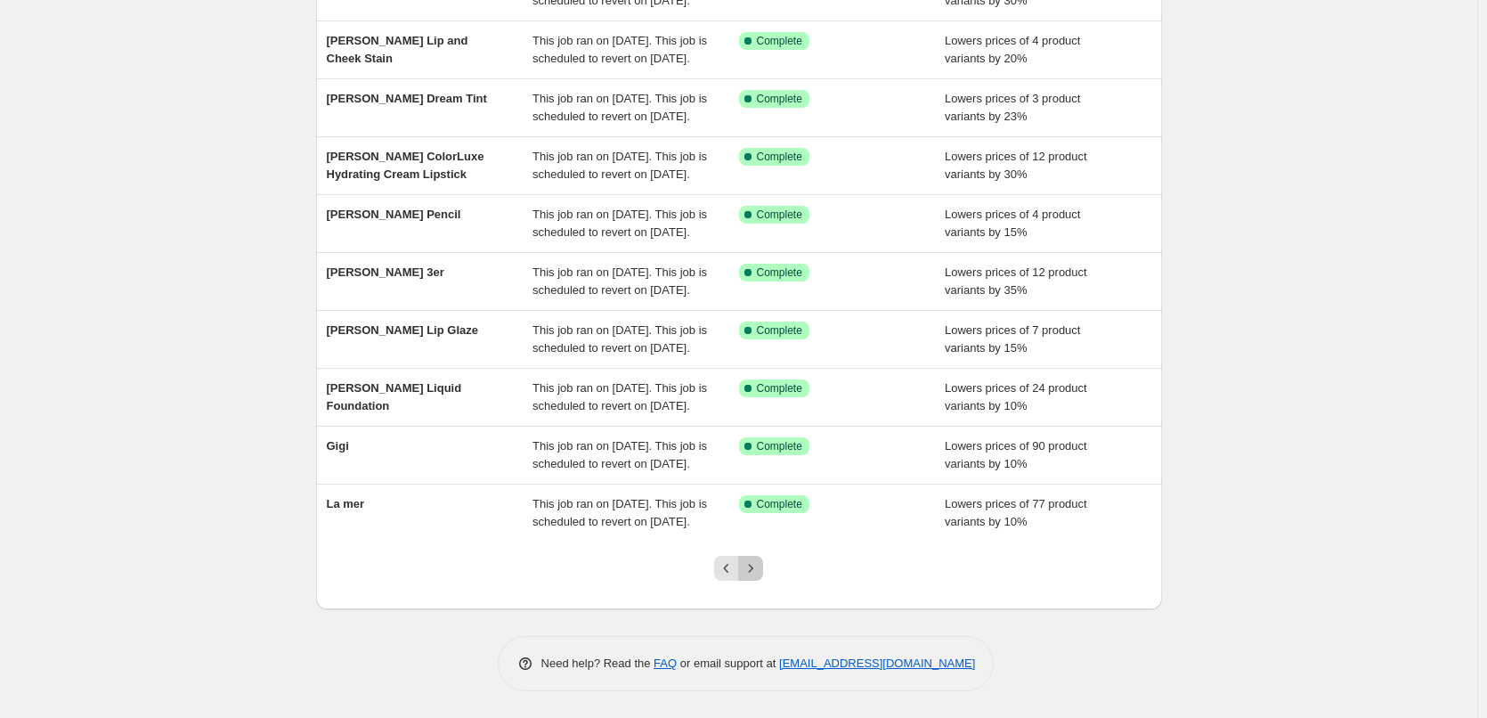
click at [759, 576] on icon "Next" at bounding box center [751, 568] width 18 height 18
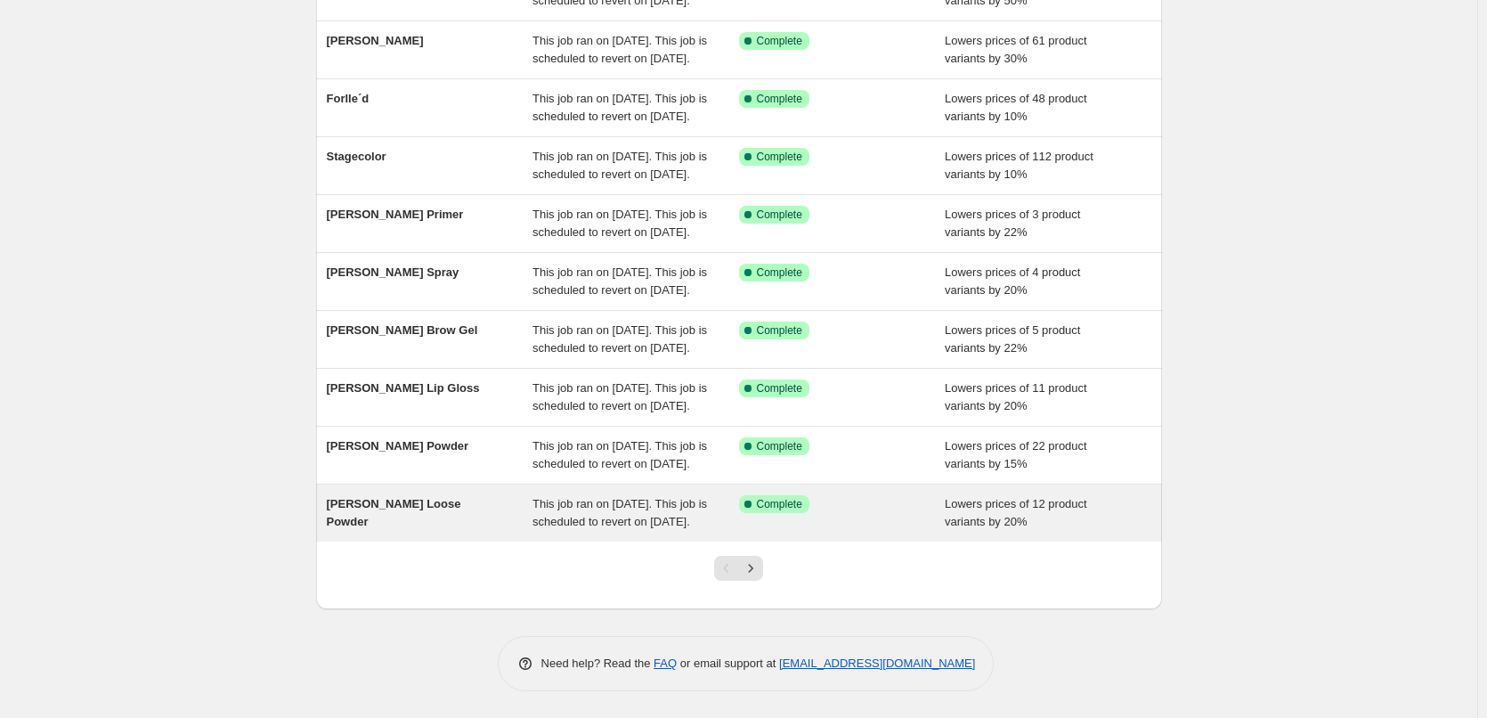
scroll to position [378, 0]
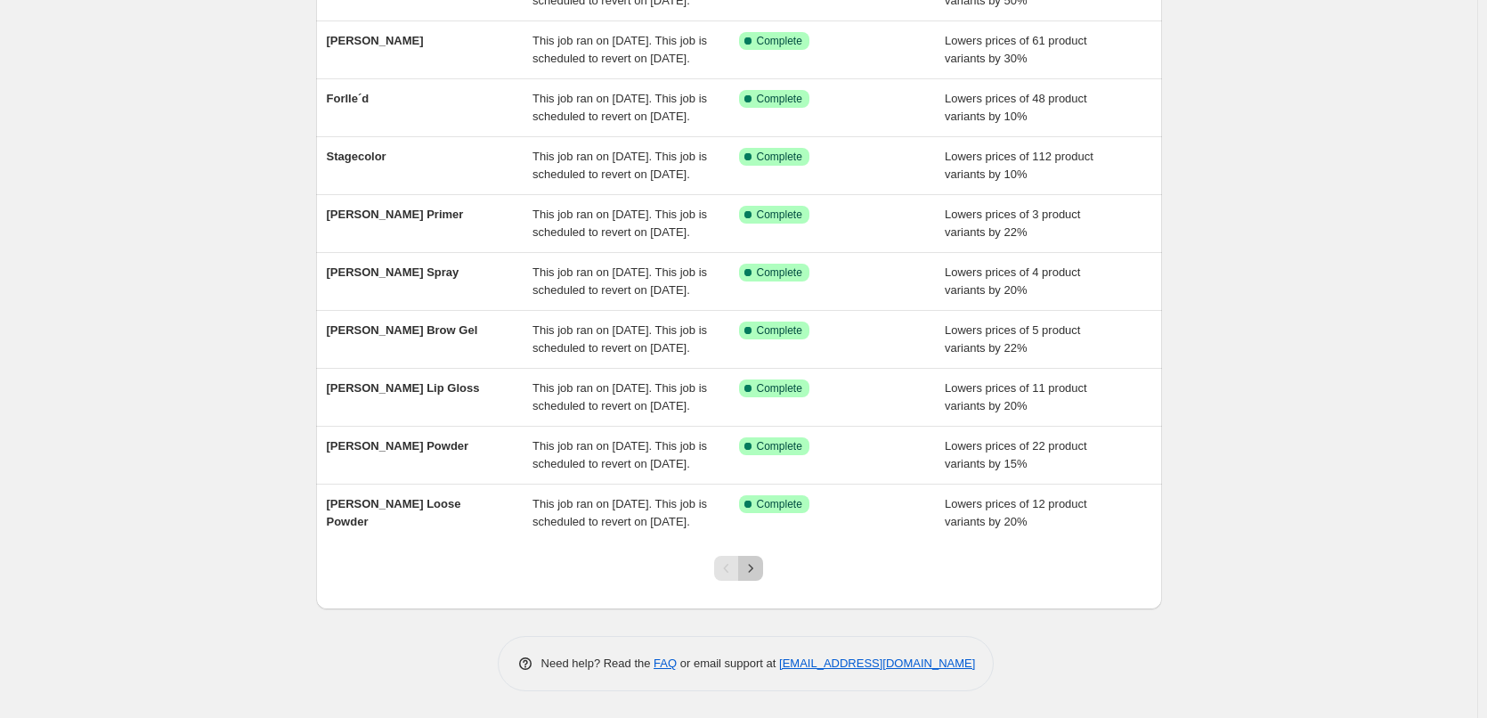
click at [759, 560] on icon "Next" at bounding box center [751, 568] width 18 height 18
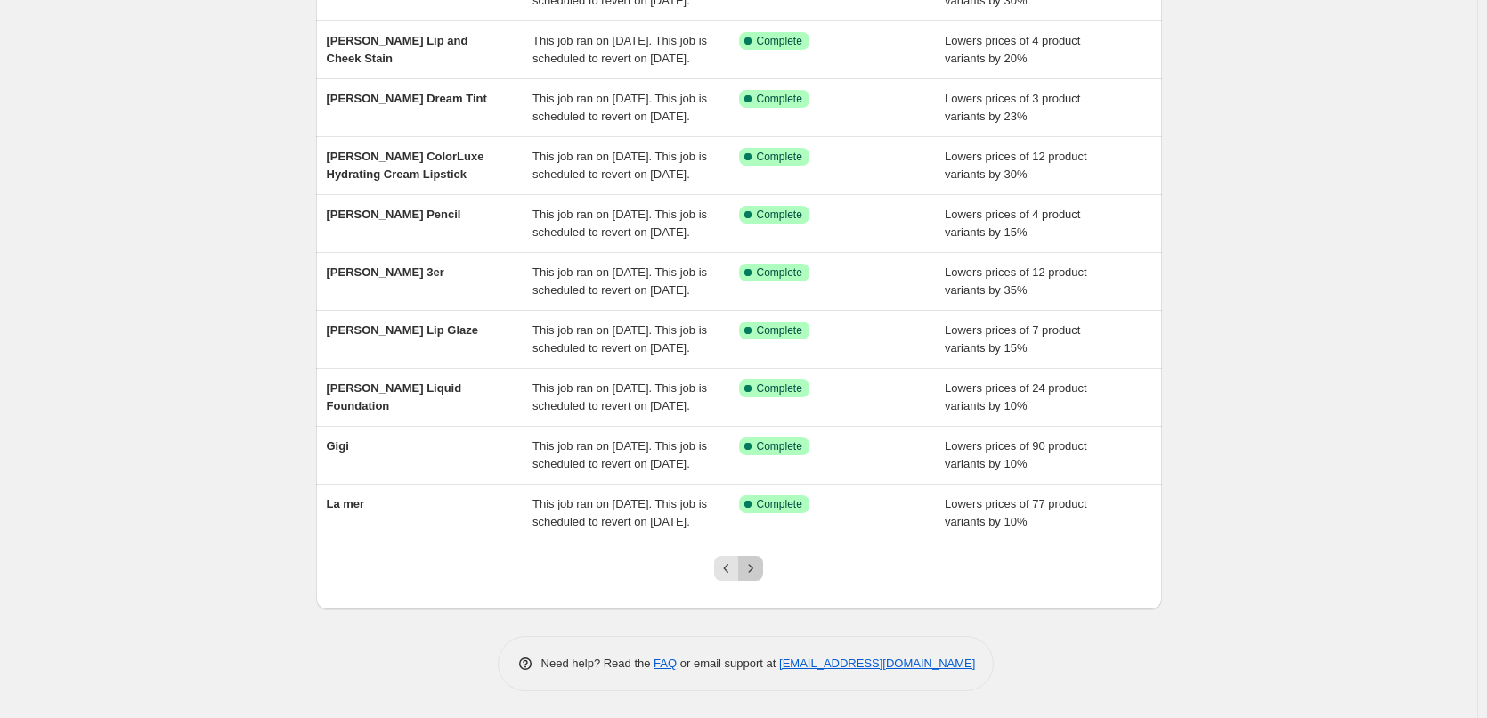
click at [760, 559] on button "Next" at bounding box center [750, 568] width 25 height 25
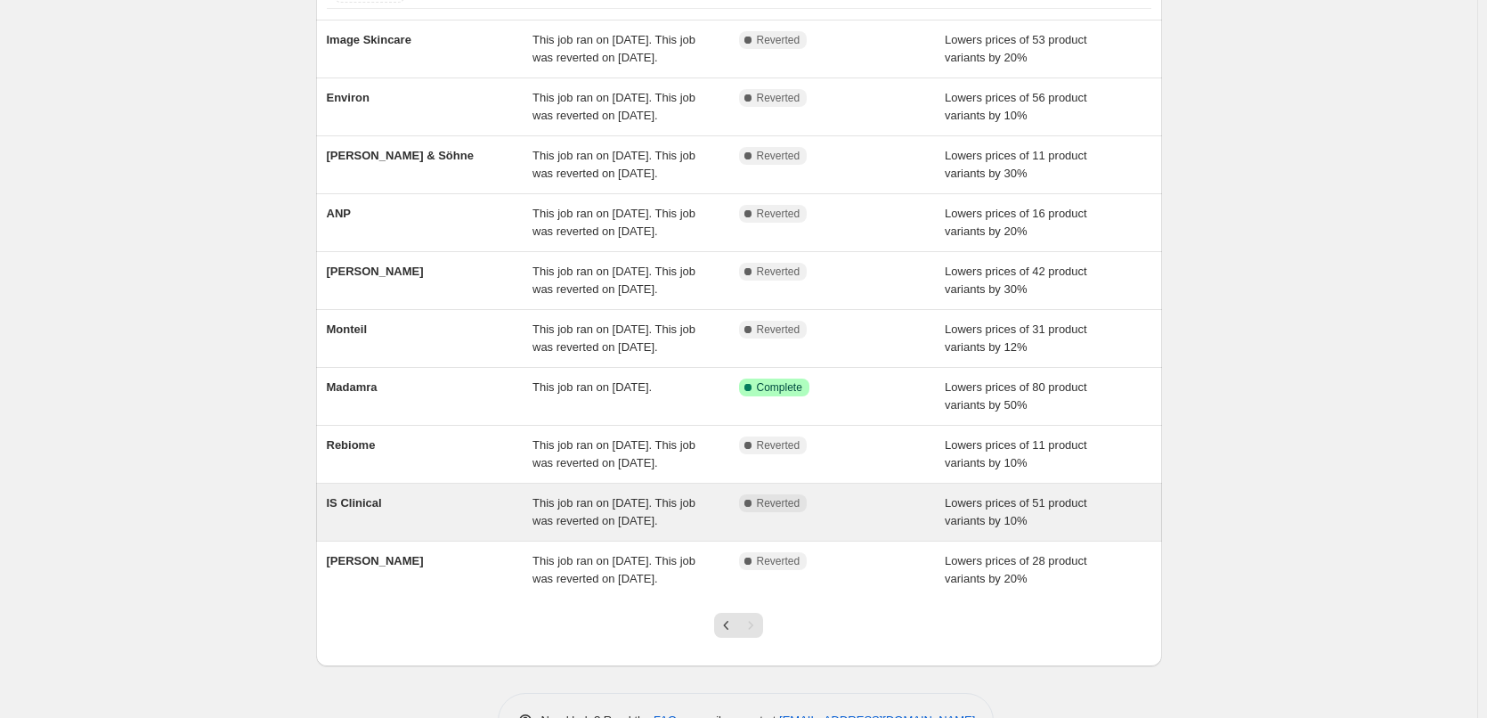
scroll to position [306, 0]
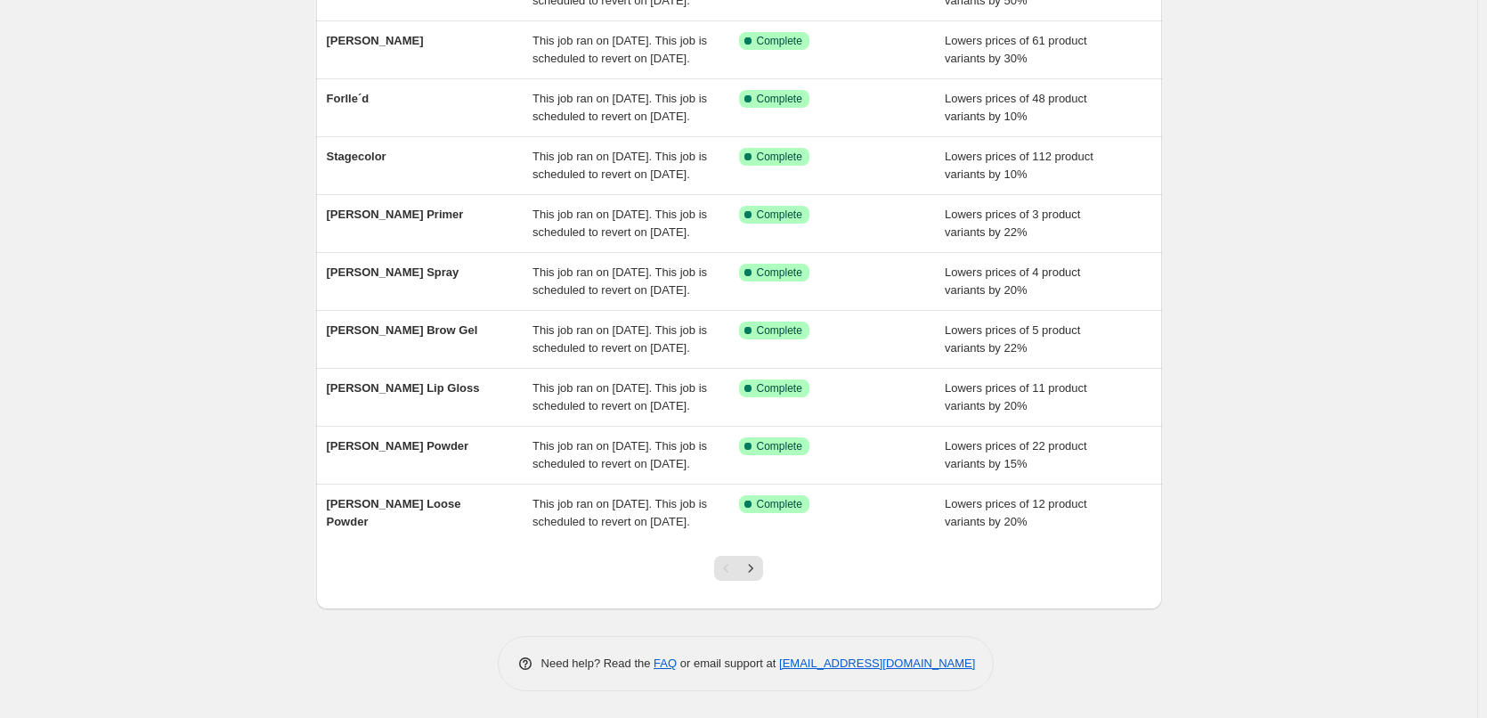
scroll to position [378, 0]
click at [759, 576] on icon "Next" at bounding box center [751, 568] width 18 height 18
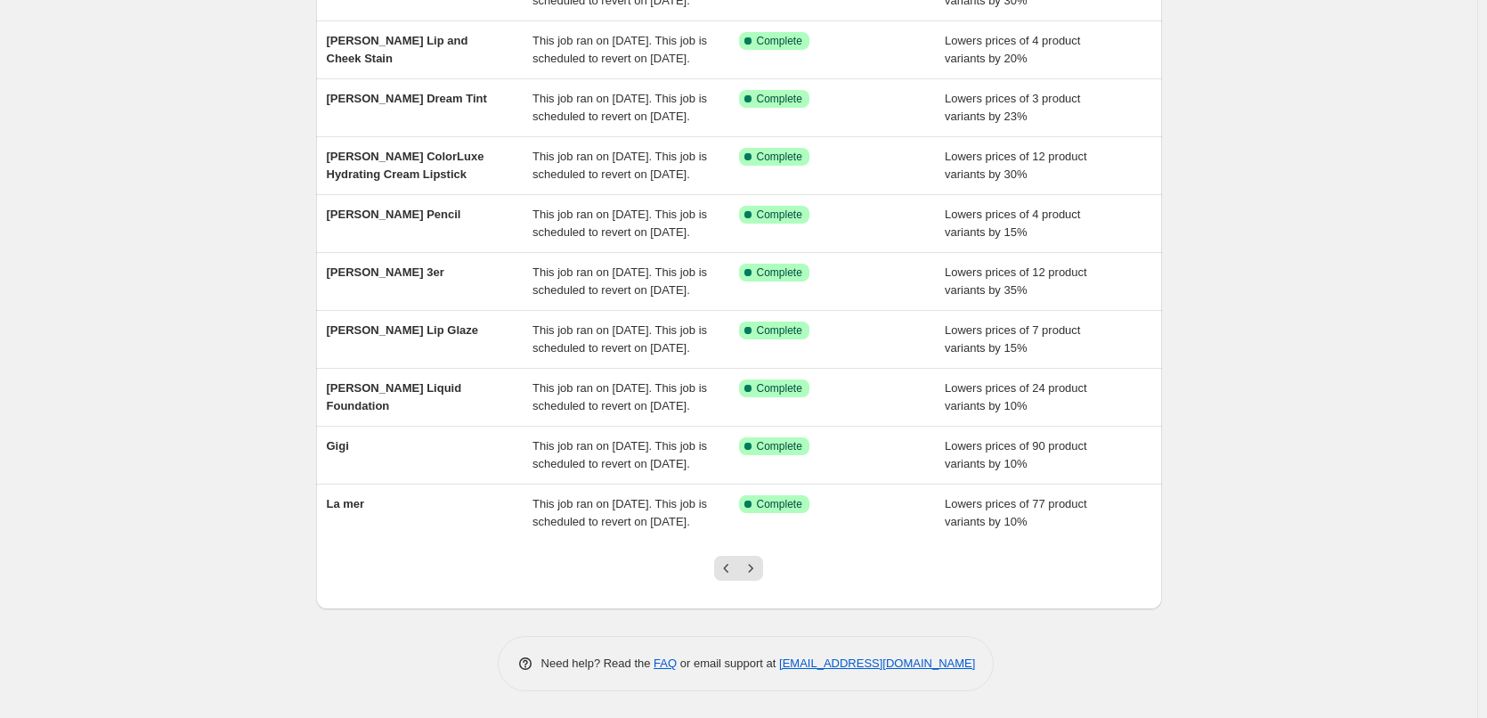
click at [761, 577] on button "Next" at bounding box center [750, 568] width 25 height 25
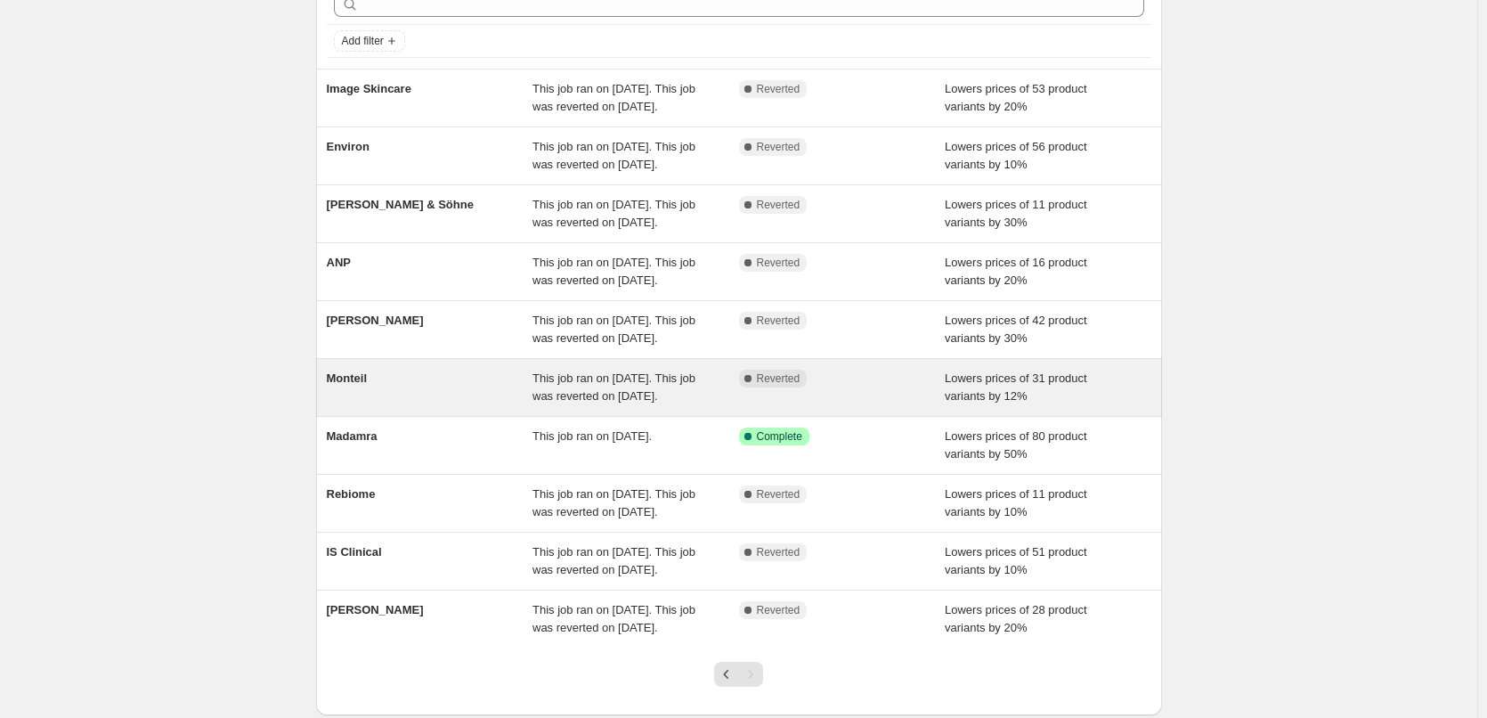
scroll to position [306, 0]
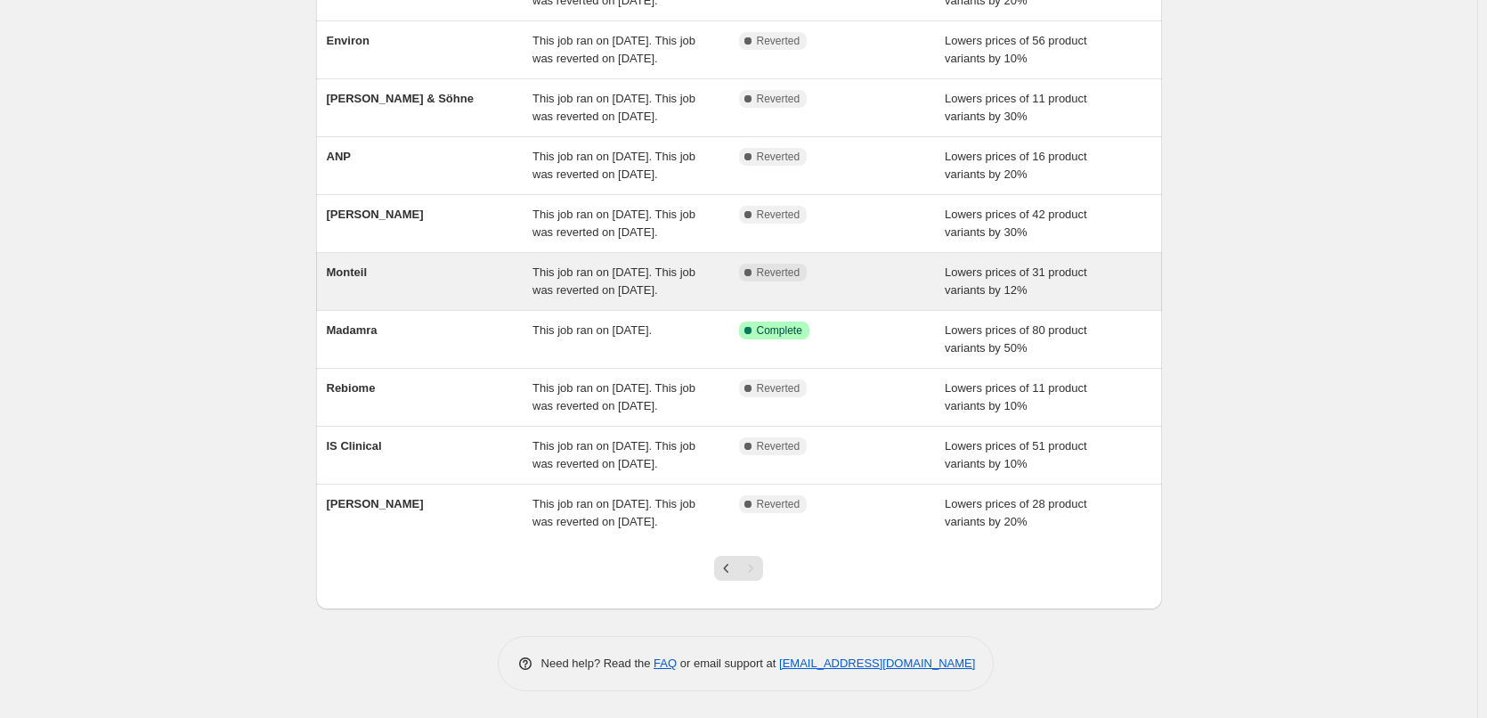
click at [756, 581] on div at bounding box center [738, 575] width 72 height 68
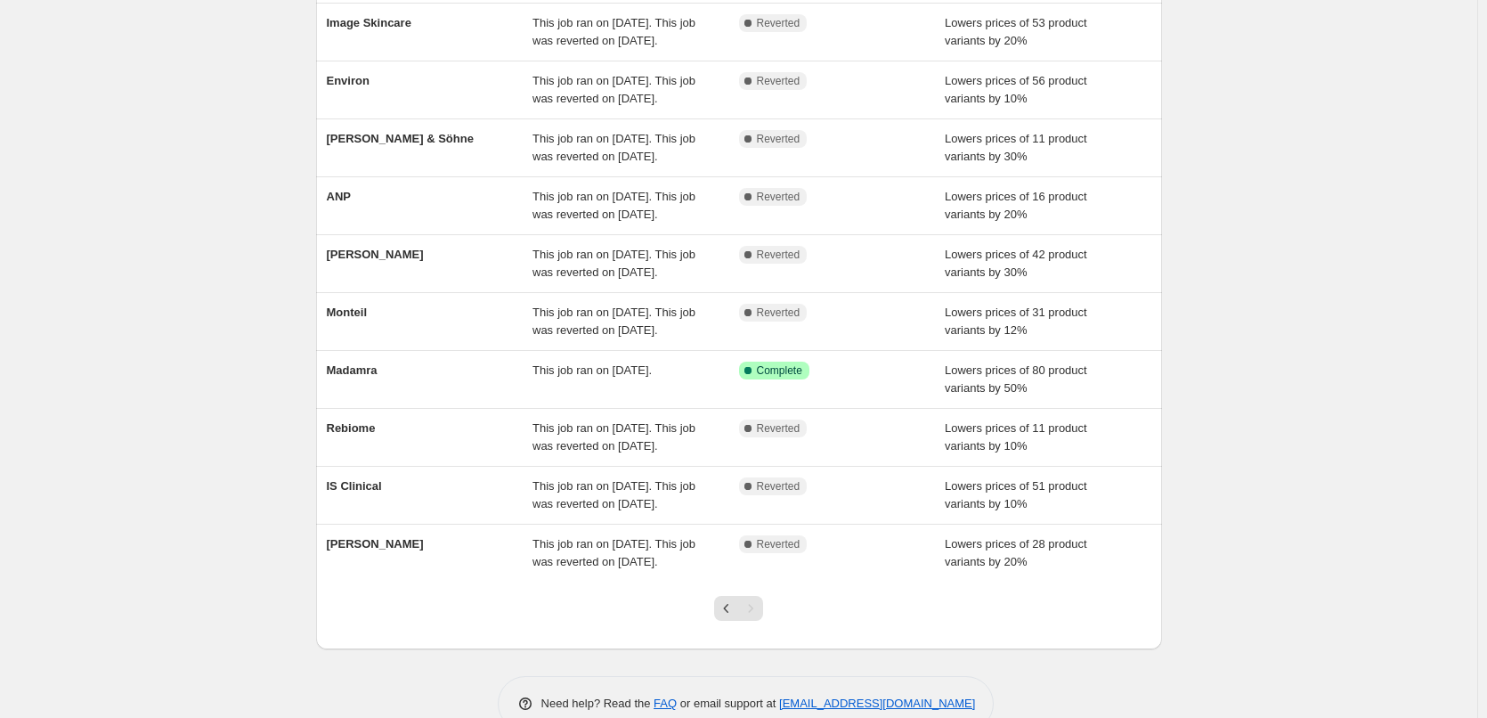
scroll to position [0, 0]
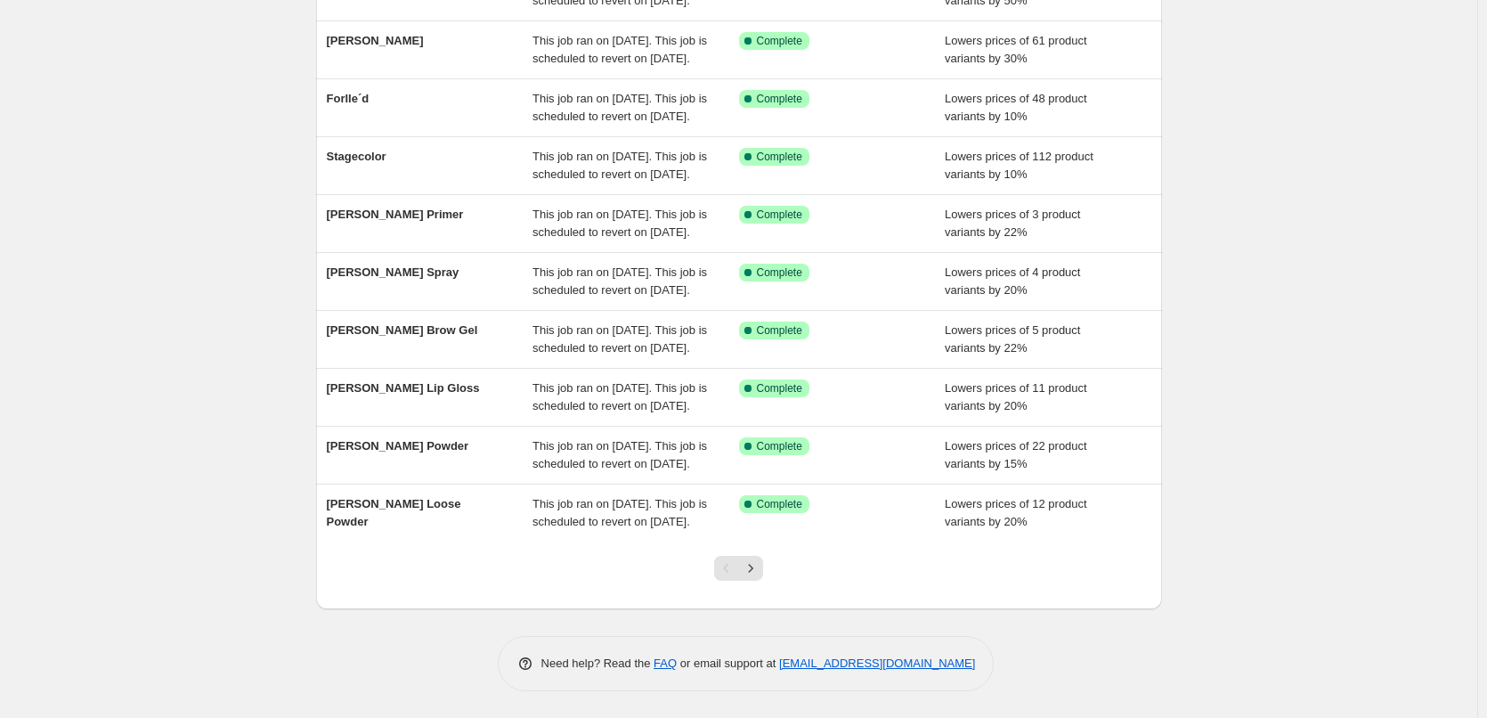
scroll to position [378, 0]
click at [748, 572] on icon "Next" at bounding box center [751, 568] width 18 height 18
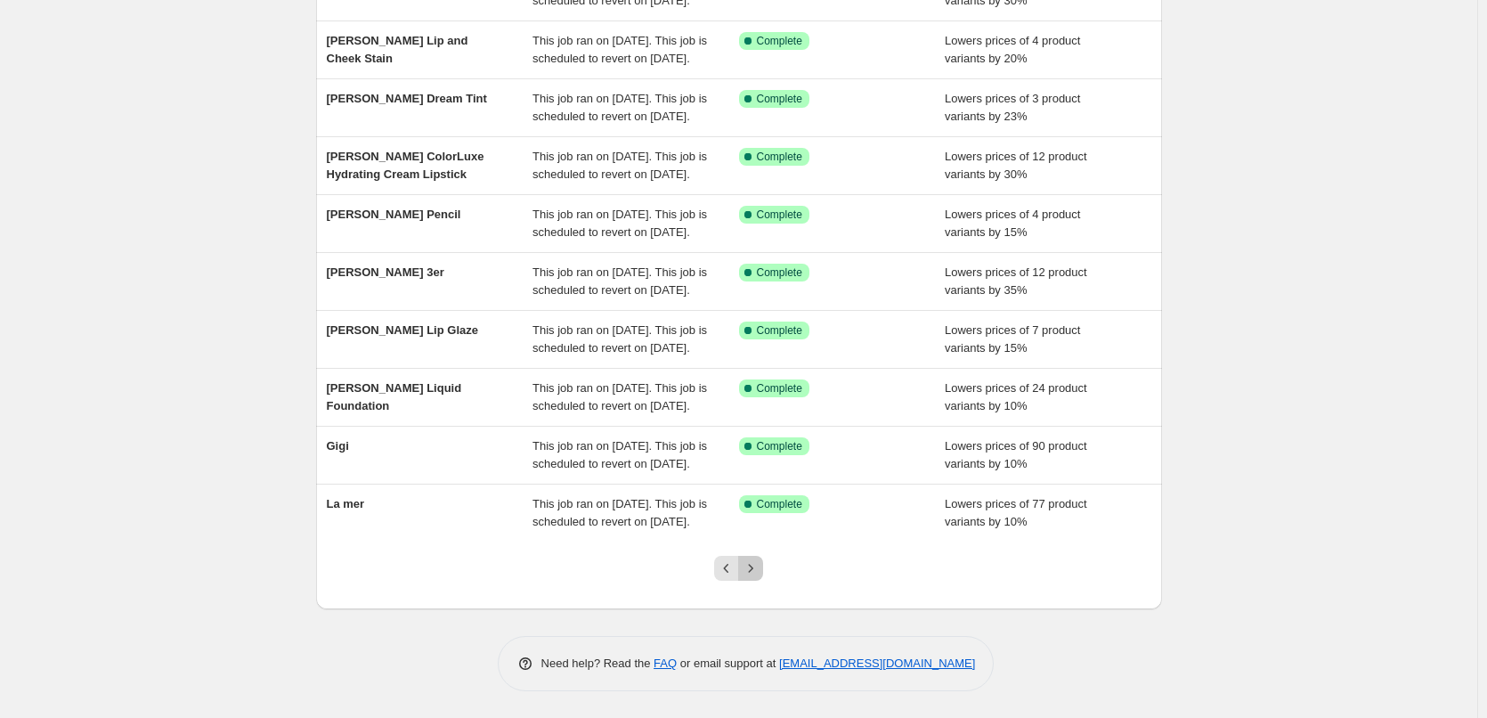
click at [758, 566] on icon "Next" at bounding box center [751, 568] width 18 height 18
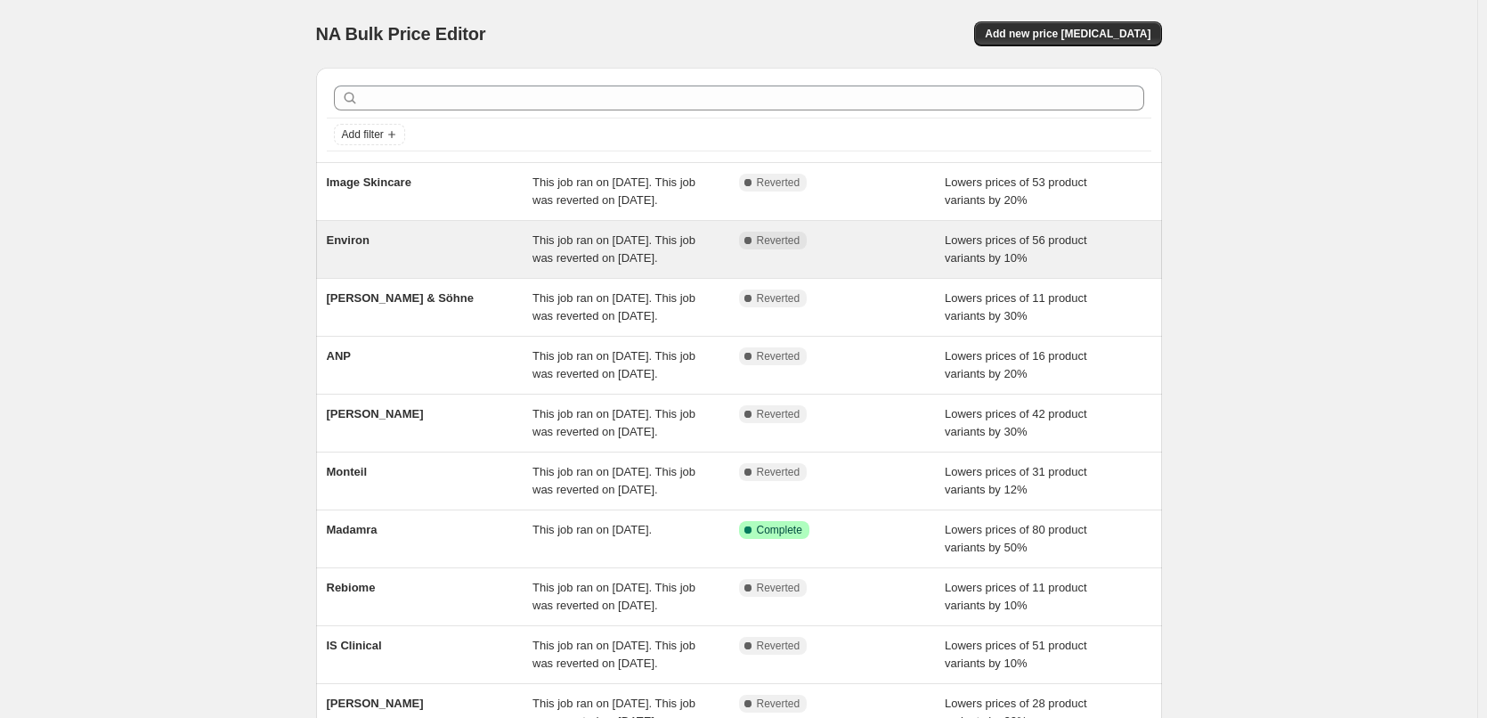
click at [357, 247] on span "Environ" at bounding box center [348, 239] width 43 height 13
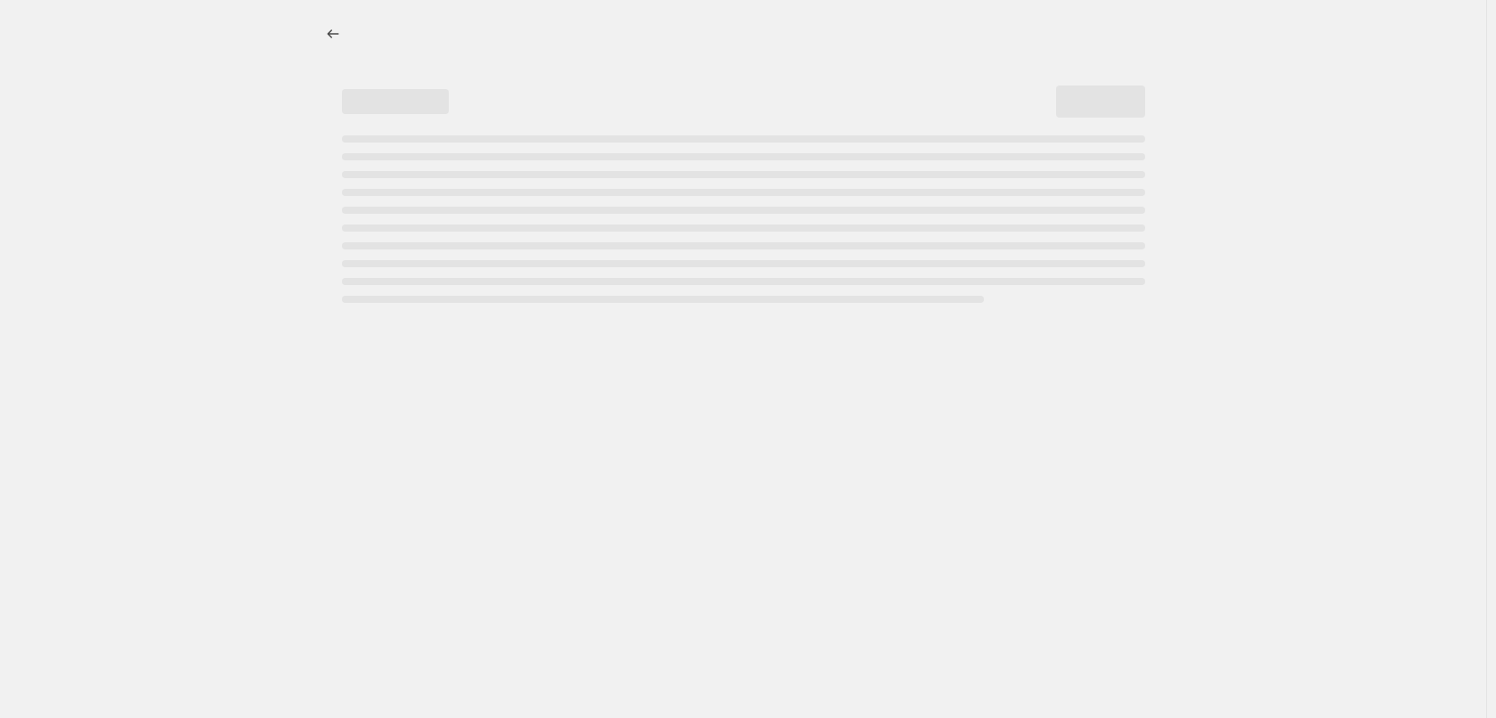
select select "percentage"
select select "vendor"
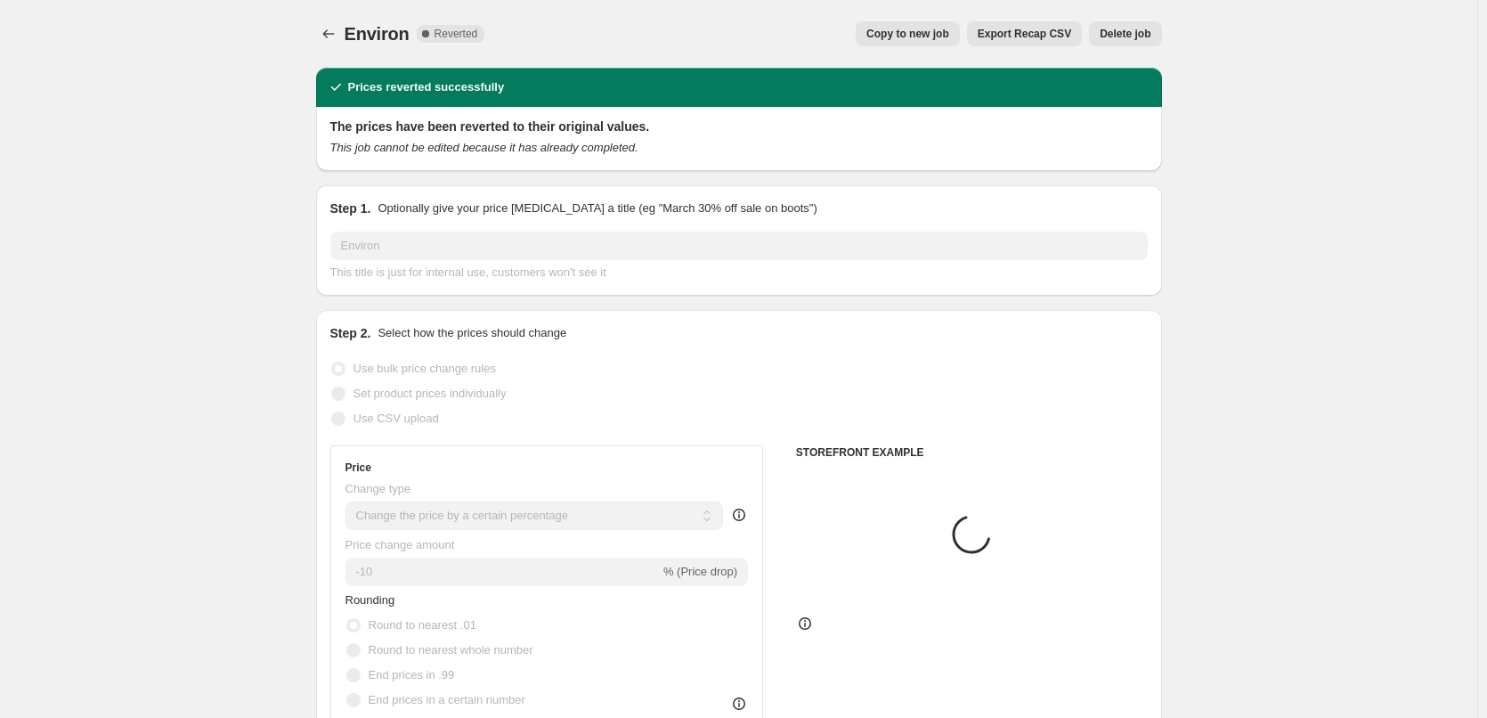
click at [930, 29] on span "Copy to new job" at bounding box center [907, 34] width 83 height 14
select select "percentage"
select select "vendor"
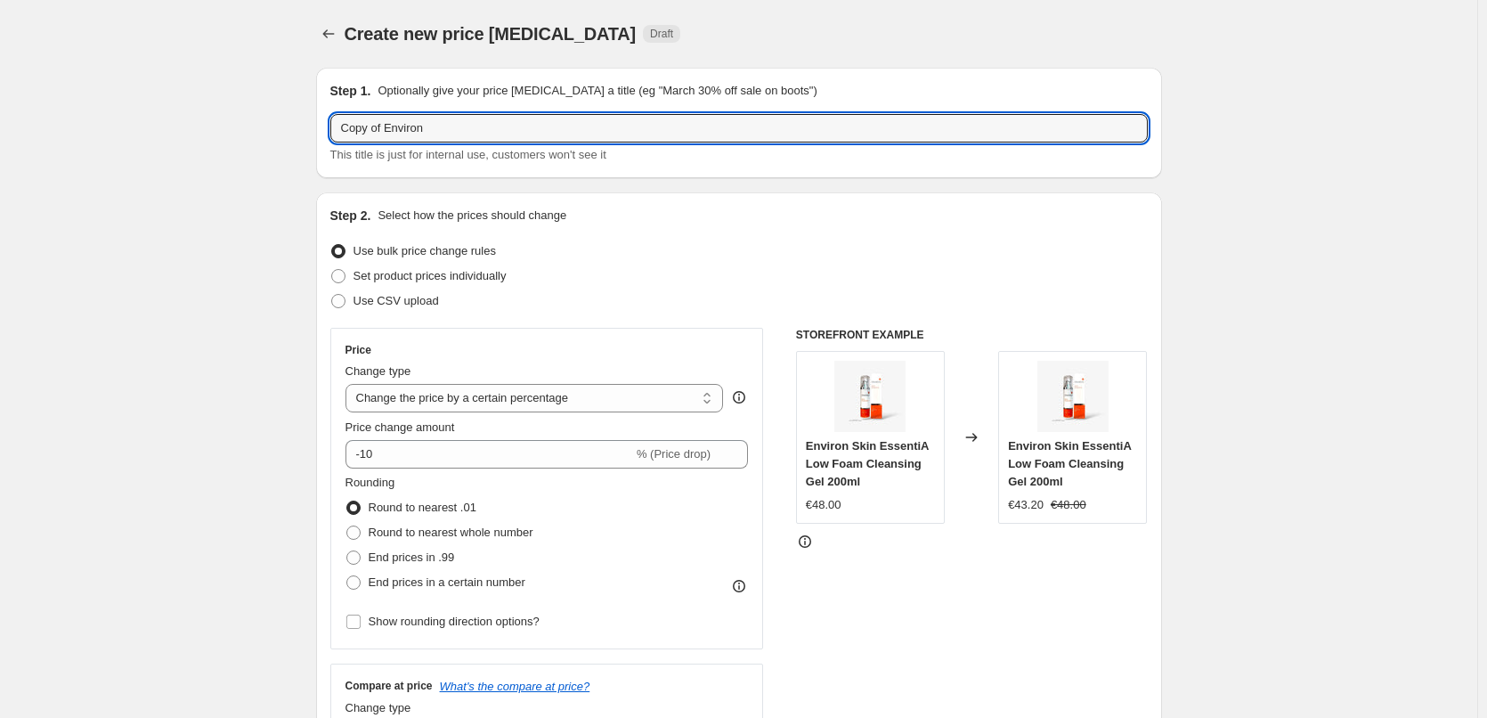
drag, startPoint x: 391, startPoint y: 128, endPoint x: 199, endPoint y: 133, distance: 191.5
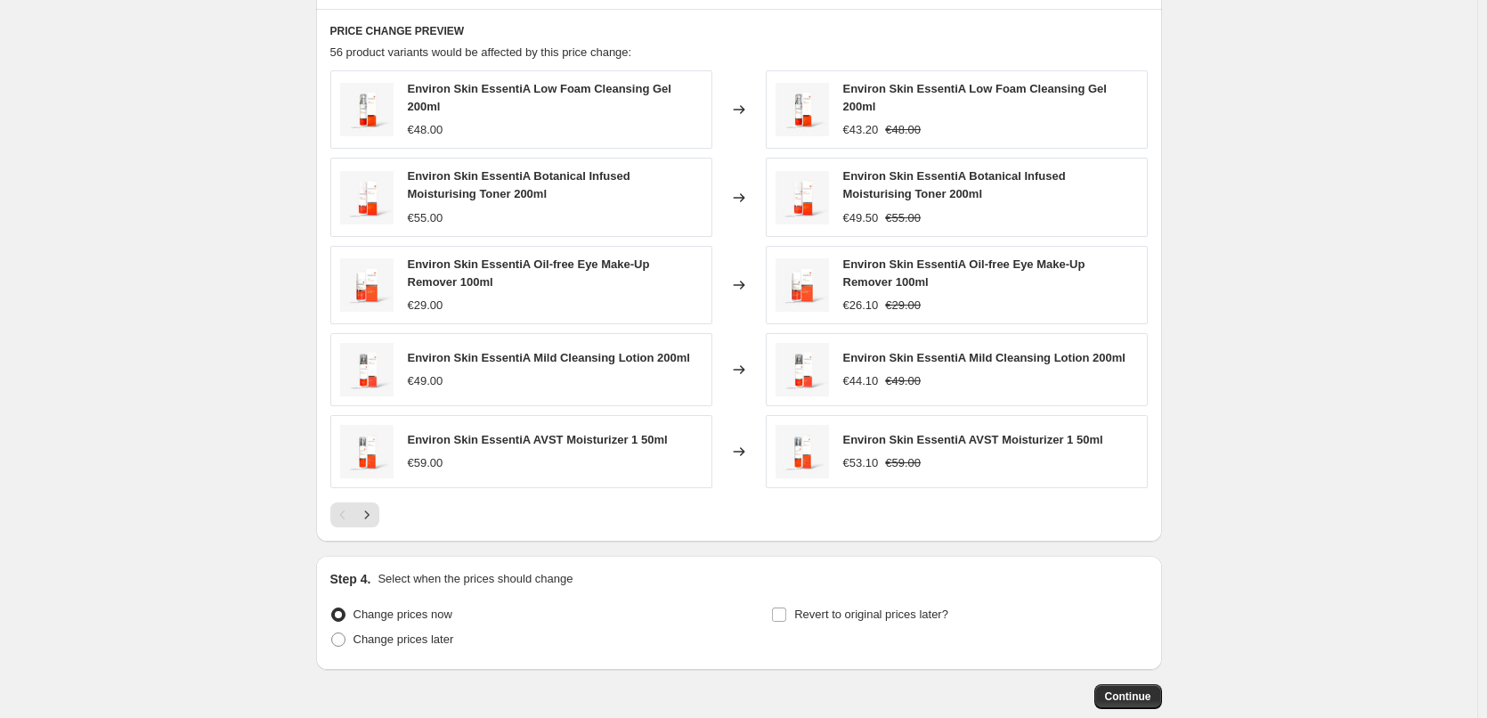
scroll to position [1275, 0]
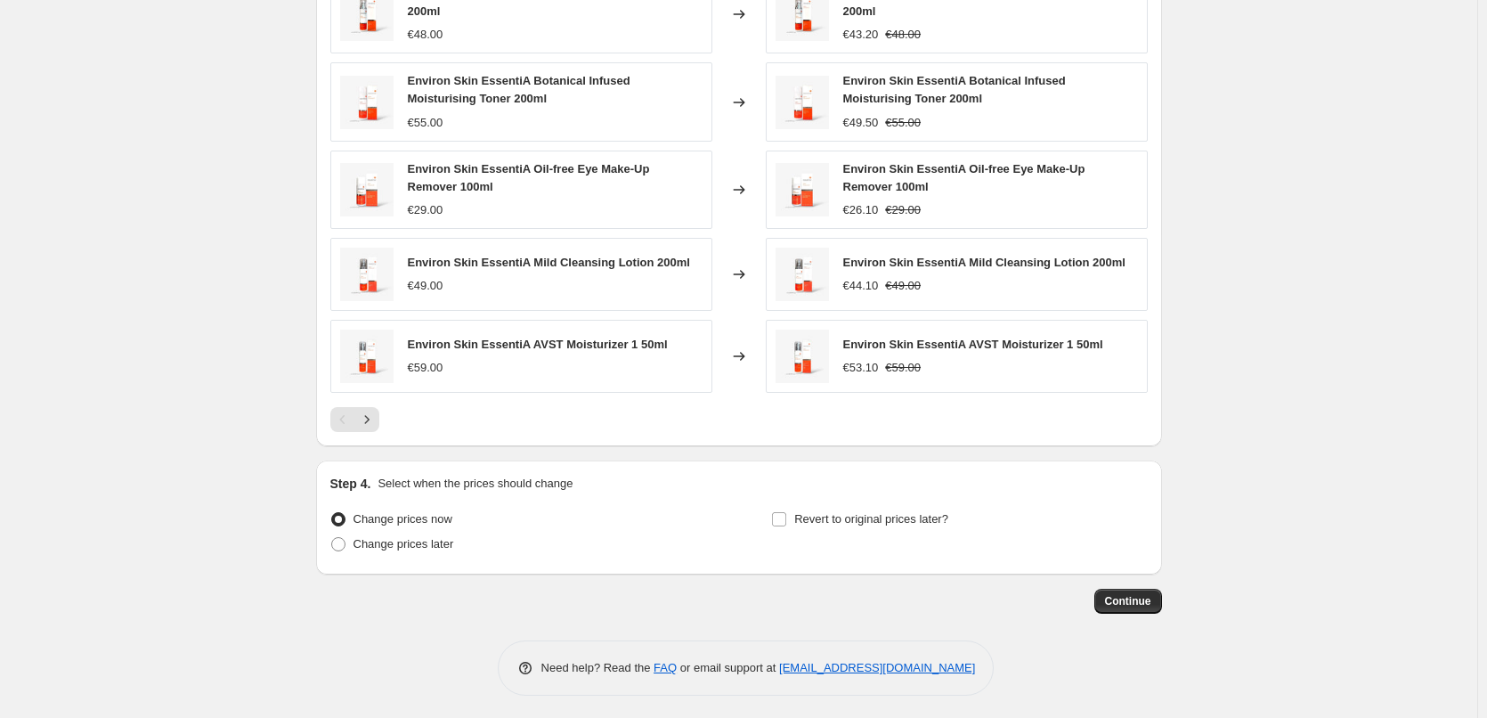
type input "Environ"
click at [872, 527] on div "Revert to original prices later?" at bounding box center [959, 533] width 376 height 53
click at [877, 524] on label "Revert to original prices later?" at bounding box center [859, 519] width 177 height 25
click at [786, 524] on input "Revert to original prices later?" at bounding box center [779, 519] width 14 height 14
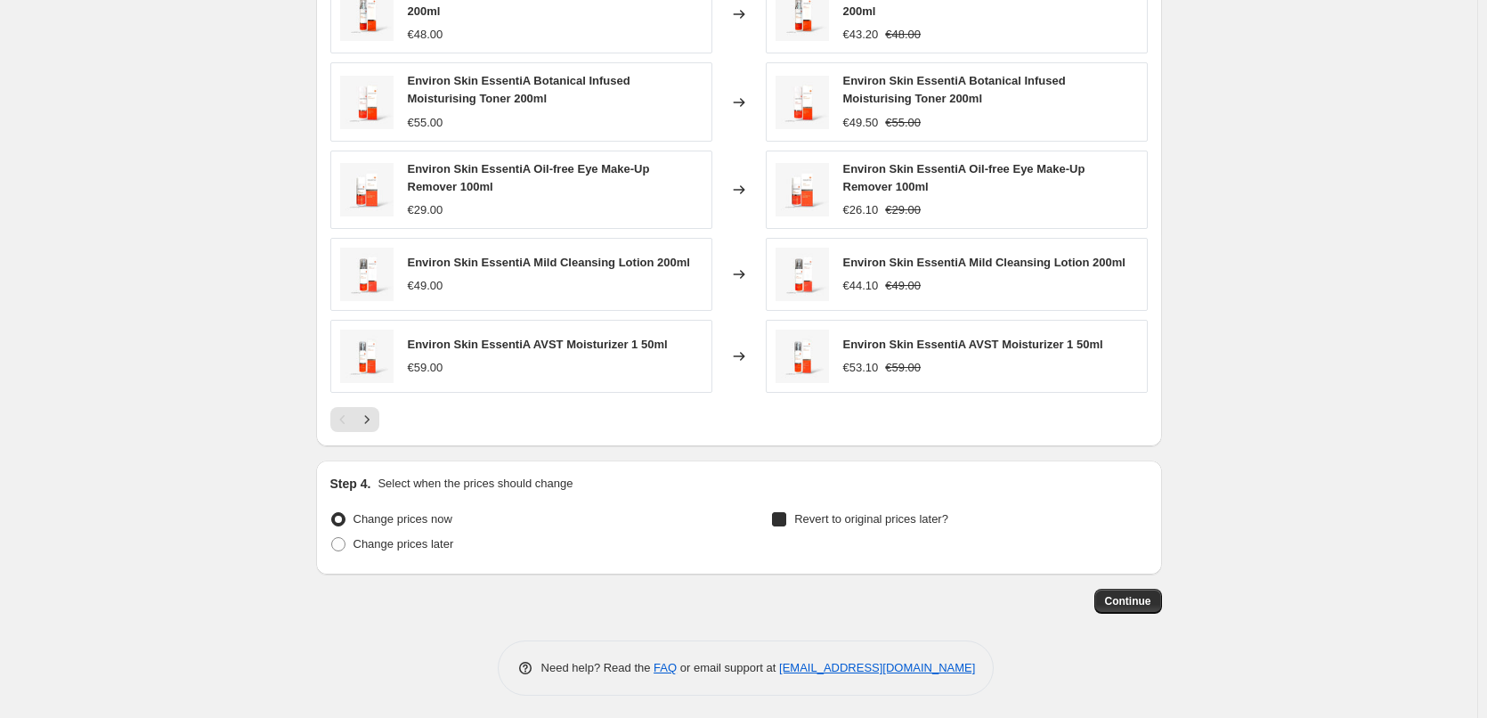
checkbox input "true"
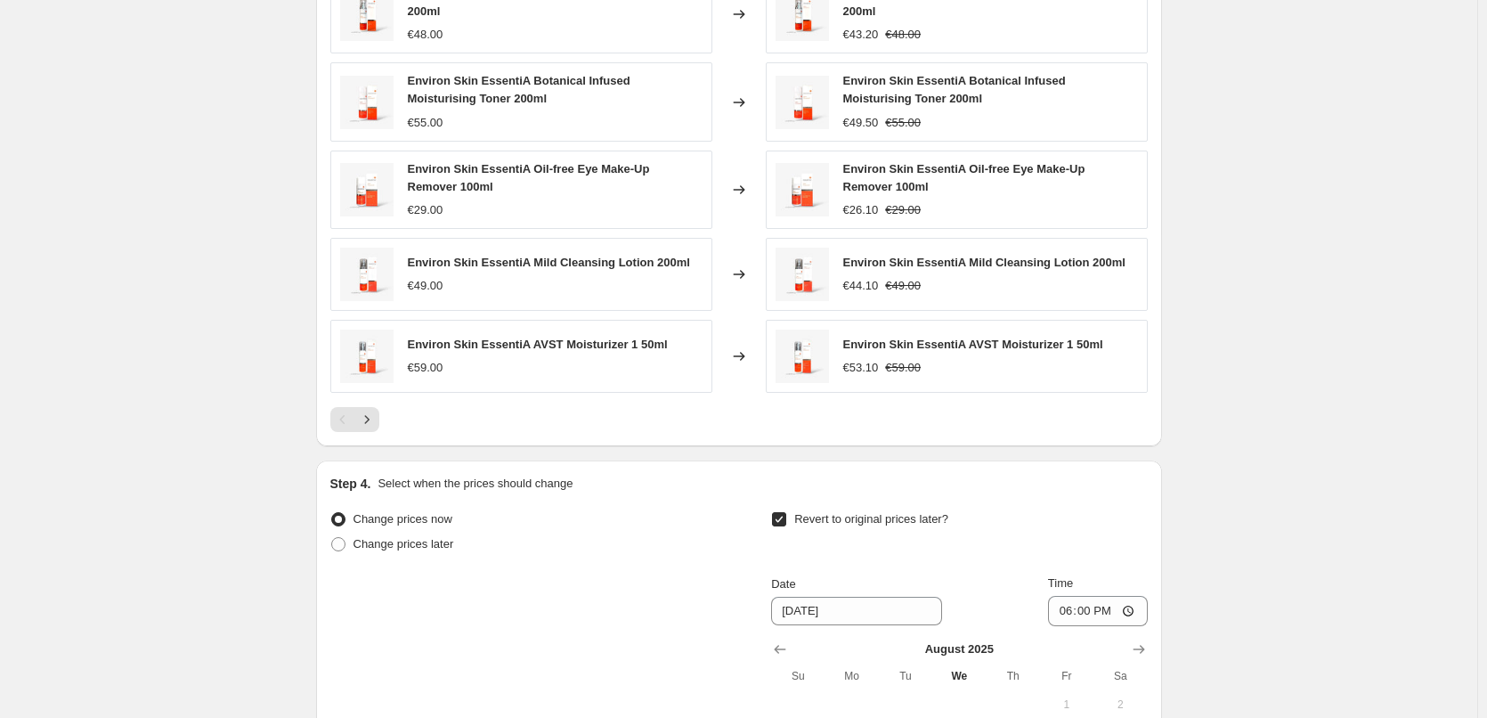
scroll to position [1608, 0]
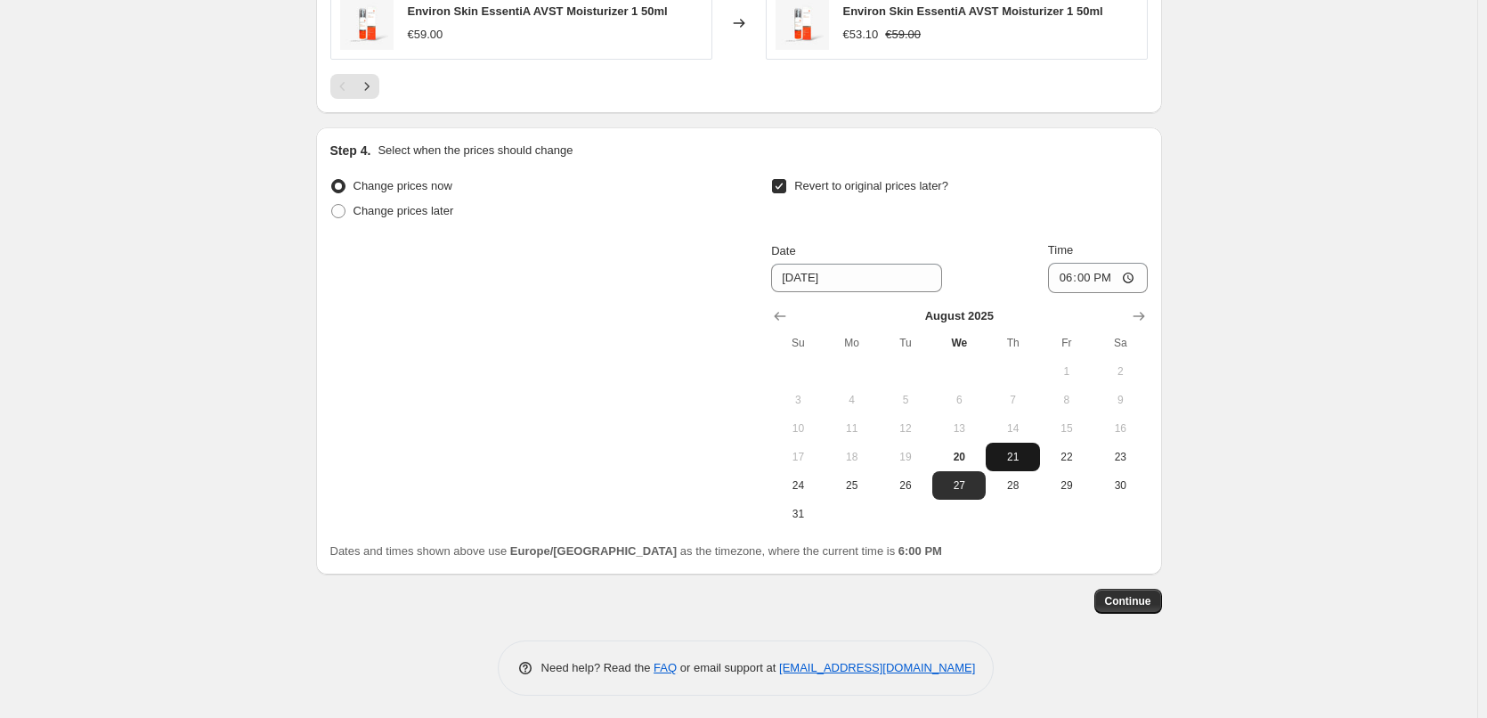
click at [1016, 457] on span "21" at bounding box center [1012, 457] width 39 height 14
type input "[DATE]"
click at [1073, 269] on input "18:00" at bounding box center [1098, 278] width 100 height 30
type input "03:00"
click at [1127, 605] on button "Continue" at bounding box center [1128, 601] width 68 height 25
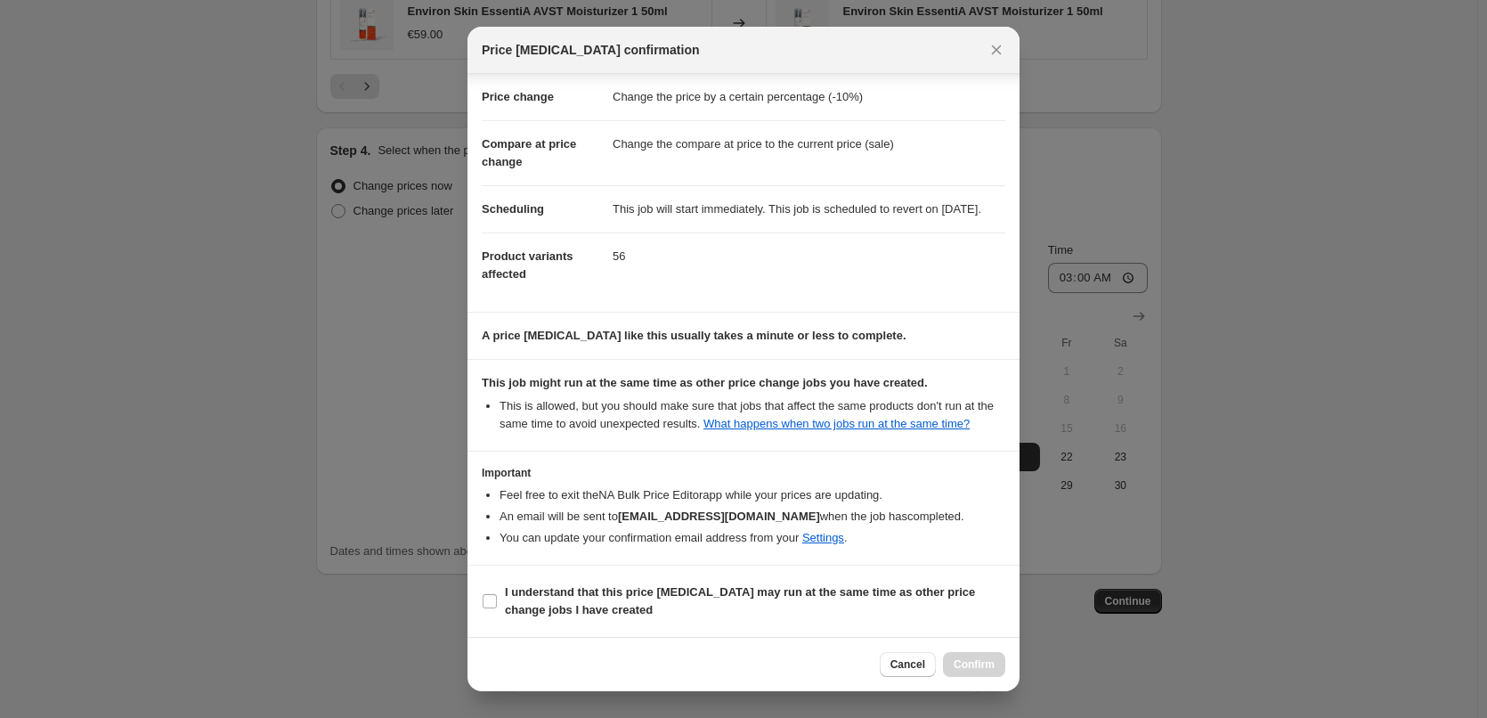
scroll to position [50, 0]
click at [597, 578] on section "I understand that this price [MEDICAL_DATA] may run at the same time as other p…" at bounding box center [743, 600] width 552 height 71
click at [662, 597] on b "I understand that this price [MEDICAL_DATA] may run at the same time as other p…" at bounding box center [740, 600] width 470 height 31
click at [497, 597] on input "I understand that this price [MEDICAL_DATA] may run at the same time as other p…" at bounding box center [490, 601] width 14 height 14
checkbox input "true"
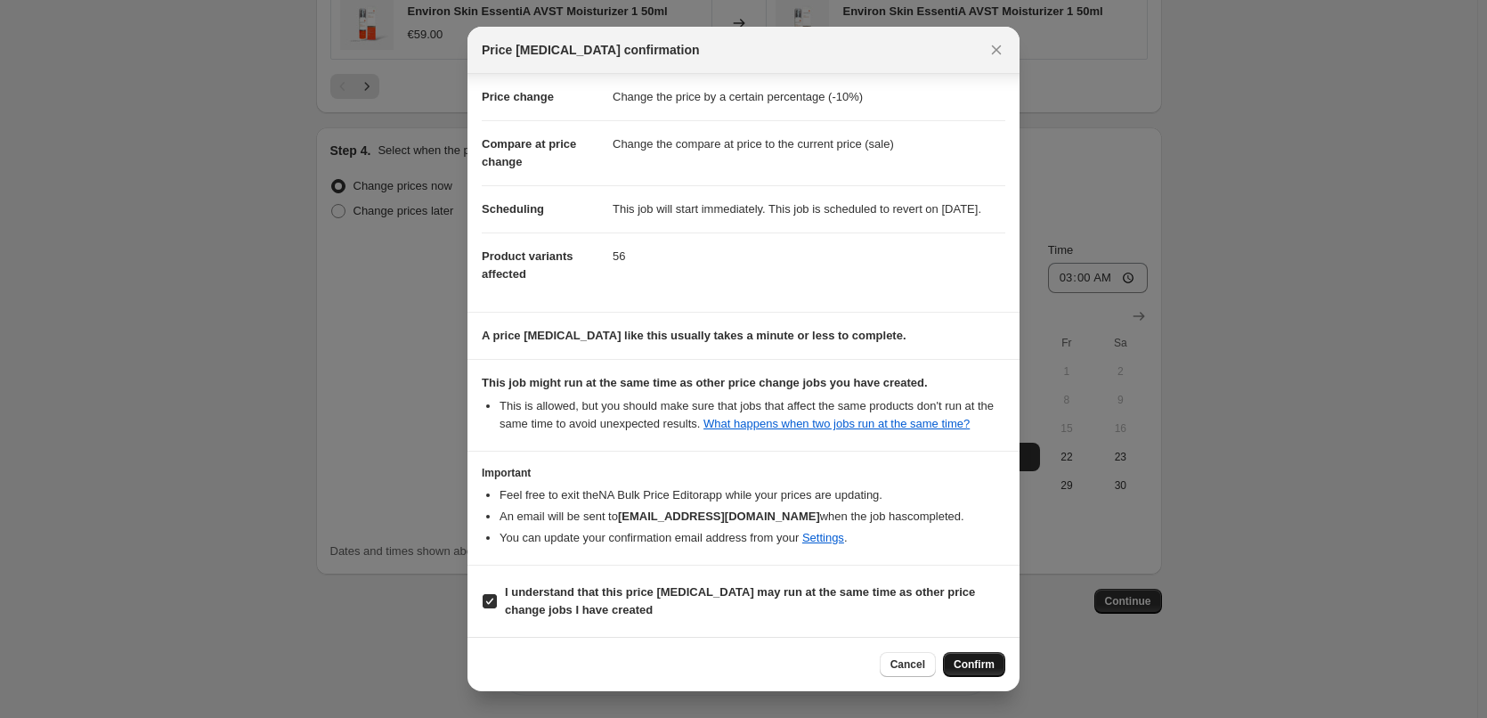
click at [954, 661] on button "Confirm" at bounding box center [974, 664] width 62 height 25
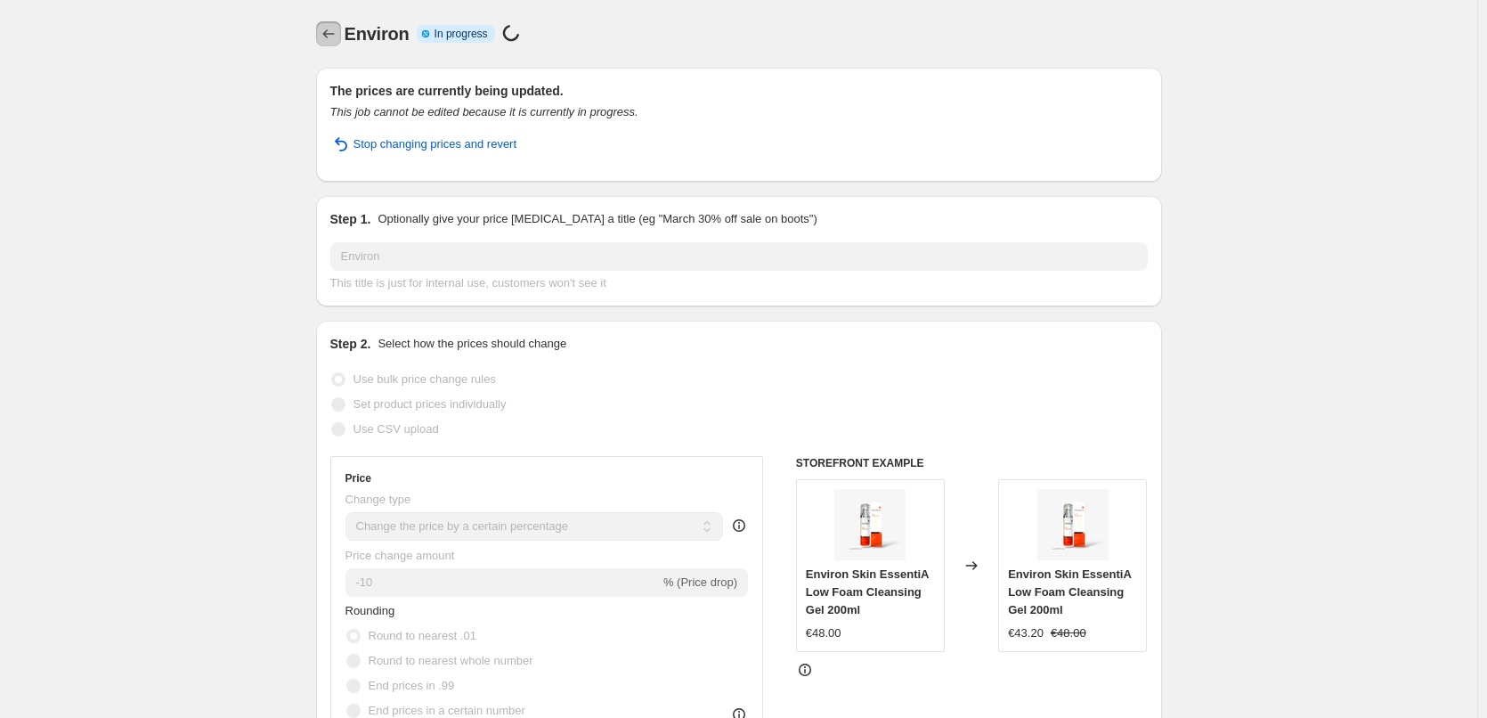
click at [328, 30] on icon "Price change jobs" at bounding box center [329, 34] width 18 height 18
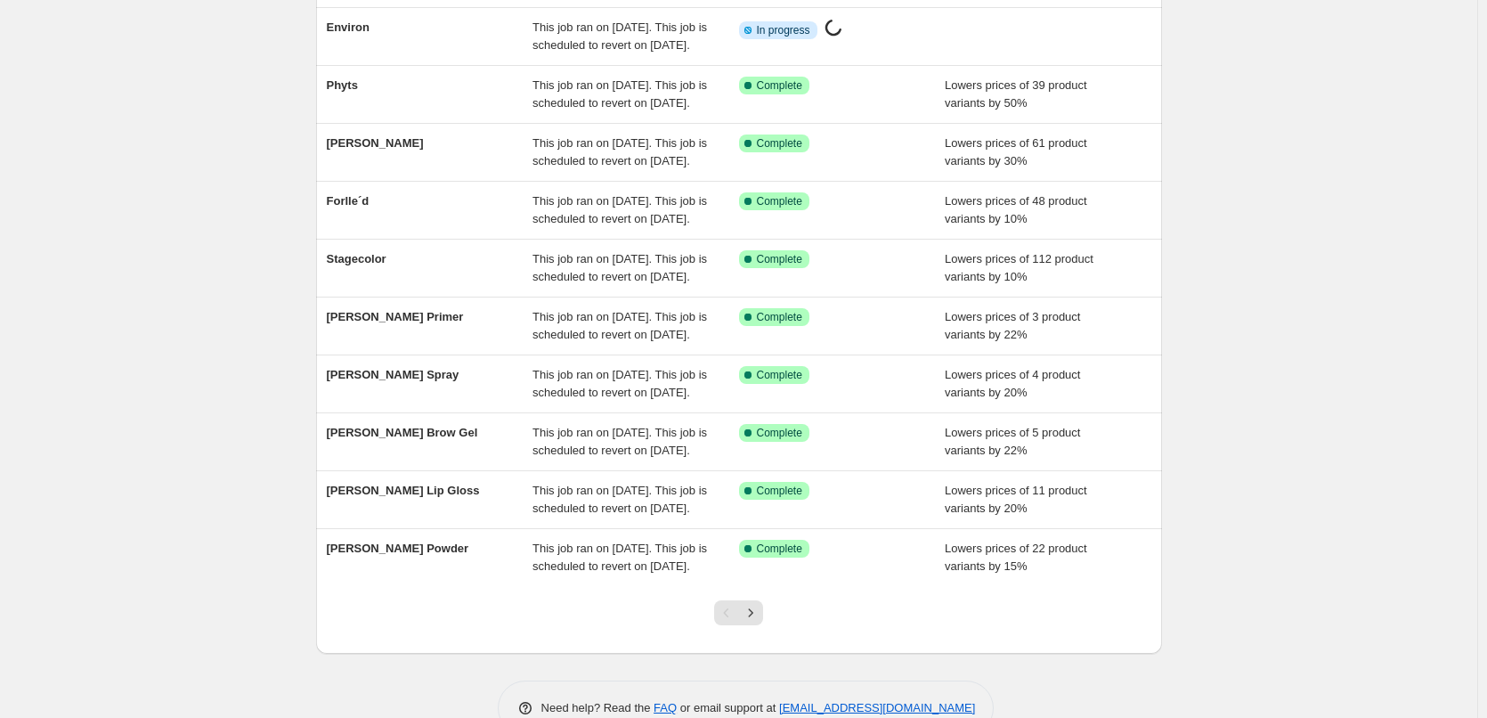
scroll to position [378, 0]
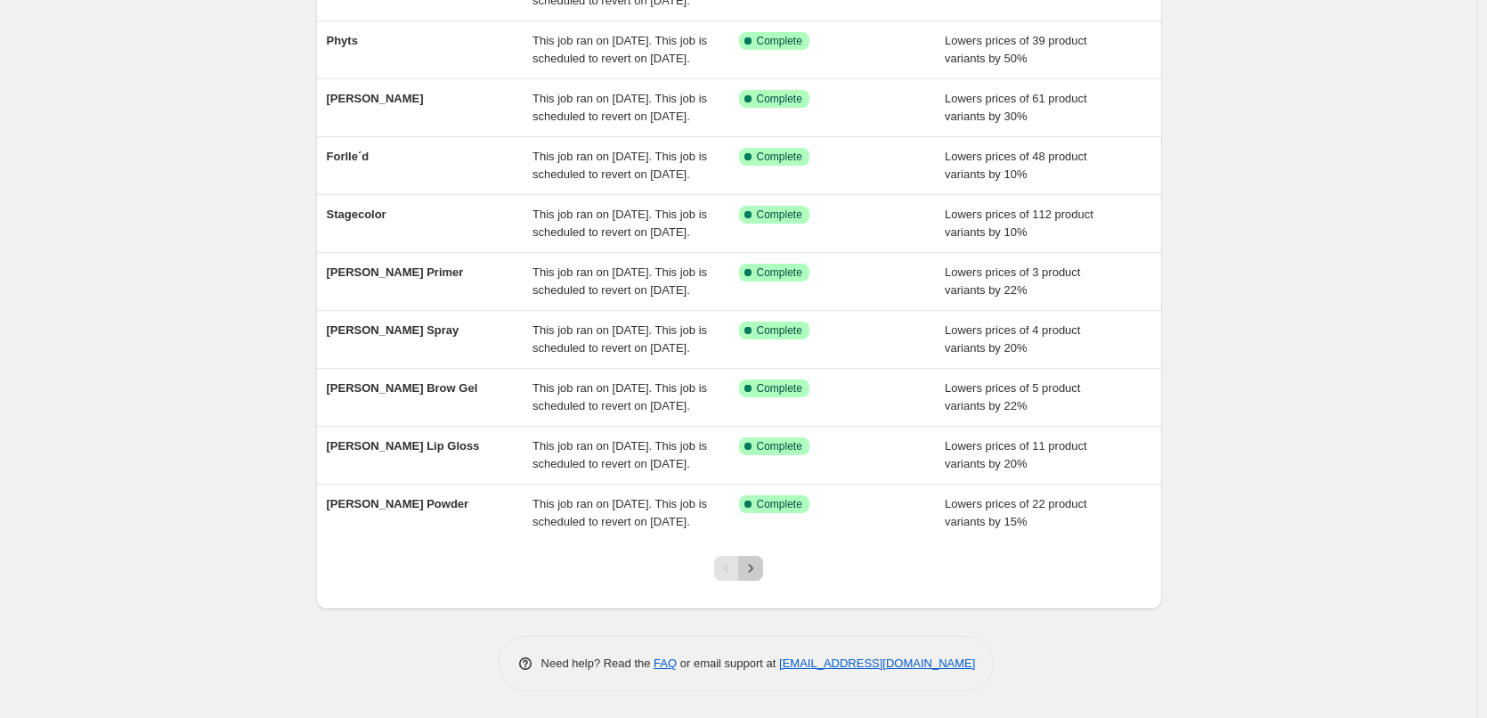
click at [759, 570] on icon "Next" at bounding box center [751, 568] width 18 height 18
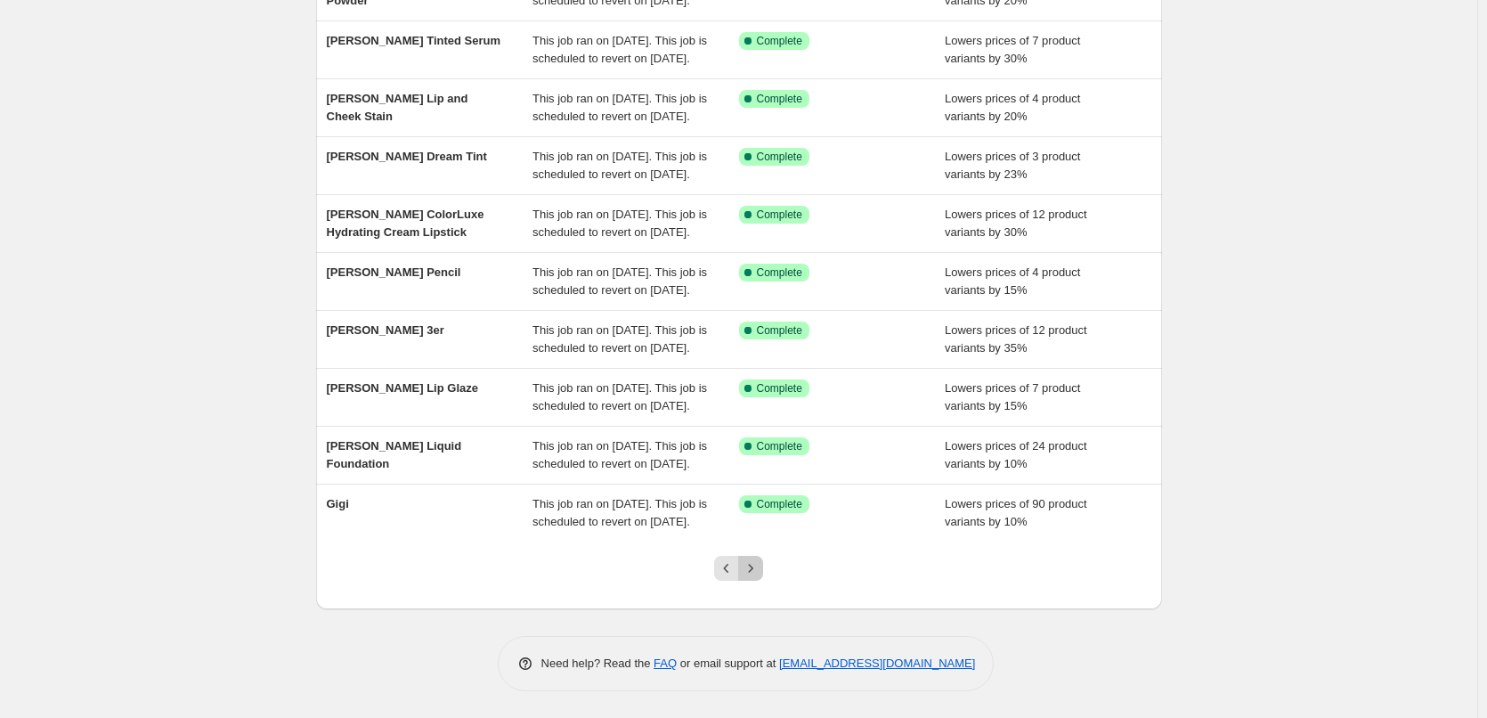
click at [753, 567] on icon "Next" at bounding box center [751, 568] width 18 height 18
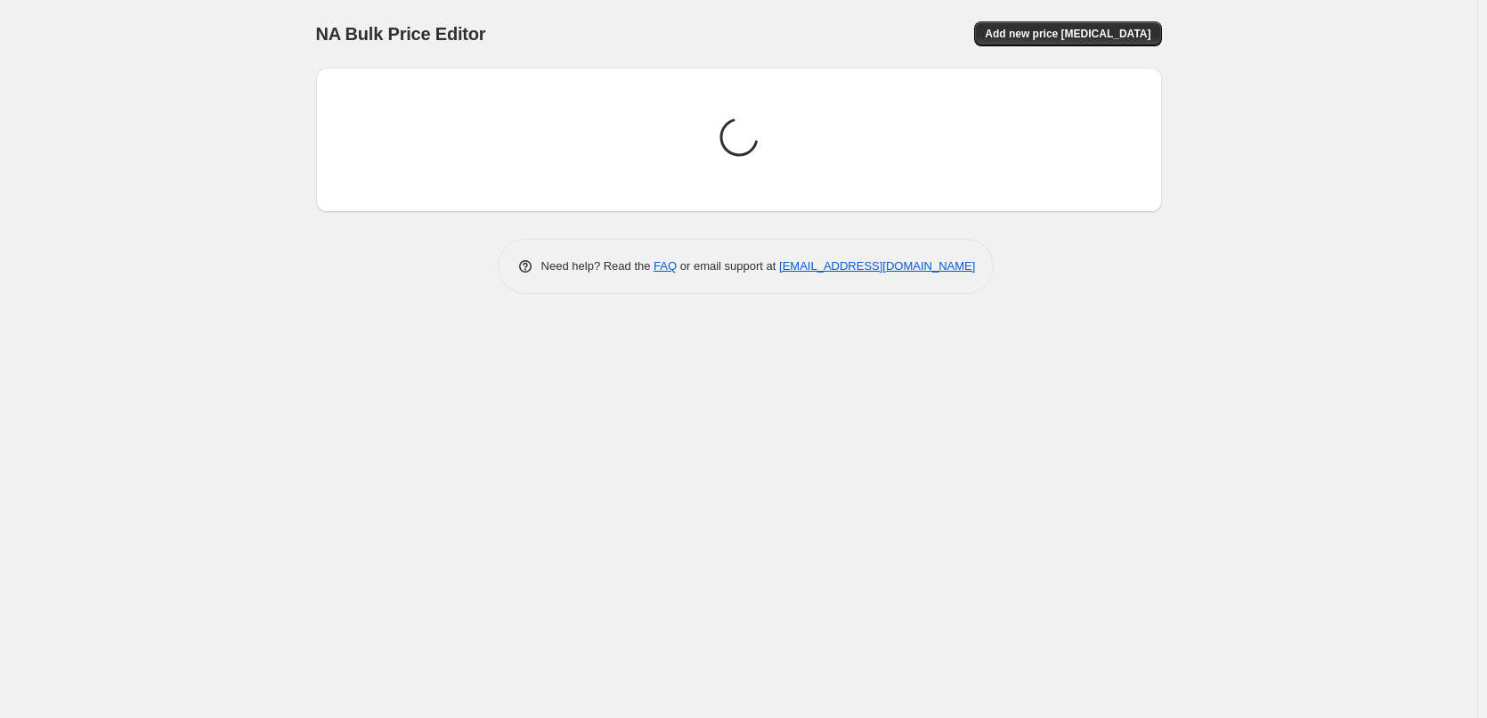
scroll to position [0, 0]
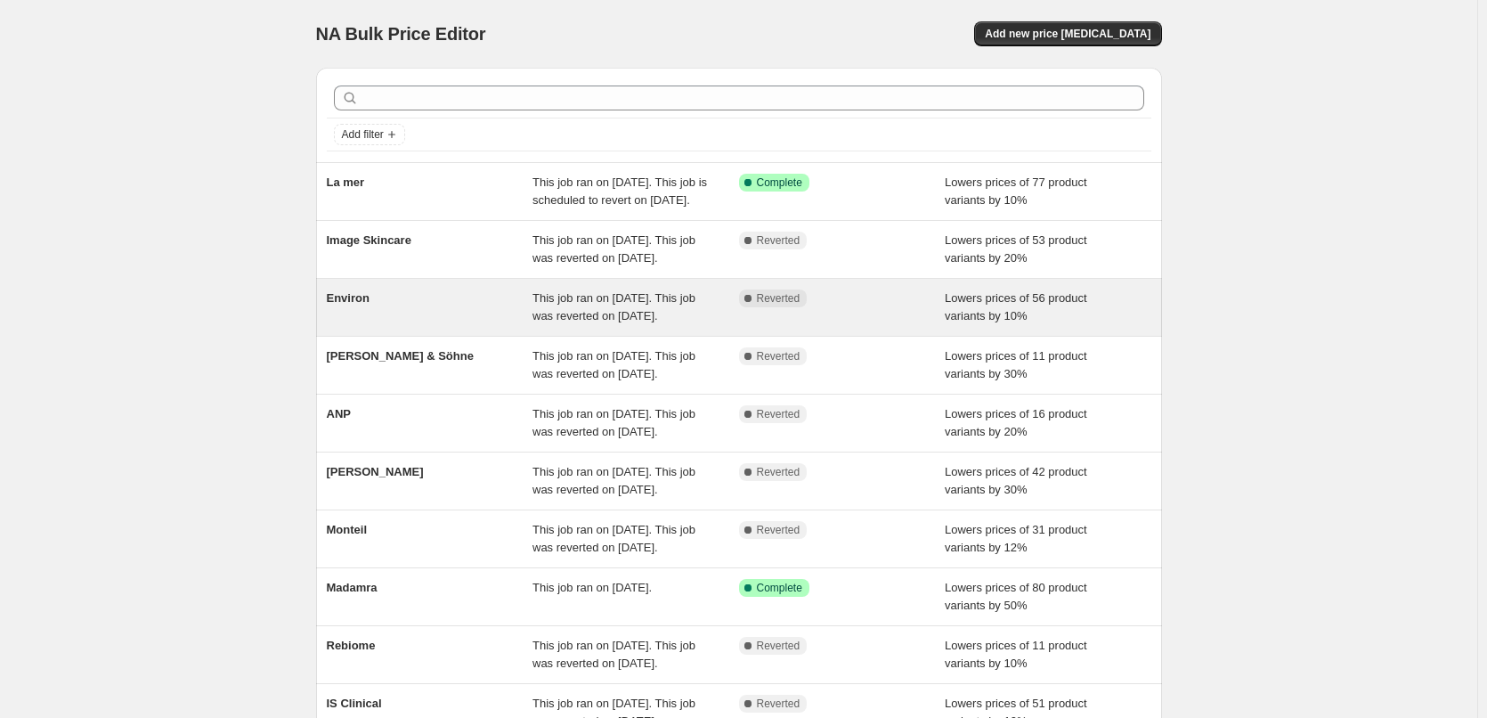
click at [363, 304] on span "Environ" at bounding box center [348, 297] width 43 height 13
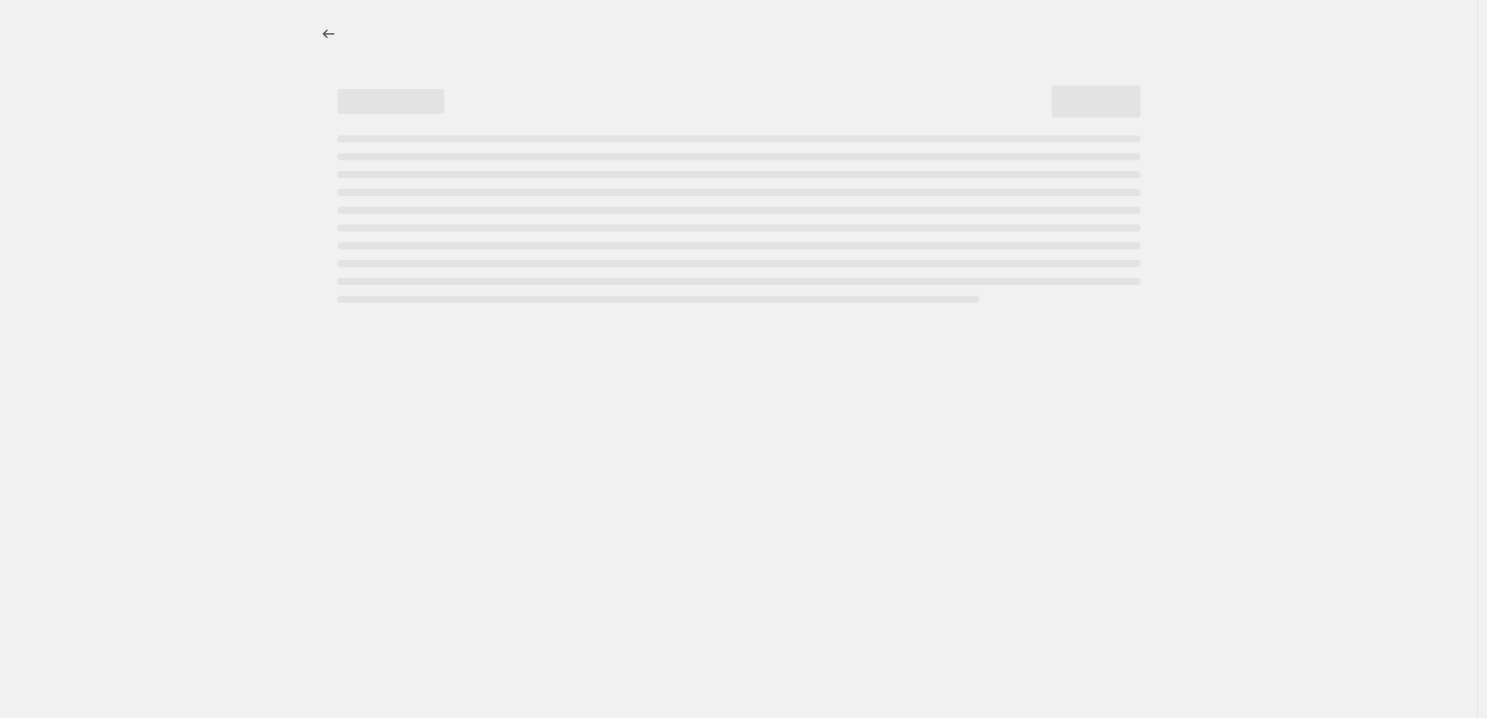
select select "percentage"
select select "vendor"
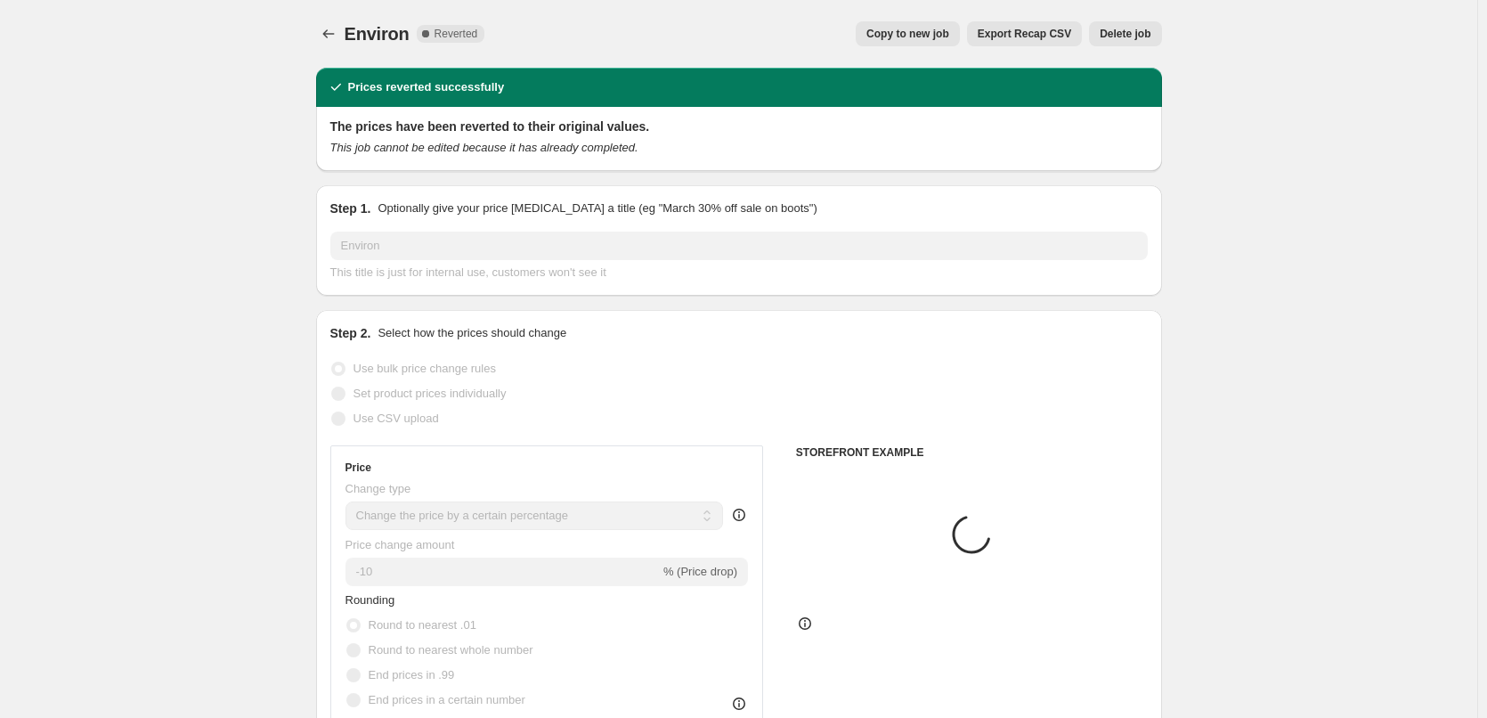
click at [1138, 36] on span "Delete job" at bounding box center [1125, 34] width 51 height 14
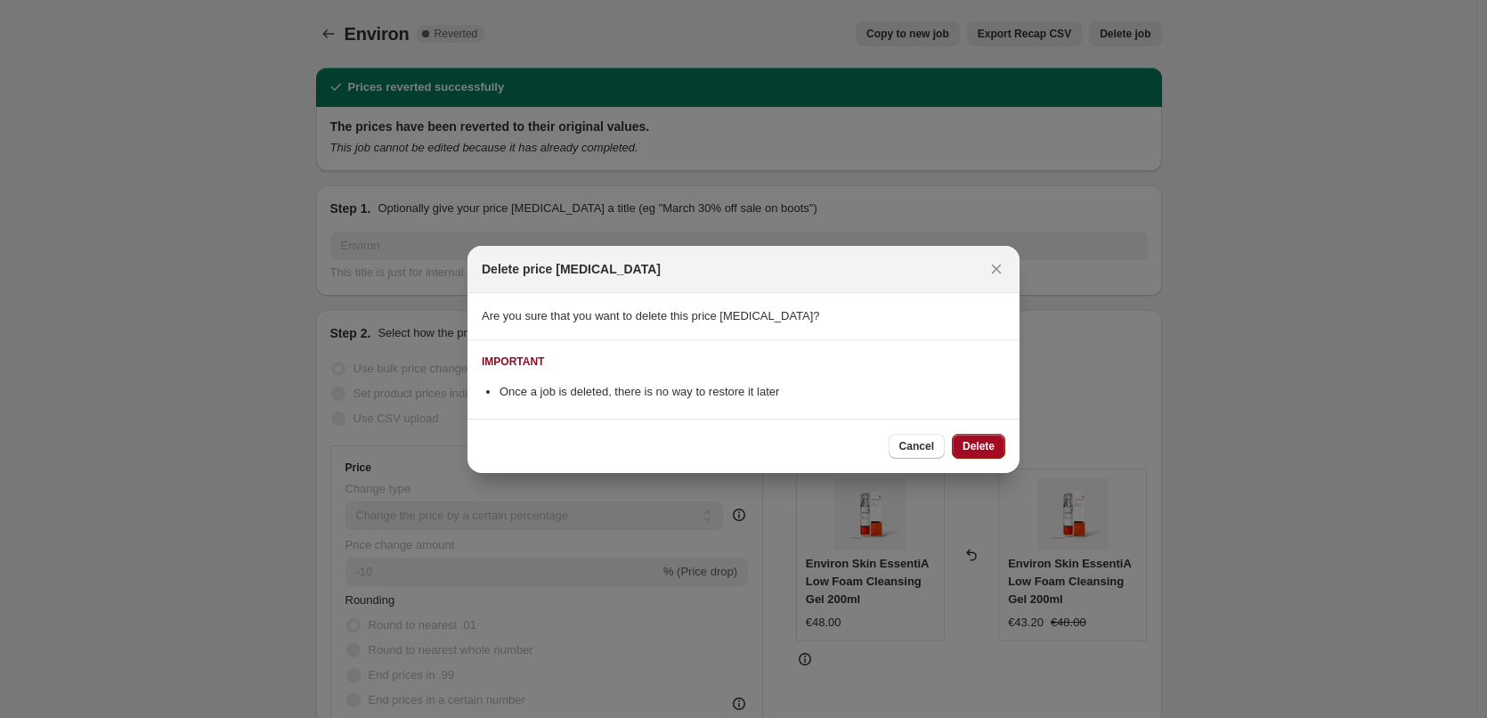
click at [969, 440] on span "Delete" at bounding box center [978, 446] width 32 height 14
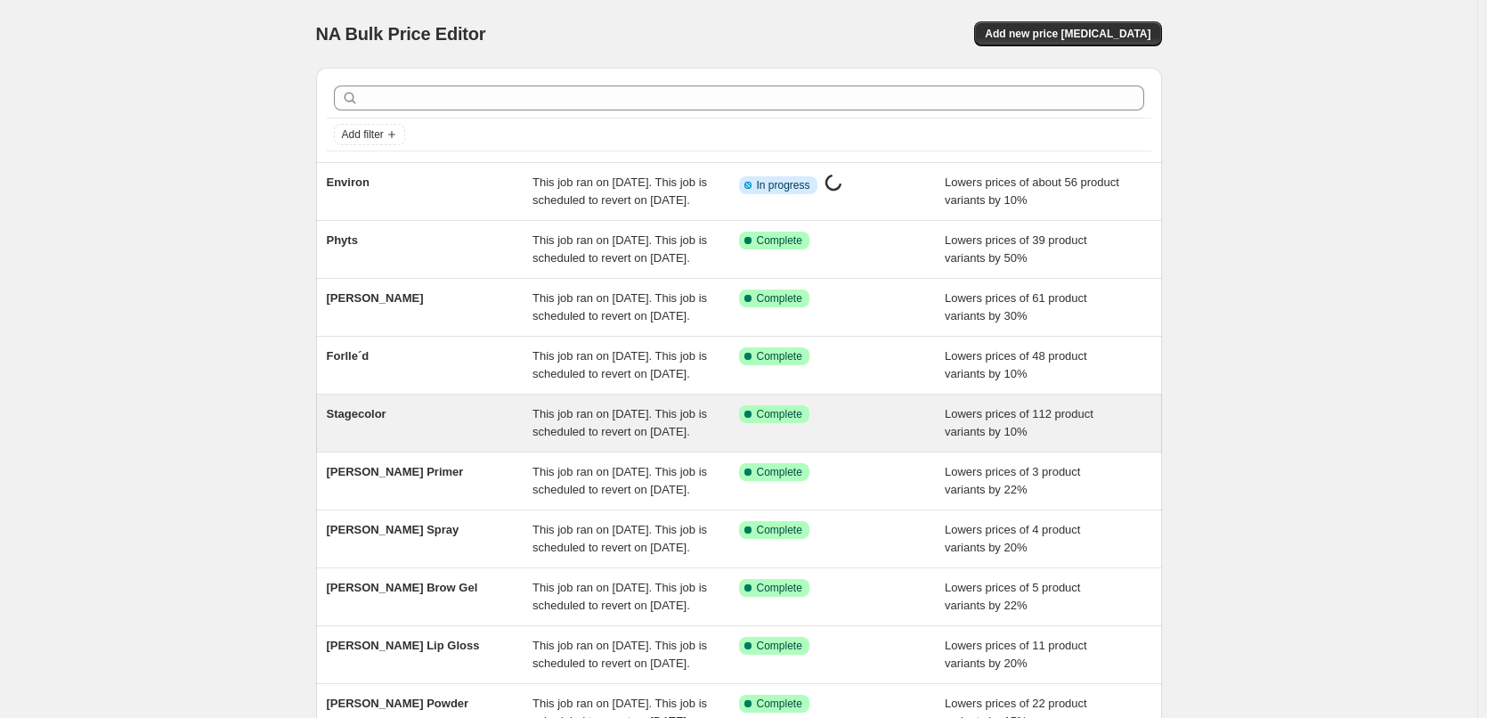
scroll to position [378, 0]
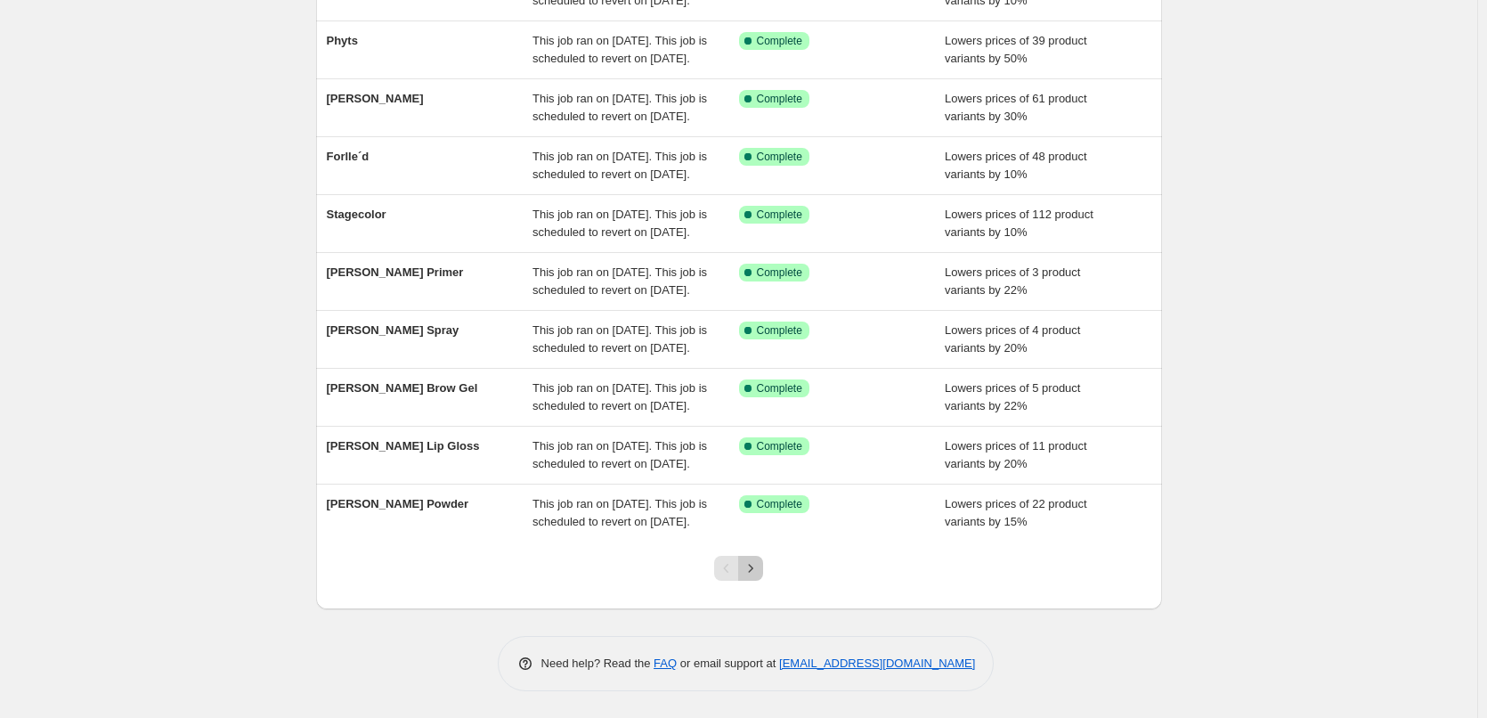
click at [750, 560] on icon "Next" at bounding box center [751, 568] width 18 height 18
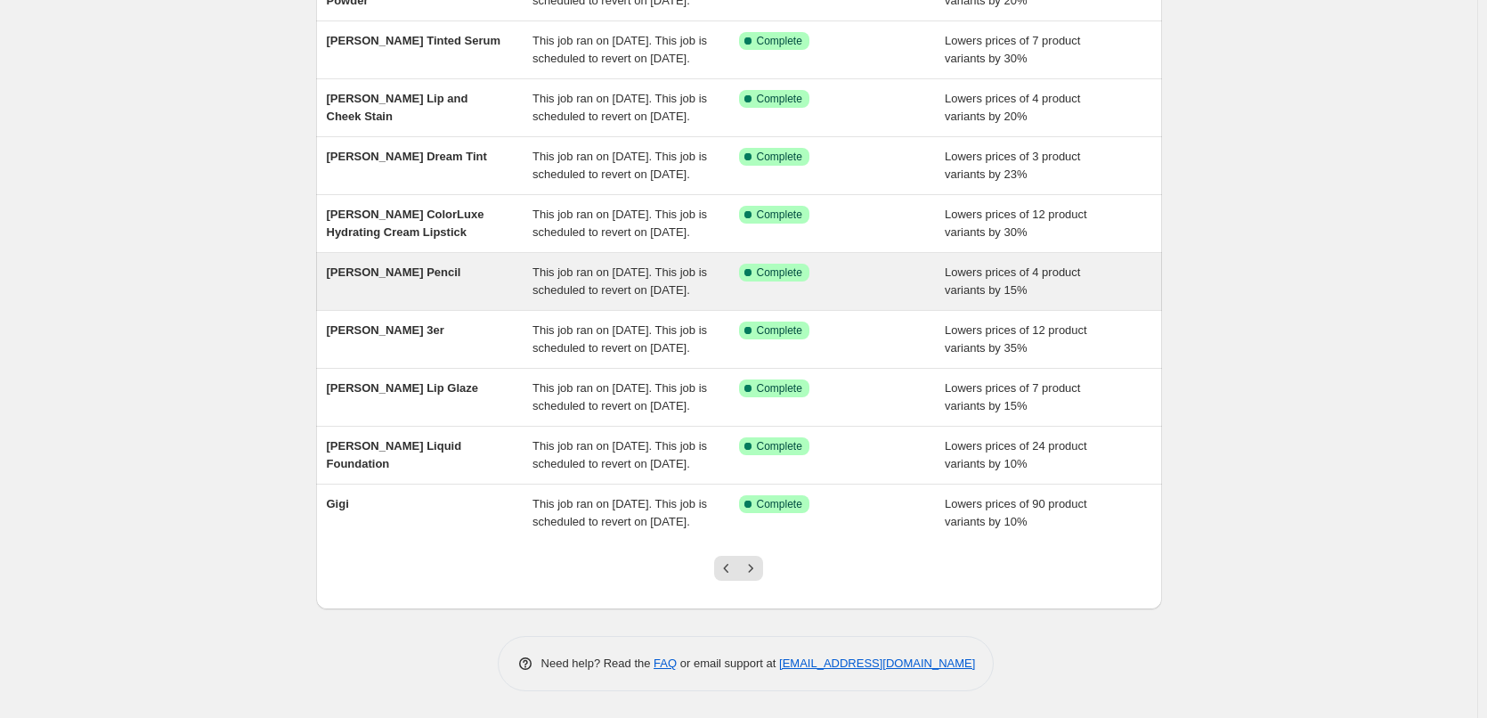
click at [750, 563] on icon "Next" at bounding box center [751, 568] width 18 height 18
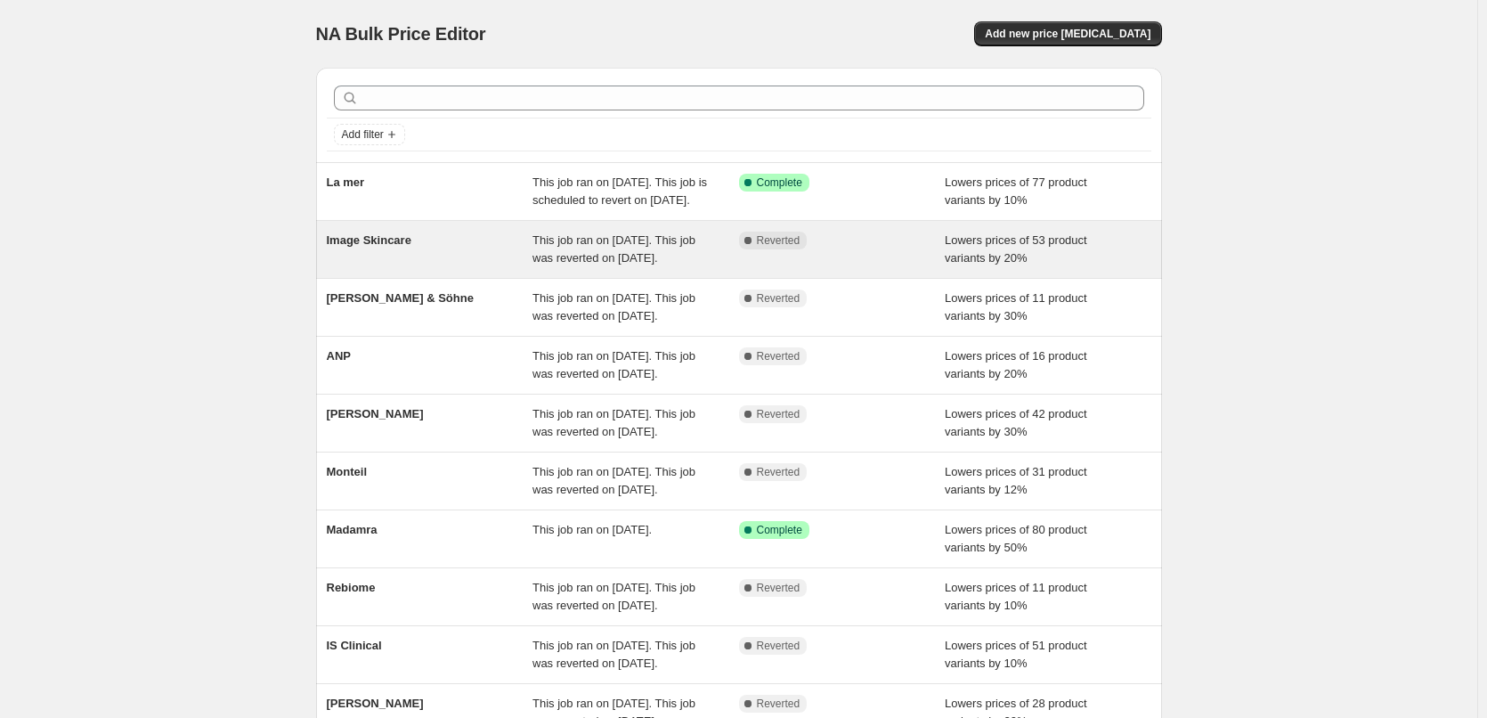
click at [401, 267] on div "Image Skincare" at bounding box center [430, 249] width 207 height 36
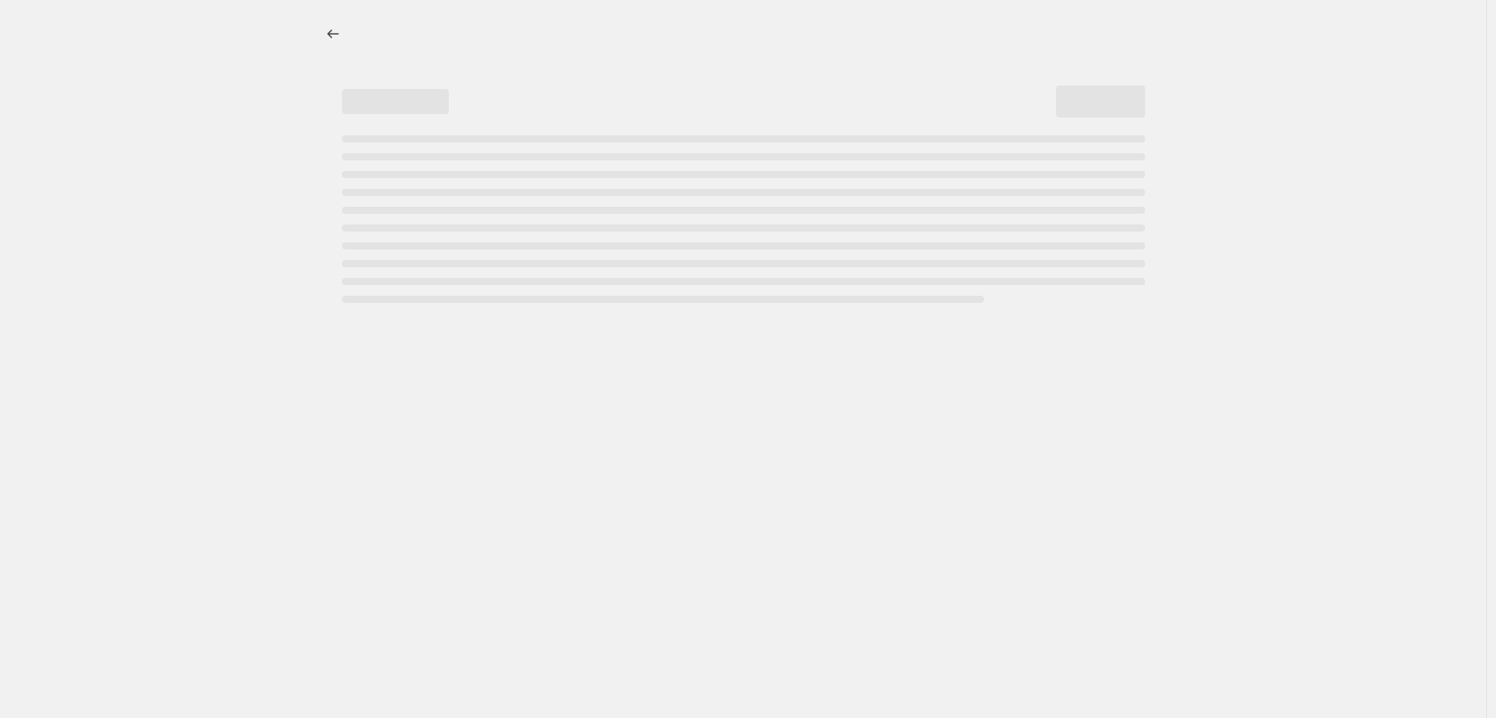
select select "percentage"
select select "remove"
select select "vendor"
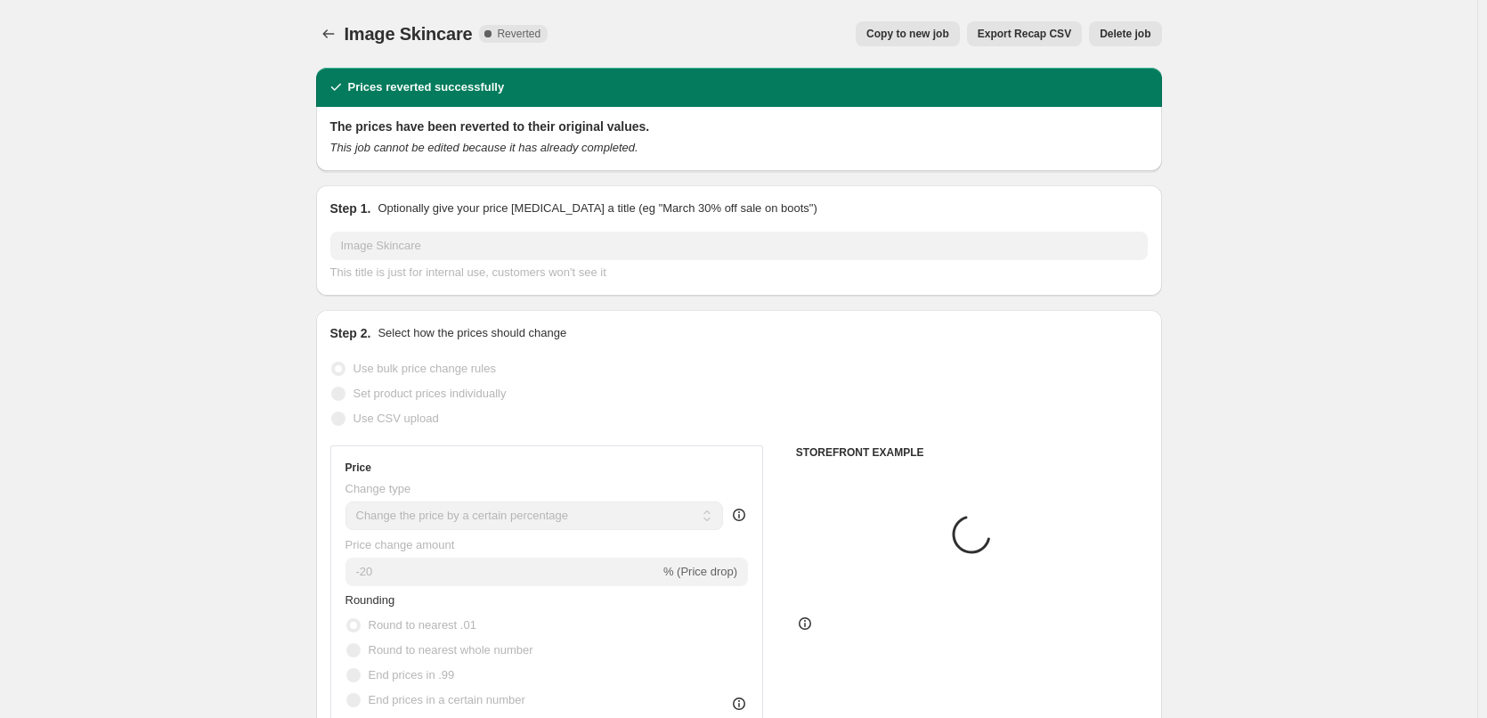
click at [945, 41] on button "Copy to new job" at bounding box center [908, 33] width 104 height 25
select select "percentage"
select select "remove"
select select "vendor"
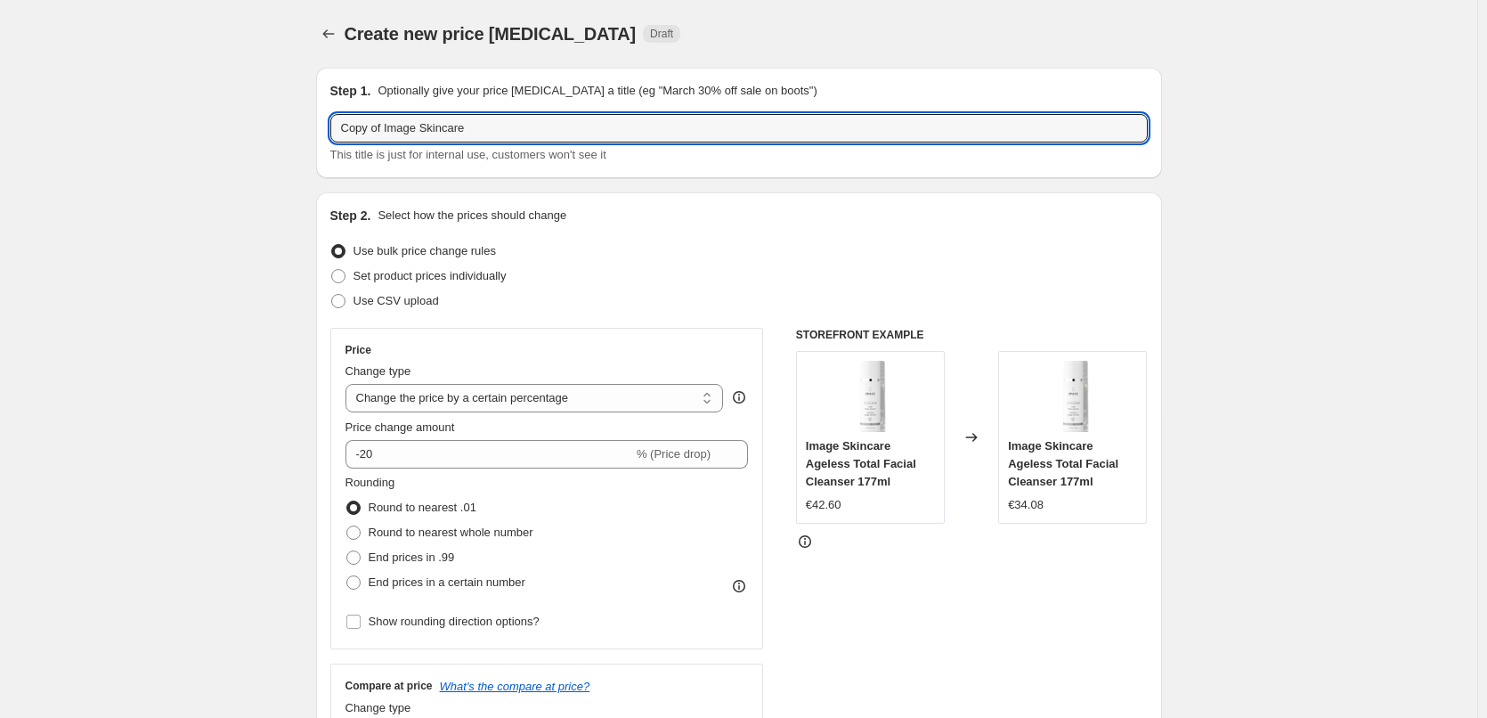
drag, startPoint x: 387, startPoint y: 134, endPoint x: 255, endPoint y: 132, distance: 132.7
type input "Image Skincare"
click at [321, 45] on div at bounding box center [330, 33] width 28 height 25
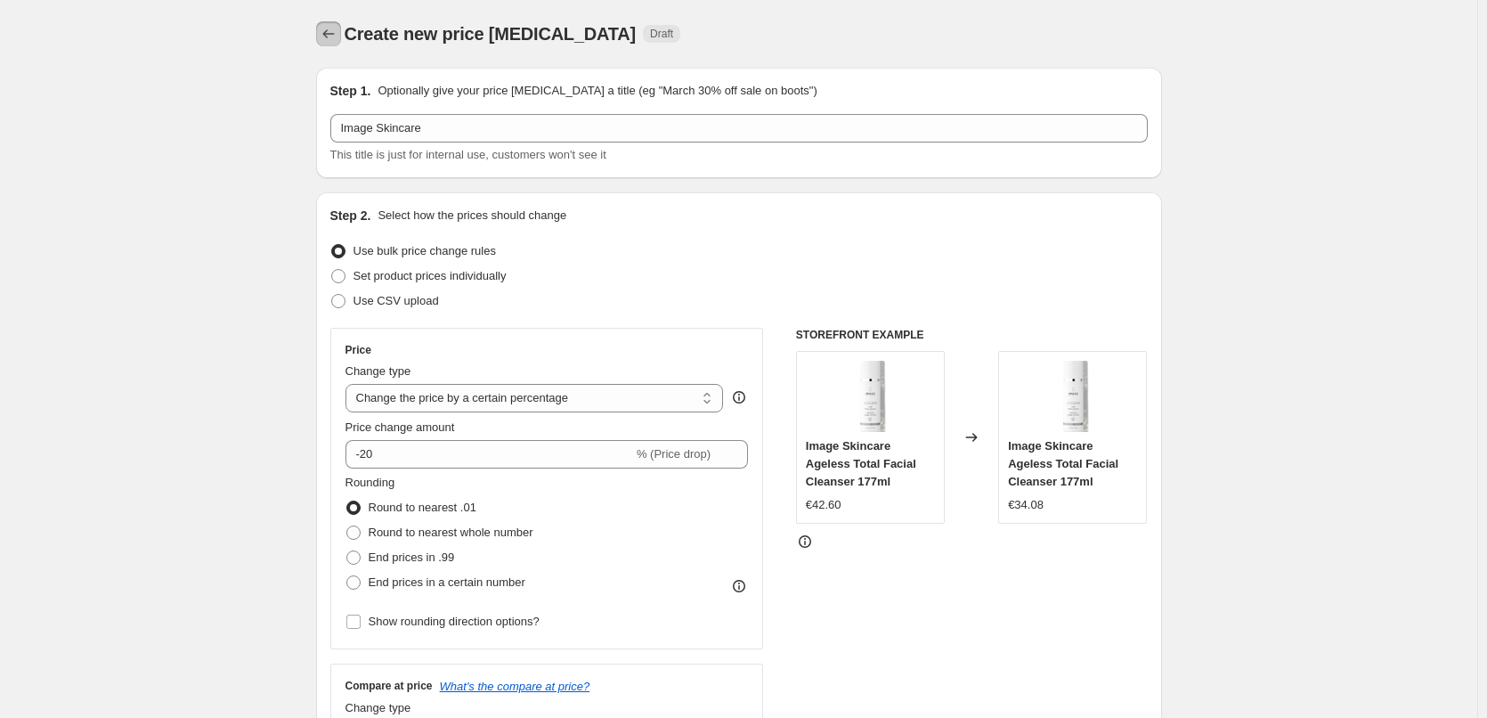
click at [324, 45] on button "Price change jobs" at bounding box center [328, 33] width 25 height 25
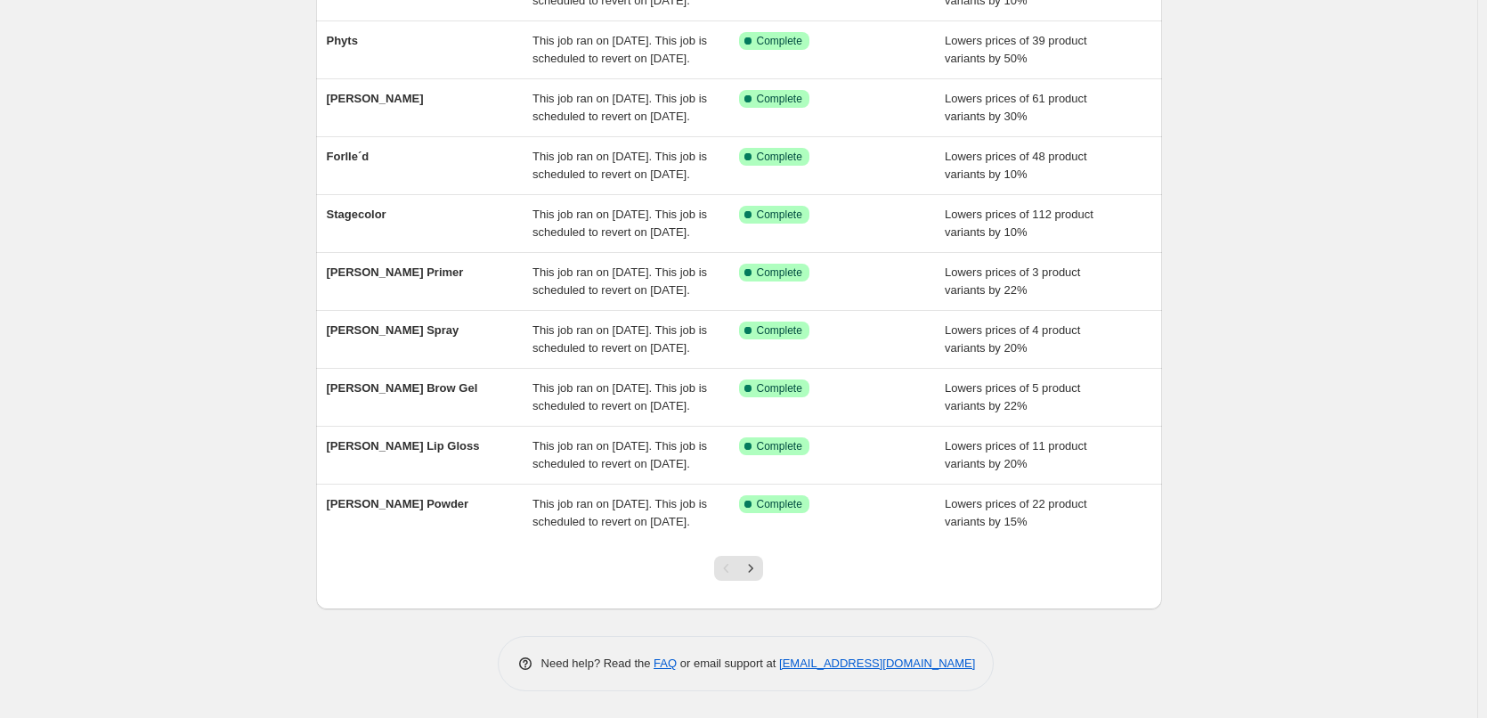
scroll to position [378, 0]
click at [751, 573] on icon "Next" at bounding box center [751, 568] width 18 height 18
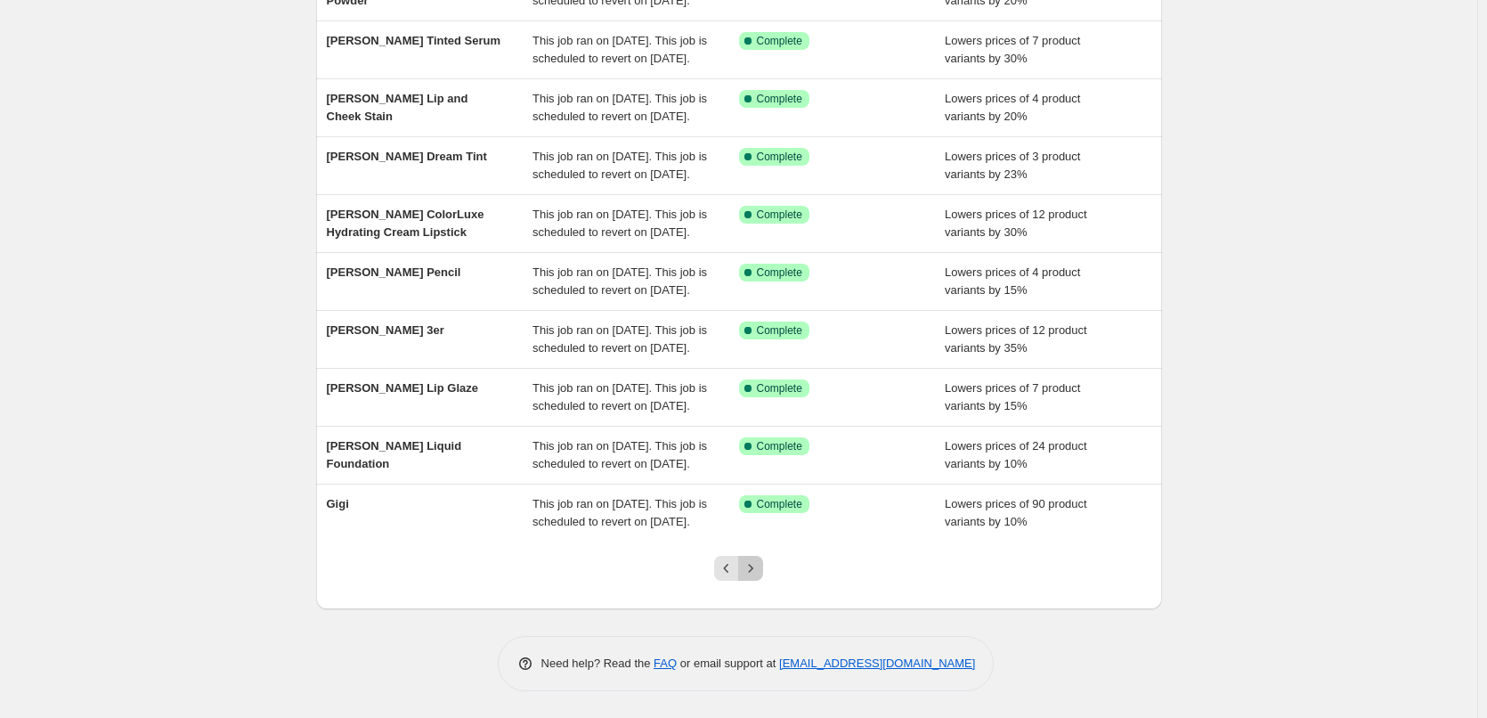
click at [751, 573] on icon "Next" at bounding box center [751, 568] width 18 height 18
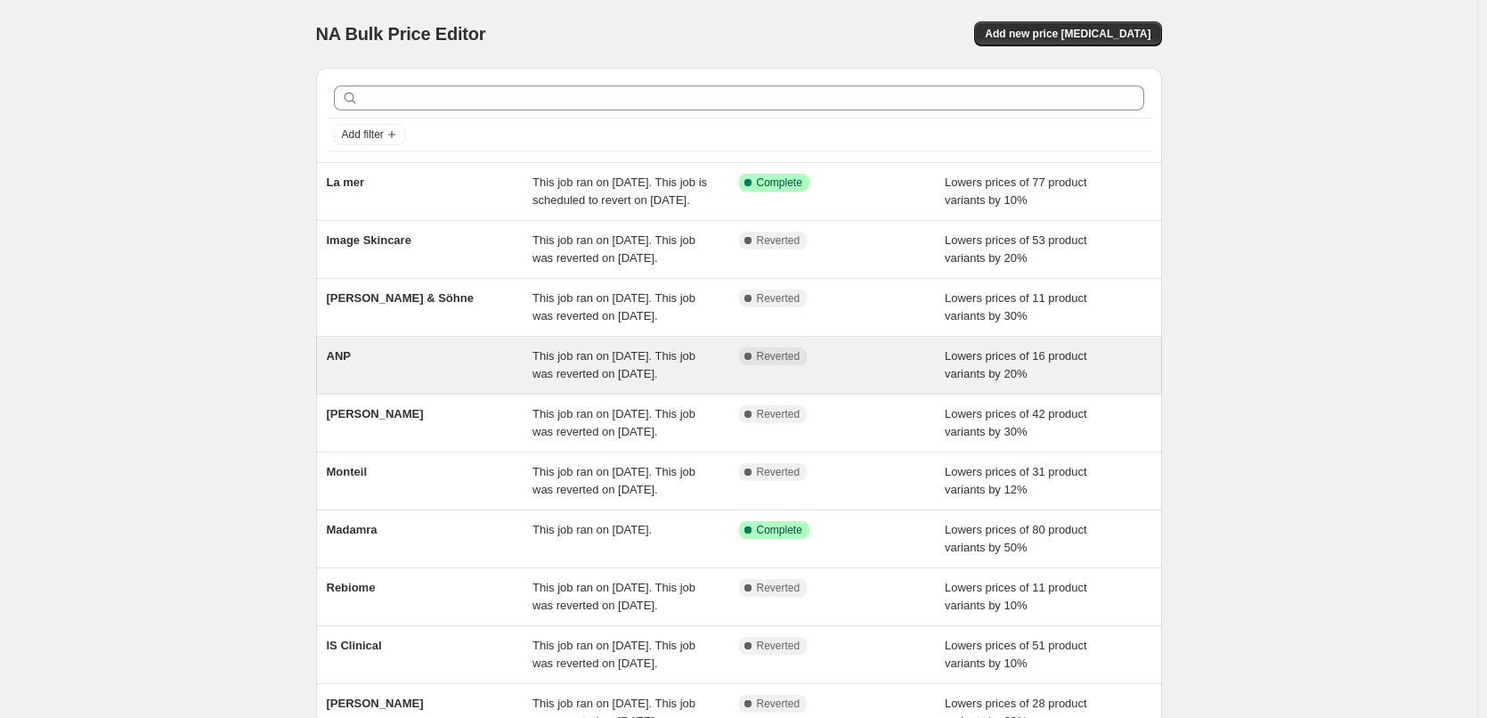
click at [372, 383] on div "ANP" at bounding box center [430, 365] width 207 height 36
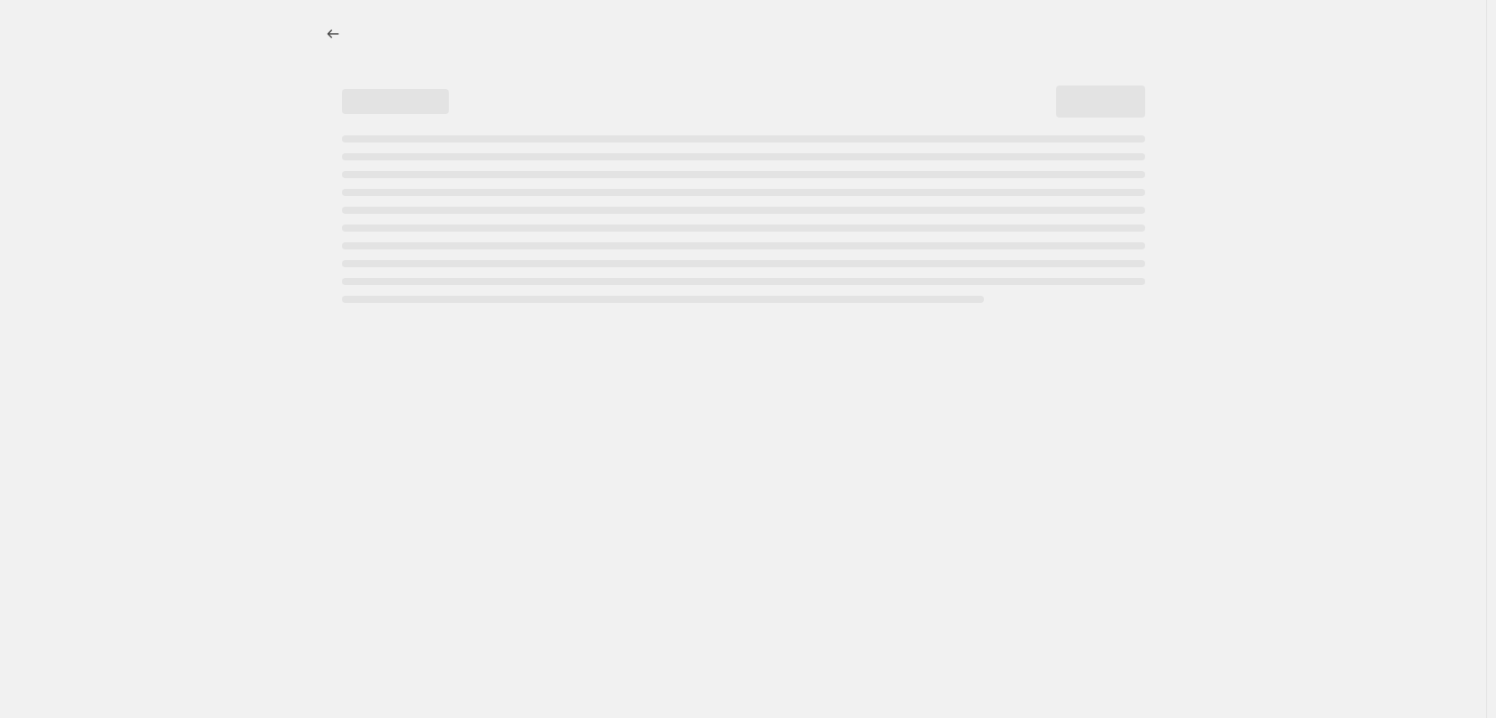
select select "percentage"
select select "vendor"
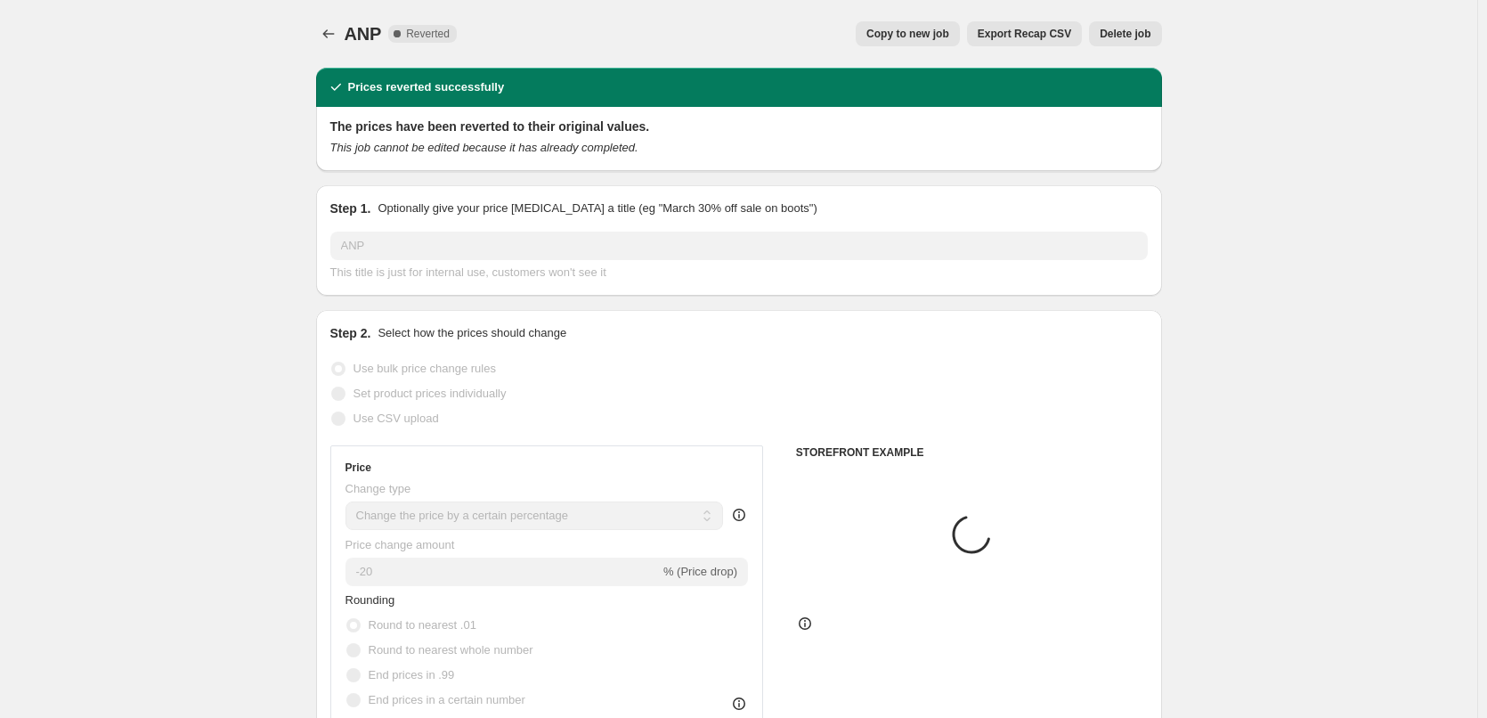
click at [899, 25] on button "Copy to new job" at bounding box center [908, 33] width 104 height 25
select select "percentage"
select select "vendor"
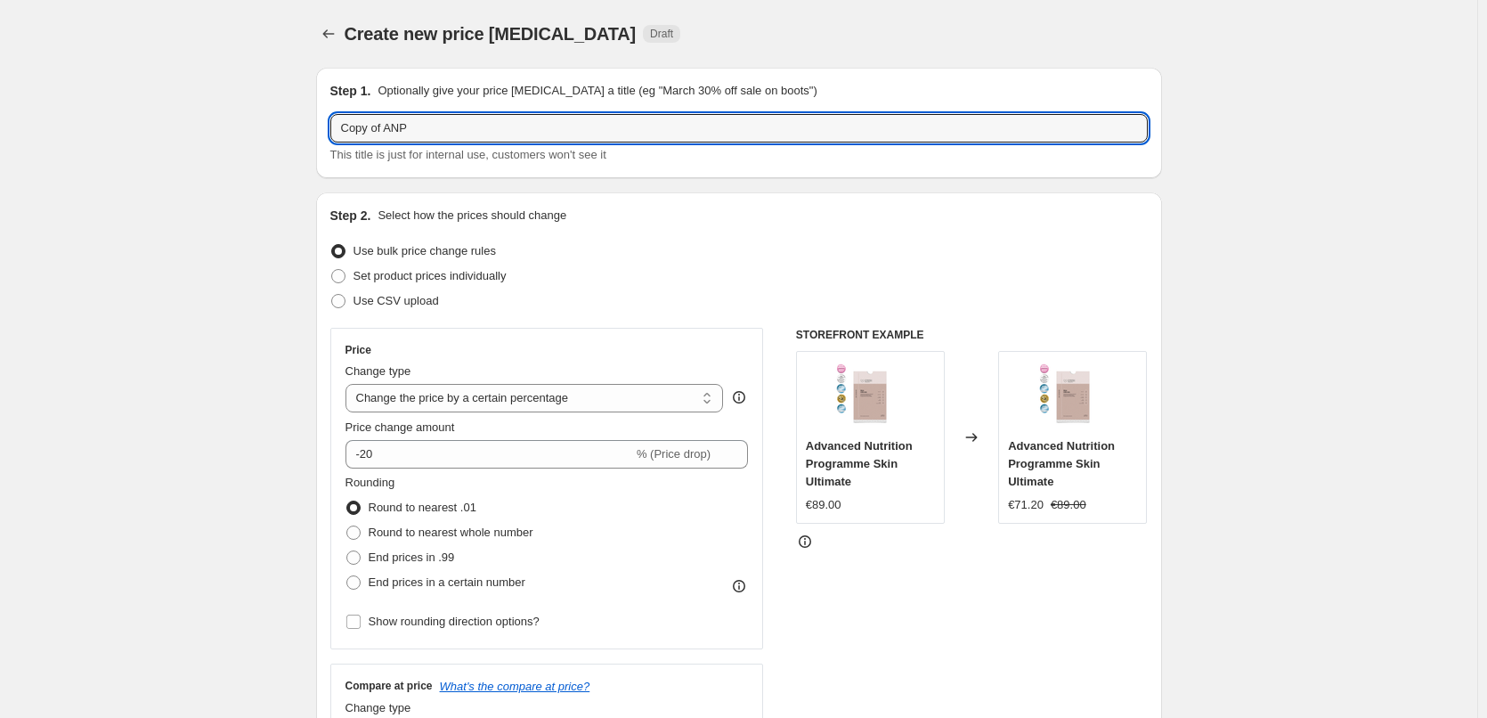
drag, startPoint x: 387, startPoint y: 128, endPoint x: 156, endPoint y: 144, distance: 232.0
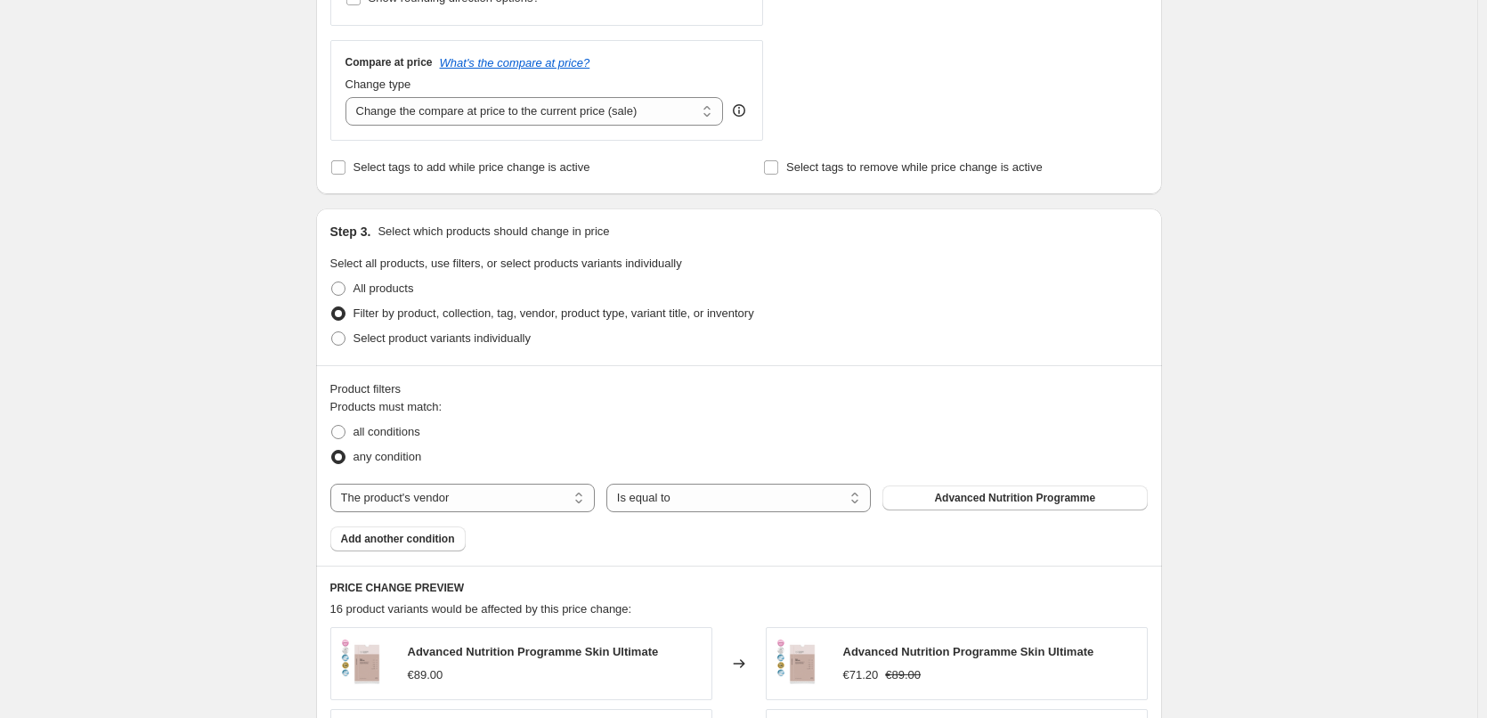
scroll to position [1263, 0]
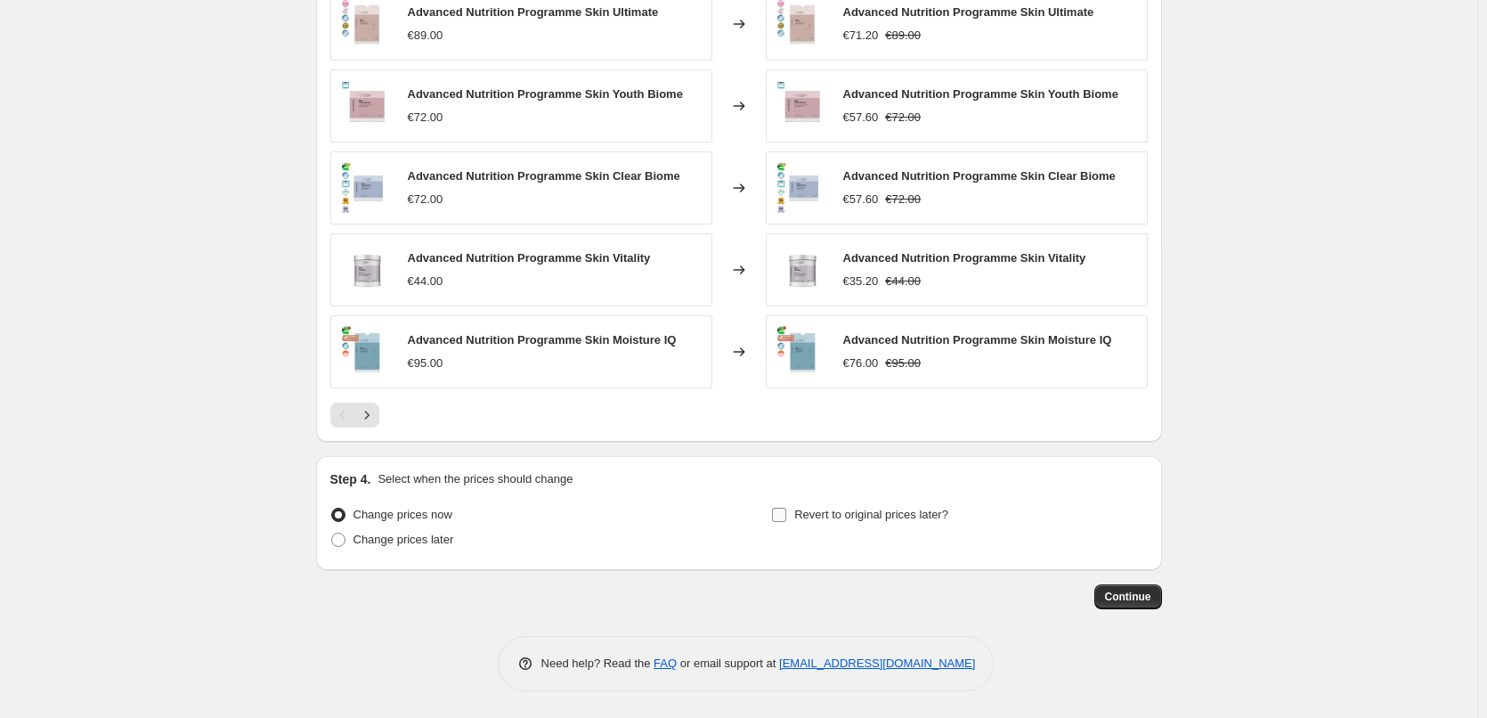
type input "ANP"
click at [836, 524] on label "Revert to original prices later?" at bounding box center [859, 514] width 177 height 25
click at [786, 522] on input "Revert to original prices later?" at bounding box center [779, 514] width 14 height 14
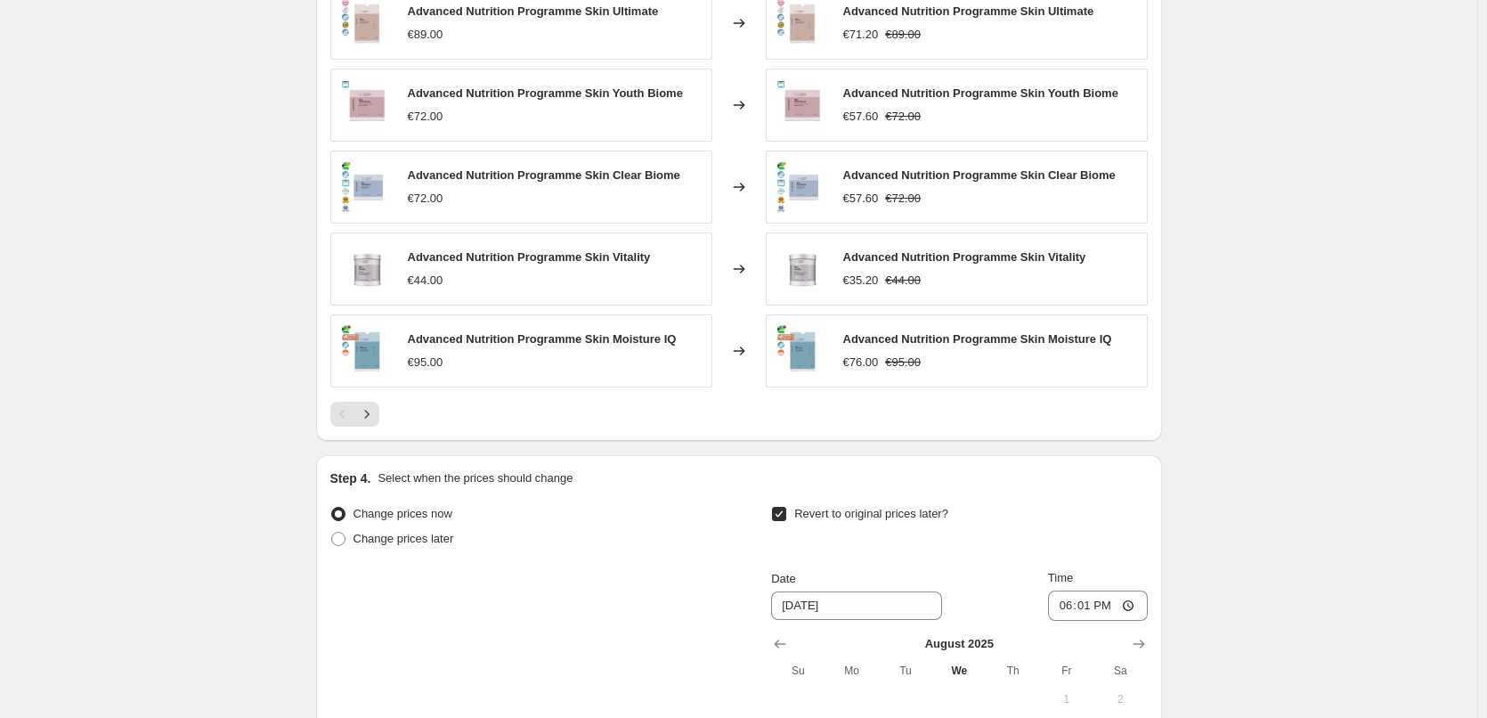
click at [840, 518] on span "Revert to original prices later?" at bounding box center [871, 513] width 154 height 13
click at [786, 518] on input "Revert to original prices later?" at bounding box center [779, 514] width 14 height 14
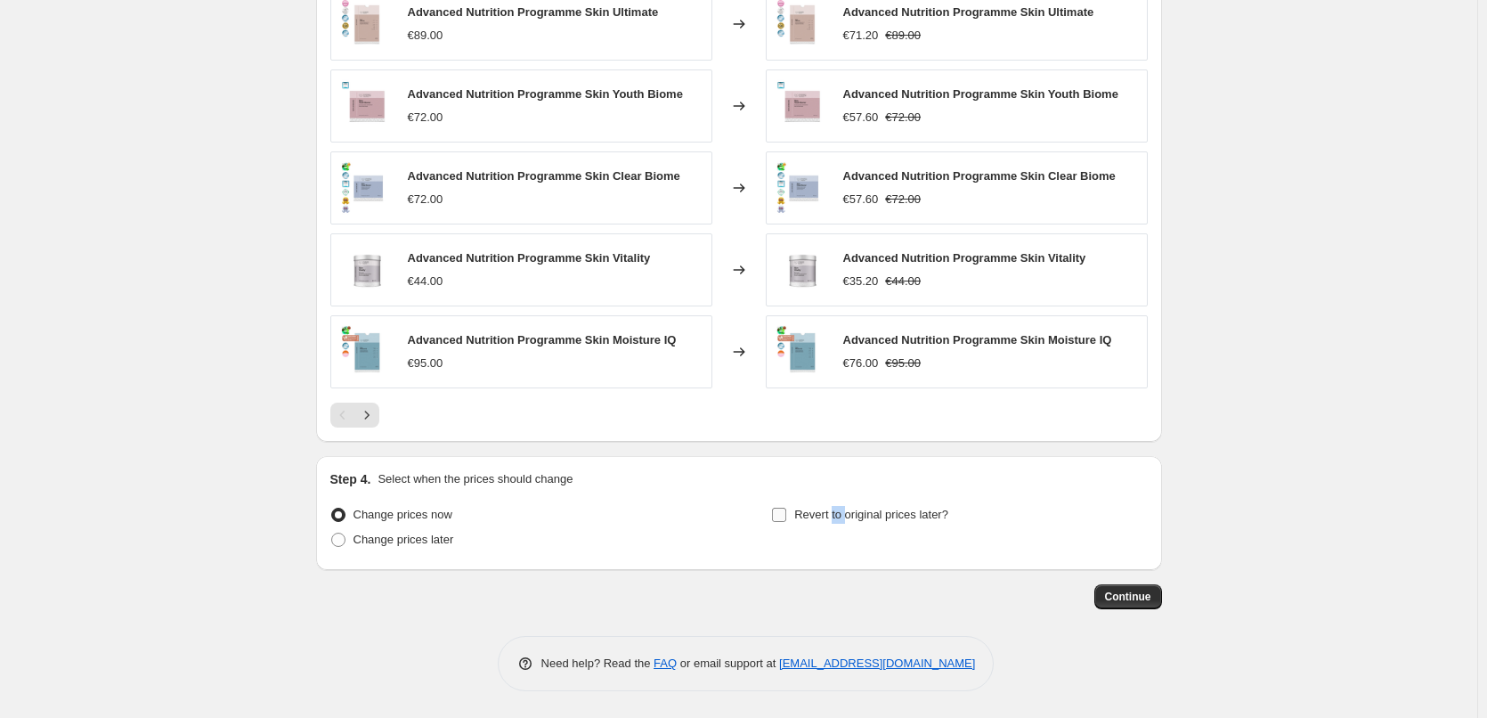
click at [838, 518] on span "Revert to original prices later?" at bounding box center [871, 513] width 154 height 13
click at [786, 518] on input "Revert to original prices later?" at bounding box center [779, 514] width 14 height 14
checkbox input "true"
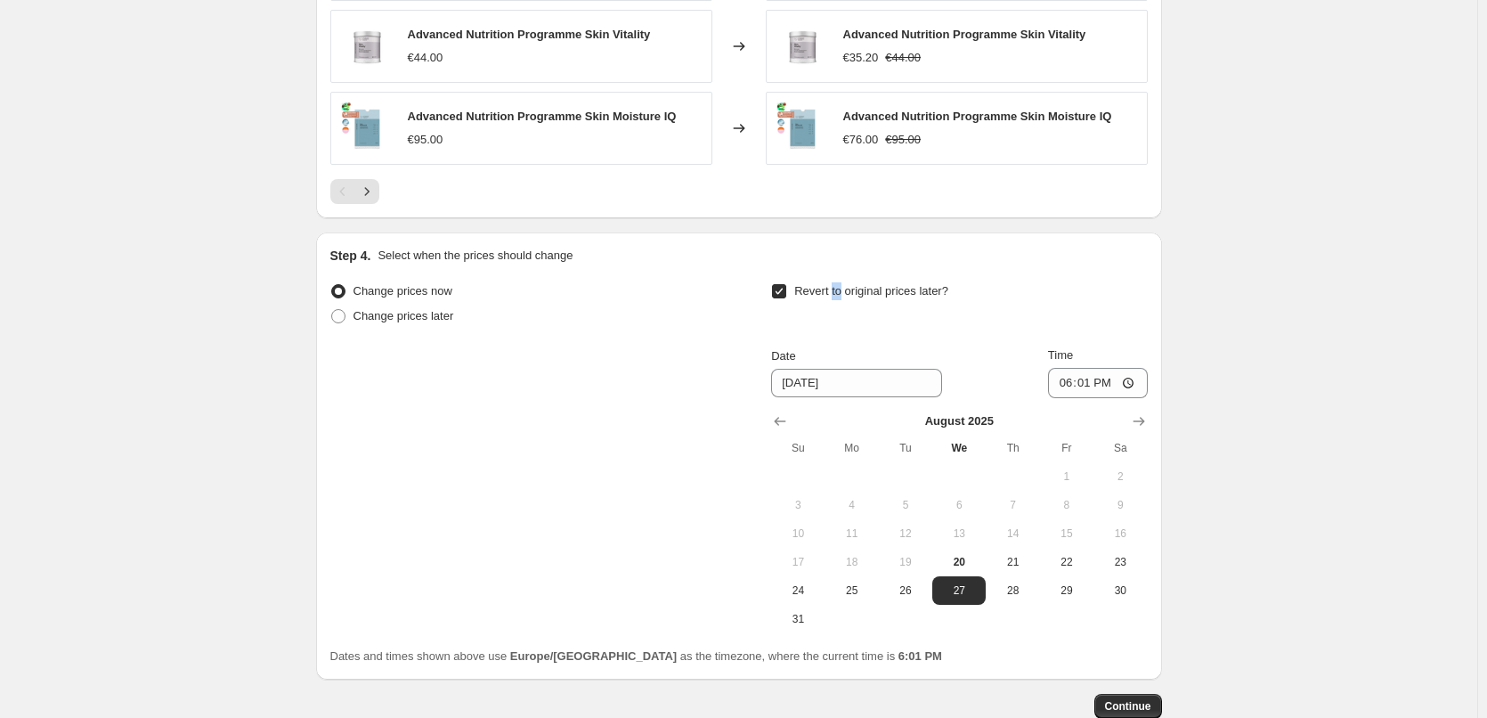
scroll to position [1596, 0]
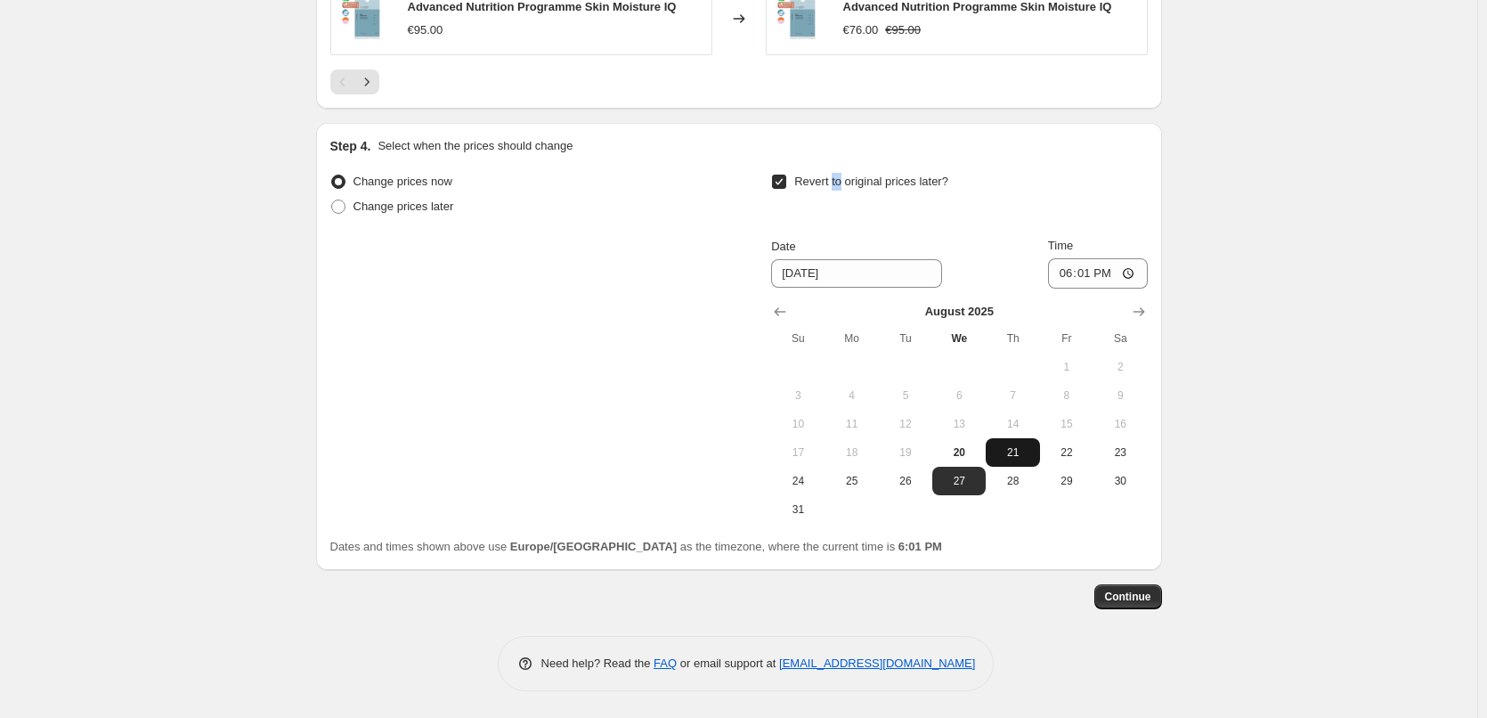
click at [1004, 460] on button "21" at bounding box center [1012, 452] width 53 height 28
type input "[DATE]"
click at [1067, 277] on input "18:01" at bounding box center [1098, 273] width 100 height 30
type input "03:00"
click at [1114, 593] on span "Continue" at bounding box center [1128, 596] width 46 height 14
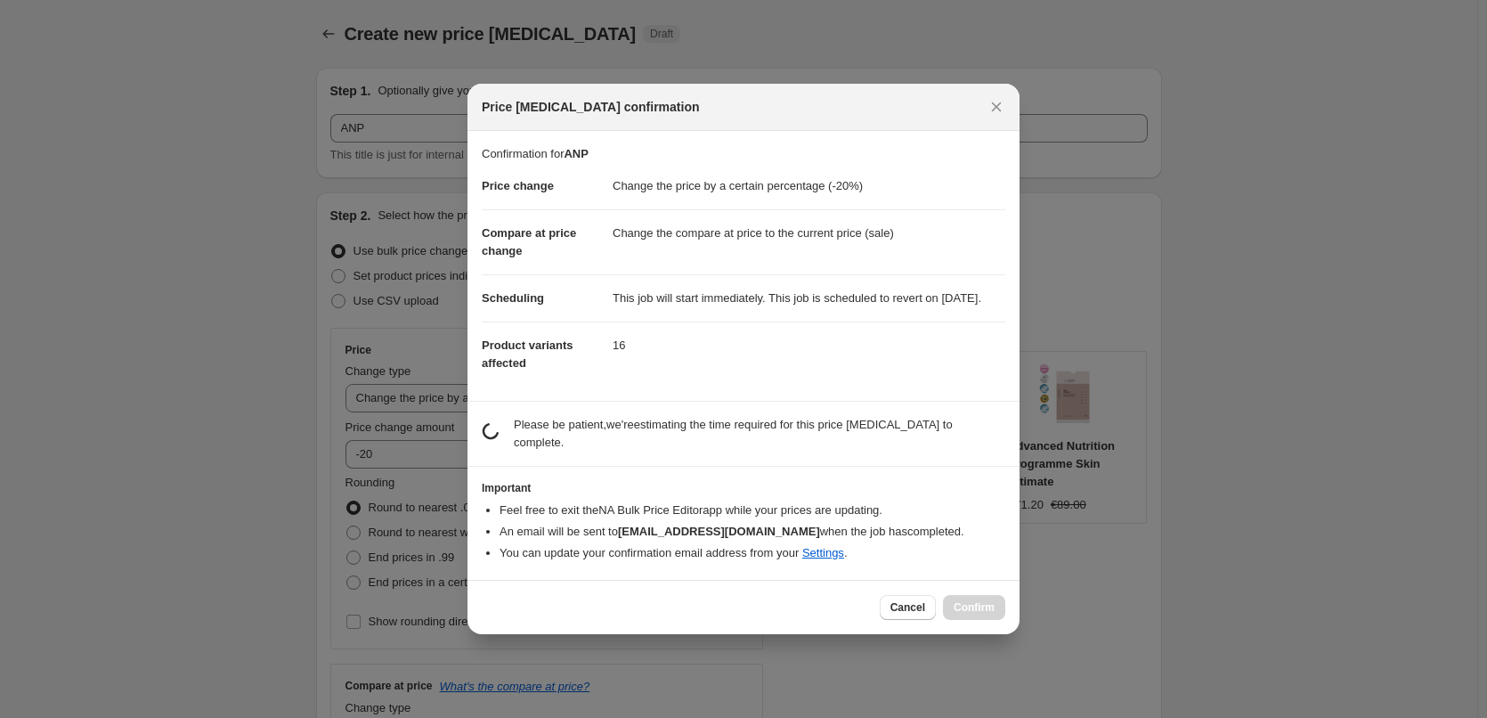
scroll to position [0, 0]
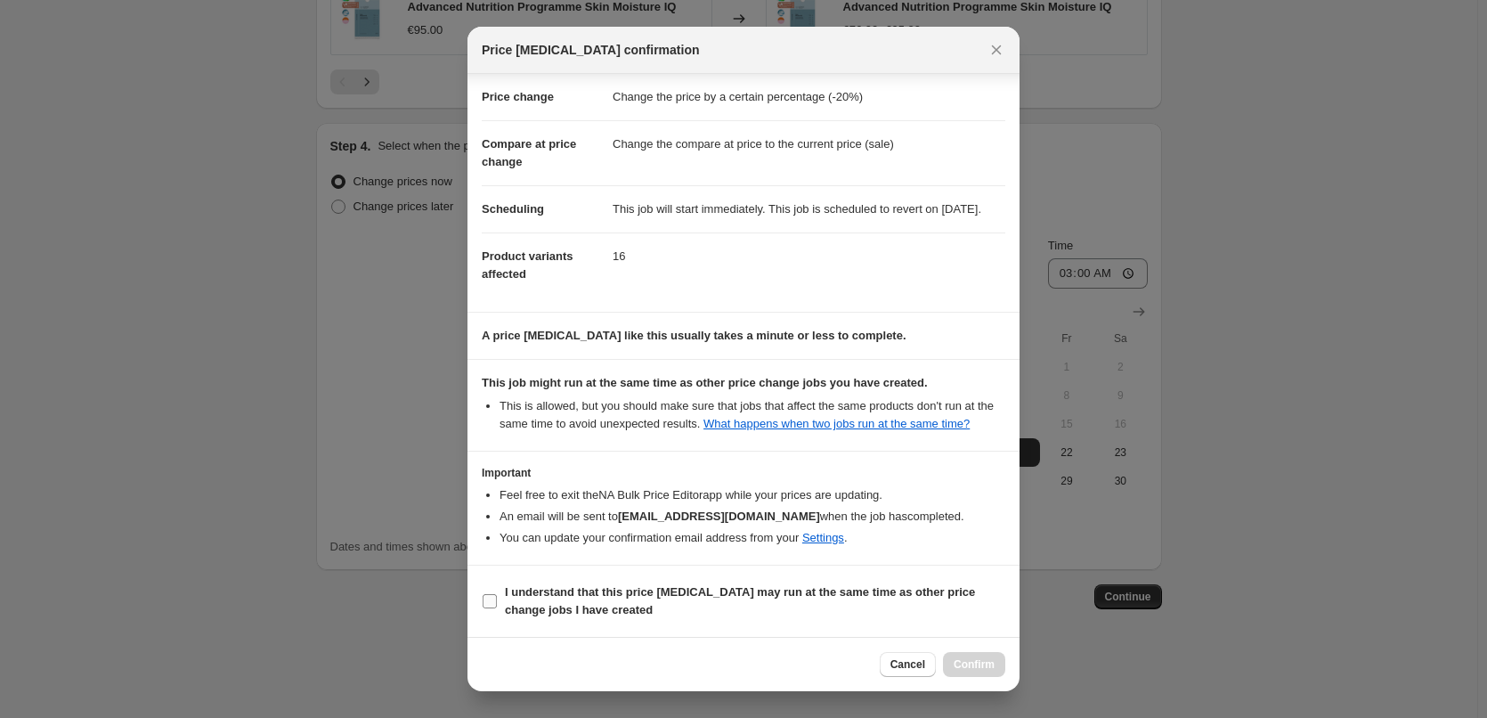
click at [559, 599] on span "I understand that this price [MEDICAL_DATA] may run at the same time as other p…" at bounding box center [755, 601] width 500 height 36
click at [497, 599] on input "I understand that this price [MEDICAL_DATA] may run at the same time as other p…" at bounding box center [490, 601] width 14 height 14
checkbox input "true"
click at [979, 662] on span "Confirm" at bounding box center [974, 664] width 41 height 14
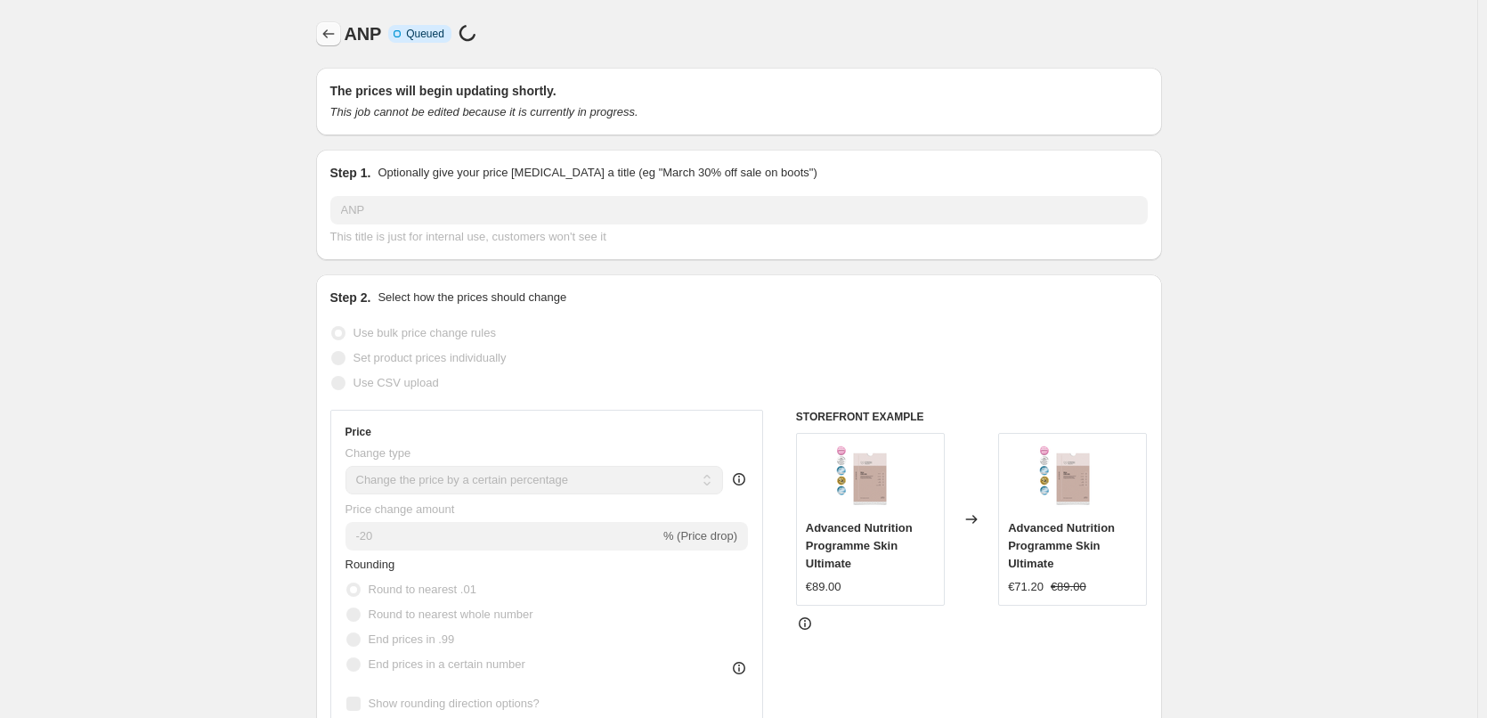
click at [335, 28] on icon "Price change jobs" at bounding box center [329, 34] width 18 height 18
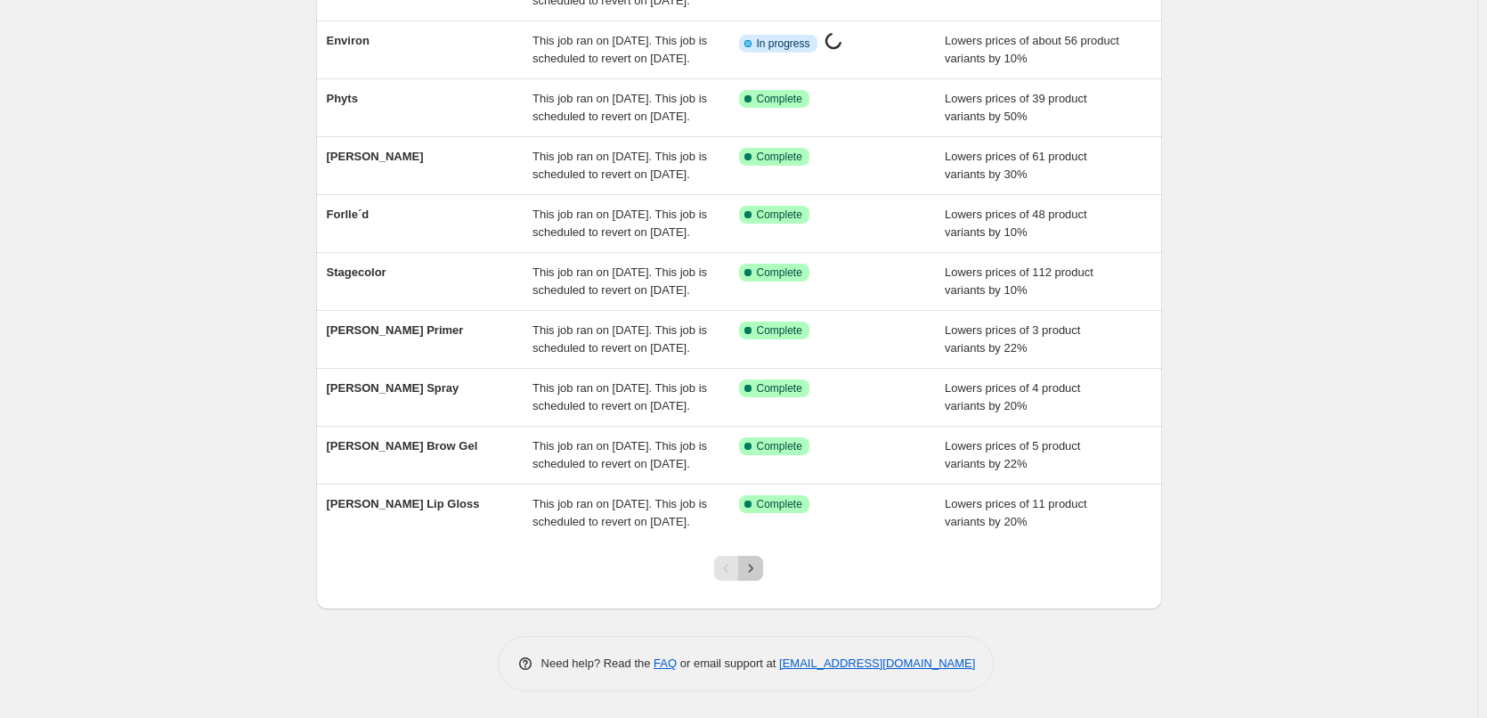
click at [756, 557] on button "Next" at bounding box center [750, 568] width 25 height 25
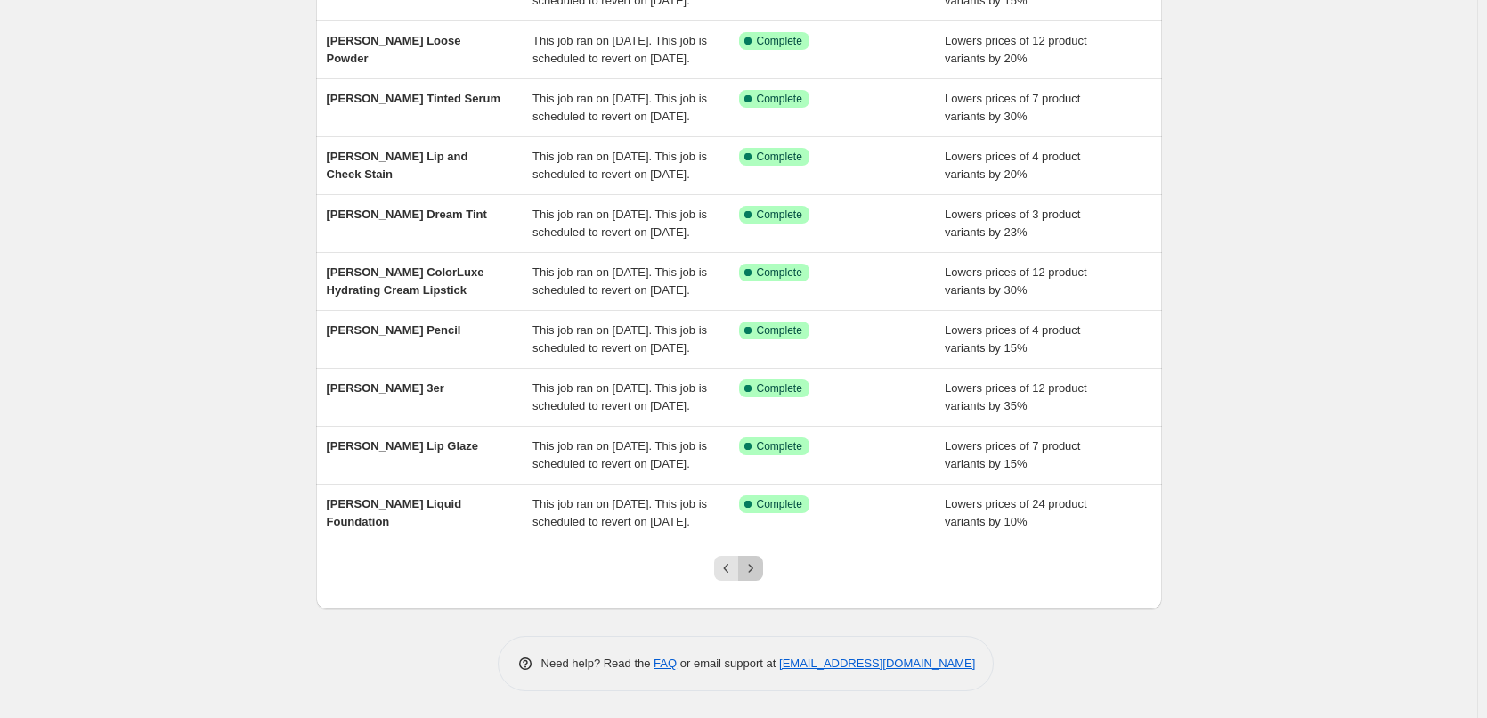
click at [756, 557] on button "Next" at bounding box center [750, 568] width 25 height 25
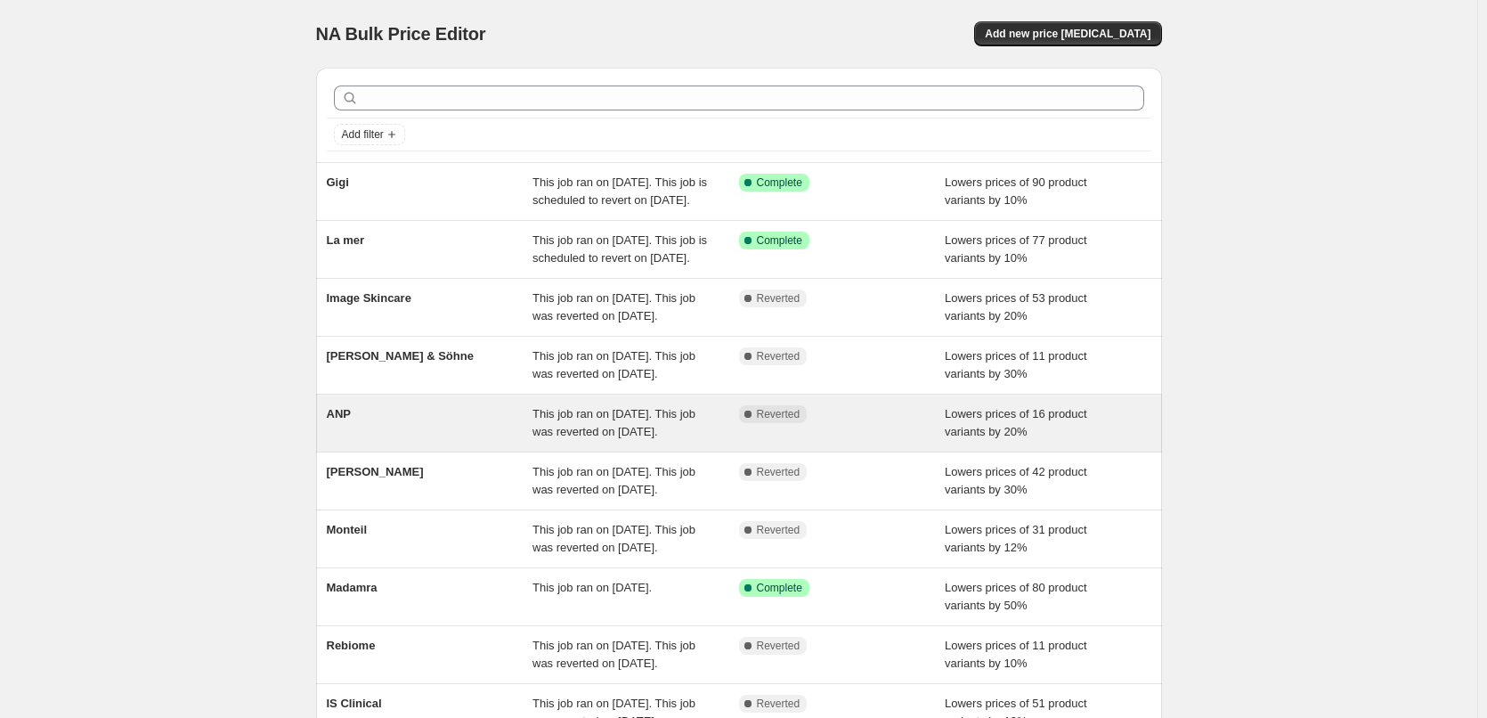
click at [389, 441] on div "ANP" at bounding box center [430, 423] width 207 height 36
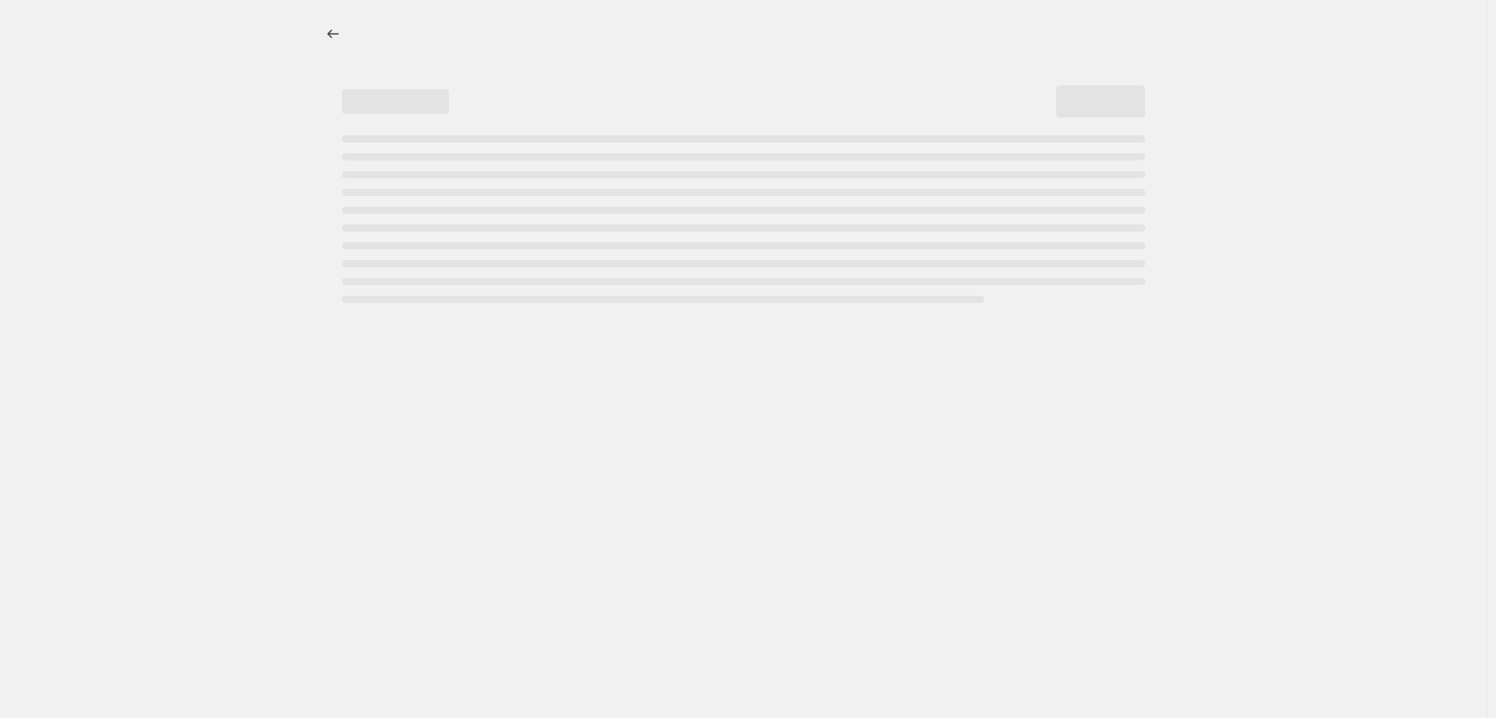
select select "percentage"
select select "vendor"
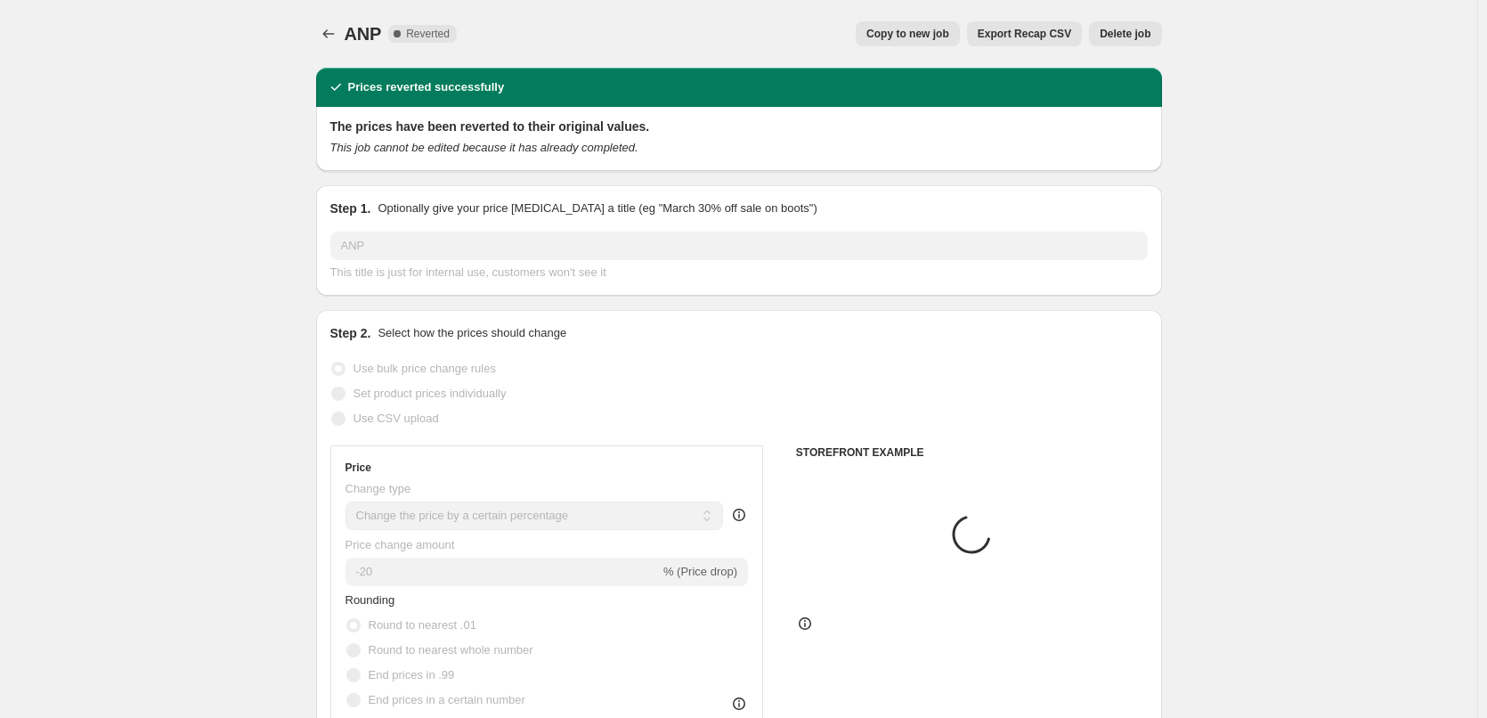
click at [1143, 34] on span "Delete job" at bounding box center [1125, 34] width 51 height 14
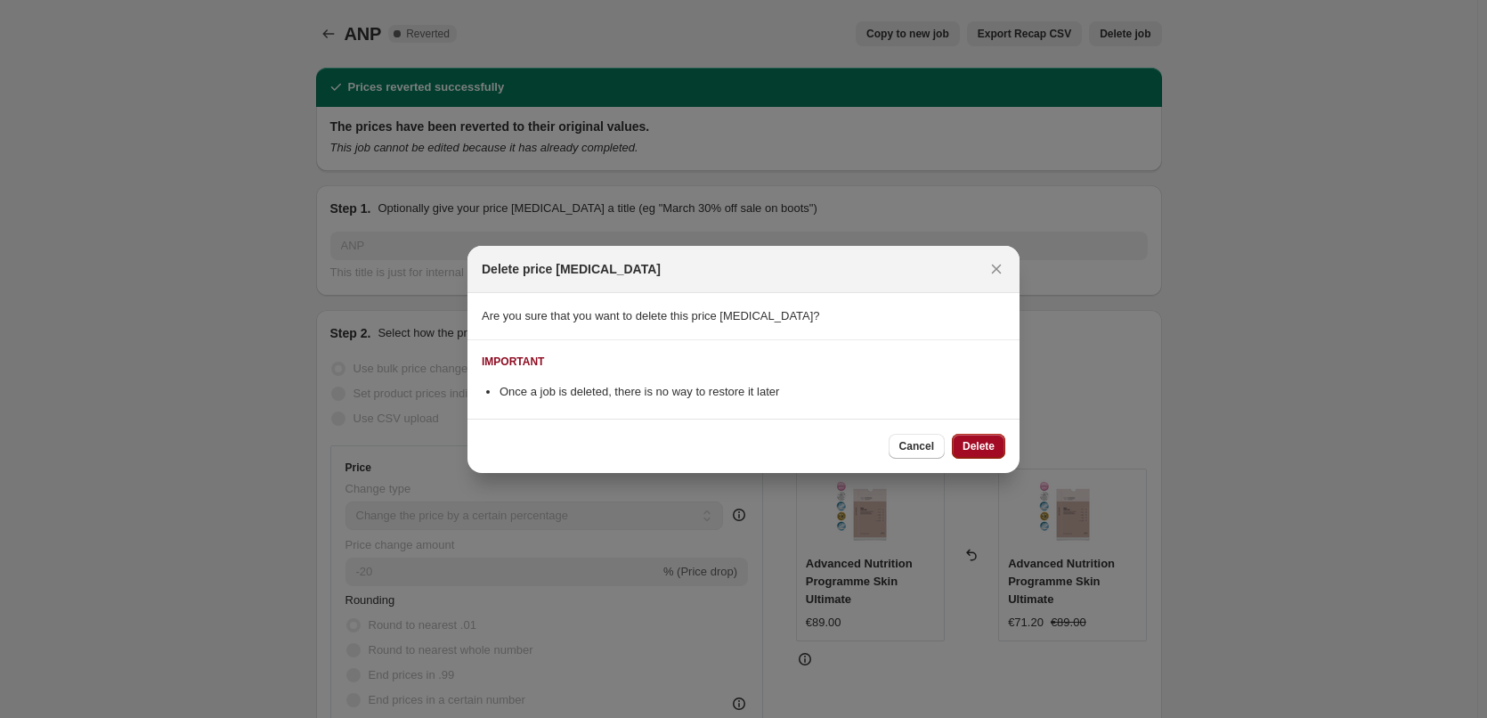
click at [971, 442] on span "Delete" at bounding box center [978, 446] width 32 height 14
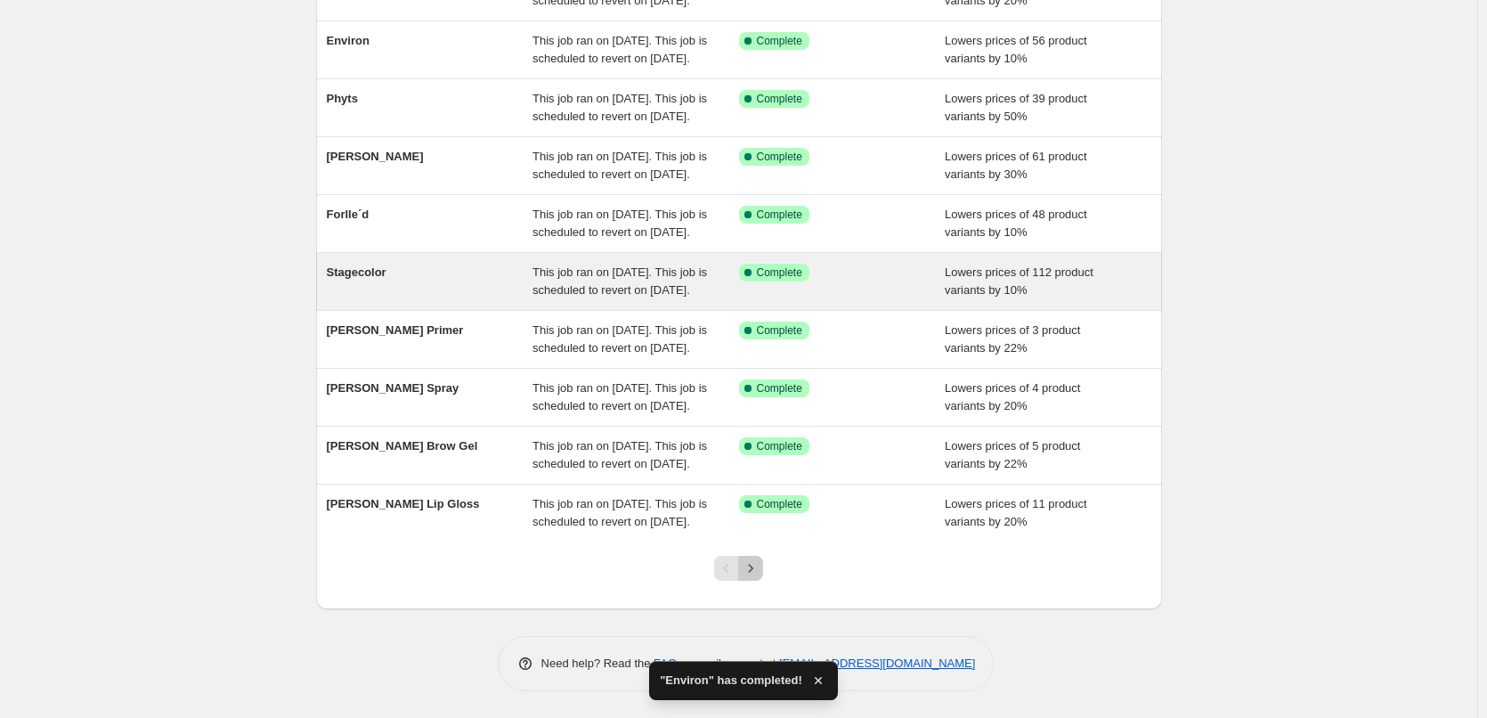
click at [752, 570] on icon "Next" at bounding box center [751, 568] width 18 height 18
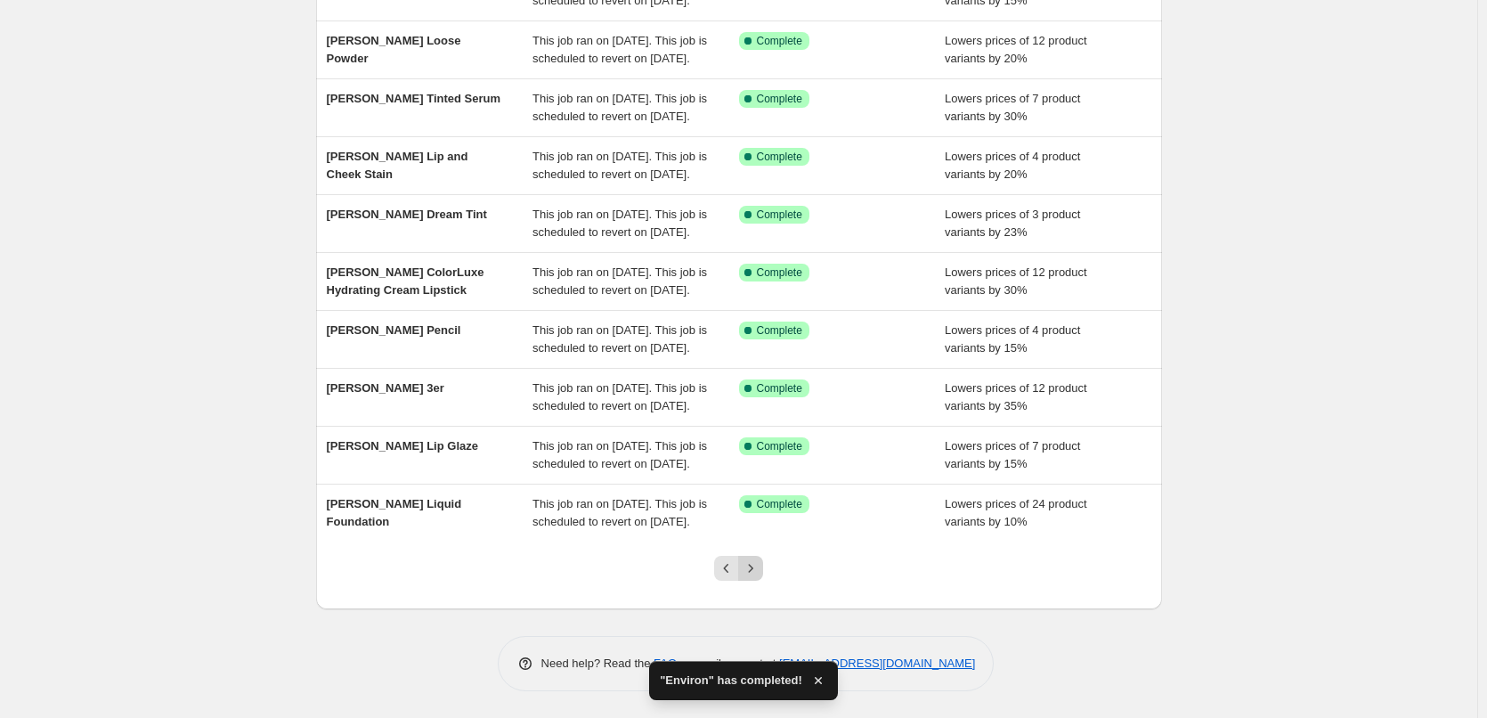
click at [750, 568] on icon "Next" at bounding box center [751, 568] width 18 height 18
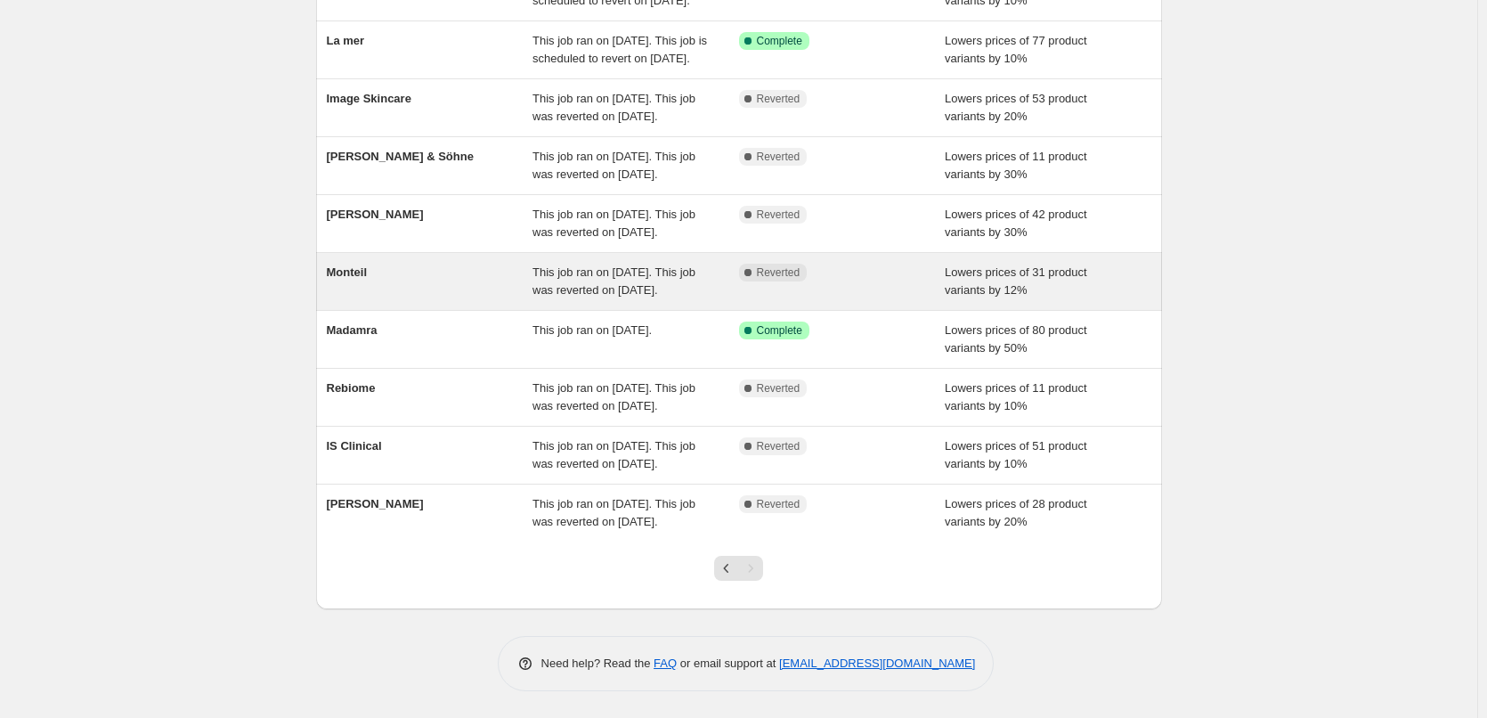
scroll to position [306, 0]
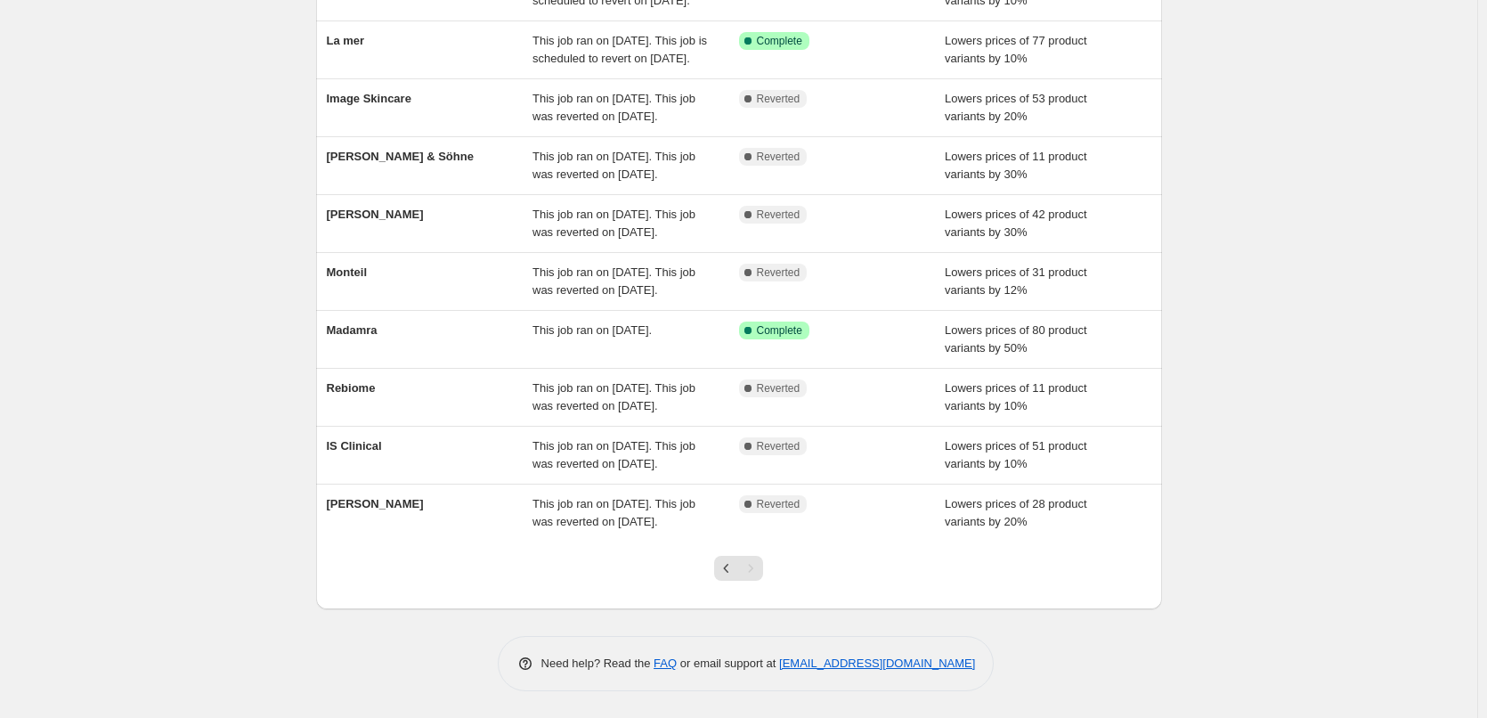
click at [729, 578] on button "Previous" at bounding box center [726, 568] width 25 height 25
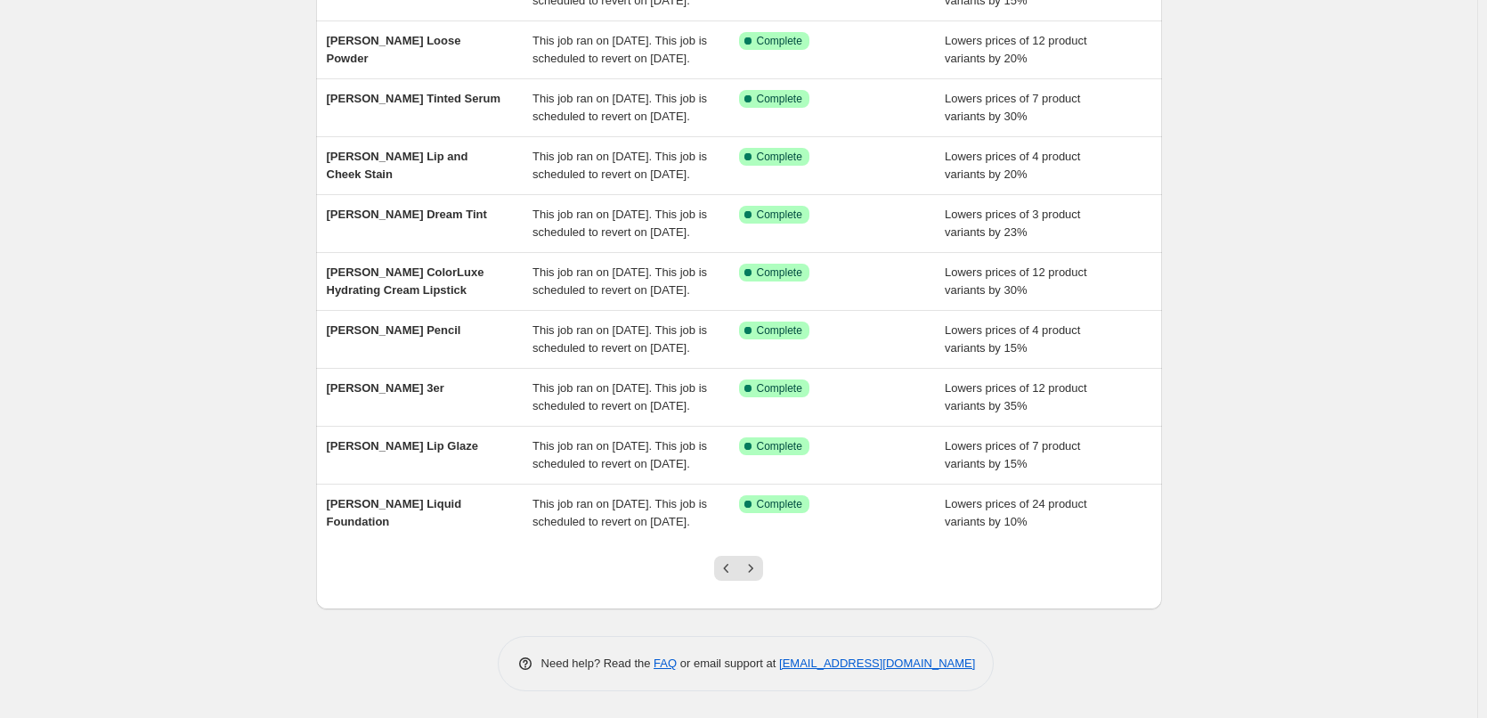
click at [727, 575] on icon "Previous" at bounding box center [727, 568] width 18 height 18
